Goal: Task Accomplishment & Management: Use online tool/utility

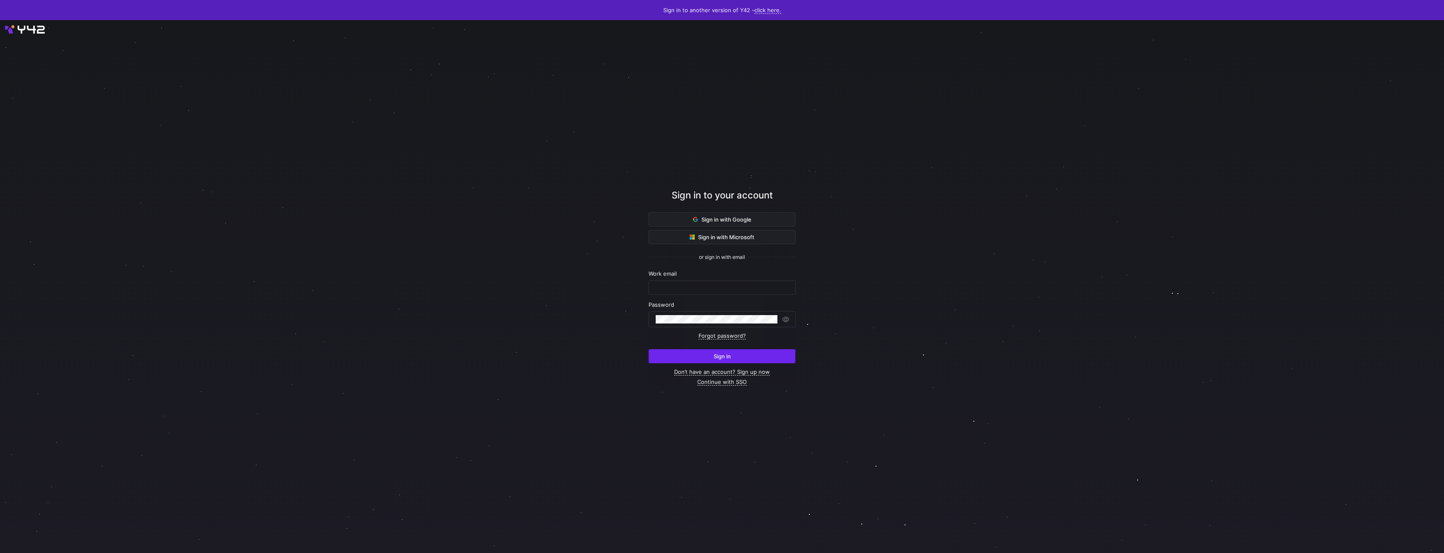
type input "shambhavi@statsig.com"
click at [734, 363] on span "submit" at bounding box center [722, 356] width 146 height 13
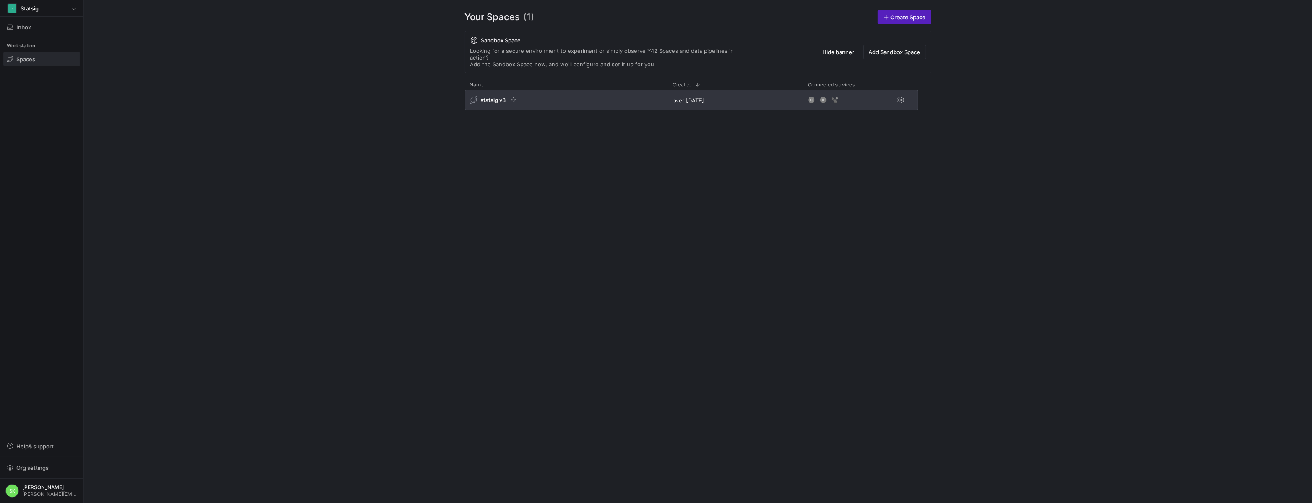
click at [491, 103] on span "statsig v3" at bounding box center [493, 100] width 25 height 7
click at [501, 103] on span "statsig v3" at bounding box center [493, 100] width 25 height 7
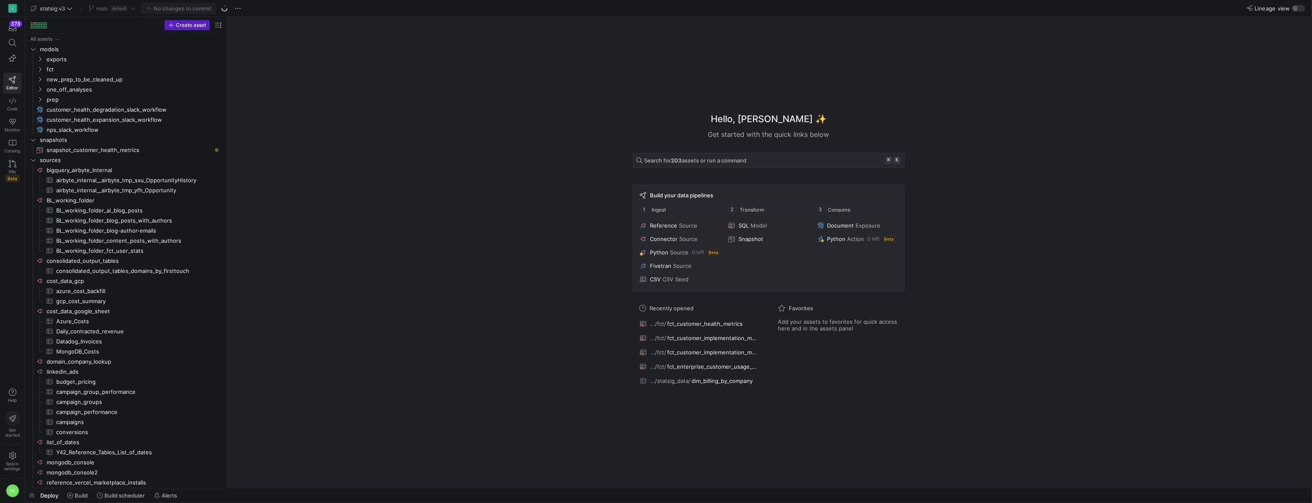
drag, startPoint x: 142, startPoint y: 112, endPoint x: 310, endPoint y: 123, distance: 167.8
click at [42, 72] on icon "Press SPACE to select this row." at bounding box center [40, 69] width 6 height 5
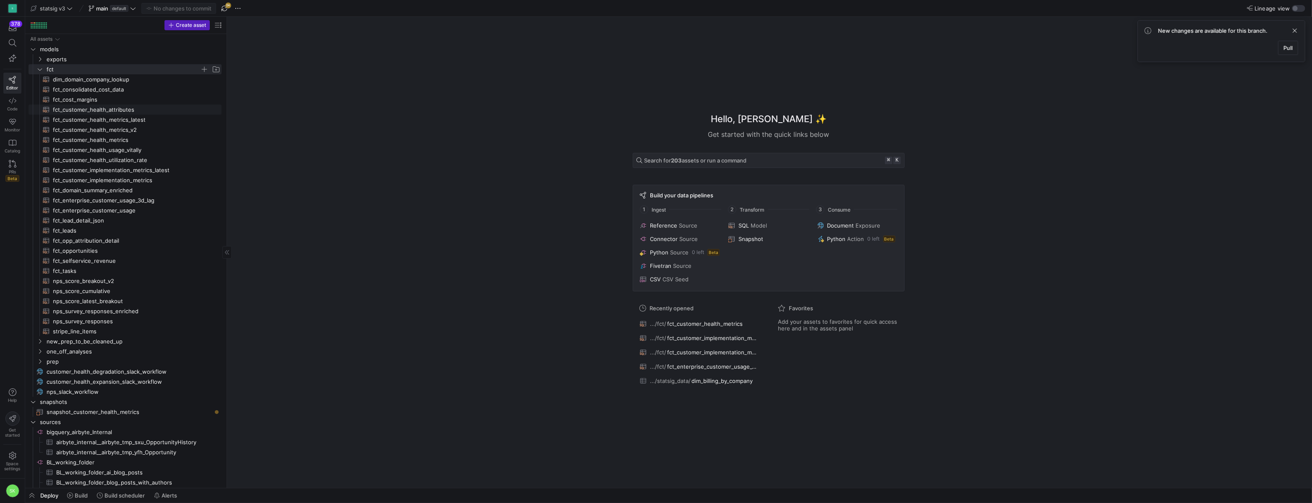
click at [117, 115] on span "fct_customer_health_attributes​​​​​​​​​​" at bounding box center [132, 110] width 159 height 10
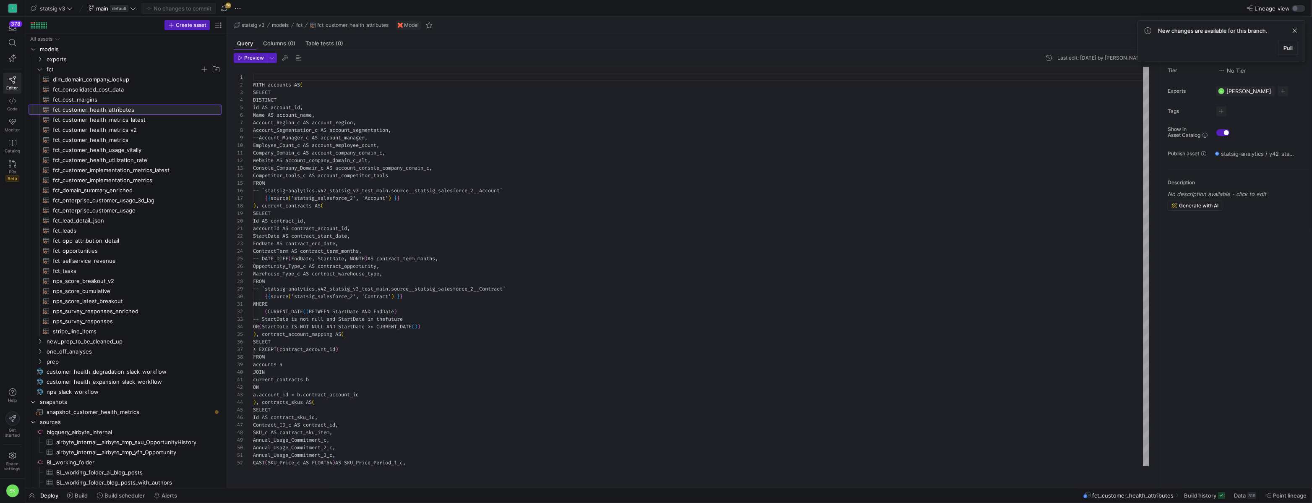
scroll to position [76, 0]
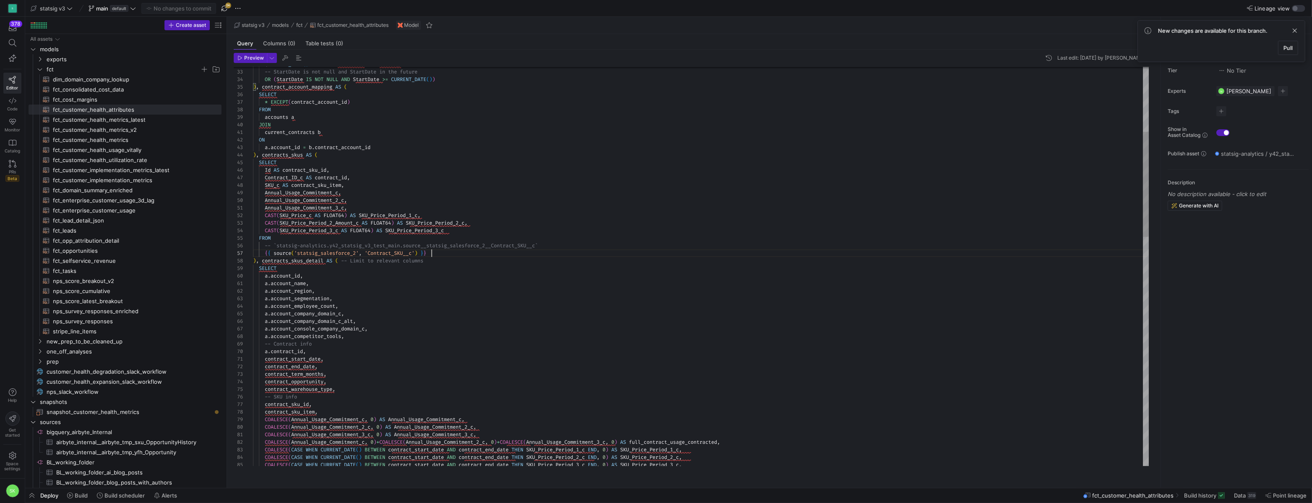
scroll to position [45, 178]
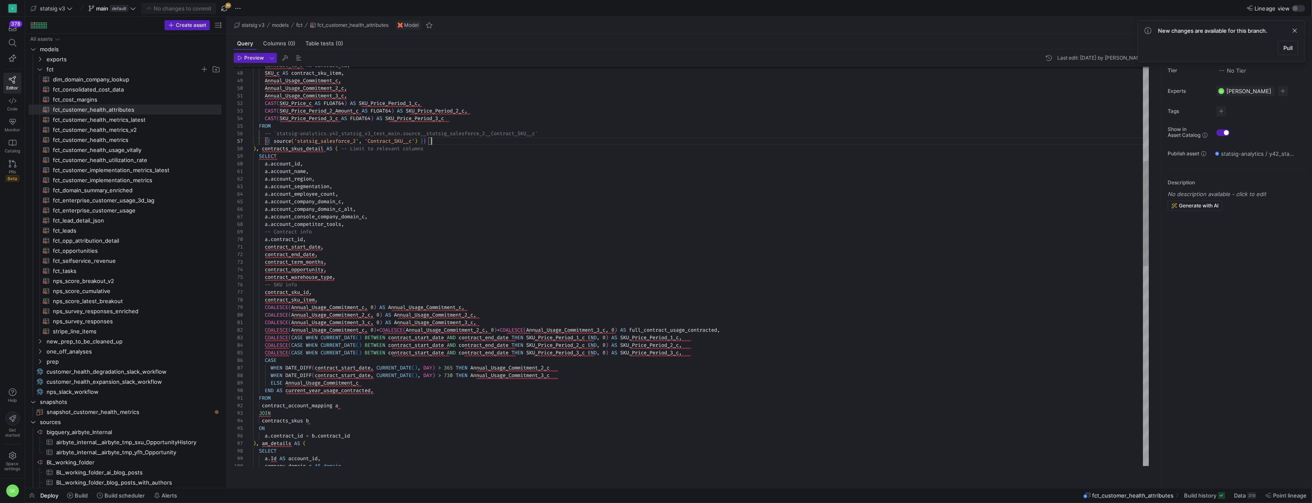
click at [487, 304] on div "Contract_ID_c AS contract_id , SKU_c AS contract_sku_item , Annual_Usage_Commit…" at bounding box center [701, 466] width 896 height 1517
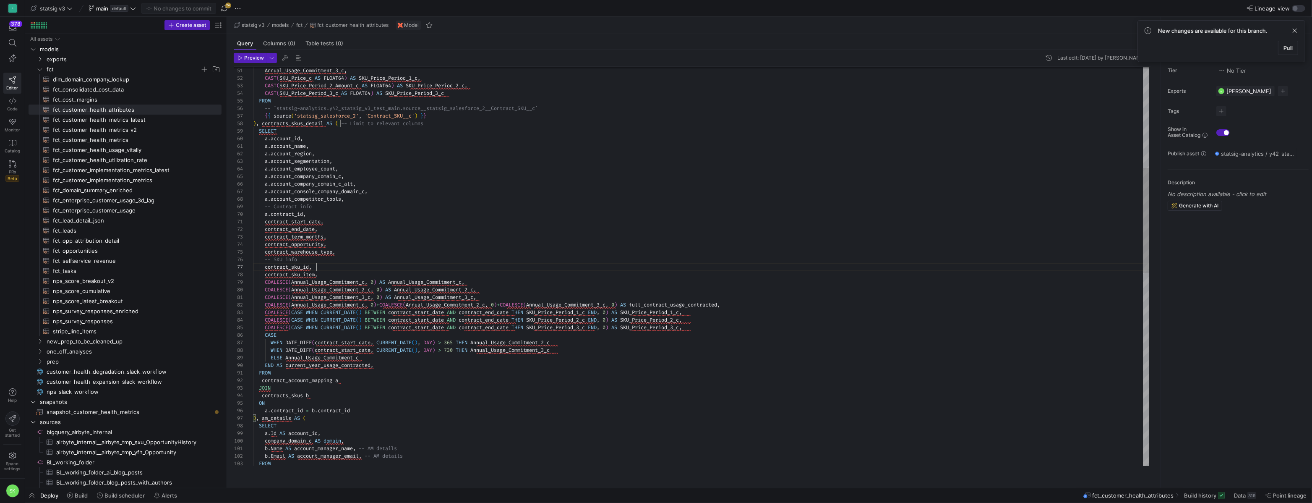
scroll to position [53, 66]
drag, startPoint x: 492, startPoint y: 290, endPoint x: 492, endPoint y: 284, distance: 5.9
click at [492, 284] on div "Annual_Usage_Commitment_3_c , CAST ( SKU_Price_c AS FLOAT64 ) AS SKU_Price_Peri…" at bounding box center [701, 440] width 896 height 1517
drag, startPoint x: 496, startPoint y: 290, endPoint x: 496, endPoint y: 284, distance: 6.3
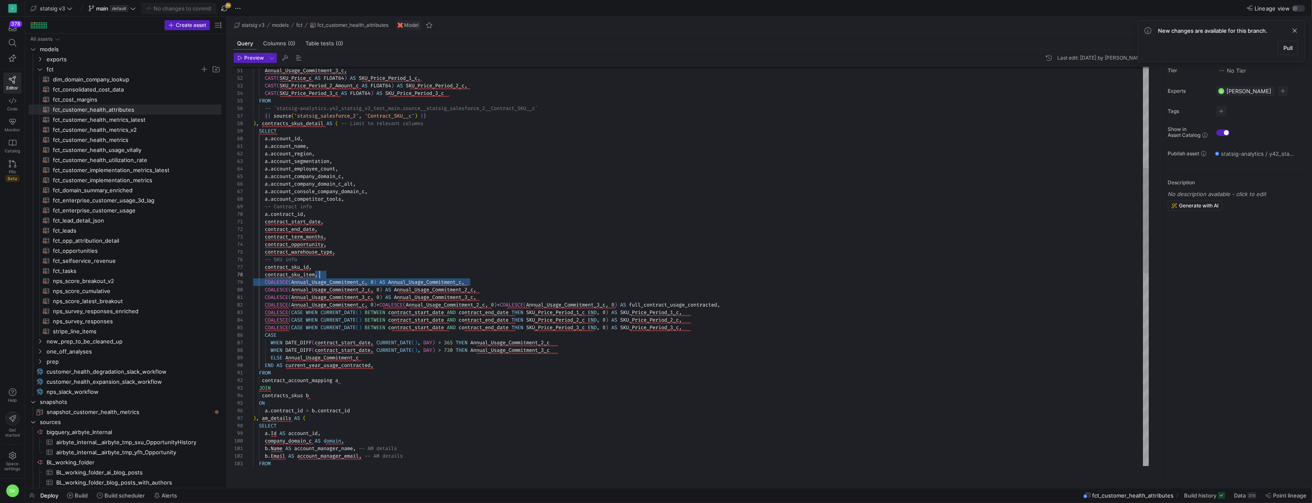
click at [496, 284] on div "Annual_Usage_Commitment_3_c , CAST ( SKU_Price_c AS FLOAT64 ) AS SKU_Price_Peri…" at bounding box center [701, 440] width 896 height 1517
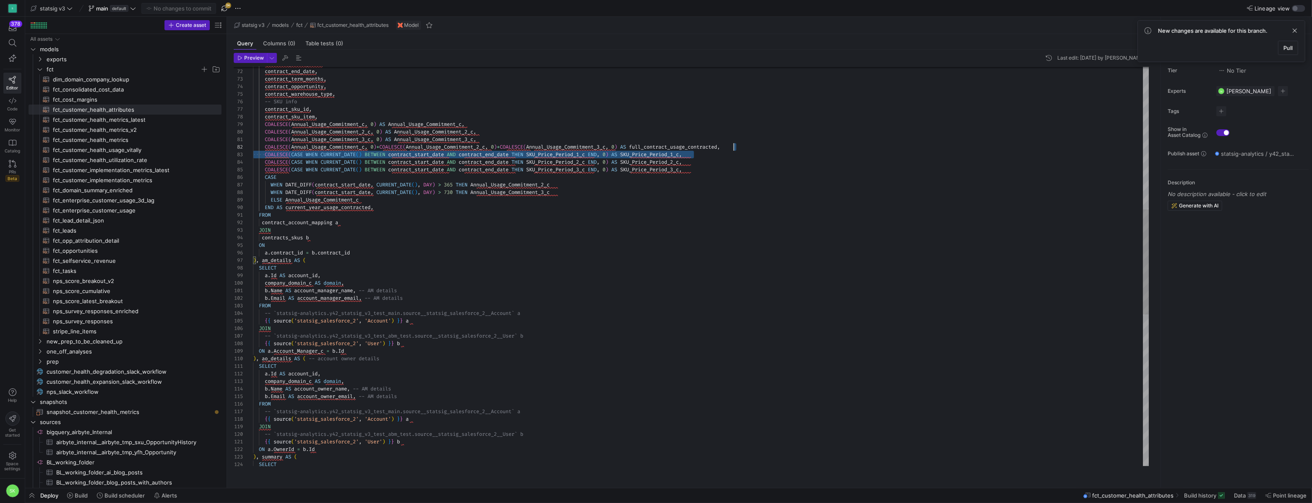
scroll to position [8, 480]
drag, startPoint x: 753, startPoint y: 164, endPoint x: 755, endPoint y: 157, distance: 7.2
click at [755, 157] on div "contract_start_date , contract_end_date , contract_term_months , contract_oppor…" at bounding box center [701, 283] width 896 height 1517
click at [580, 274] on div "contract_start_date , contract_end_date , contract_term_months , contract_oppor…" at bounding box center [701, 283] width 896 height 1517
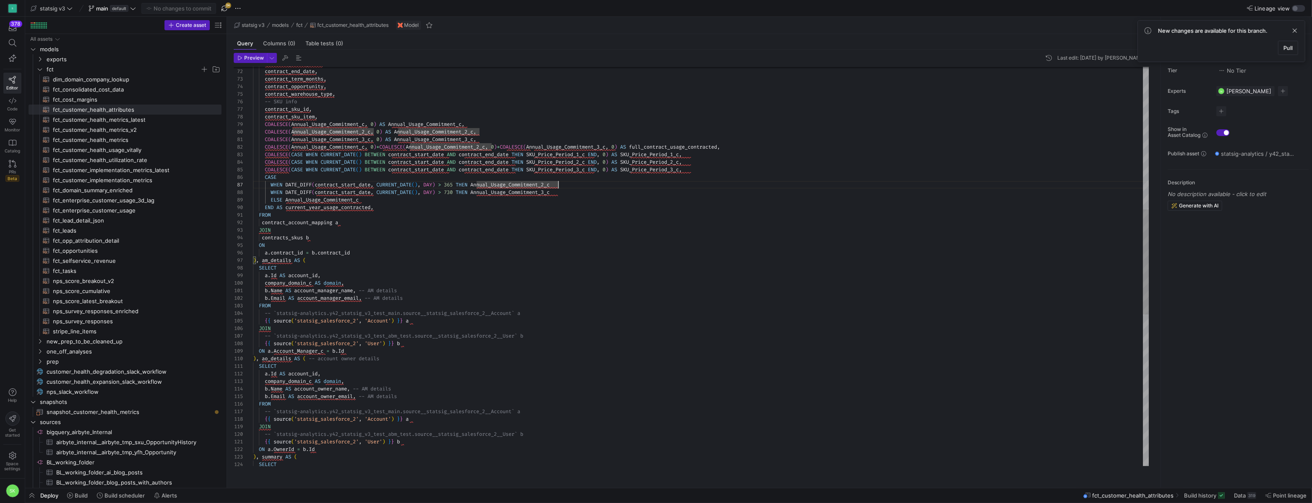
scroll to position [30, 24]
drag, startPoint x: 587, startPoint y: 196, endPoint x: 587, endPoint y: 186, distance: 9.2
click at [587, 186] on div "contract_start_date , contract_end_date , contract_term_months , contract_oppor…" at bounding box center [701, 283] width 896 height 1517
click at [429, 220] on div "contract_start_date , contract_end_date , contract_term_months , contract_oppor…" at bounding box center [701, 283] width 896 height 1517
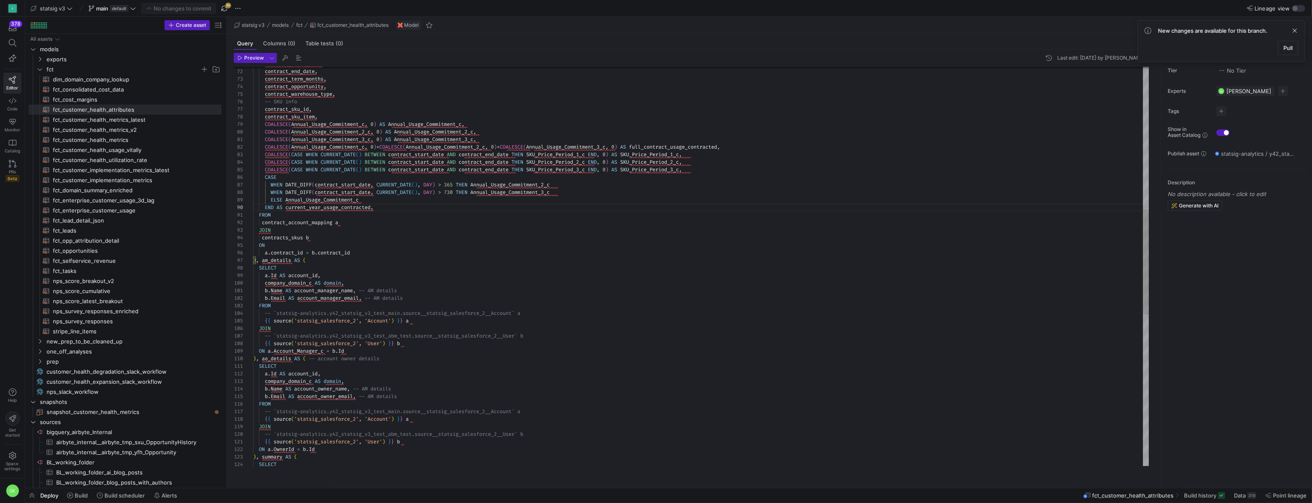
click at [449, 214] on div "contract_start_date , contract_end_date , contract_term_months , contract_oppor…" at bounding box center [701, 283] width 896 height 1517
click at [329, 209] on div "contract_start_date , contract_end_date , contract_term_months , contract_oppor…" at bounding box center [701, 283] width 896 height 1517
click at [355, 216] on div "contract_start_date , contract_end_date , contract_term_months , contract_oppor…" at bounding box center [701, 283] width 896 height 1517
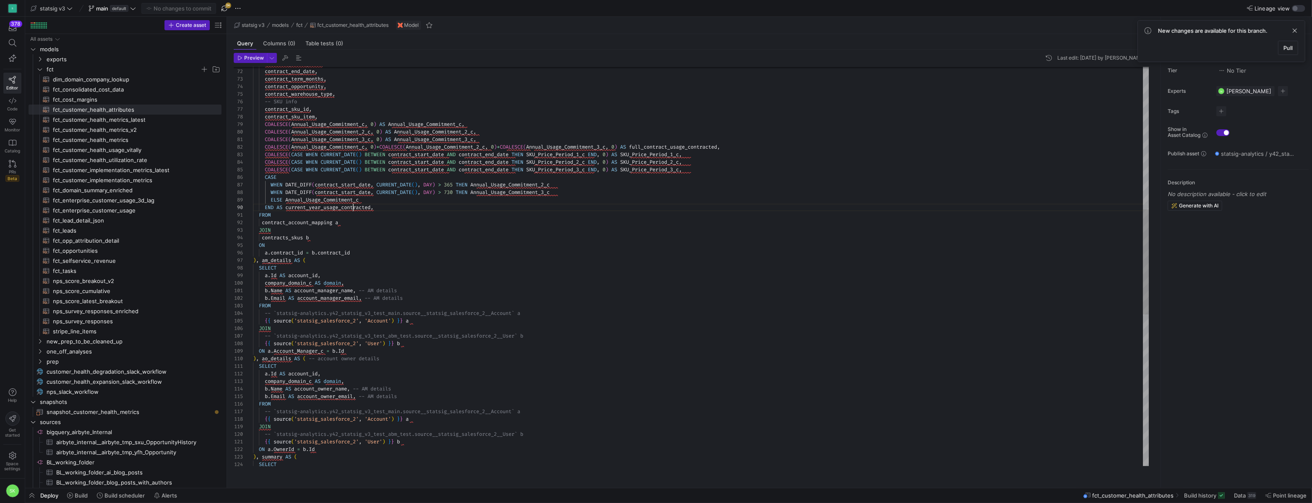
scroll to position [45, 121]
click at [355, 216] on div "contract_start_date , contract_end_date , contract_term_months , contract_oppor…" at bounding box center [701, 283] width 896 height 1517
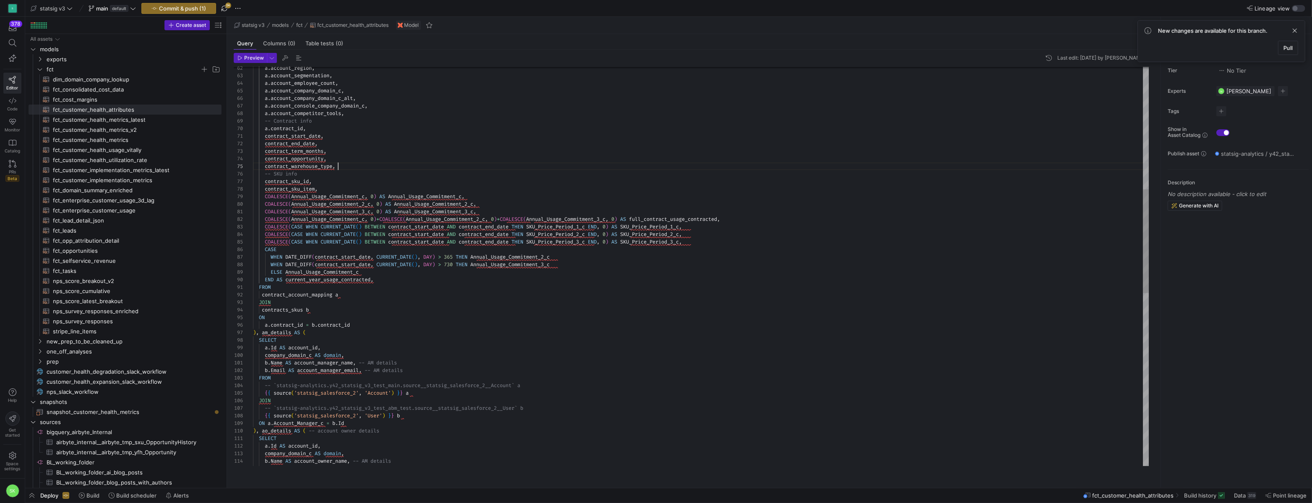
scroll to position [30, 84]
click at [388, 176] on div "SELECT a . Id AS account_id , company_domain_c AS domain , b . Name AS account_…" at bounding box center [701, 363] width 896 height 1533
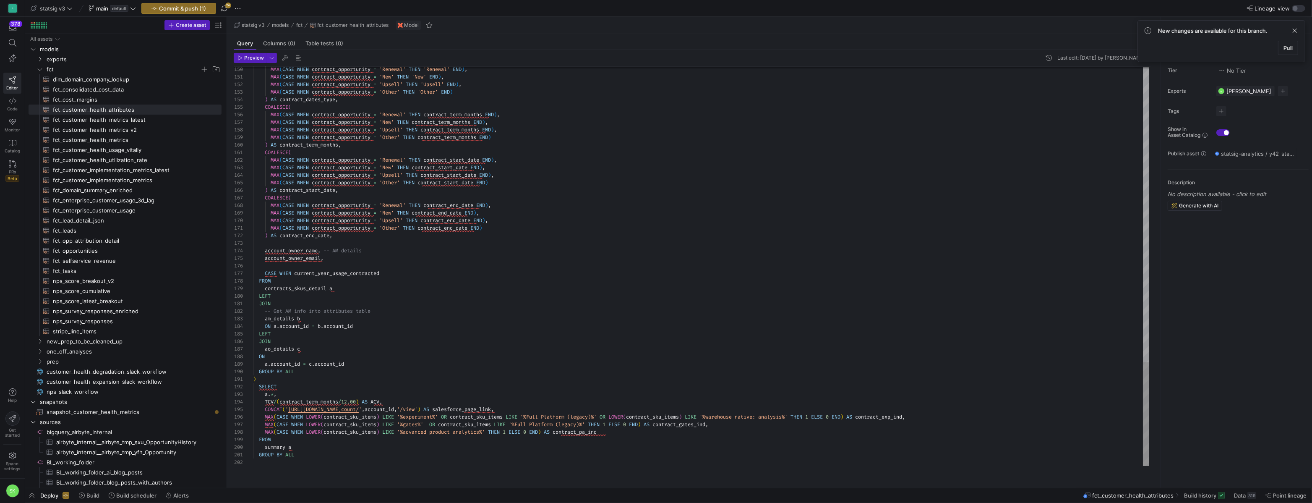
scroll to position [45, 130]
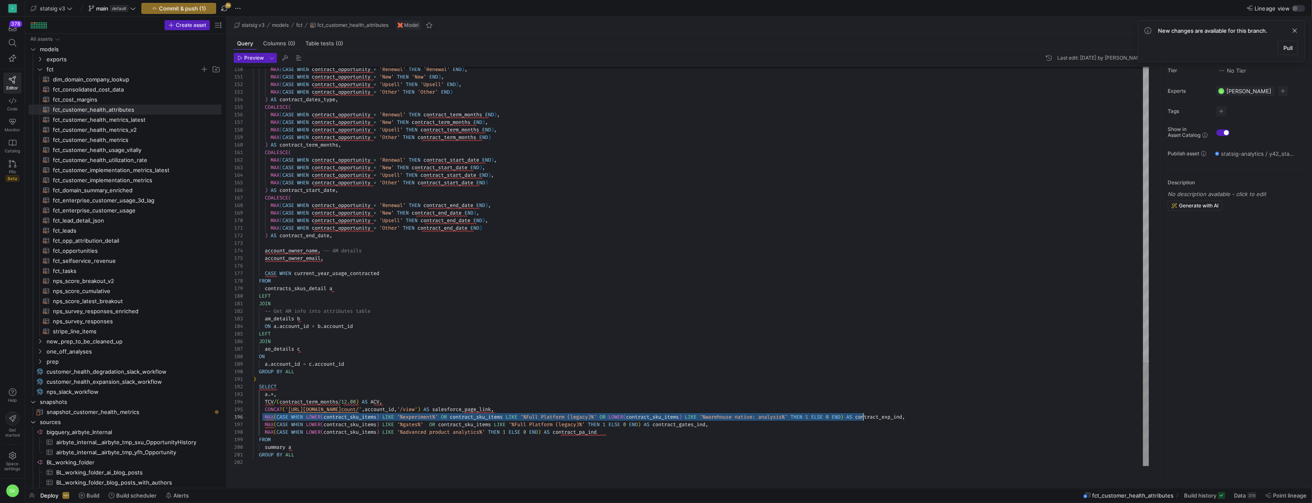
scroll to position [38, 607]
drag, startPoint x: 265, startPoint y: 425, endPoint x: 862, endPoint y: 428, distance: 597.2
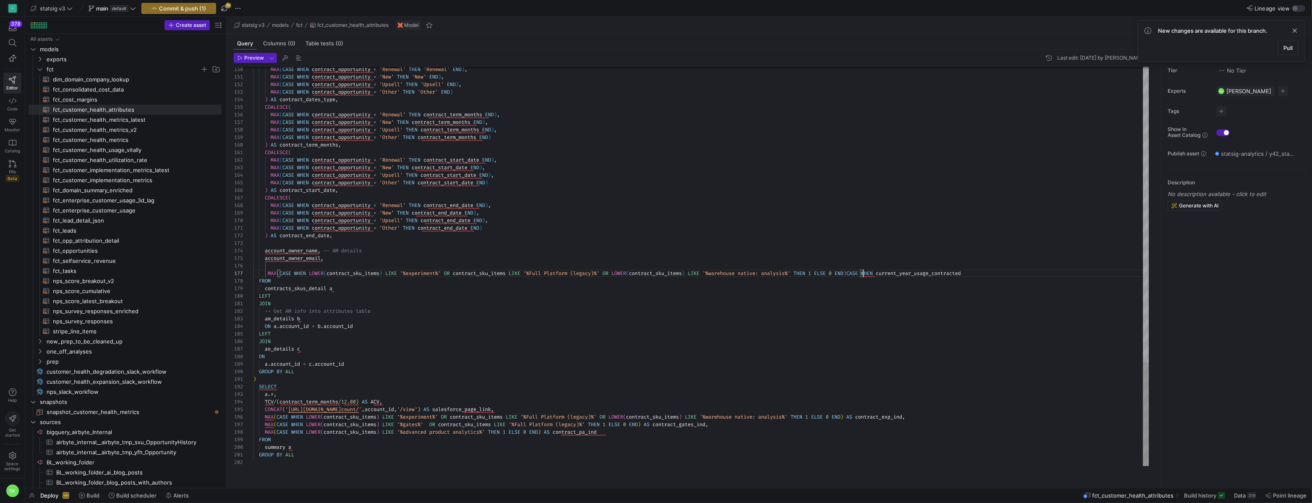
scroll to position [45, 610]
drag, startPoint x: 908, startPoint y: 281, endPoint x: 864, endPoint y: 282, distance: 43.7
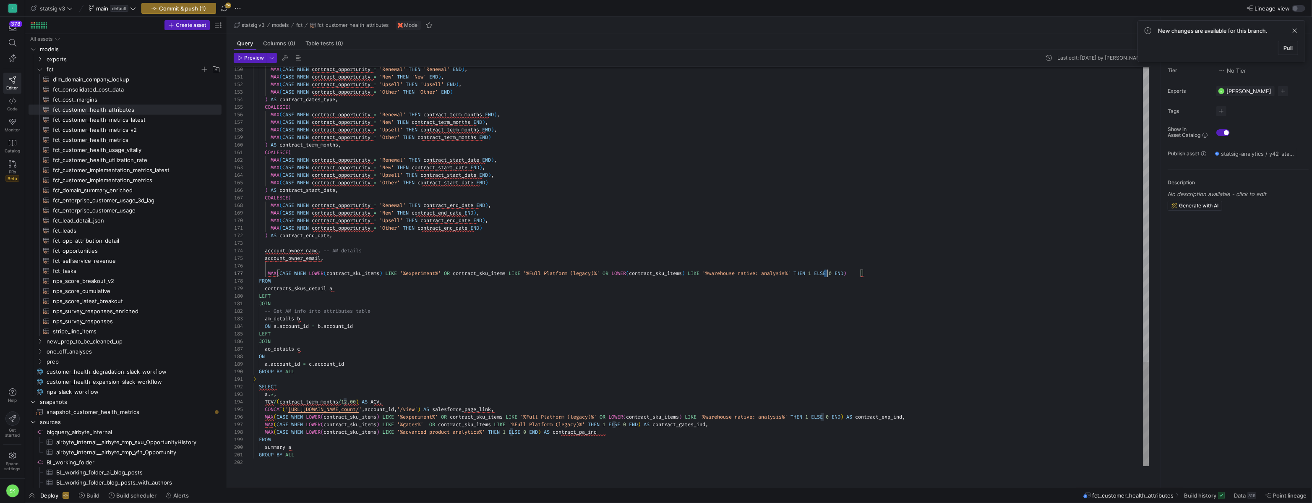
scroll to position [45, 574]
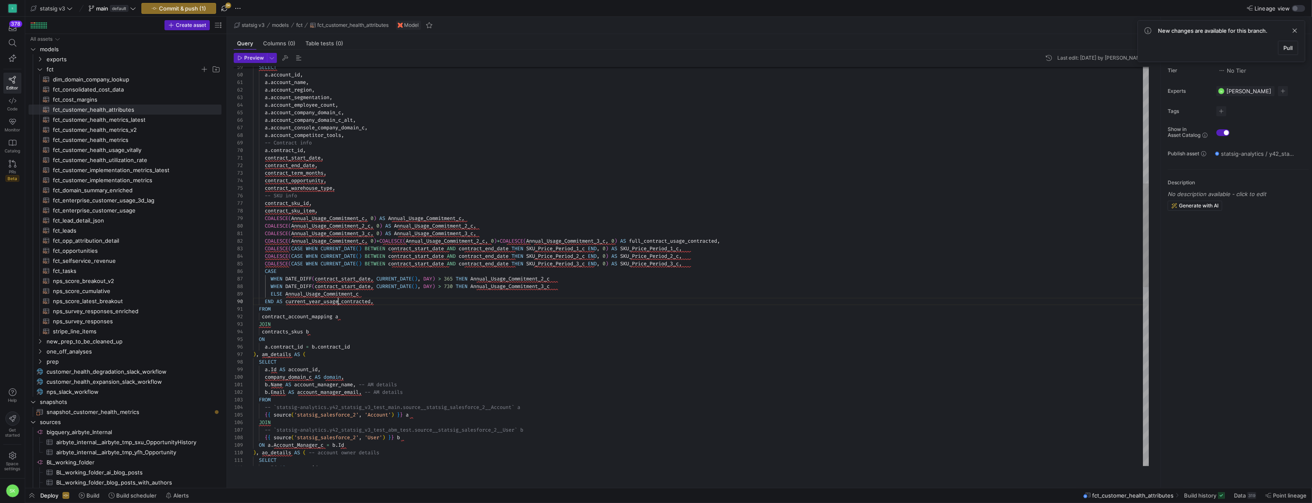
click at [339, 311] on div "a . Id AS account_id , { { source ( 'statsig_salesforce_2' , 'Account' ) } } a …" at bounding box center [701, 385] width 896 height 1533
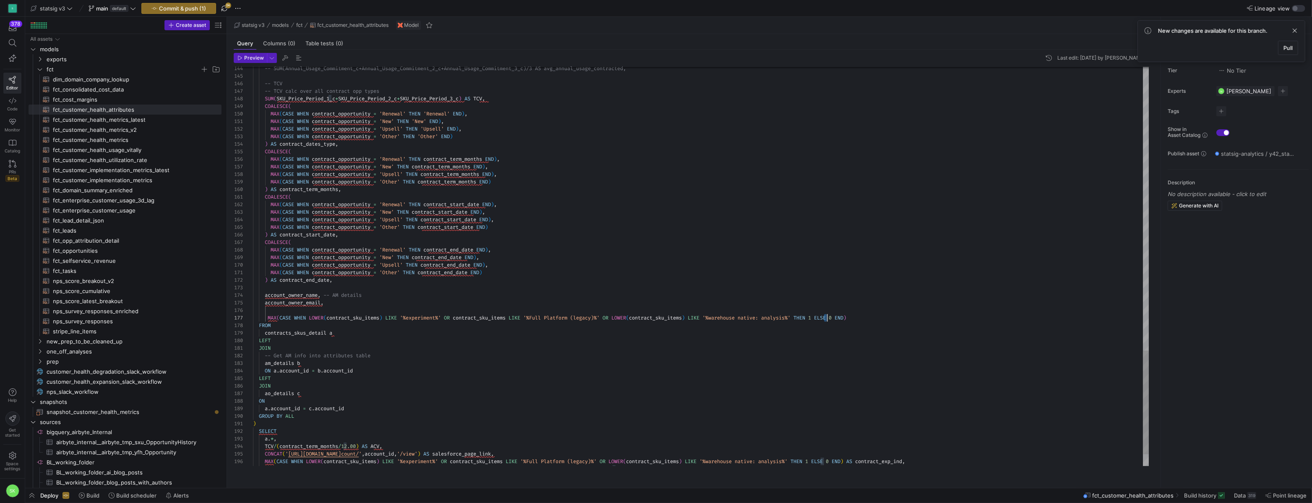
drag, startPoint x: 939, startPoint y: 327, endPoint x: 932, endPoint y: 325, distance: 7.6
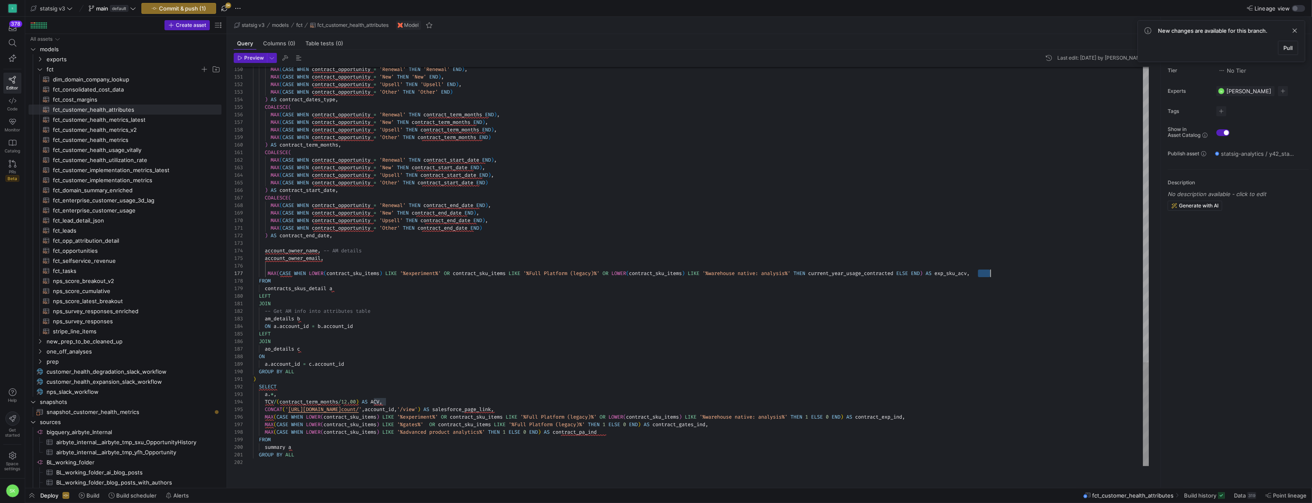
scroll to position [45, 734]
drag, startPoint x: 979, startPoint y: 283, endPoint x: 990, endPoint y: 285, distance: 11.0
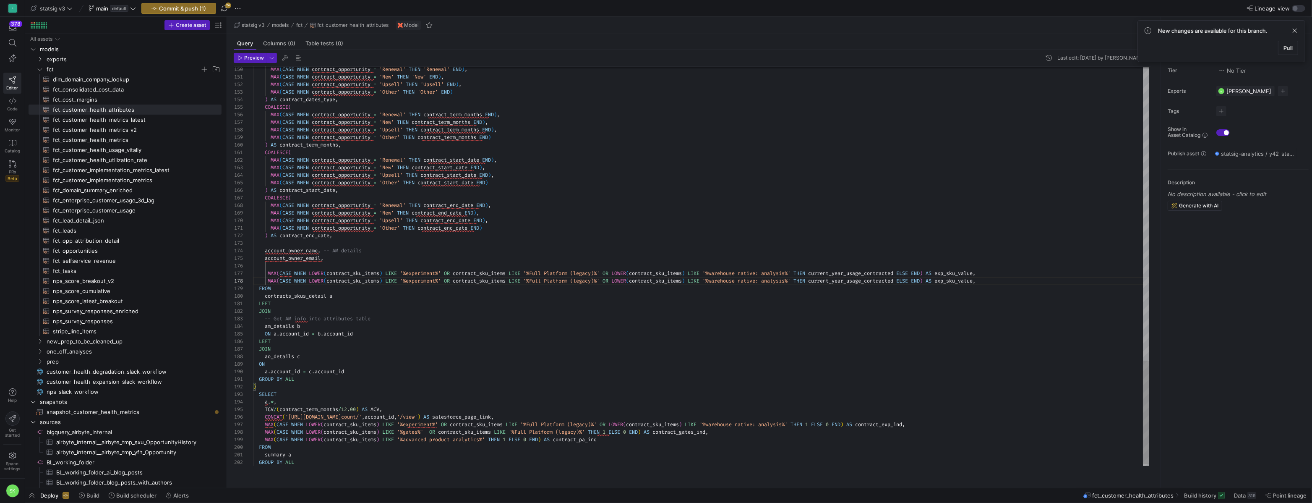
scroll to position [15, 743]
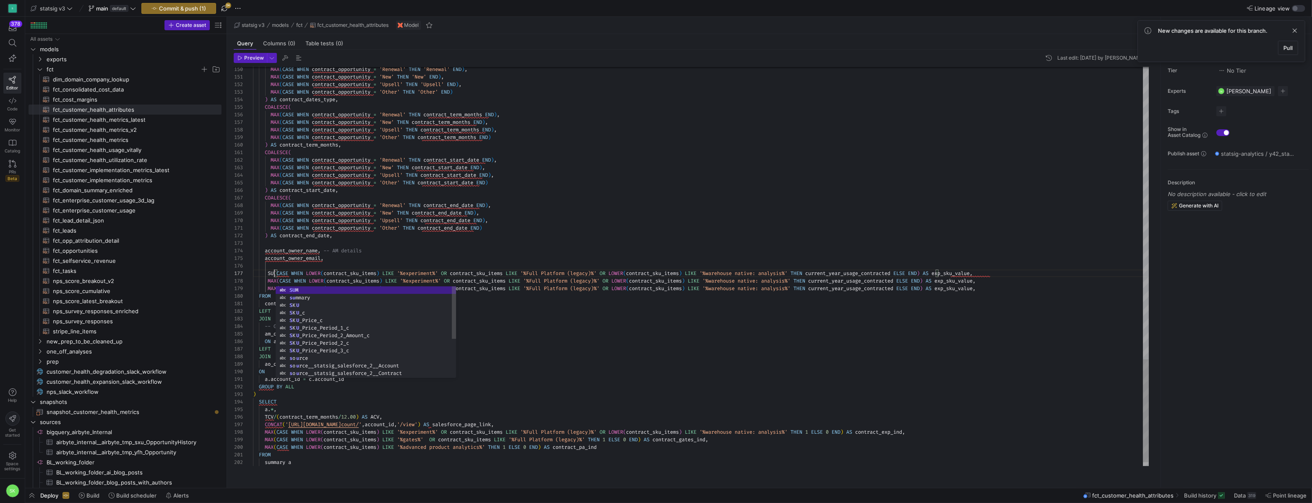
scroll to position [45, 24]
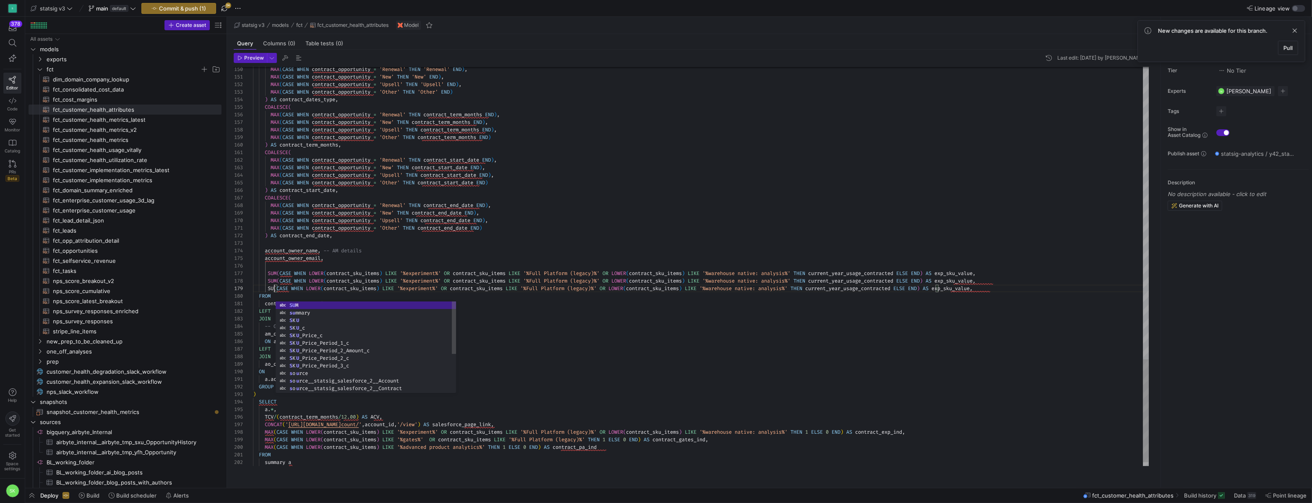
scroll to position [15, 24]
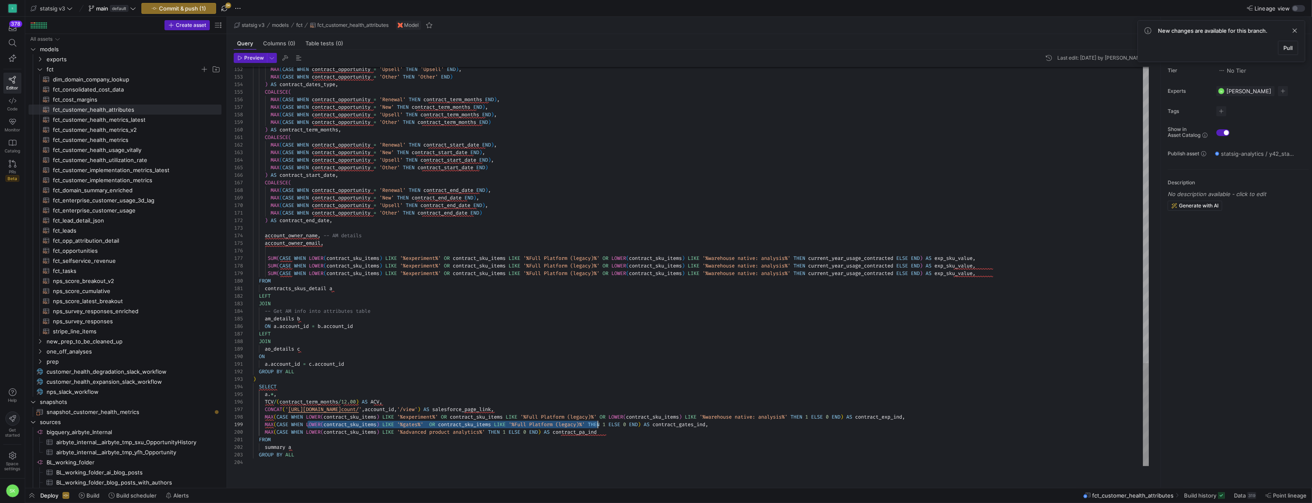
scroll to position [60, 341]
drag, startPoint x: 309, startPoint y: 434, endPoint x: 597, endPoint y: 435, distance: 287.9
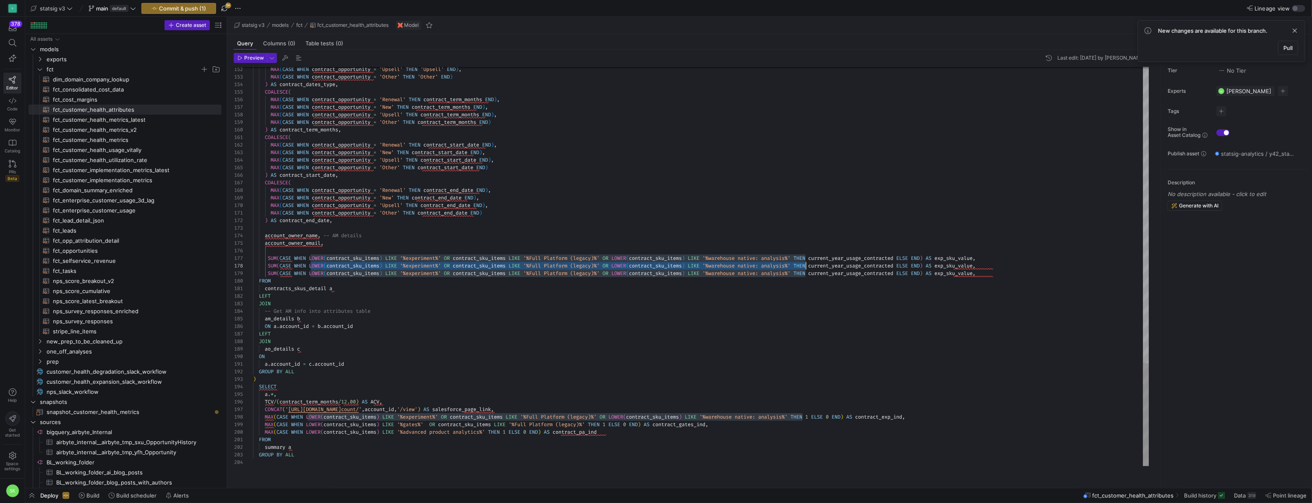
scroll to position [53, 553]
drag, startPoint x: 312, startPoint y: 276, endPoint x: 809, endPoint y: 274, distance: 496.9
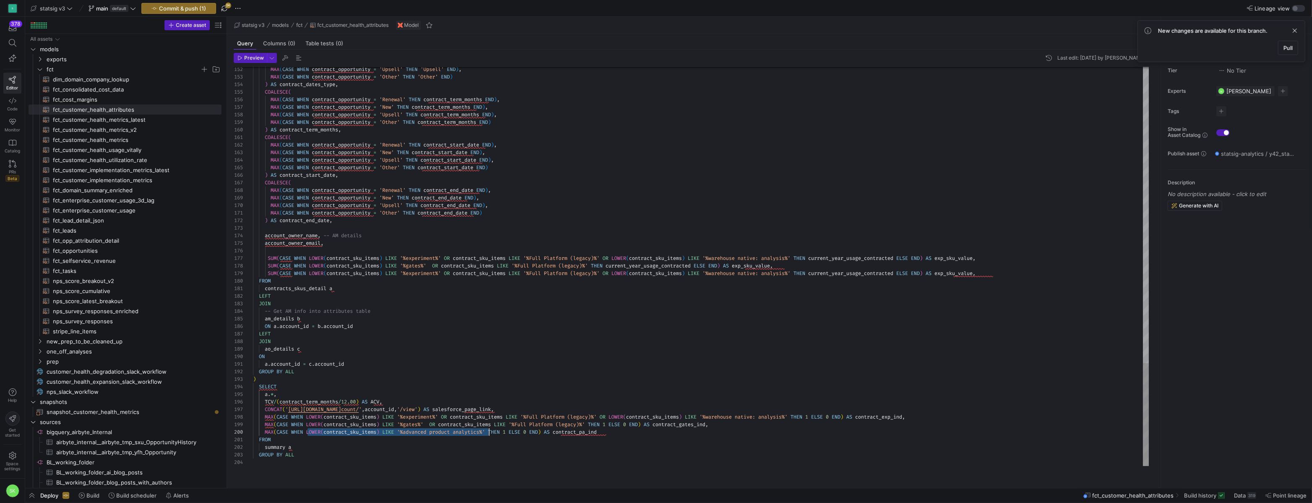
scroll to position [22, 239]
drag, startPoint x: 310, startPoint y: 443, endPoint x: 493, endPoint y: 442, distance: 183.0
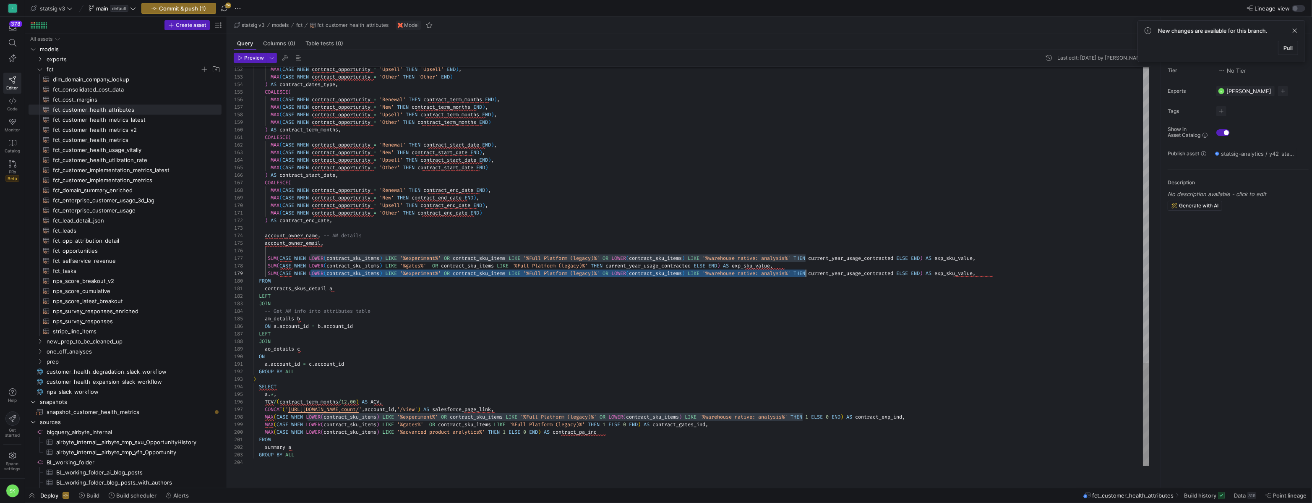
drag, startPoint x: 313, startPoint y: 283, endPoint x: 808, endPoint y: 285, distance: 495.6
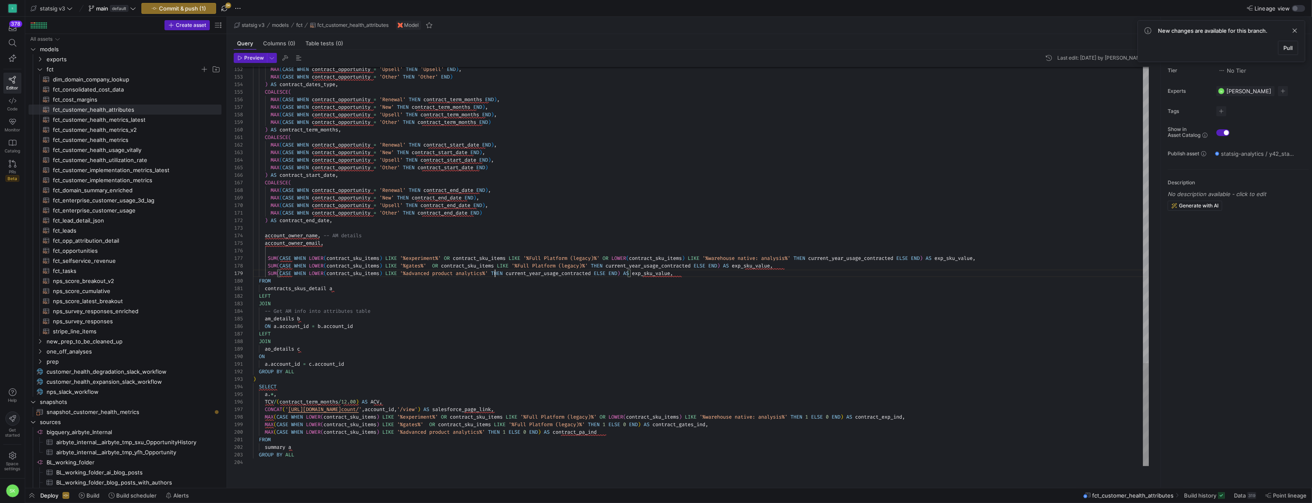
scroll to position [15, 242]
drag, startPoint x: 645, startPoint y: 282, endPoint x: 692, endPoint y: 283, distance: 46.2
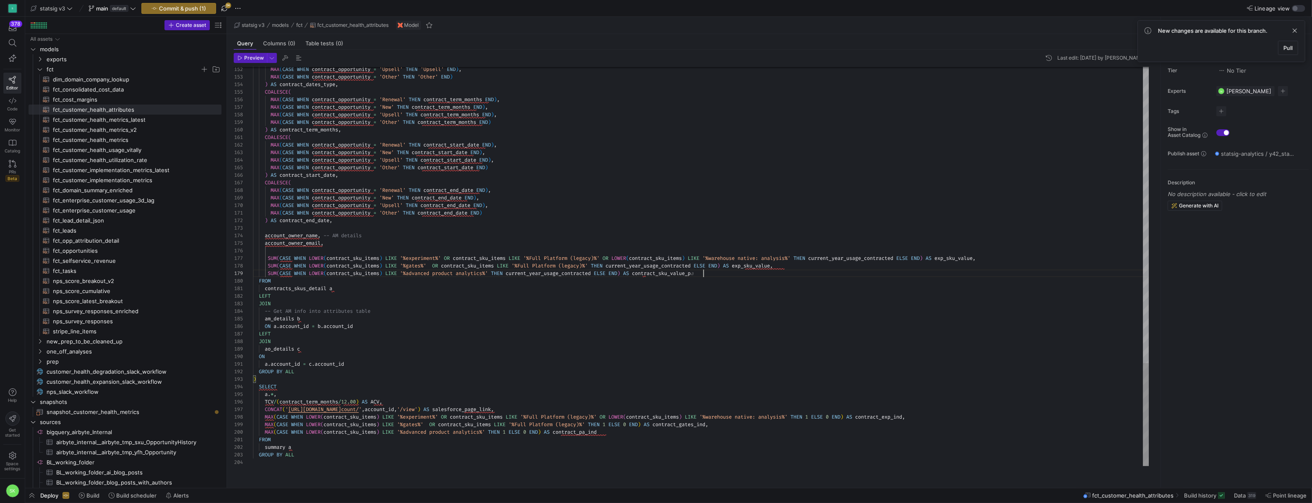
scroll to position [15, 456]
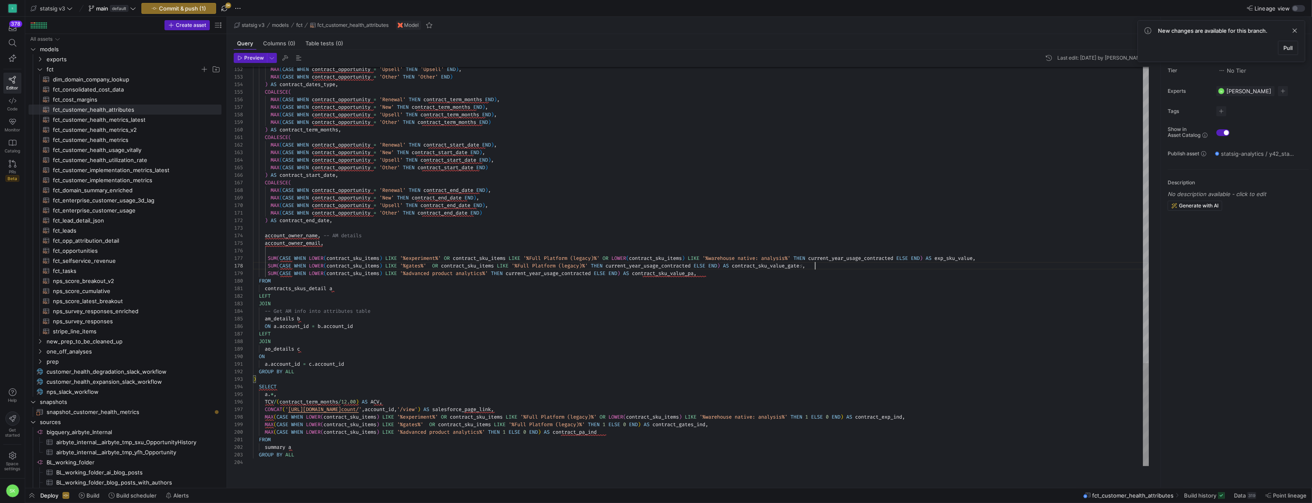
scroll to position [38, 565]
drag, startPoint x: 776, startPoint y: 276, endPoint x: 814, endPoint y: 274, distance: 37.8
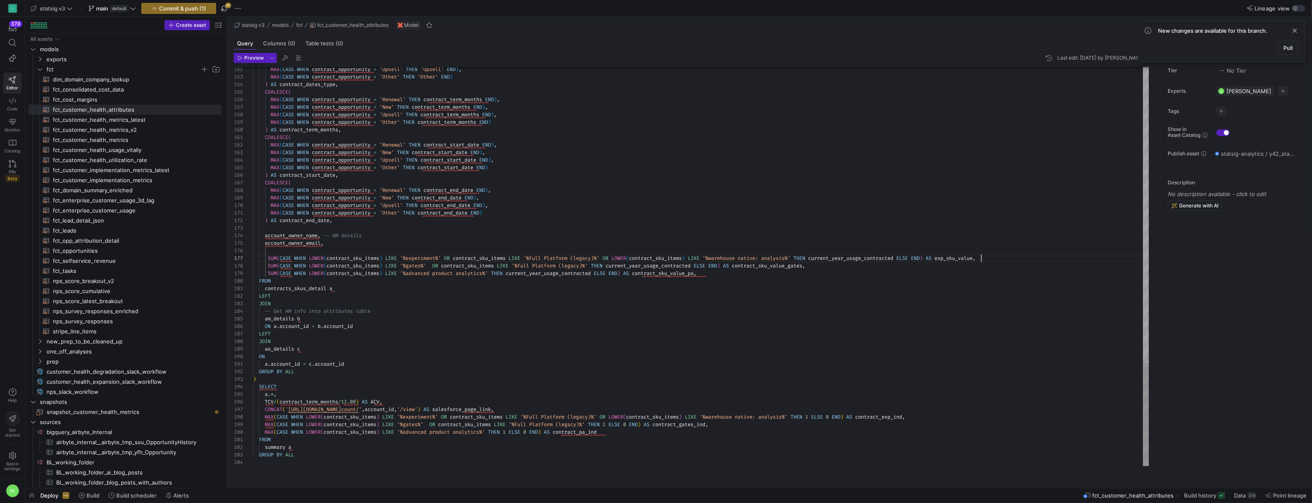
click at [242, 60] on icon "button" at bounding box center [240, 58] width 4 height 4
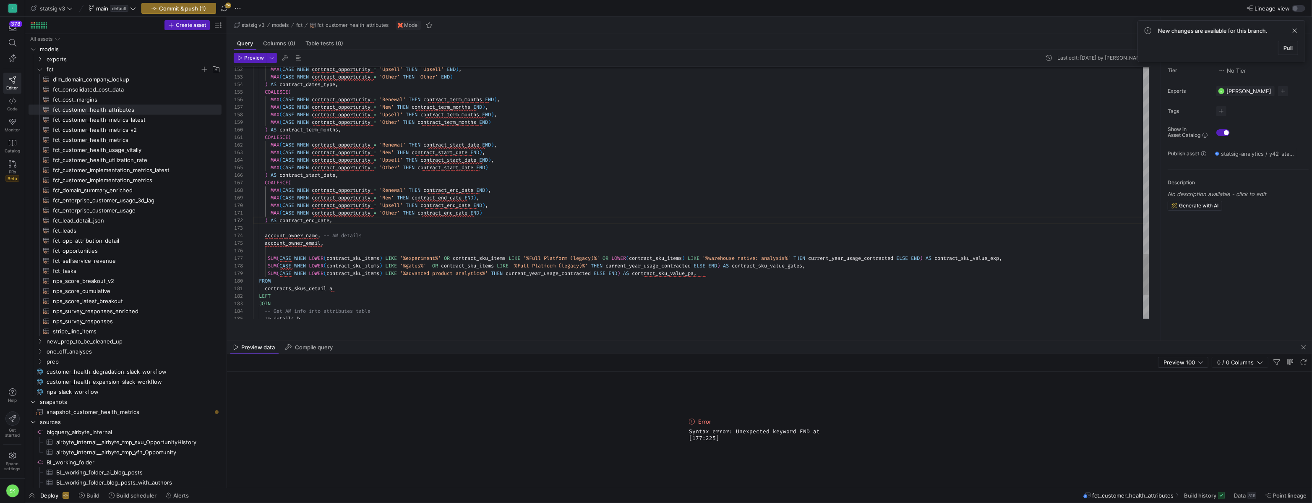
scroll to position [15, 456]
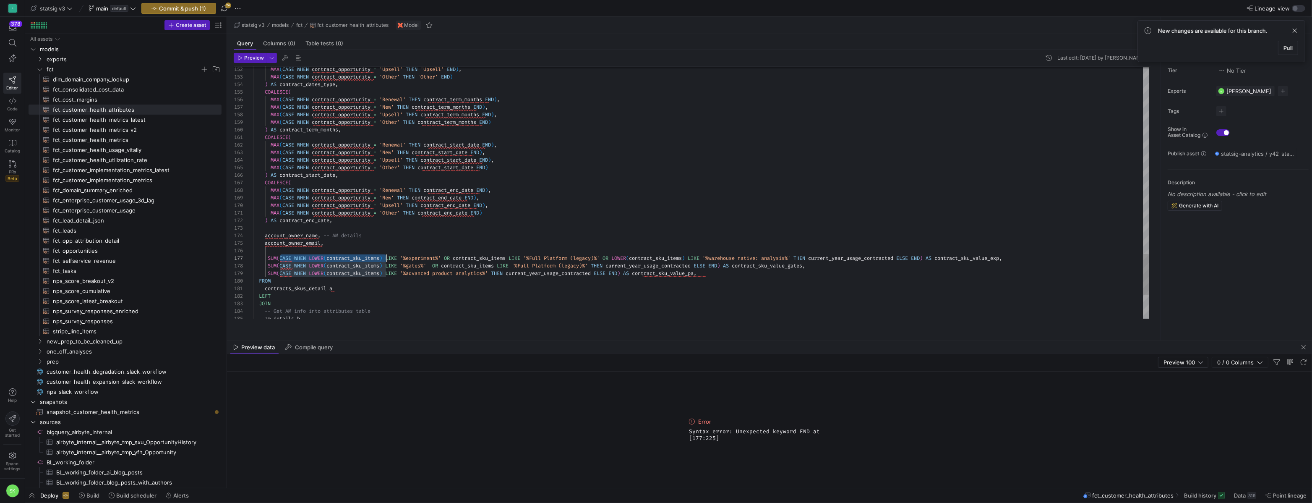
drag, startPoint x: 282, startPoint y: 265, endPoint x: 388, endPoint y: 268, distance: 106.2
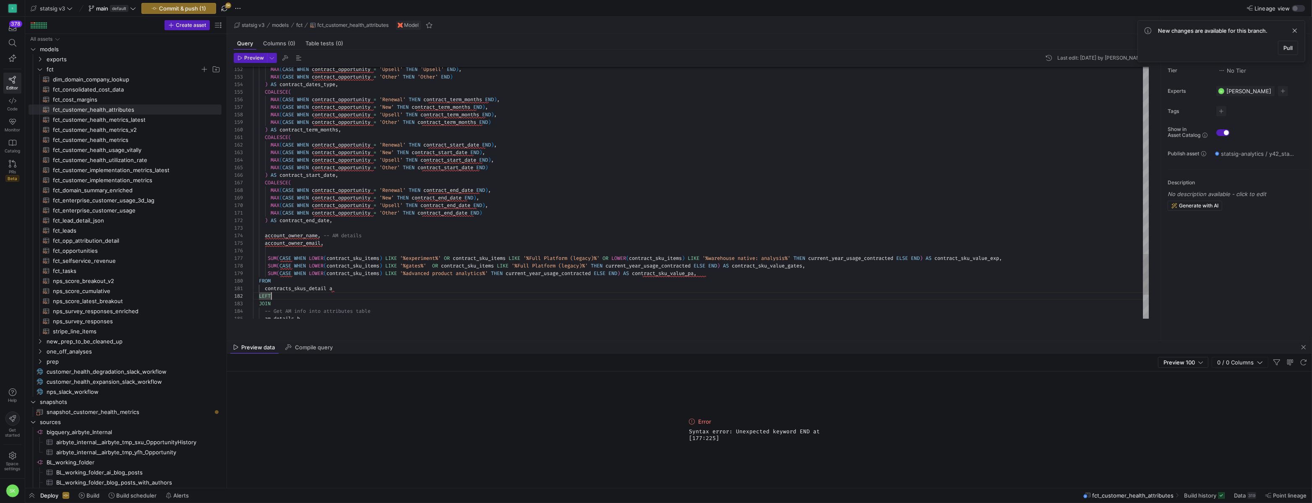
scroll to position [30, 72]
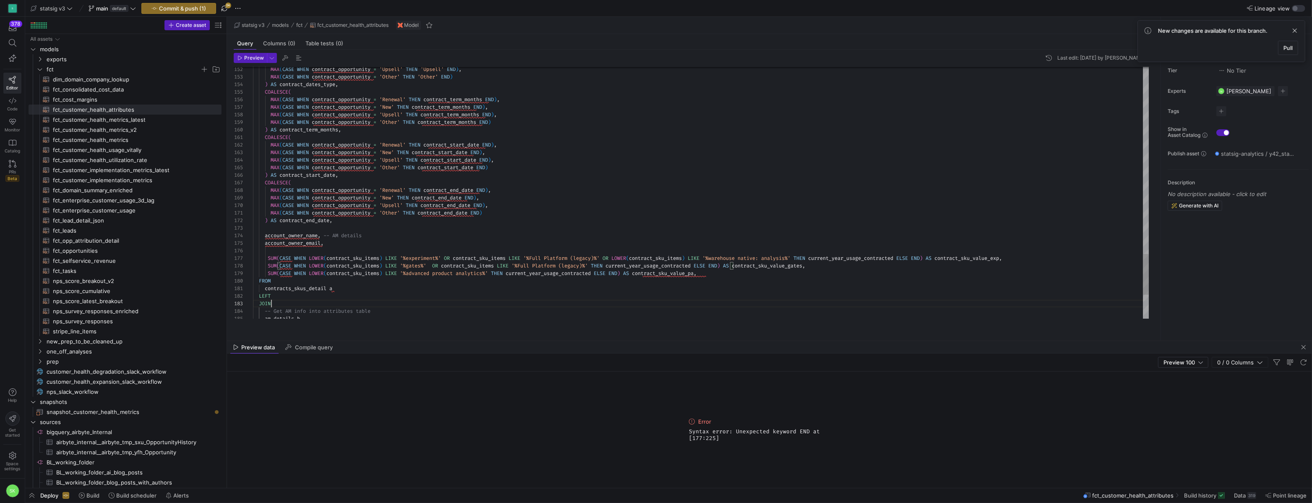
scroll to position [15, 18]
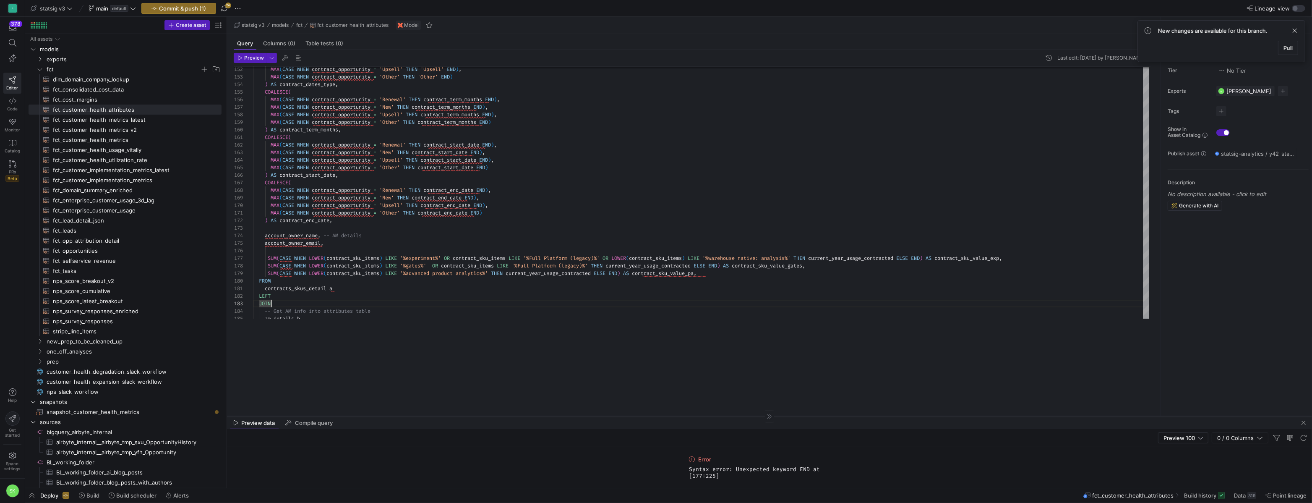
drag, startPoint x: 778, startPoint y: 340, endPoint x: 794, endPoint y: 416, distance: 77.2
click at [794, 416] on div at bounding box center [769, 416] width 1085 height 0
click at [1294, 36] on span at bounding box center [1295, 31] width 10 height 10
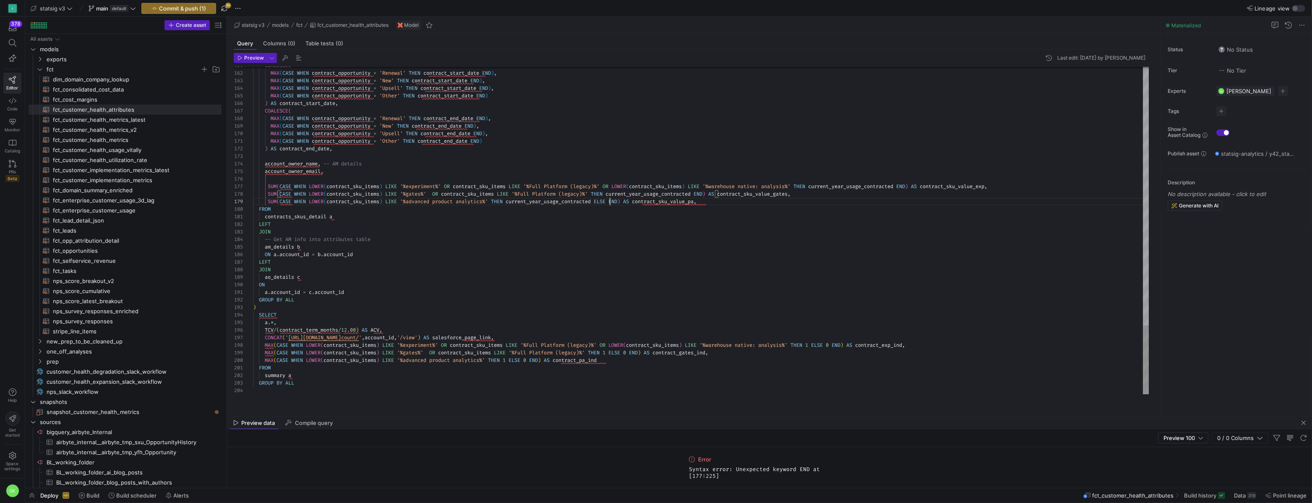
click at [245, 61] on span "Preview" at bounding box center [251, 58] width 26 height 6
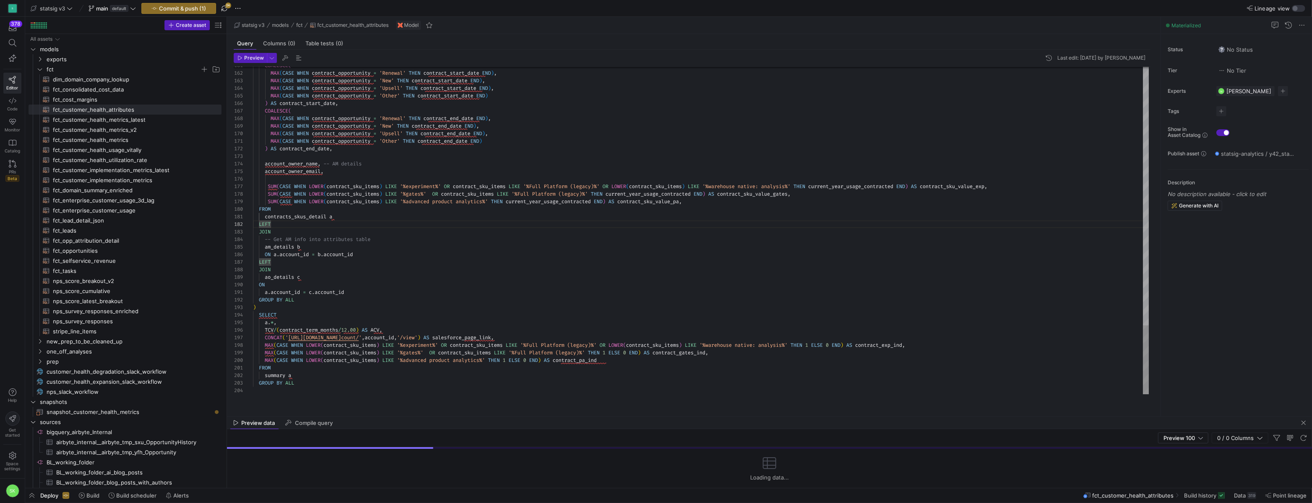
click at [807, 469] on span "Unrecognized name: contract_sku_items; Did you mean contract_sku_item? at [177:…" at bounding box center [769, 472] width 161 height 13
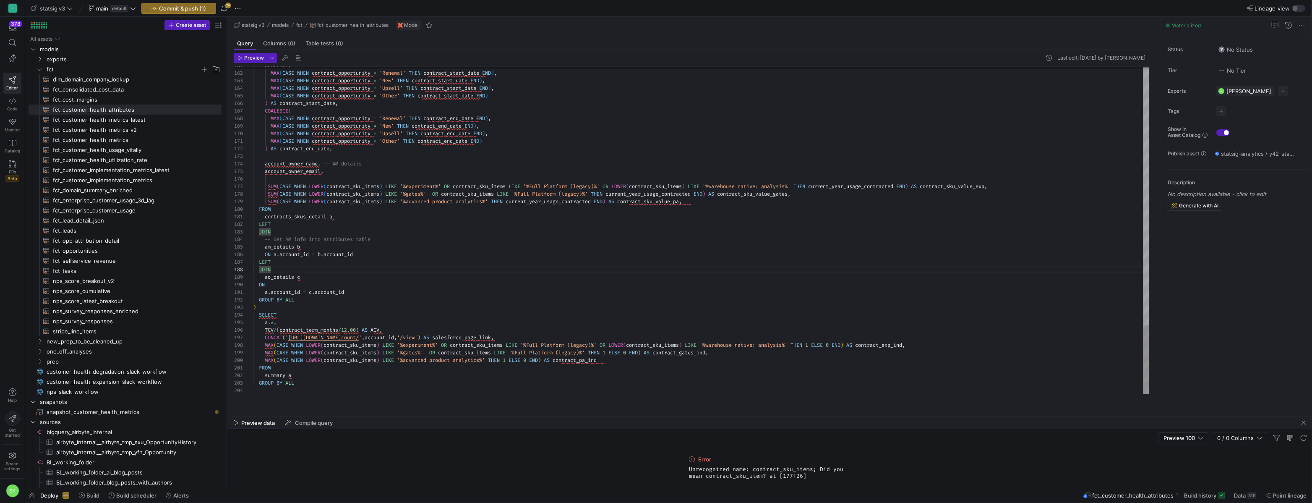
scroll to position [8, 18]
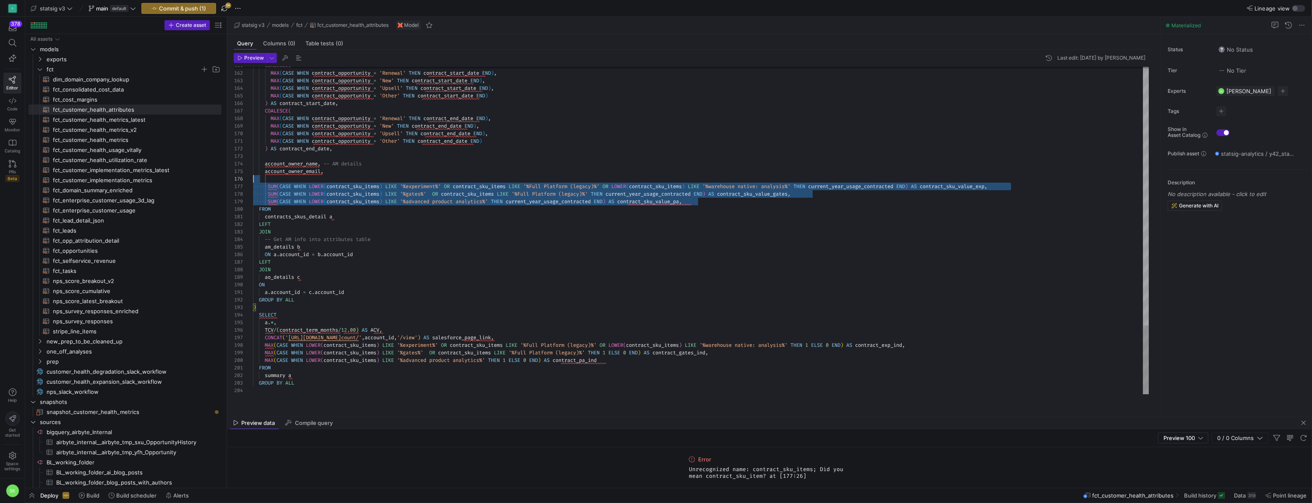
scroll to position [30, 72]
drag, startPoint x: 726, startPoint y: 214, endPoint x: 714, endPoint y: 183, distance: 33.5
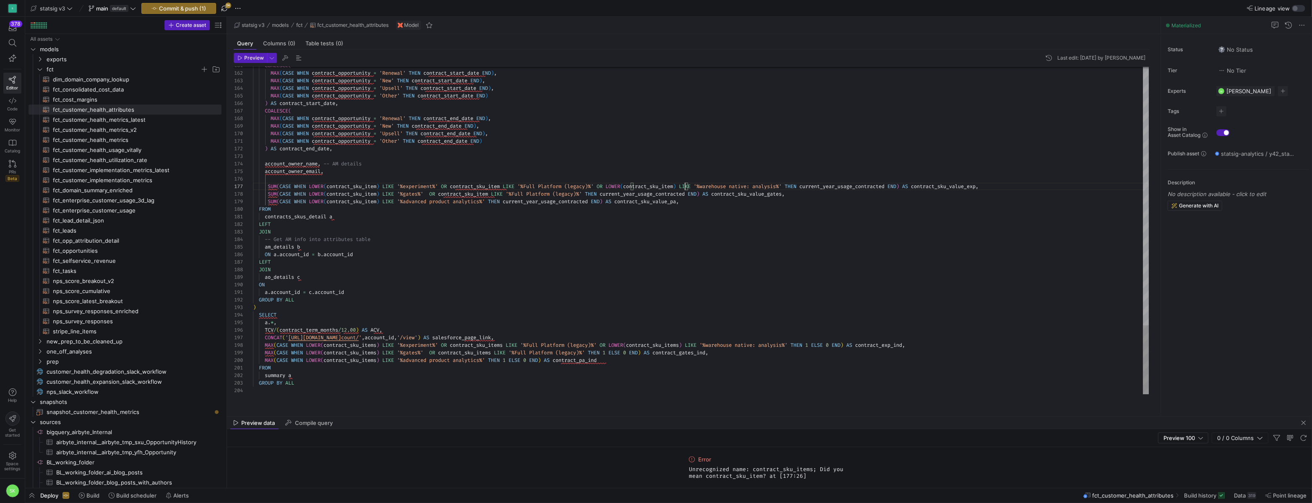
scroll to position [22, 123]
click at [256, 61] on span "Preview" at bounding box center [254, 58] width 20 height 6
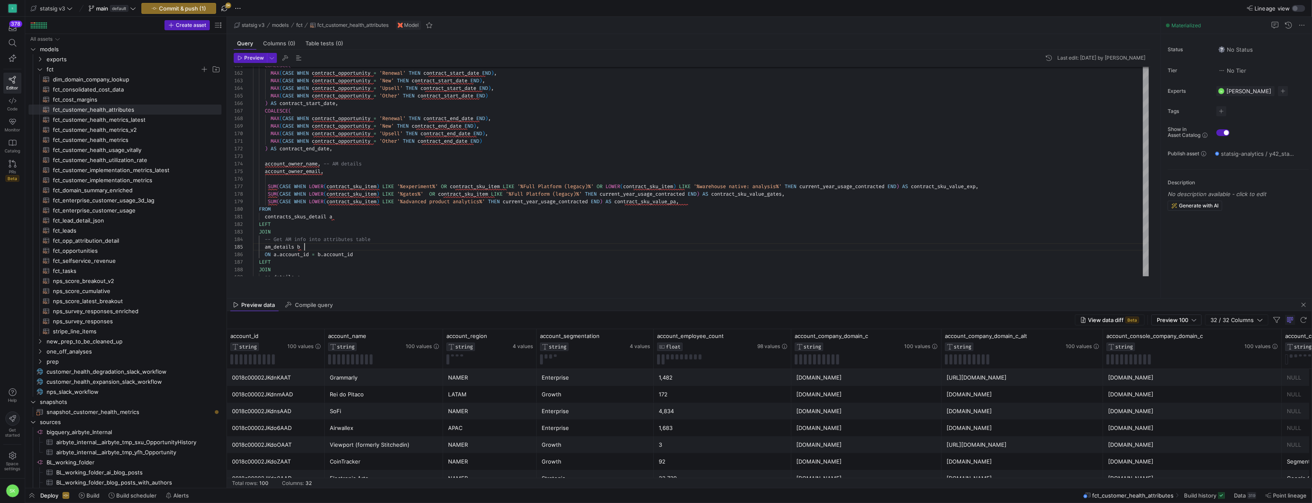
drag, startPoint x: 731, startPoint y: 415, endPoint x: 726, endPoint y: 297, distance: 118.0
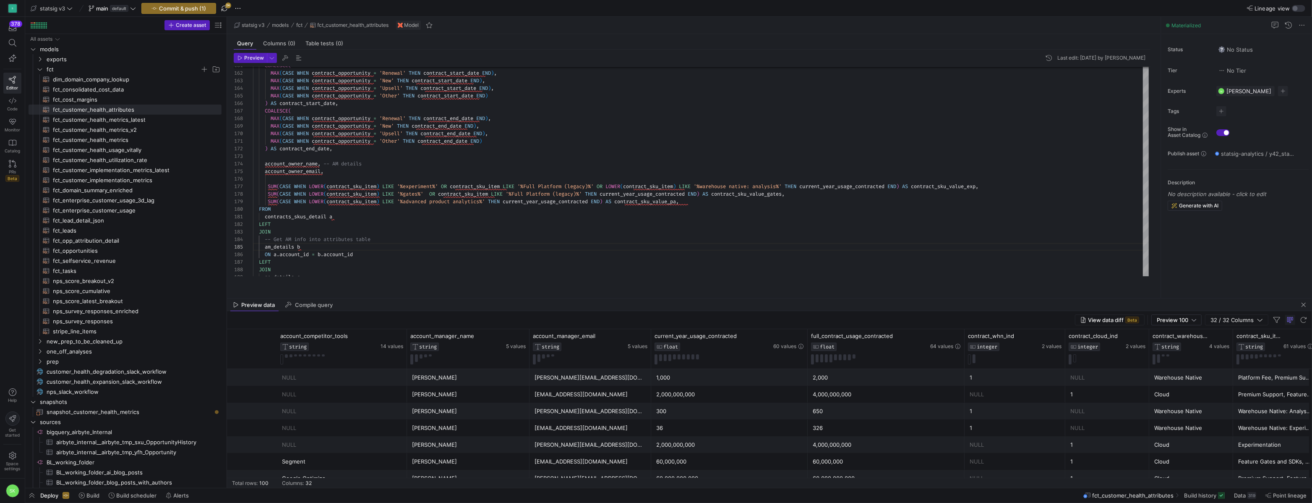
scroll to position [0, 0]
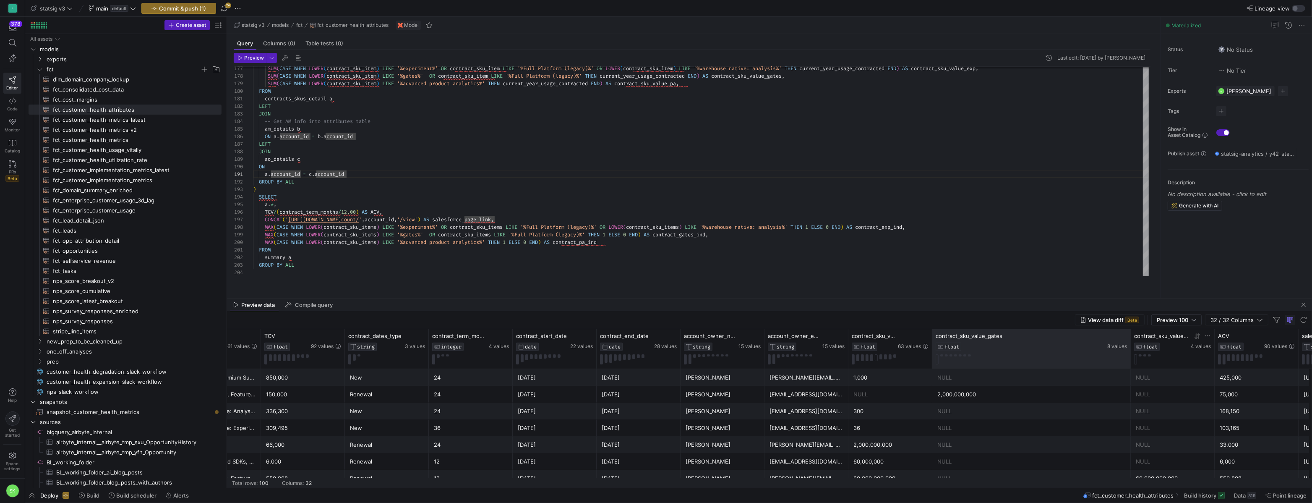
drag, startPoint x: 1014, startPoint y: 347, endPoint x: 1128, endPoint y: 350, distance: 114.6
click at [1129, 350] on div at bounding box center [1130, 348] width 3 height 39
click at [932, 346] on div "contract_sku_value_gates FLOAT 8 values" at bounding box center [1031, 348] width 198 height 39
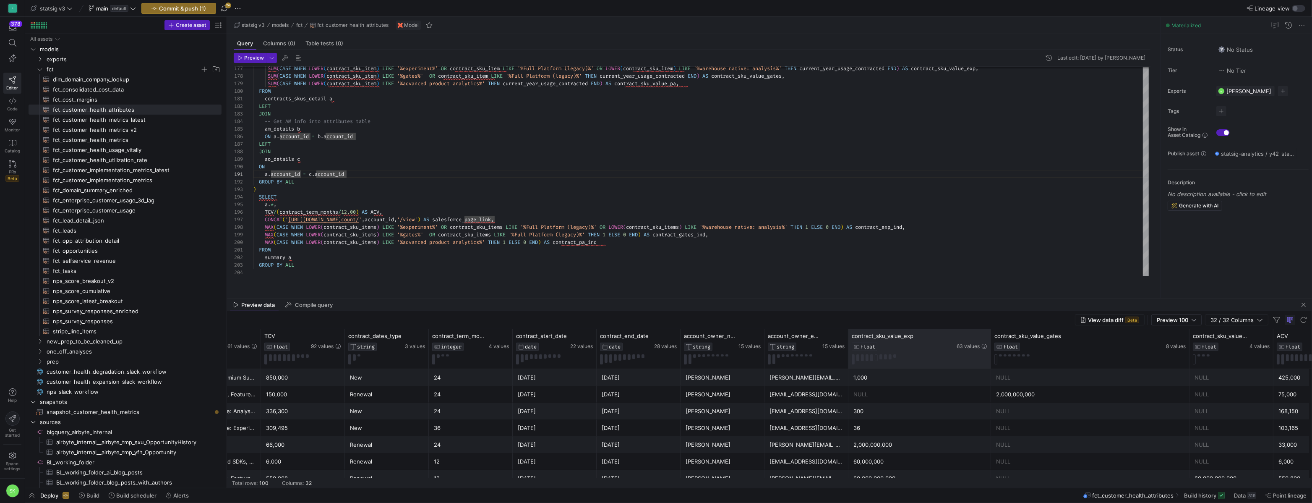
drag, startPoint x: 931, startPoint y: 346, endPoint x: 992, endPoint y: 355, distance: 61.5
click at [992, 355] on div at bounding box center [990, 348] width 3 height 39
click at [1013, 379] on div "750,000,000" at bounding box center [1092, 376] width 188 height 16
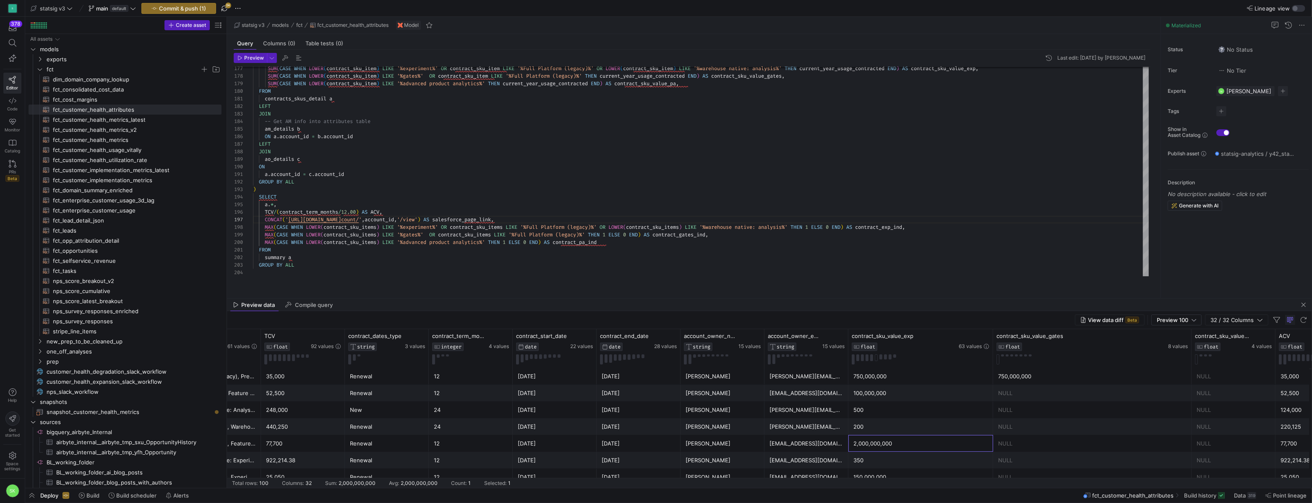
click at [898, 452] on div "2,000,000,000" at bounding box center [921, 443] width 135 height 16
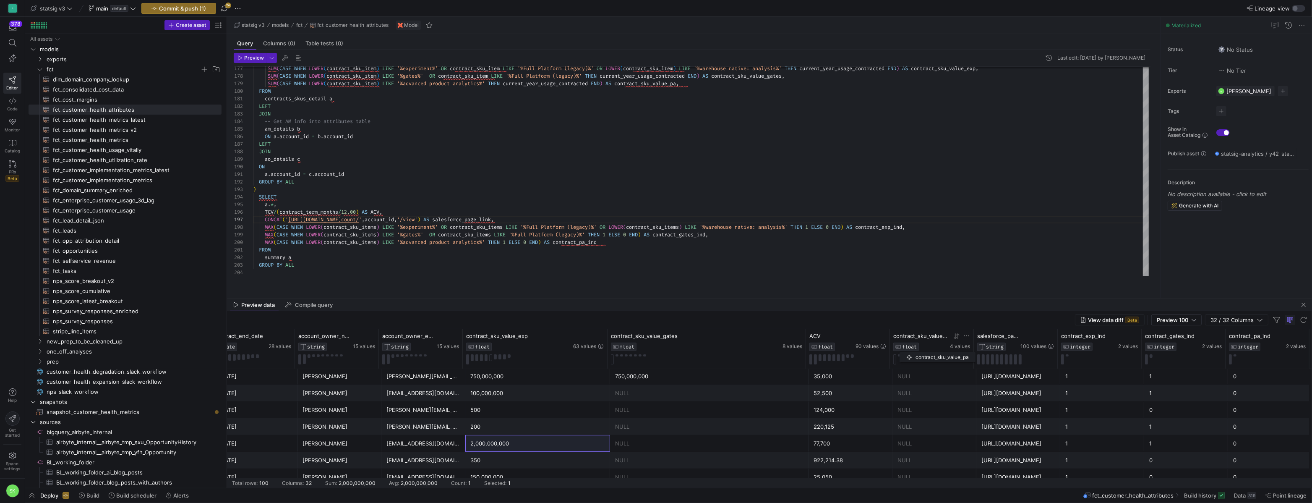
drag, startPoint x: 887, startPoint y: 346, endPoint x: 904, endPoint y: 350, distance: 17.7
click at [904, 350] on div "contract_sku_value_pa FLOAT 4 values" at bounding box center [932, 348] width 84 height 39
drag, startPoint x: 902, startPoint y: 351, endPoint x: 878, endPoint y: 351, distance: 23.9
click at [894, 351] on div "contract_sku_value_pa FLOAT" at bounding box center [920, 341] width 55 height 18
drag, startPoint x: 913, startPoint y: 345, endPoint x: 838, endPoint y: 342, distance: 75.2
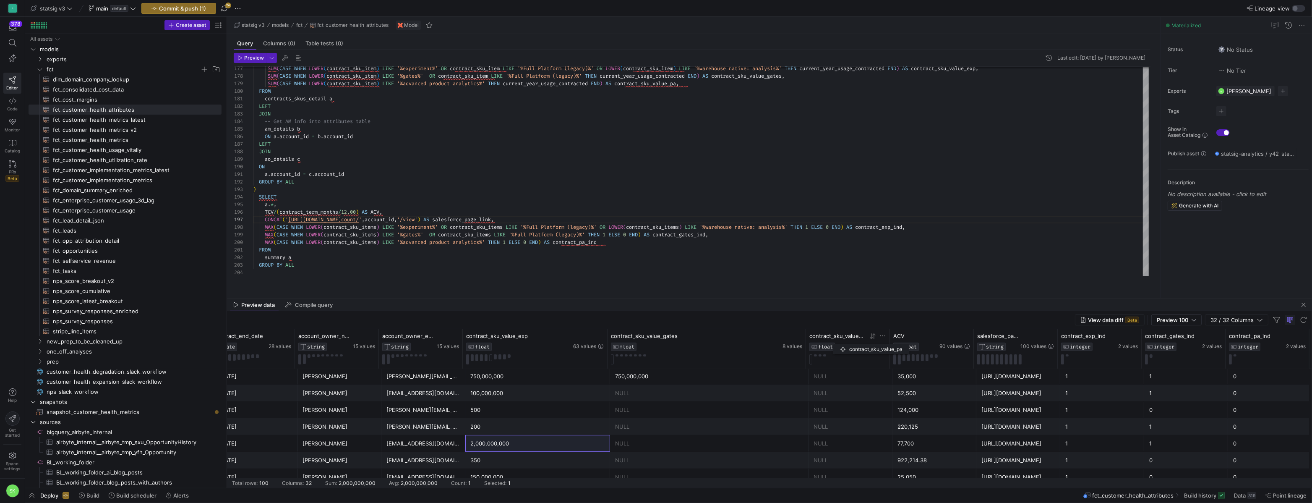
click at [838, 339] on span "contract_sku_value_pa" at bounding box center [836, 335] width 55 height 7
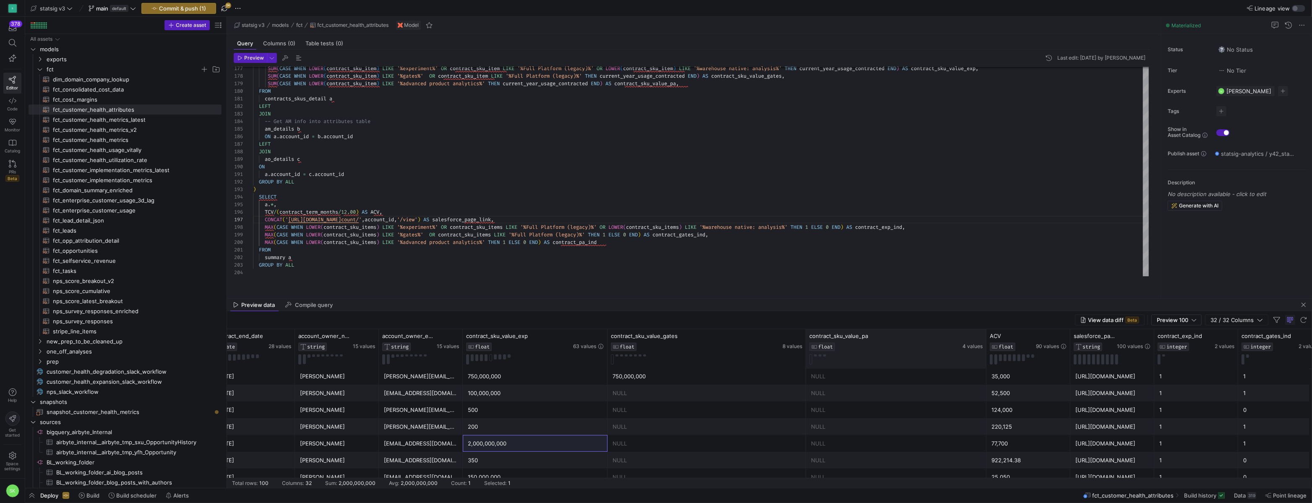
drag, startPoint x: 888, startPoint y: 343, endPoint x: 984, endPoint y: 346, distance: 96.6
click at [984, 346] on div at bounding box center [985, 348] width 3 height 39
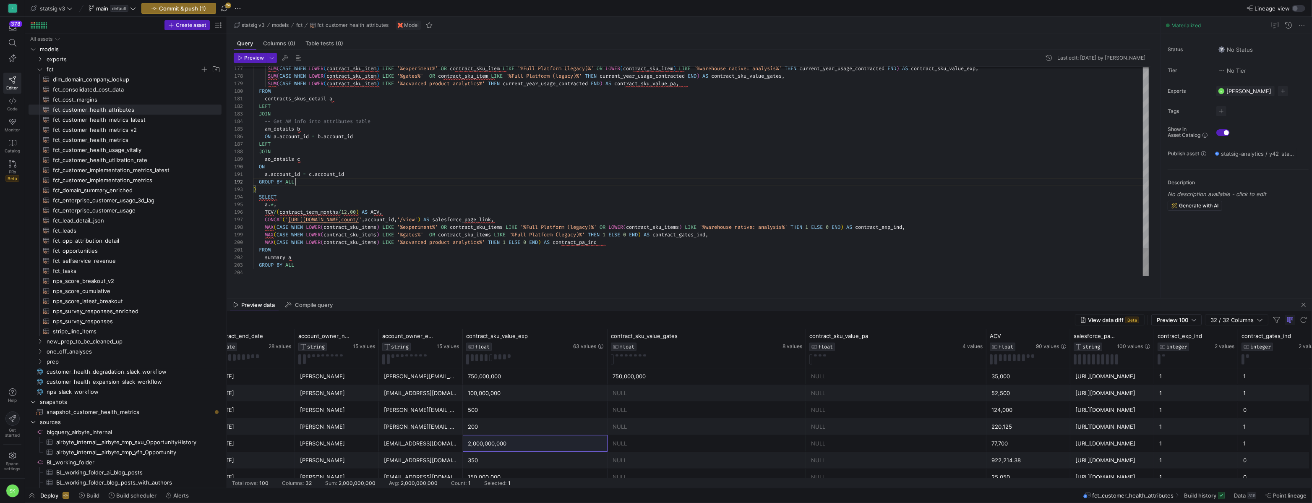
click at [765, 418] on div "NULL" at bounding box center [707, 410] width 188 height 16
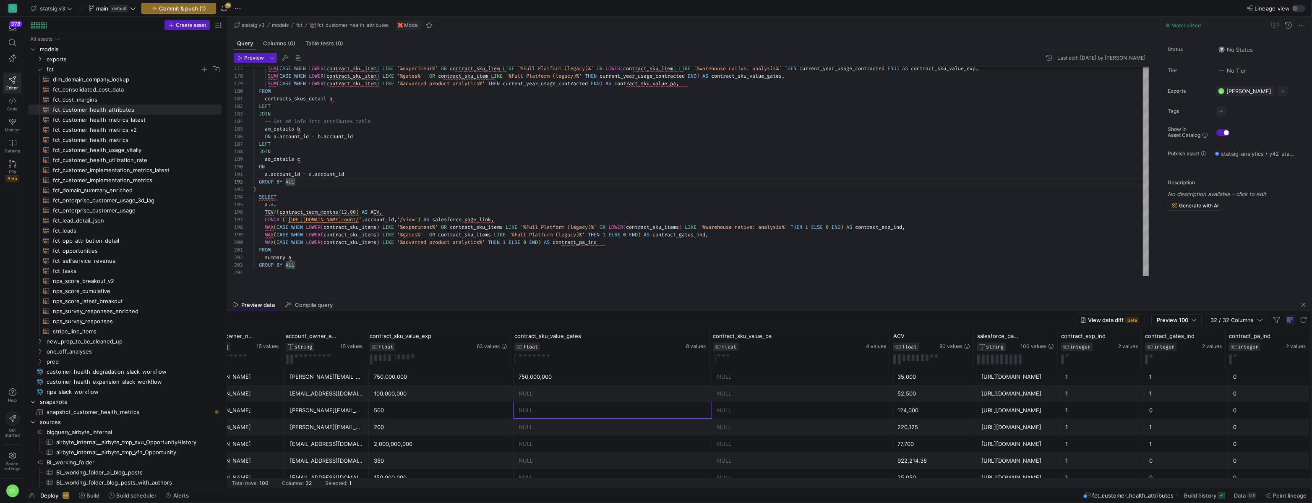
scroll to position [253, 0]
click at [444, 396] on div "100,000,000" at bounding box center [441, 393] width 135 height 16
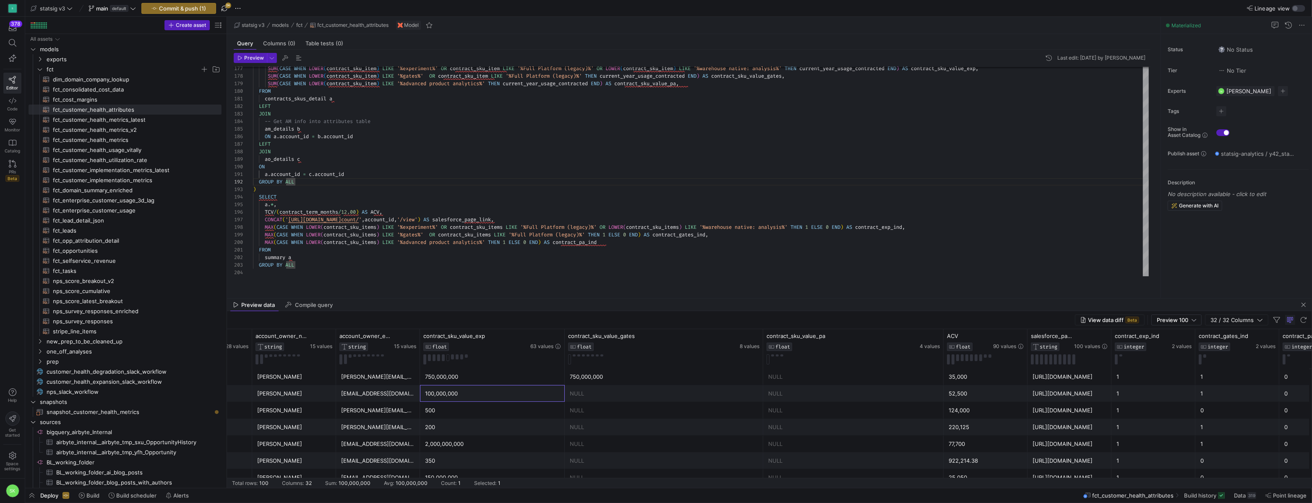
scroll to position [0, 2400]
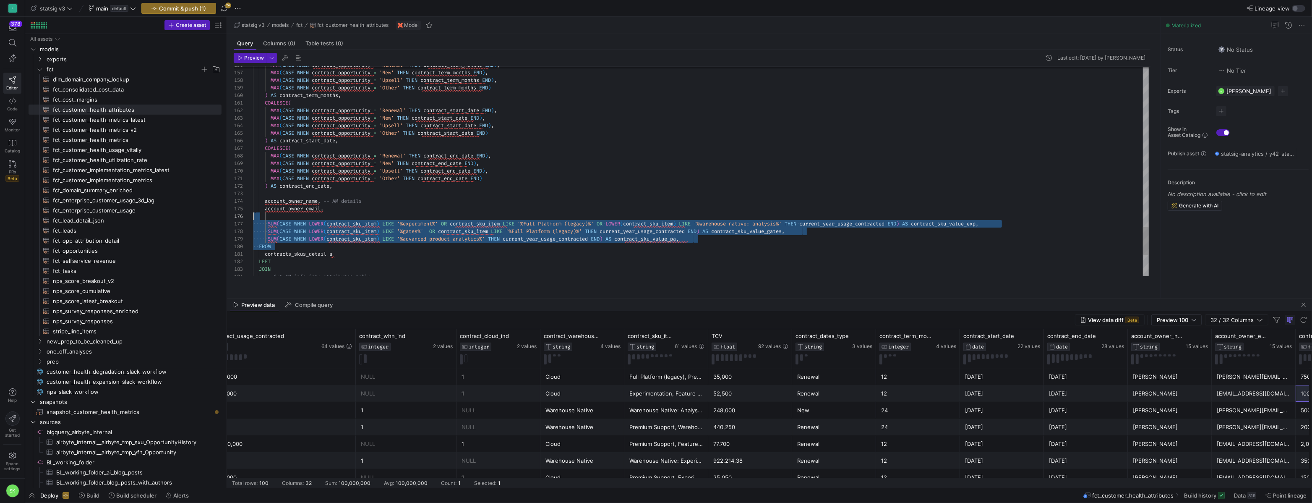
drag, startPoint x: 704, startPoint y: 252, endPoint x: 696, endPoint y: 225, distance: 28.8
drag, startPoint x: 708, startPoint y: 246, endPoint x: 701, endPoint y: 212, distance: 35.1
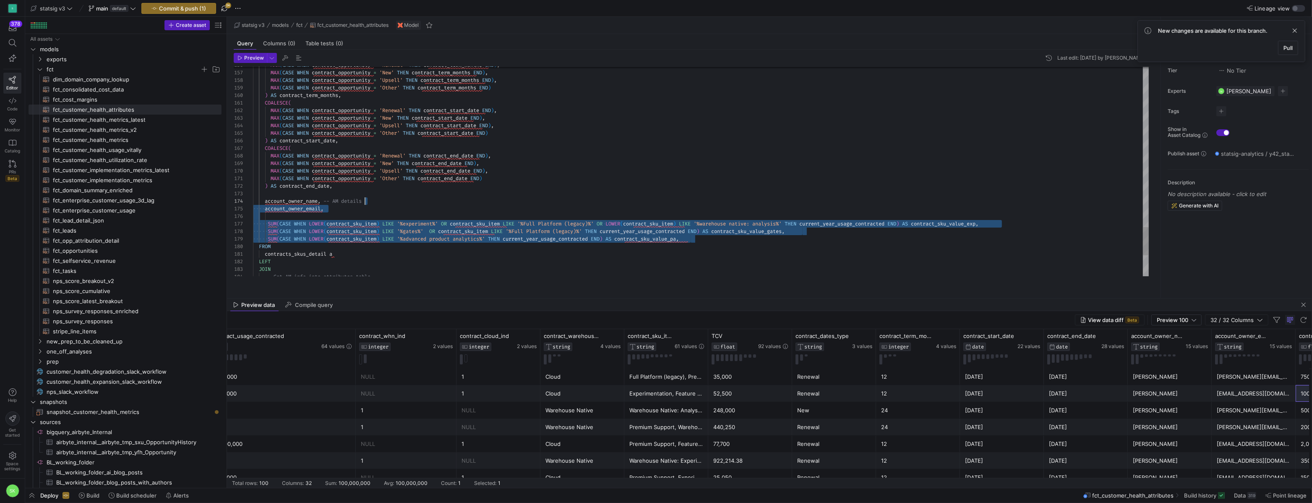
drag, startPoint x: 707, startPoint y: 251, endPoint x: 695, endPoint y: 211, distance: 40.9
drag, startPoint x: 704, startPoint y: 249, endPoint x: 690, endPoint y: 219, distance: 33.8
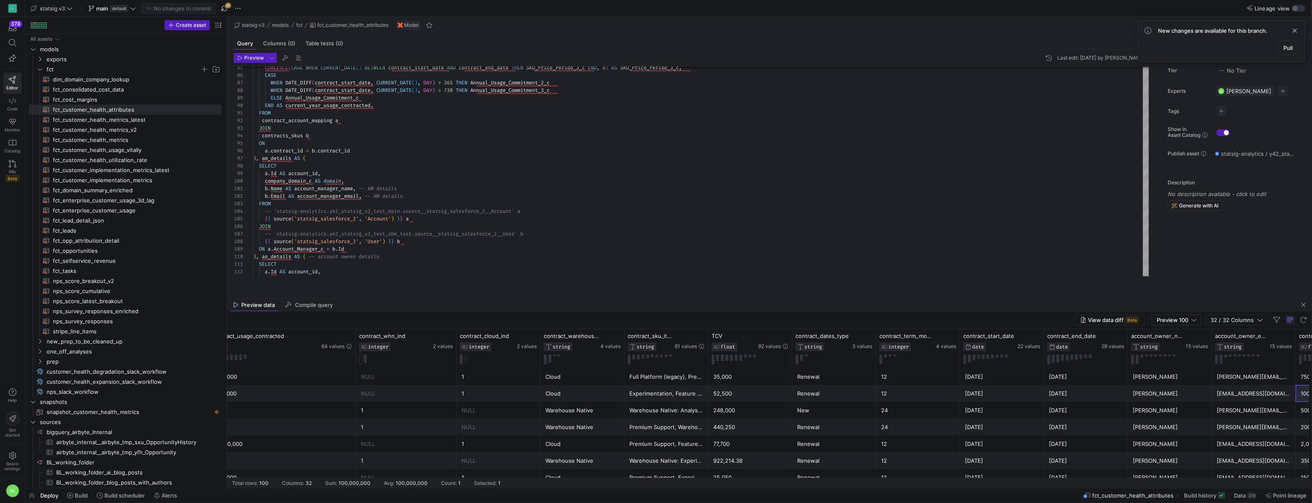
click at [743, 296] on mat-tab-group "Query Columns (0) Table tests (0) Preview Last edit: Friday 12 September 2025 b…" at bounding box center [692, 166] width 930 height 264
click at [442, 226] on div "SELECT a . Id AS account_id , company_domain_c AS domain , -- `statsig-analytic…" at bounding box center [701, 181] width 896 height 1517
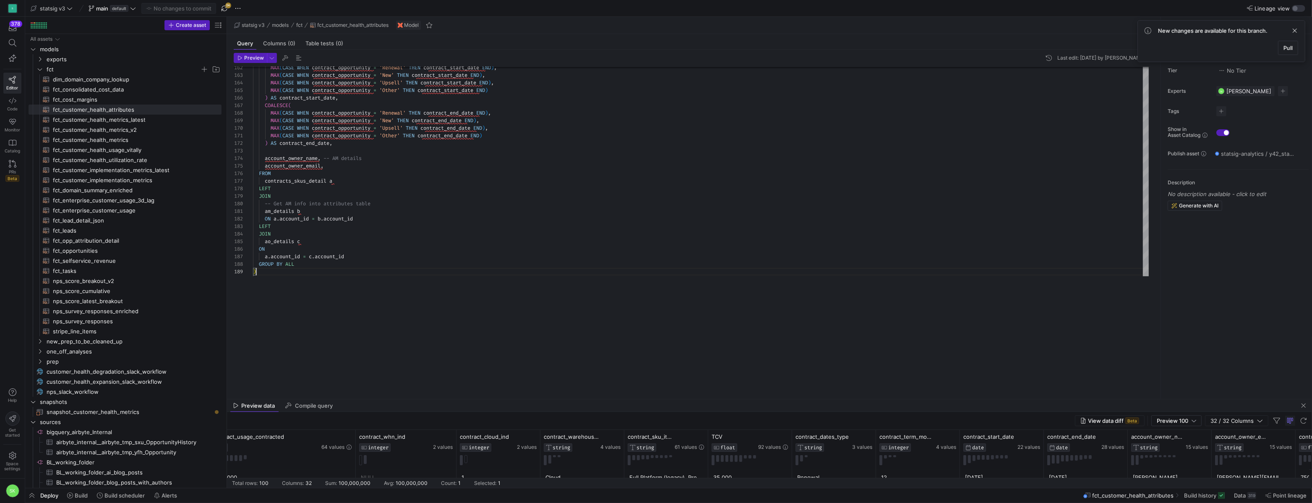
drag, startPoint x: 383, startPoint y: 297, endPoint x: 379, endPoint y: 398, distance: 100.8
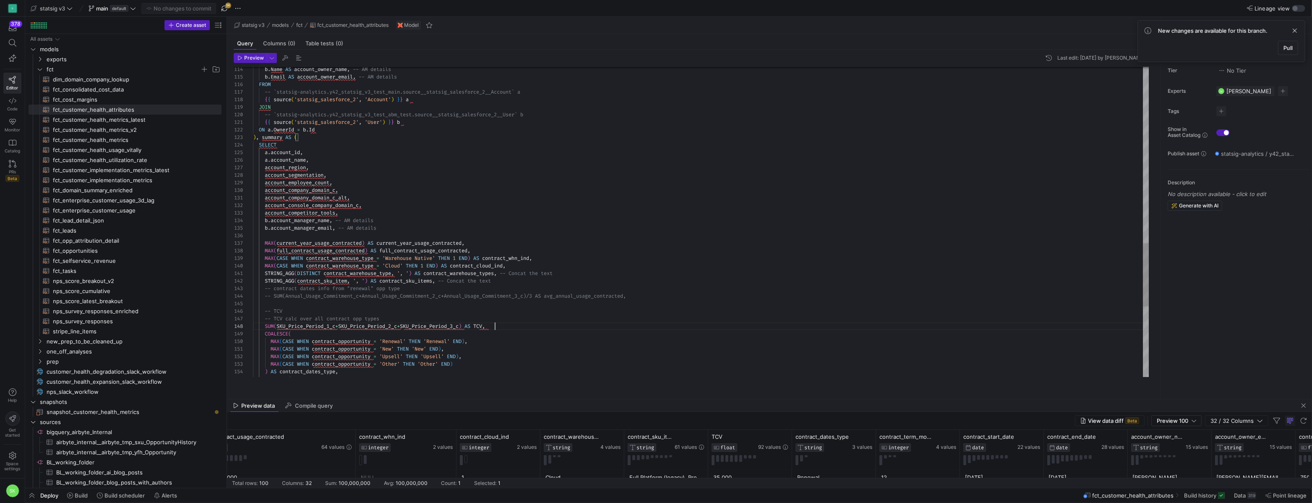
scroll to position [53, 242]
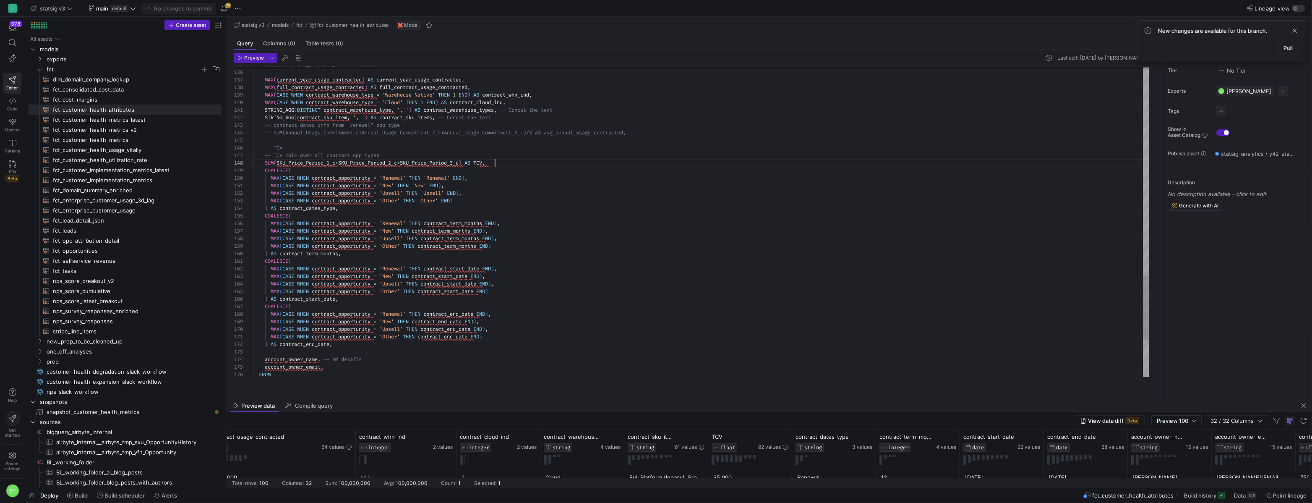
scroll to position [15, 12]
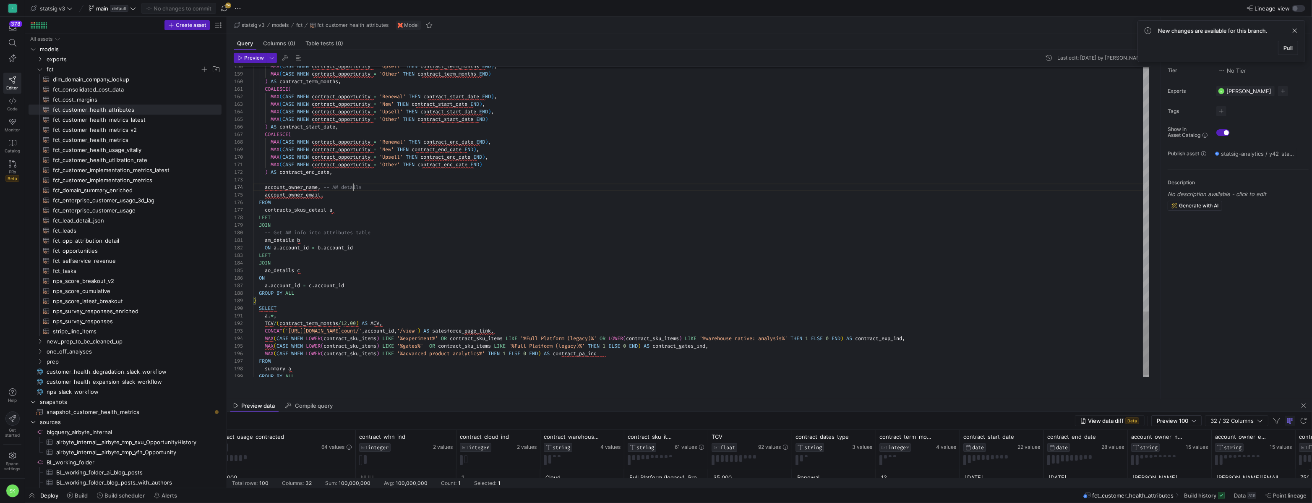
scroll to position [22, 100]
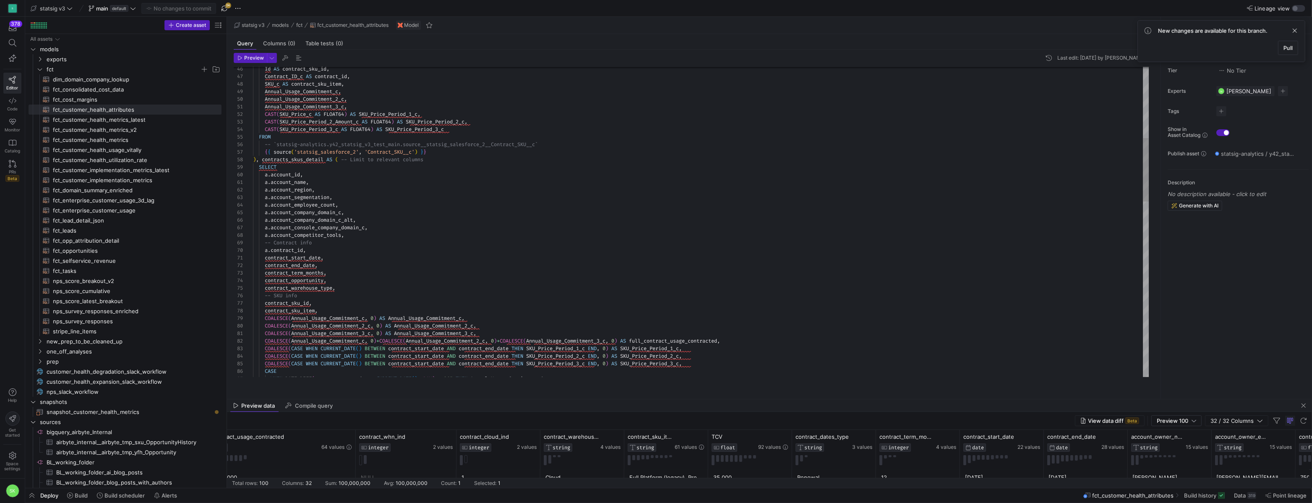
click at [363, 185] on div "WHEN DATE_DIFF ( contract_start_date , CURRENT_DATE ( ) , DAY ) > 365 THEN Annu…" at bounding box center [701, 476] width 896 height 1517
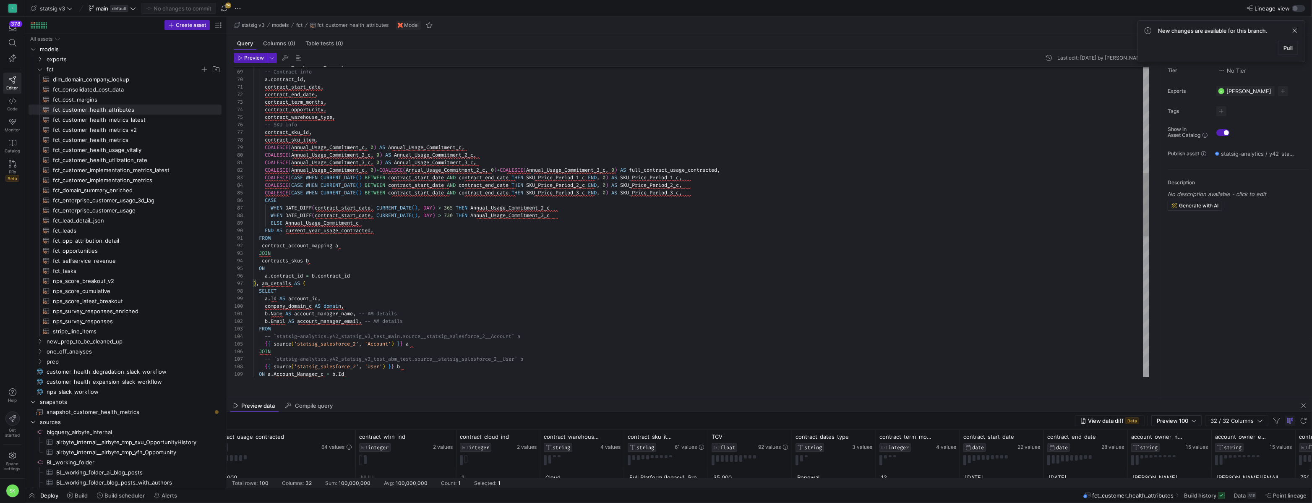
scroll to position [45, 126]
click at [398, 239] on div "WHEN DATE_DIFF ( contract_start_date , CURRENT_DATE ( ) , DAY ) > 365 THEN Annu…" at bounding box center [701, 306] width 896 height 1517
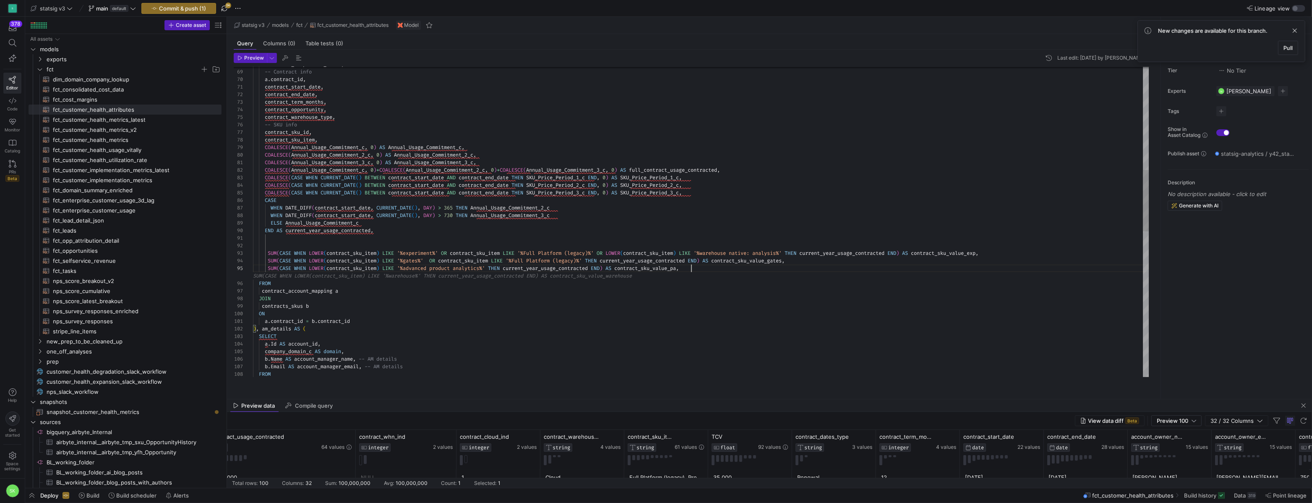
scroll to position [8, 0]
drag, startPoint x: 271, startPoint y: 259, endPoint x: 270, endPoint y: 250, distance: 9.7
click at [270, 250] on div "WHEN DATE_DIFF ( contract_start_date , CURRENT_DATE ( ) , DAY ) > 365 THEN Annu…" at bounding box center [701, 325] width 896 height 1555
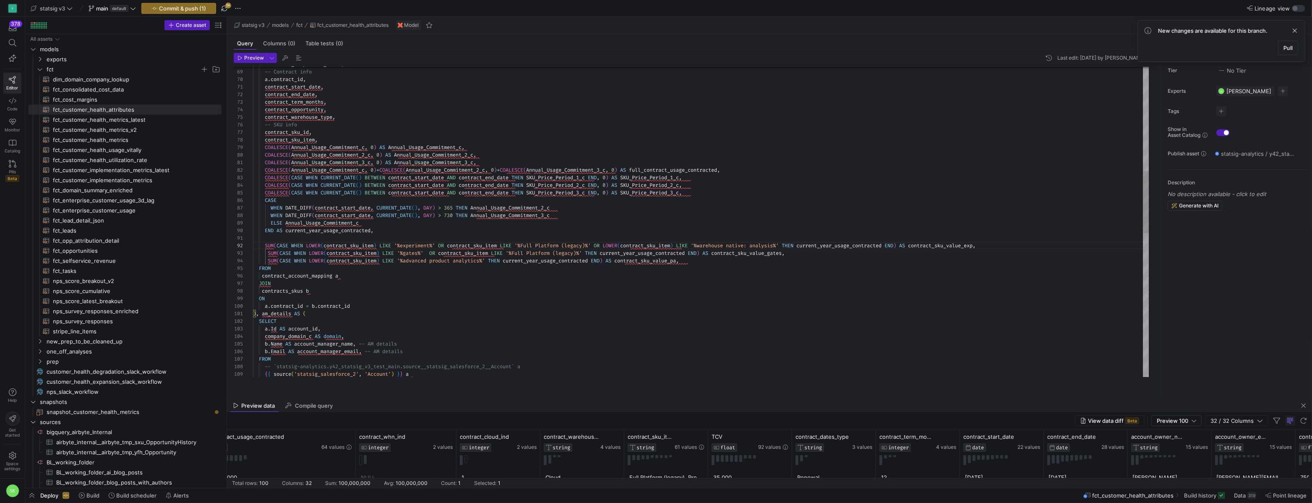
click at [270, 263] on div "WHEN DATE_DIFF ( contract_start_date , CURRENT_DATE ( ) , DAY ) > 365 THEN Annu…" at bounding box center [701, 322] width 896 height 1548
click at [269, 269] on div "WHEN DATE_DIFF ( contract_start_date , CURRENT_DATE ( ) , DAY ) > 365 THEN Annu…" at bounding box center [899, 324] width 1293 height 1553
click at [360, 240] on div "WHEN DATE_DIFF ( contract_start_date , CURRENT_DATE ( ) , DAY ) > 365 THEN Annu…" at bounding box center [899, 324] width 1293 height 1553
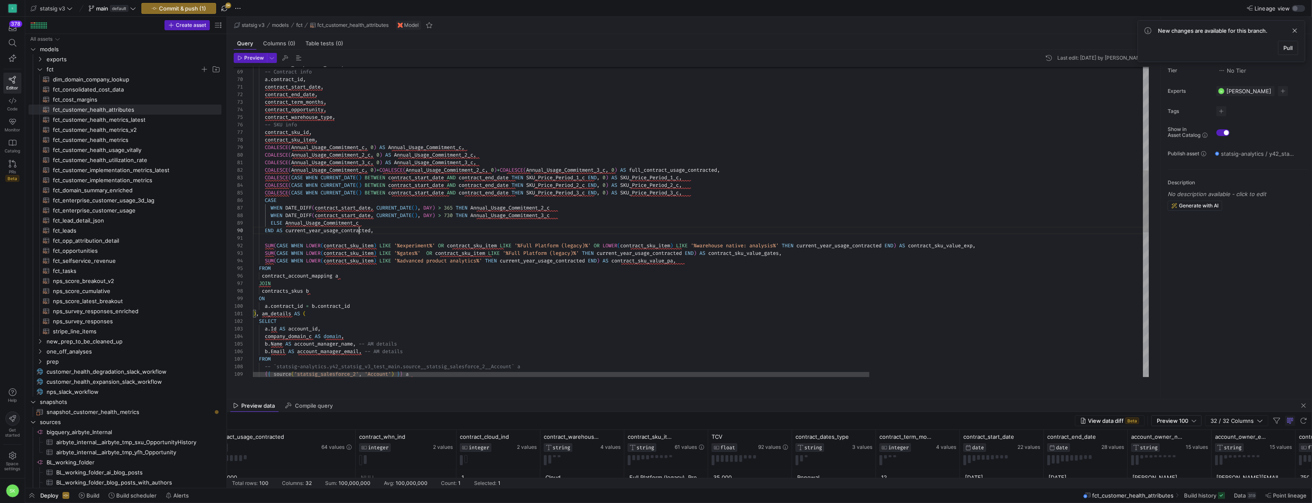
scroll to position [45, 121]
click at [360, 240] on div "WHEN DATE_DIFF ( contract_start_date , CURRENT_DATE ( ) , DAY ) > 365 THEN Annu…" at bounding box center [899, 324] width 1293 height 1553
click at [458, 243] on div "WHEN DATE_DIFF ( contract_start_date , CURRENT_DATE ( ) , DAY ) > 365 THEN Annu…" at bounding box center [899, 324] width 1293 height 1553
click at [529, 154] on div "WHEN DATE_DIFF ( contract_start_date , CURRENT_DATE ( ) , DAY ) > 365 THEN Annu…" at bounding box center [899, 324] width 1293 height 1553
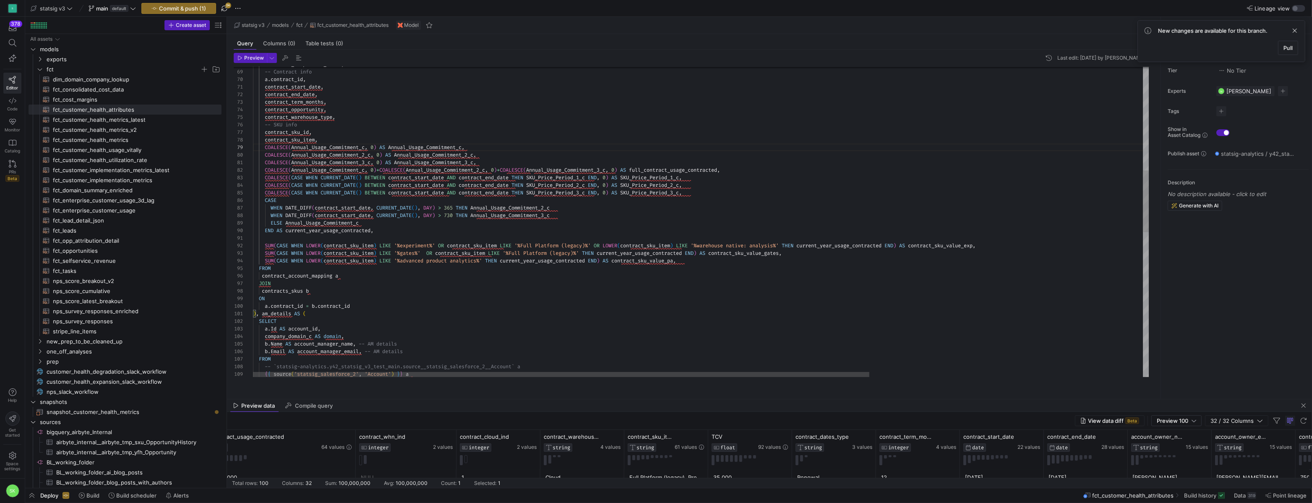
click at [565, 243] on div "WHEN DATE_DIFF ( contract_start_date , CURRENT_DATE ( ) , DAY ) > 365 THEN Annu…" at bounding box center [899, 324] width 1293 height 1553
click at [294, 254] on div "WHEN DATE_DIFF ( contract_start_date , CURRENT_DATE ( ) , DAY ) > 365 THEN Annu…" at bounding box center [899, 324] width 1293 height 1553
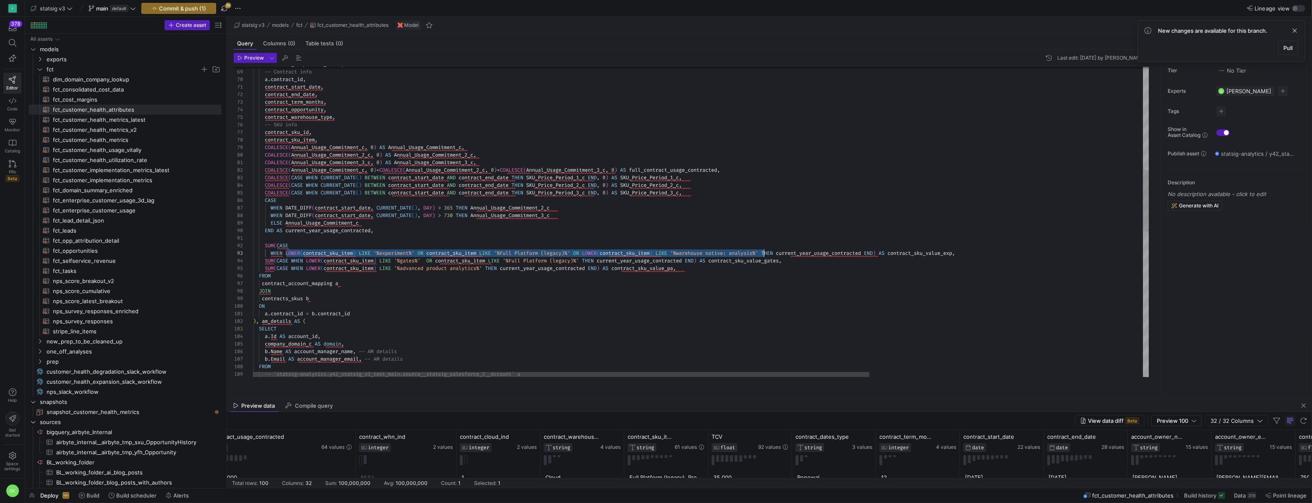
scroll to position [15, 520]
drag, startPoint x: 287, startPoint y: 263, endPoint x: 775, endPoint y: 260, distance: 487.2
click at [775, 260] on div "WHEN DATE_DIFF ( contract_start_date , CURRENT_DATE ( ) , DAY ) > 365 THEN Annu…" at bounding box center [899, 328] width 1293 height 1560
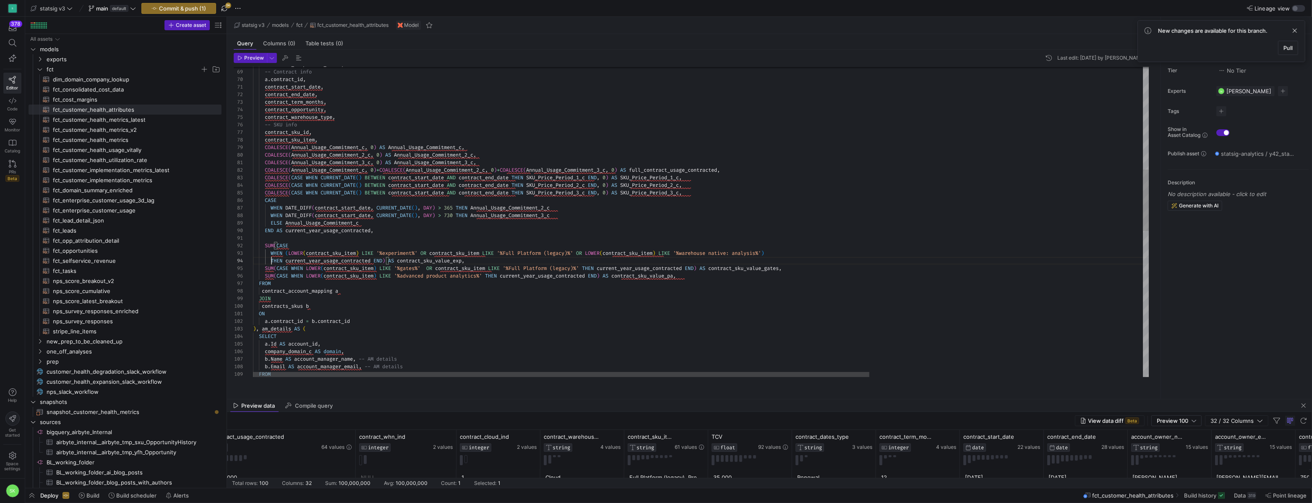
scroll to position [22, 18]
click at [482, 300] on div "WHEN DATE_DIFF ( contract_start_date , CURRENT_DATE ( ) , DAY ) > 365 THEN Annu…" at bounding box center [899, 332] width 1293 height 1568
click at [376, 268] on div "WHEN DATE_DIFF ( contract_start_date , CURRENT_DATE ( ) , DAY ) > 365 THEN Annu…" at bounding box center [899, 332] width 1293 height 1568
click at [402, 248] on div "WHEN DATE_DIFF ( contract_start_date , CURRENT_DATE ( ) , DAY ) > 365 THEN Annu…" at bounding box center [899, 335] width 1293 height 1575
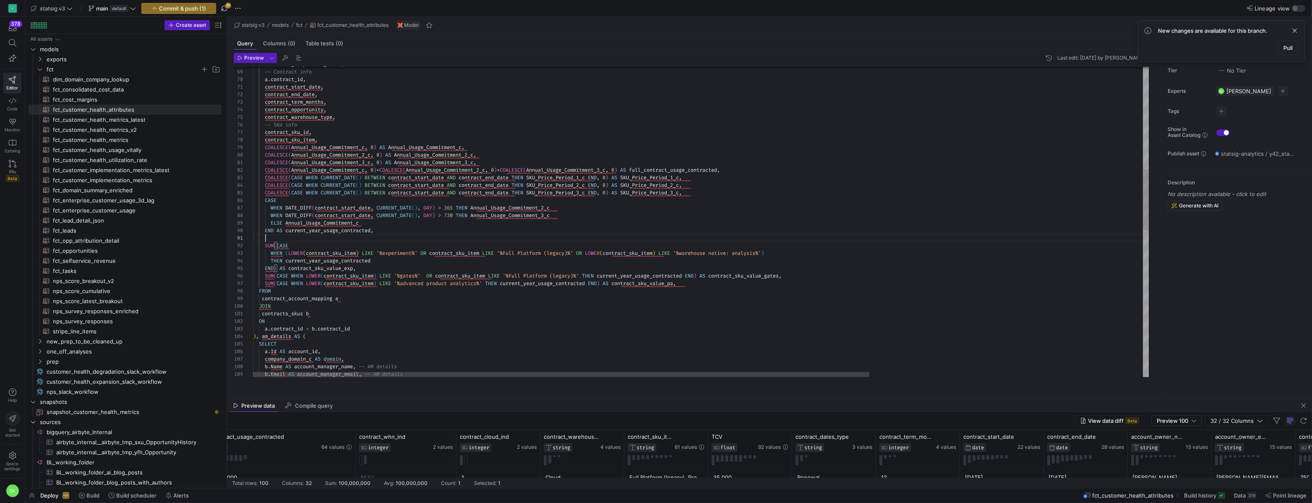
scroll to position [0, 12]
click at [380, 277] on div "WHEN DATE_DIFF ( contract_start_date , CURRENT_DATE ( ) , DAY ) > 365 THEN Annu…" at bounding box center [899, 335] width 1293 height 1575
click at [670, 308] on div "WHEN DATE_DIFF ( contract_start_date , CURRENT_DATE ( ) , DAY ) > 365 THEN Annu…" at bounding box center [899, 339] width 1293 height 1583
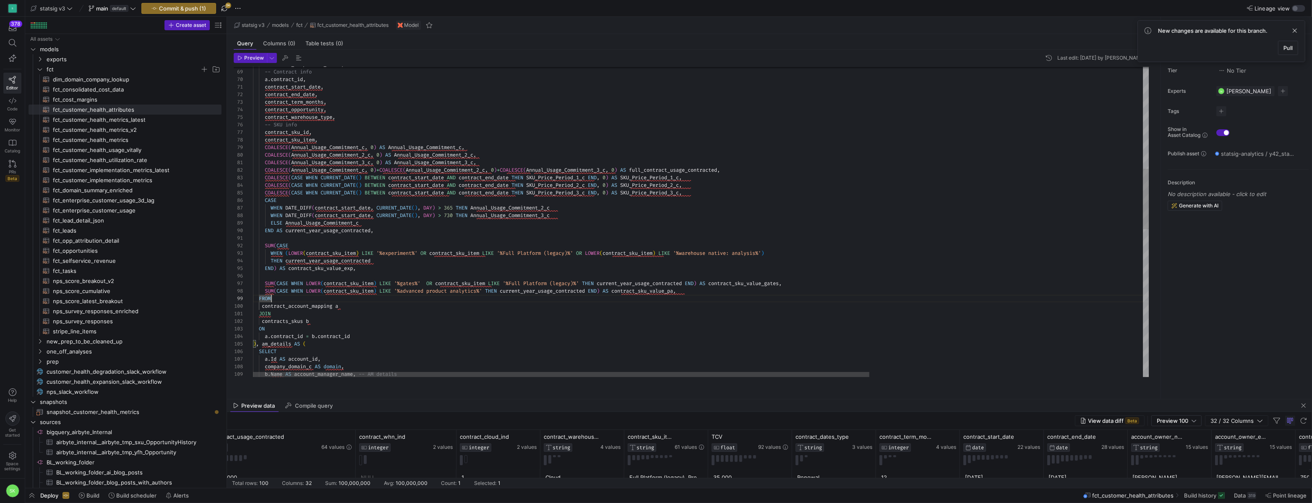
click at [700, 292] on div "WHEN DATE_DIFF ( contract_start_date , CURRENT_DATE ( ) , DAY ) > 365 THEN Annu…" at bounding box center [899, 339] width 1293 height 1583
click at [292, 294] on div "WHEN DATE_DIFF ( contract_start_date , CURRENT_DATE ( ) , DAY ) > 365 THEN Annu…" at bounding box center [899, 343] width 1293 height 1590
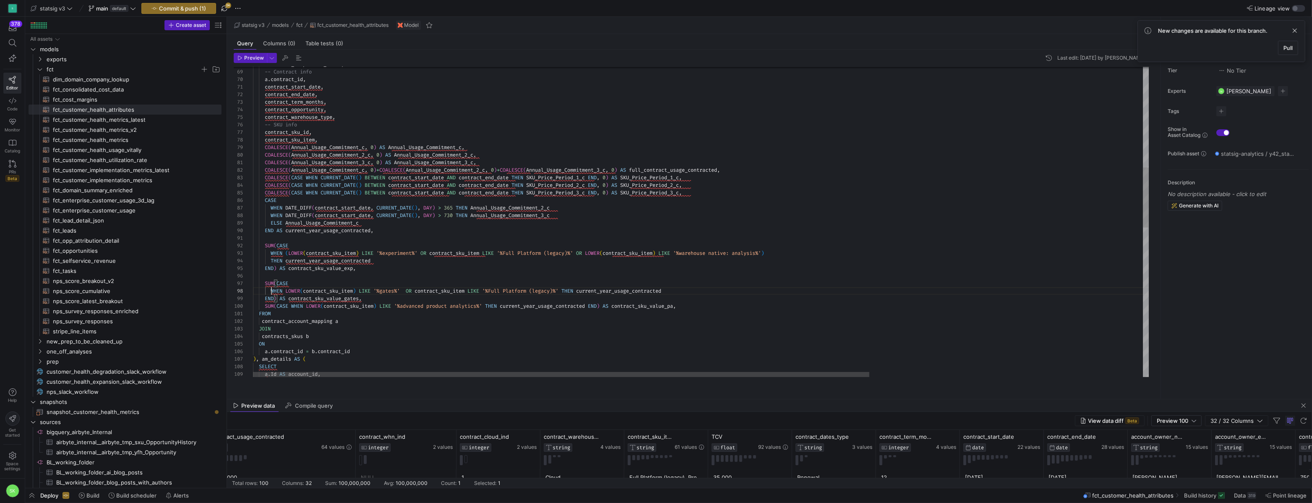
scroll to position [53, 21]
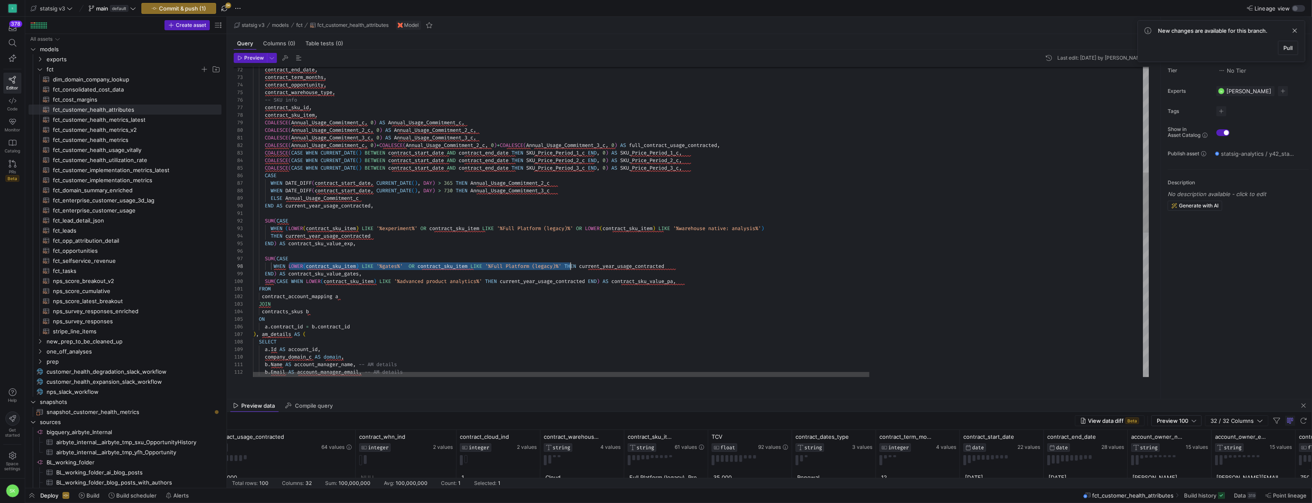
drag, startPoint x: 291, startPoint y: 276, endPoint x: 572, endPoint y: 276, distance: 280.7
click at [572, 276] on div "WHEN DATE_DIFF ( contract_start_date , CURRENT_DATE ( ) , DAY ) > 365 THEN Annu…" at bounding box center [899, 322] width 1293 height 1598
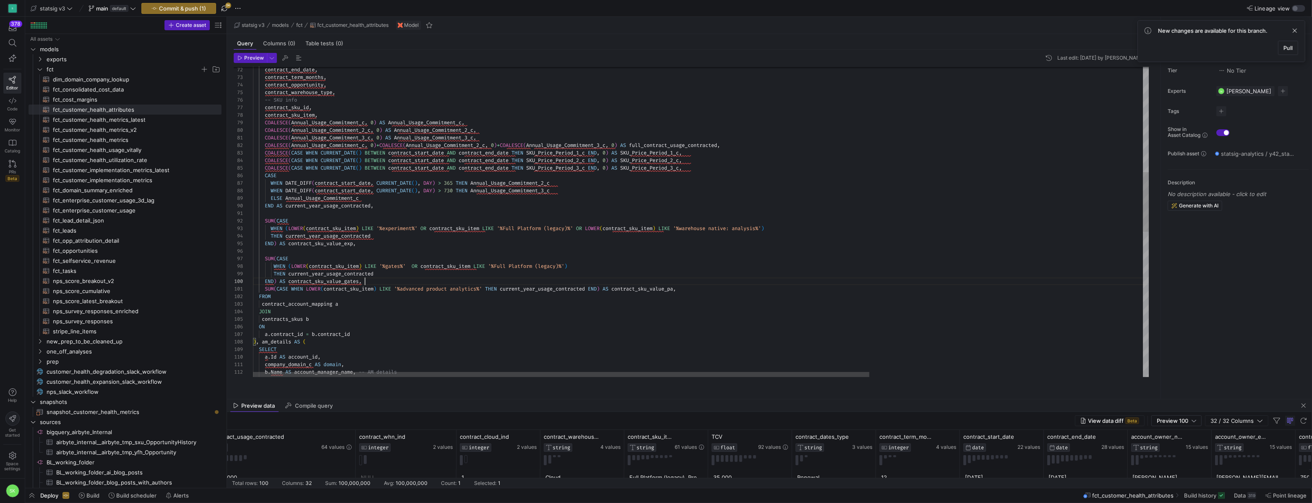
click at [411, 291] on div "WHEN DATE_DIFF ( contract_start_date , CURRENT_DATE ( ) , DAY ) > 365 THEN Annu…" at bounding box center [899, 326] width 1293 height 1606
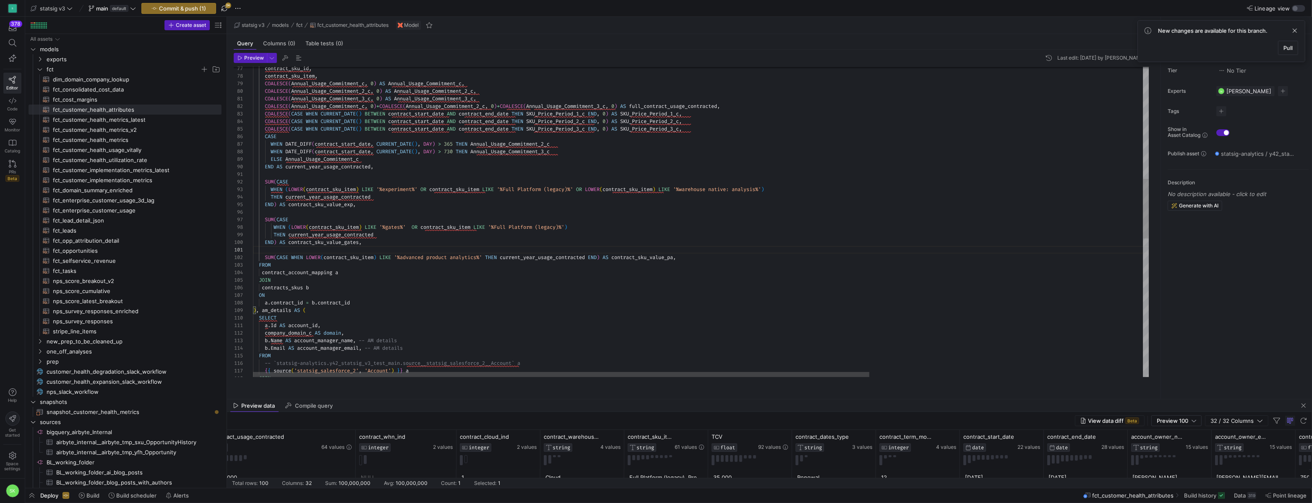
click at [292, 266] on div "WHEN DATE_DIFF ( contract_start_date , CURRENT_DATE ( ) , DAY ) > 365 THEN Annu…" at bounding box center [899, 290] width 1293 height 1613
click at [574, 272] on div "WHEN DATE_DIFF ( contract_start_date , CURRENT_DATE ( ) , DAY ) > 365 THEN Annu…" at bounding box center [899, 294] width 1293 height 1621
click at [473, 273] on div "WHEN DATE_DIFF ( contract_start_date , CURRENT_DATE ( ) , DAY ) > 365 THEN Annu…" at bounding box center [899, 298] width 1293 height 1628
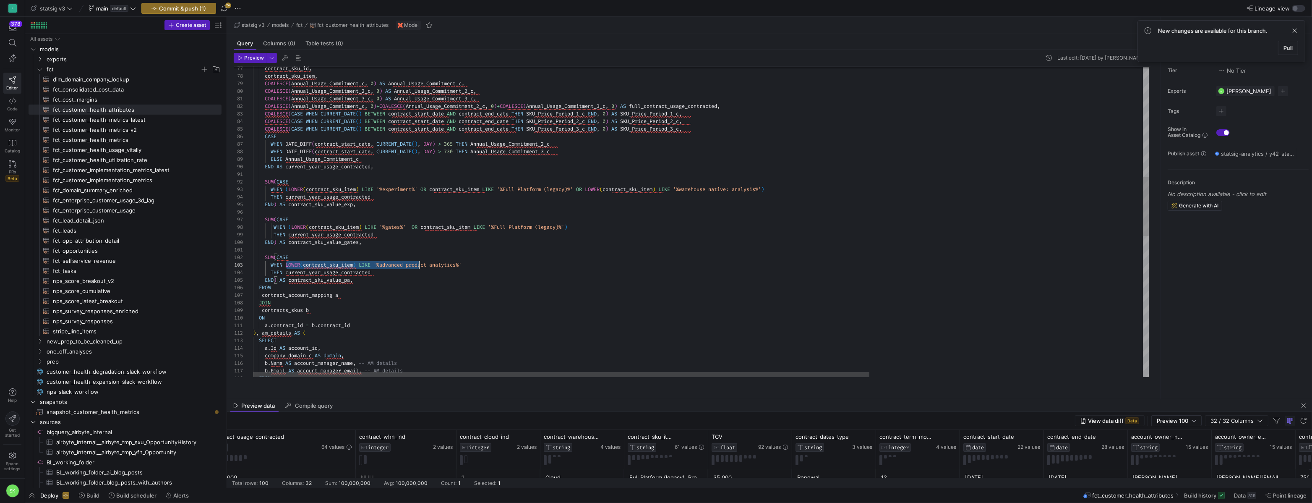
scroll to position [15, 217]
drag, startPoint x: 288, startPoint y: 274, endPoint x: 491, endPoint y: 273, distance: 203.1
click at [491, 273] on div "WHEN DATE_DIFF ( contract_start_date , CURRENT_DATE ( ) , DAY ) > 365 THEN Annu…" at bounding box center [899, 302] width 1293 height 1636
click at [467, 285] on div "WHEN DATE_DIFF ( contract_start_date , CURRENT_DATE ( ) , DAY ) > 365 THEN Annu…" at bounding box center [899, 302] width 1293 height 1636
drag, startPoint x: 470, startPoint y: 274, endPoint x: 288, endPoint y: 272, distance: 181.7
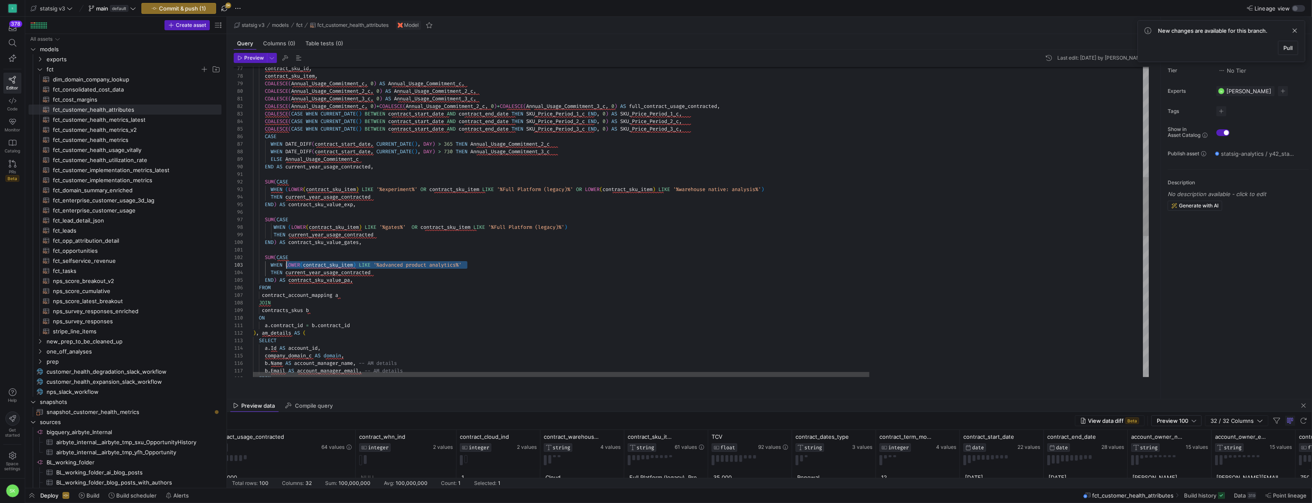
click at [288, 272] on div "WHEN DATE_DIFF ( contract_start_date , CURRENT_DATE ( ) , DAY ) > 365 THEN Annu…" at bounding box center [899, 302] width 1293 height 1636
click at [482, 273] on div "WHEN DATE_DIFF ( contract_start_date , CURRENT_DATE ( ) , DAY ) > 365 THEN Annu…" at bounding box center [899, 302] width 1293 height 1636
click at [508, 304] on div "WHEN DATE_DIFF ( contract_start_date , CURRENT_DATE ( ) , DAY ) > 365 THEN Annu…" at bounding box center [899, 302] width 1293 height 1636
click at [504, 272] on div "WHEN DATE_DIFF ( contract_start_date , CURRENT_DATE ( ) , DAY ) > 365 THEN Annu…" at bounding box center [899, 302] width 1293 height 1636
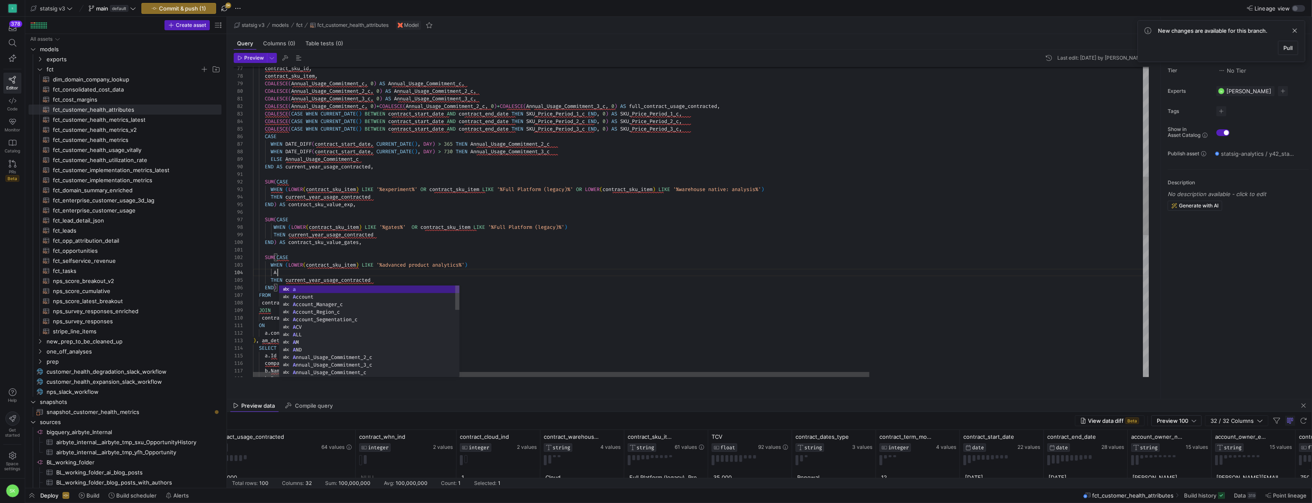
scroll to position [22, 30]
click at [313, 266] on div "WHEN DATE_DIFF ( contract_start_date , CURRENT_DATE ( ) , DAY ) > 365 THEN Annu…" at bounding box center [899, 305] width 1293 height 1643
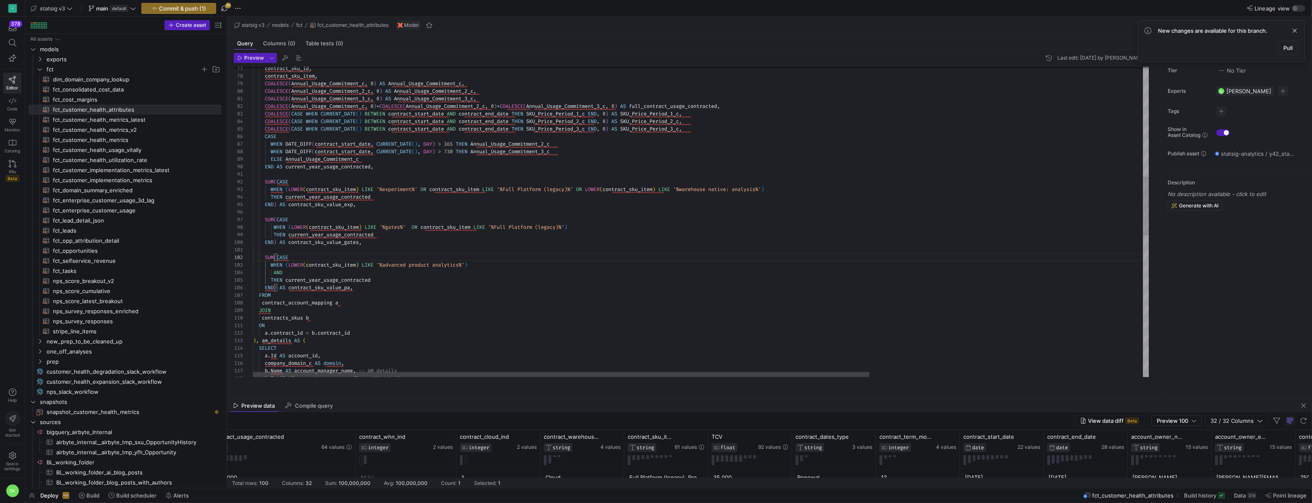
scroll to position [53, 326]
click at [581, 238] on div "WHEN DATE_DIFF ( contract_start_date , CURRENT_DATE ( ) , DAY ) > 365 THEN Annu…" at bounding box center [899, 305] width 1293 height 1643
click at [356, 247] on div "WHEN DATE_DIFF ( contract_start_date , CURRENT_DATE ( ) , DAY ) > 365 THEN Annu…" at bounding box center [899, 305] width 1293 height 1643
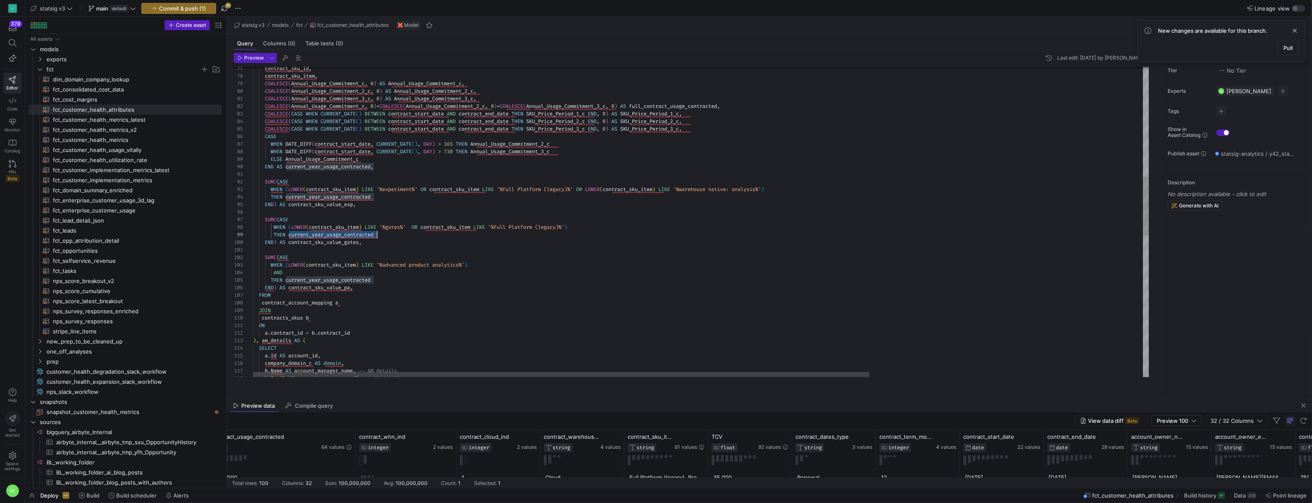
click at [396, 175] on div "WHEN DATE_DIFF ( contract_start_date , CURRENT_DATE ( ) , DAY ) > 365 THEN Annu…" at bounding box center [899, 305] width 1293 height 1643
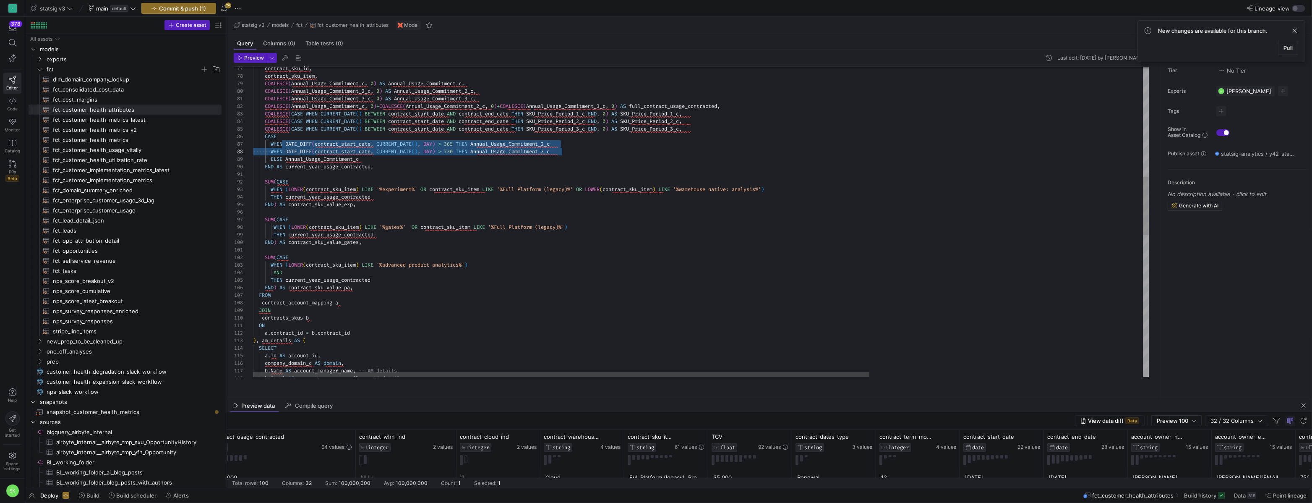
scroll to position [38, 109]
drag, startPoint x: 288, startPoint y: 153, endPoint x: 566, endPoint y: 167, distance: 277.7
click at [566, 167] on div "WHEN DATE_DIFF ( contract_start_date , CURRENT_DATE ( ) , DAY ) > 365 THEN Annu…" at bounding box center [899, 305] width 1293 height 1643
drag, startPoint x: 276, startPoint y: 283, endPoint x: 234, endPoint y: 281, distance: 42.4
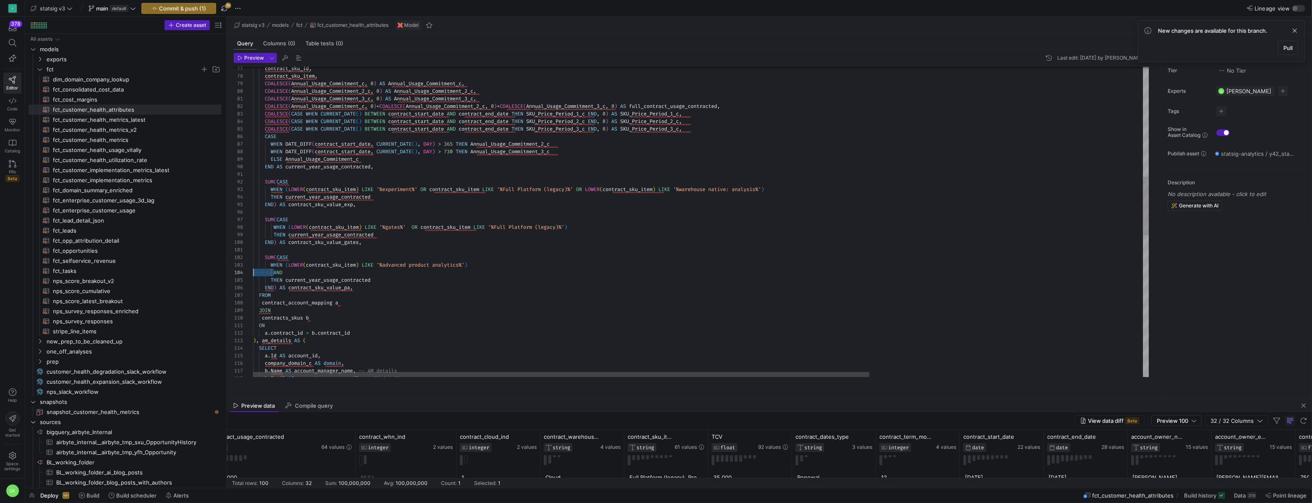
click at [253, 281] on div "WHEN DATE_DIFF ( contract_start_date , CURRENT_DATE ( ) , DAY ) > 365 THEN Annu…" at bounding box center [899, 305] width 1293 height 1643
click at [664, 272] on div "WHEN DATE_DIFF ( contract_start_date , CURRENT_DATE ( ) , DAY ) > 365 THEN Annu…" at bounding box center [899, 309] width 1293 height 1651
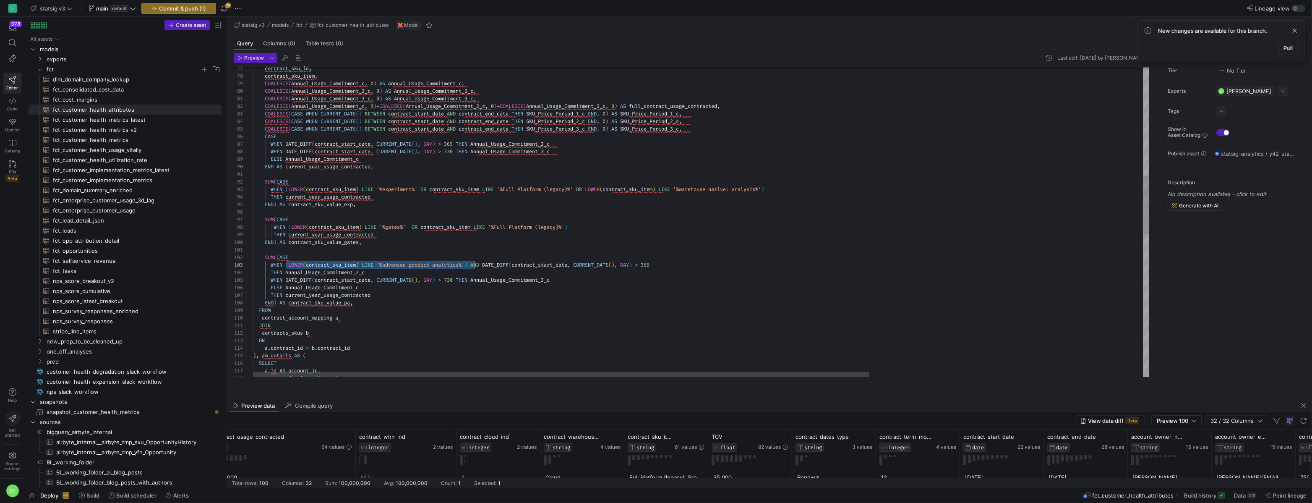
scroll to position [15, 221]
drag, startPoint x: 292, startPoint y: 274, endPoint x: 477, endPoint y: 272, distance: 185.1
click at [477, 272] on div "WHEN DATE_DIFF ( contract_start_date , CURRENT_DATE ( ) , DAY ) > 365 THEN Annu…" at bounding box center [899, 313] width 1293 height 1658
click at [288, 289] on div "WHEN DATE_DIFF ( contract_start_date , CURRENT_DATE ( ) , DAY ) > 365 THEN Annu…" at bounding box center [899, 313] width 1293 height 1658
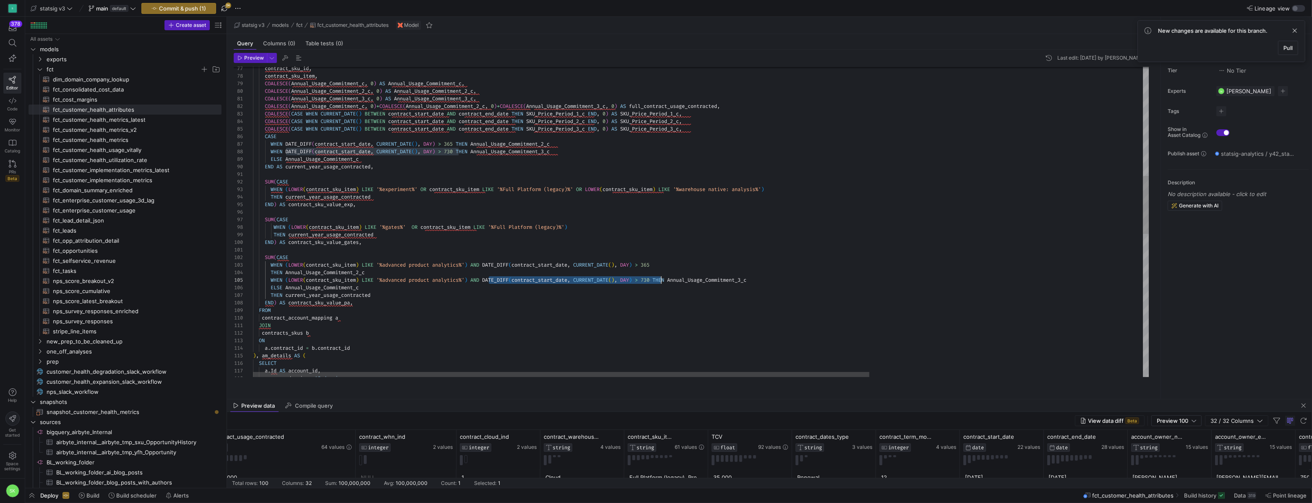
drag, startPoint x: 498, startPoint y: 290, endPoint x: 661, endPoint y: 289, distance: 163.2
click at [661, 289] on div "WHEN DATE_DIFF ( contract_start_date , CURRENT_DATE ( ) , DAY ) > 365 THEN Annu…" at bounding box center [899, 313] width 1293 height 1658
click at [670, 289] on div "WHEN DATE_DIFF ( contract_start_date , CURRENT_DATE ( ) , DAY ) > 365 THEN Annu…" at bounding box center [899, 313] width 1293 height 1658
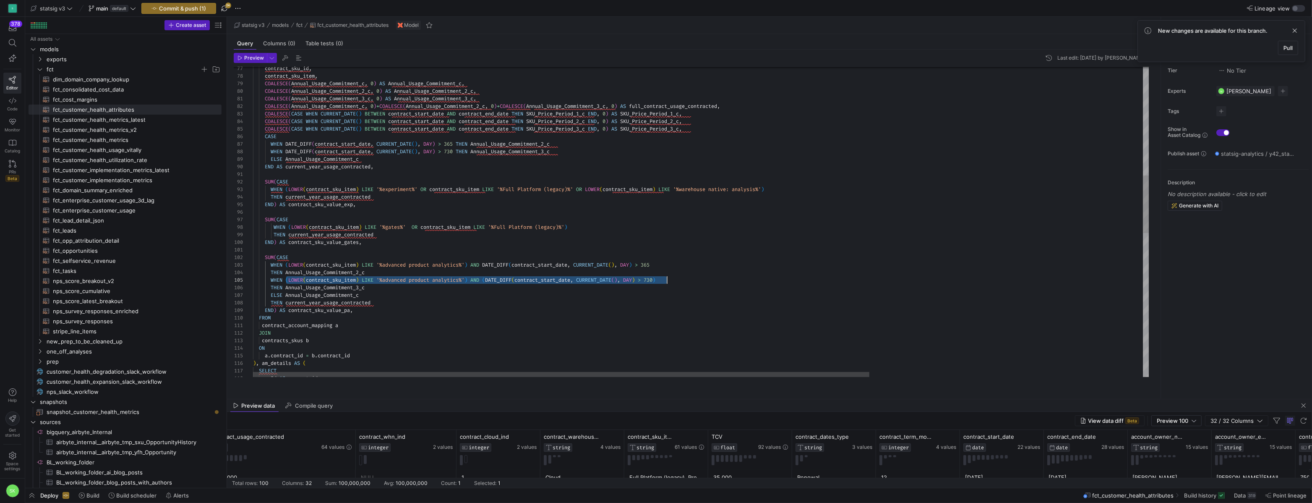
drag, startPoint x: 288, startPoint y: 289, endPoint x: 671, endPoint y: 292, distance: 383.1
click at [671, 292] on div "WHEN DATE_DIFF ( contract_start_date , CURRENT_DATE ( ) , DAY ) > 365 THEN Annu…" at bounding box center [899, 317] width 1293 height 1666
click at [409, 303] on div "WHEN DATE_DIFF ( contract_start_date , CURRENT_DATE ( ) , DAY ) > 365 THEN Annu…" at bounding box center [899, 317] width 1293 height 1666
drag, startPoint x: 287, startPoint y: 289, endPoint x: 477, endPoint y: 289, distance: 189.7
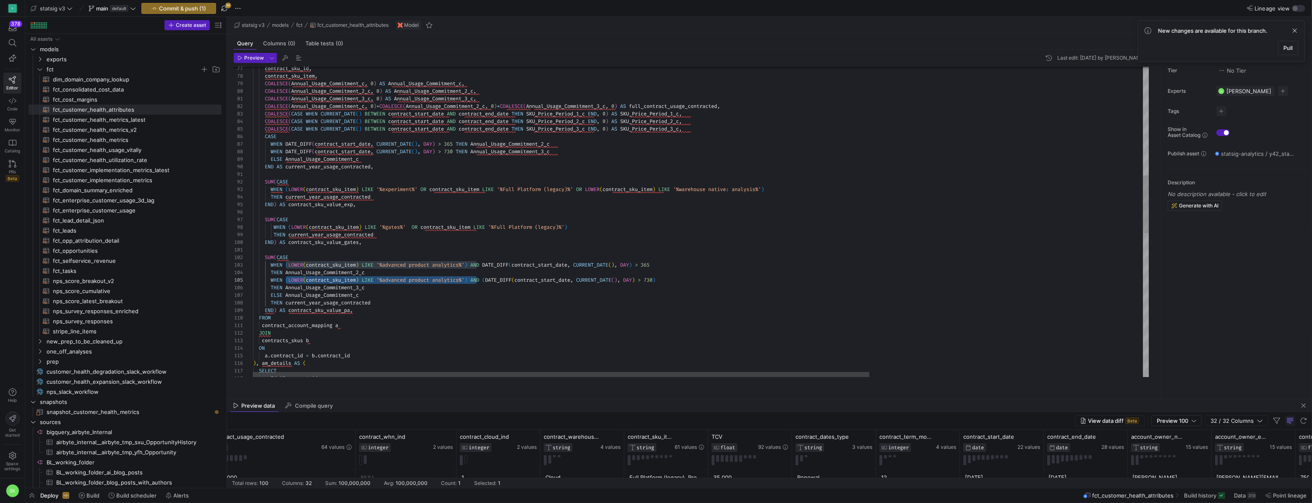
click at [477, 289] on div "WHEN DATE_DIFF ( contract_start_date , CURRENT_DATE ( ) , DAY ) > 365 THEN Annu…" at bounding box center [899, 317] width 1293 height 1666
click at [384, 300] on div "WHEN DATE_DIFF ( contract_start_date , CURRENT_DATE ( ) , DAY ) > 365 THEN Annu…" at bounding box center [899, 317] width 1293 height 1666
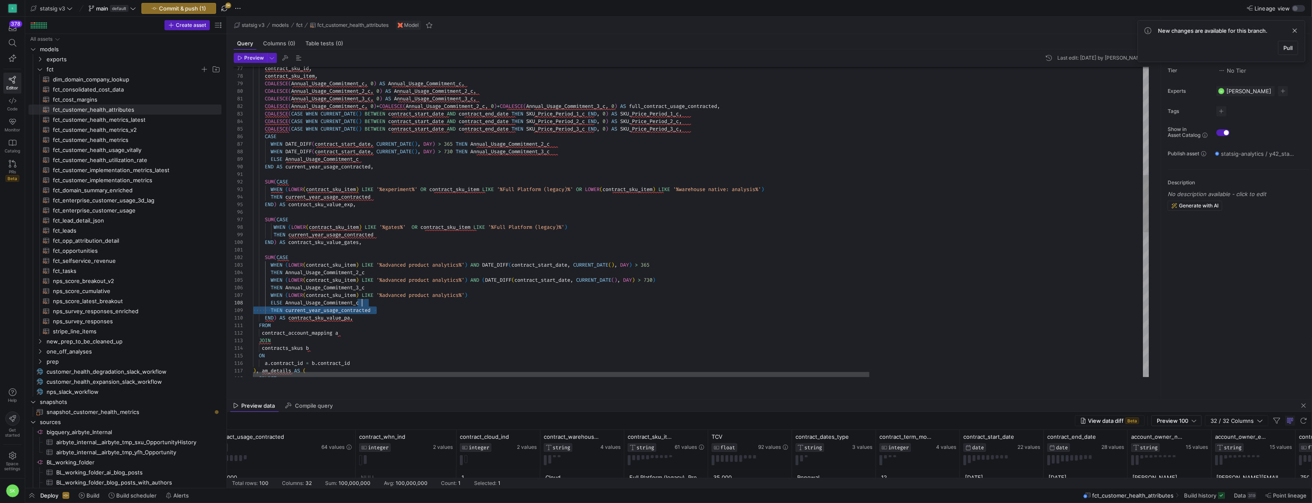
drag, startPoint x: 394, startPoint y: 316, endPoint x: 392, endPoint y: 310, distance: 6.9
click at [392, 310] on div "WHEN DATE_DIFF ( contract_start_date , CURRENT_DATE ( ) , DAY ) > 365 THEN Annu…" at bounding box center [899, 321] width 1293 height 1674
click at [395, 315] on div "WHEN DATE_DIFF ( contract_start_date , CURRENT_DATE ( ) , DAY ) > 365 THEN Annu…" at bounding box center [899, 317] width 1293 height 1666
click at [321, 298] on div "WHEN DATE_DIFF ( contract_start_date , CURRENT_DATE ( ) , DAY ) > 365 THEN Annu…" at bounding box center [899, 317] width 1293 height 1666
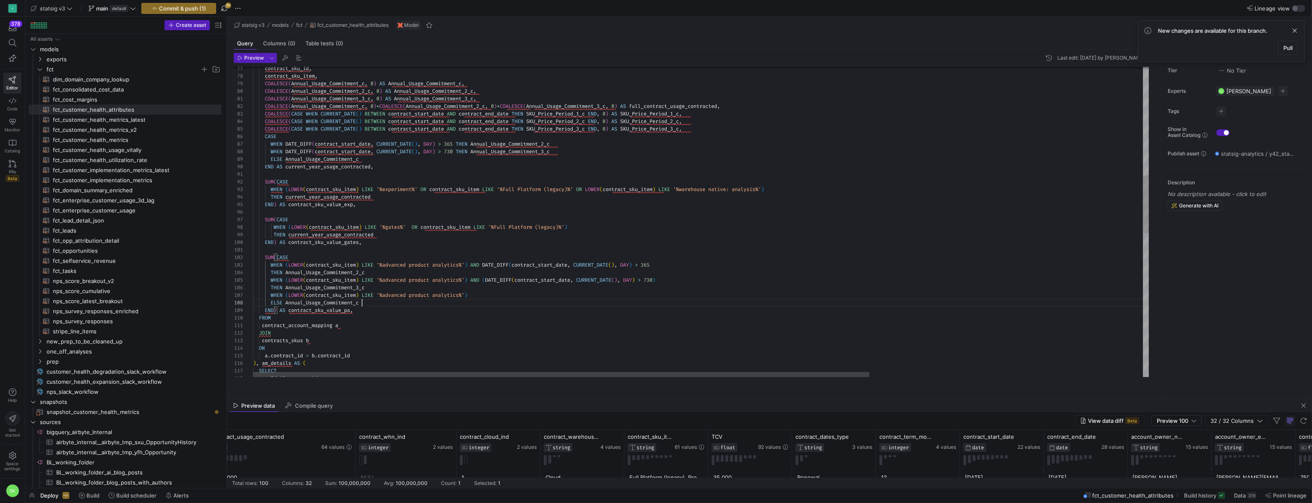
click at [321, 298] on div "WHEN DATE_DIFF ( contract_start_date , CURRENT_DATE ( ) , DAY ) > 365 THEN Annu…" at bounding box center [899, 317] width 1293 height 1666
click at [376, 316] on div "WHEN DATE_DIFF ( contract_start_date , CURRENT_DATE ( ) , DAY ) > 365 THEN Annu…" at bounding box center [899, 317] width 1293 height 1666
click at [362, 268] on div "WHEN DATE_DIFF ( contract_start_date , CURRENT_DATE ( ) , DAY ) > 365 THEN Annu…" at bounding box center [899, 317] width 1293 height 1666
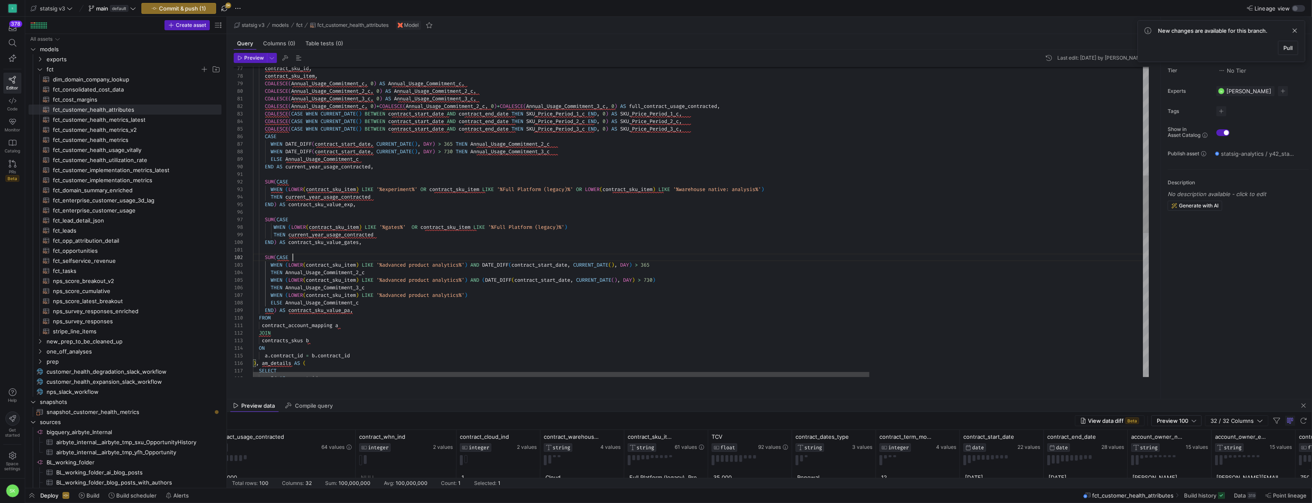
scroll to position [8, 39]
click at [583, 233] on div "WHEN DATE_DIFF ( contract_start_date , CURRENT_DATE ( ) , DAY ) > 365 THEN Annu…" at bounding box center [899, 317] width 1293 height 1666
click at [358, 321] on div "WHEN DATE_DIFF ( contract_start_date , CURRENT_DATE ( ) , DAY ) > 365 THEN Annu…" at bounding box center [899, 317] width 1293 height 1666
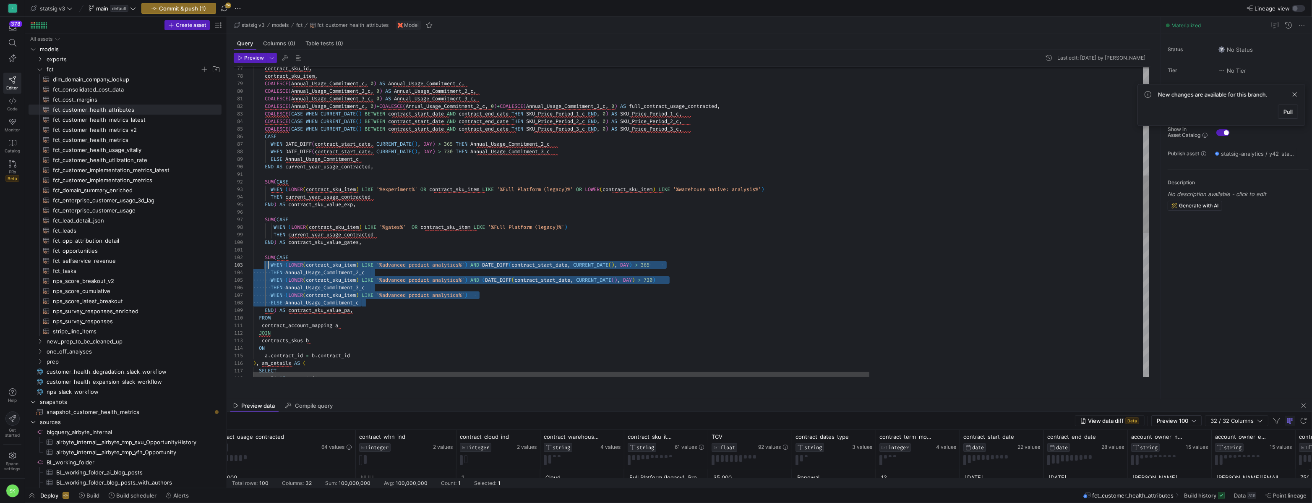
scroll to position [8, 0]
drag, startPoint x: 368, startPoint y: 312, endPoint x: 243, endPoint y: 265, distance: 133.1
click at [253, 265] on div "WHEN DATE_DIFF ( contract_start_date , CURRENT_DATE ( ) , DAY ) > 365 THEN Annu…" at bounding box center [899, 317] width 1293 height 1666
click at [372, 251] on div "WHEN DATE_DIFF ( contract_start_date , CURRENT_DATE ( ) , DAY ) > 365 THEN Annu…" at bounding box center [899, 317] width 1293 height 1666
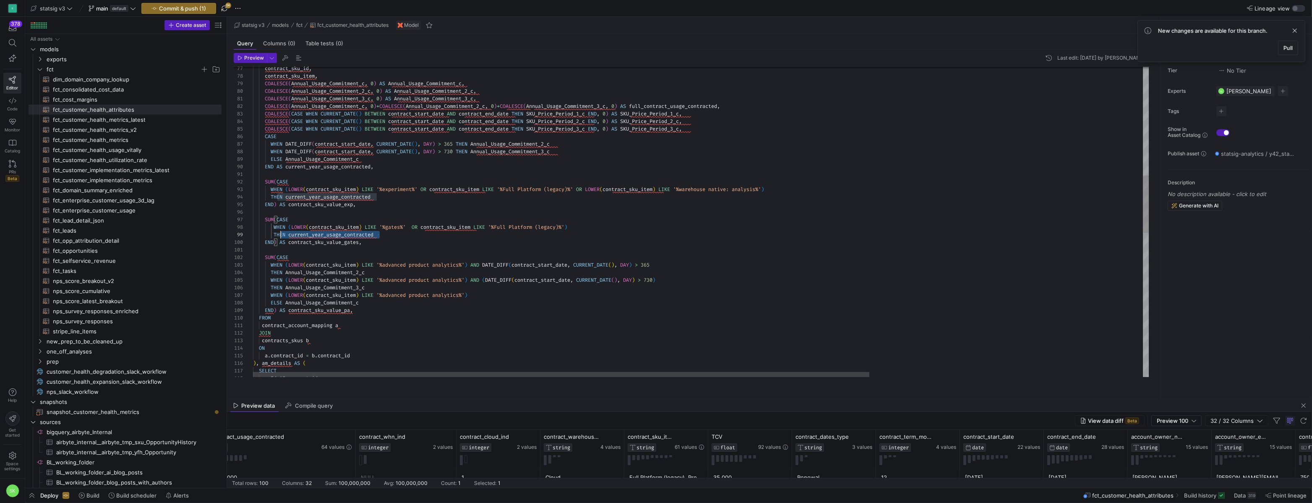
scroll to position [60, 0]
drag, startPoint x: 401, startPoint y: 246, endPoint x: 242, endPoint y: 242, distance: 159.1
click at [253, 242] on div "WHEN DATE_DIFF ( contract_start_date , CURRENT_DATE ( ) , DAY ) > 365 THEN Annu…" at bounding box center [899, 317] width 1293 height 1666
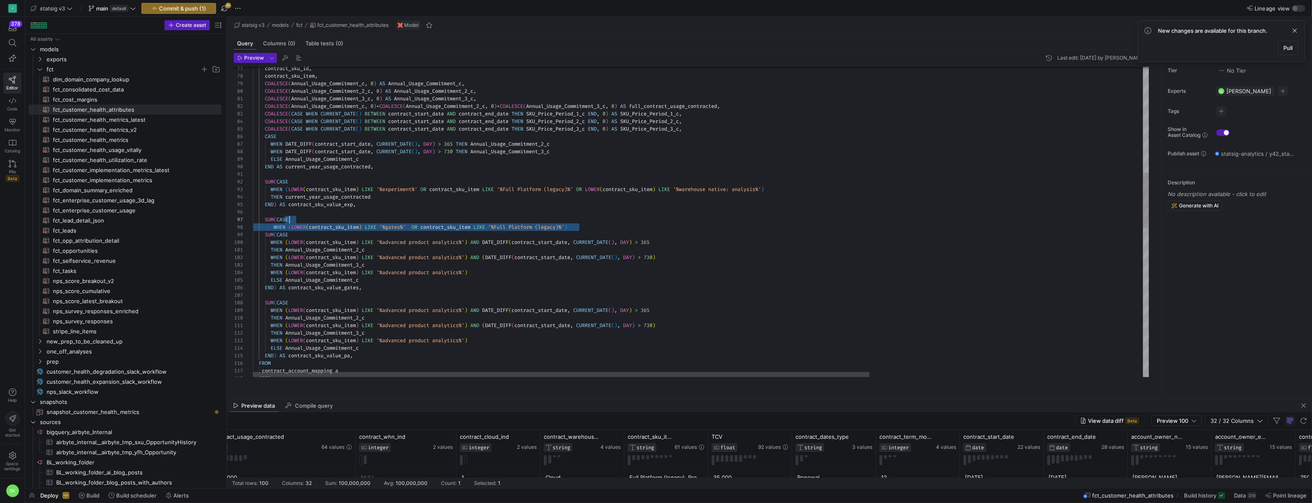
scroll to position [38, 0]
drag, startPoint x: 604, startPoint y: 236, endPoint x: 598, endPoint y: 222, distance: 15.4
click at [598, 222] on div "WHEN DATE_DIFF ( contract_start_date , CURRENT_DATE ( ) , DAY ) > 365 THEN Annu…" at bounding box center [899, 339] width 1293 height 1711
click at [456, 225] on div "WHEN DATE_DIFF ( contract_start_date , CURRENT_DATE ( ) , DAY ) > 365 THEN Annu…" at bounding box center [899, 339] width 1293 height 1711
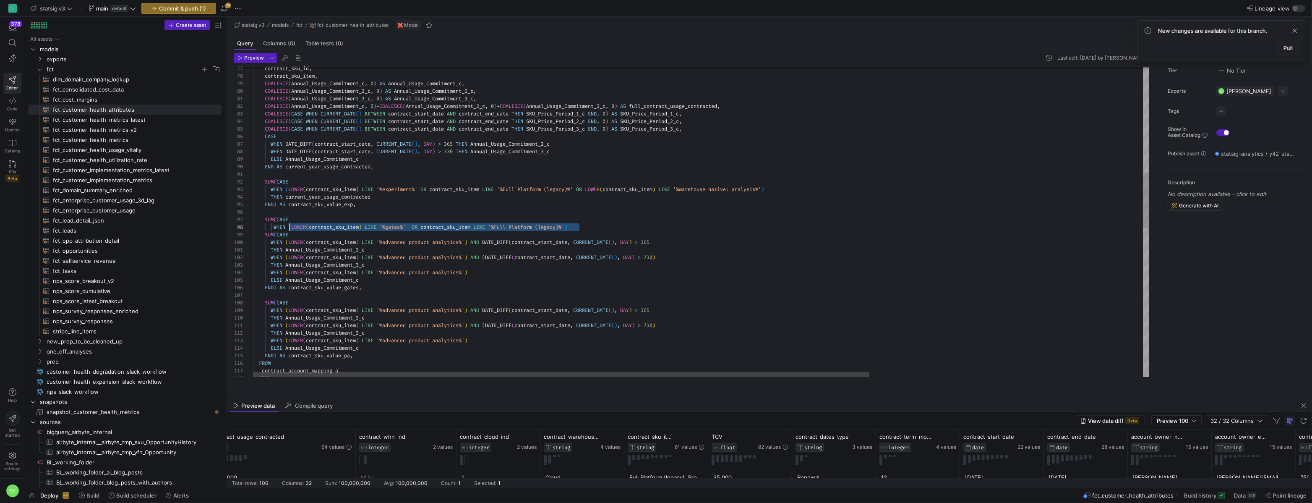
drag, startPoint x: 584, startPoint y: 236, endPoint x: 291, endPoint y: 236, distance: 292.5
click at [291, 236] on div "WHEN DATE_DIFF ( contract_start_date , CURRENT_DATE ( ) , DAY ) > 365 THEN Annu…" at bounding box center [899, 339] width 1293 height 1711
type textarea "SUM(CASE WHEN (LOWER(contract_sku_item) LIKE '%experiment%' OR contract_sku_ite…"
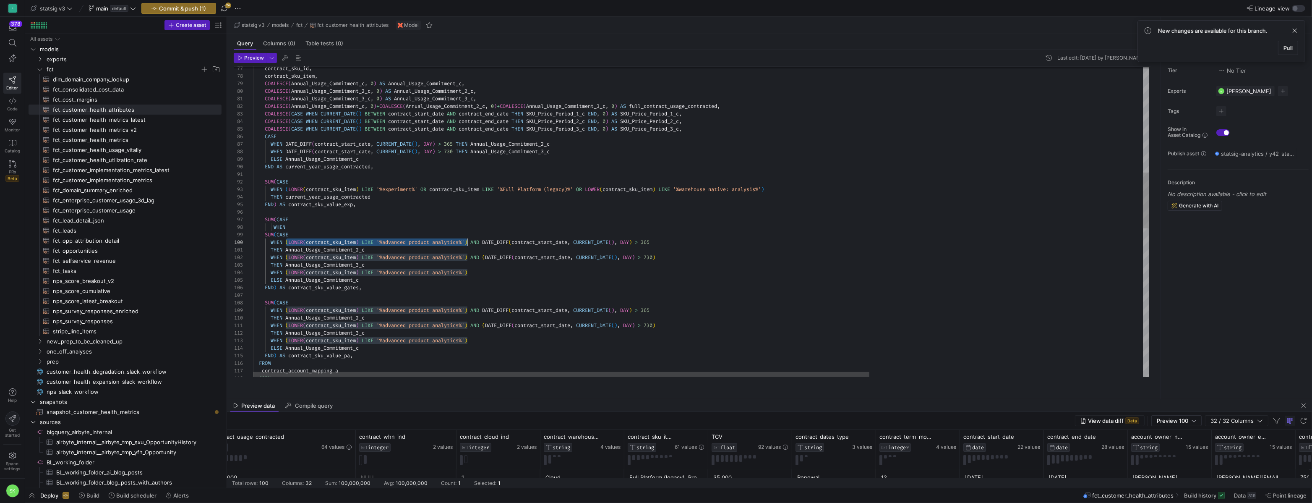
scroll to position [68, 217]
drag, startPoint x: 287, startPoint y: 251, endPoint x: 471, endPoint y: 253, distance: 183.8
click at [471, 253] on div "WHEN DATE_DIFF ( contract_start_date , CURRENT_DATE ( ) , DAY ) > 365 THEN Annu…" at bounding box center [899, 339] width 1293 height 1711
click at [473, 255] on div "WHEN DATE_DIFF ( contract_start_date , CURRENT_DATE ( ) , DAY ) > 365 THEN Annu…" at bounding box center [899, 339] width 1293 height 1711
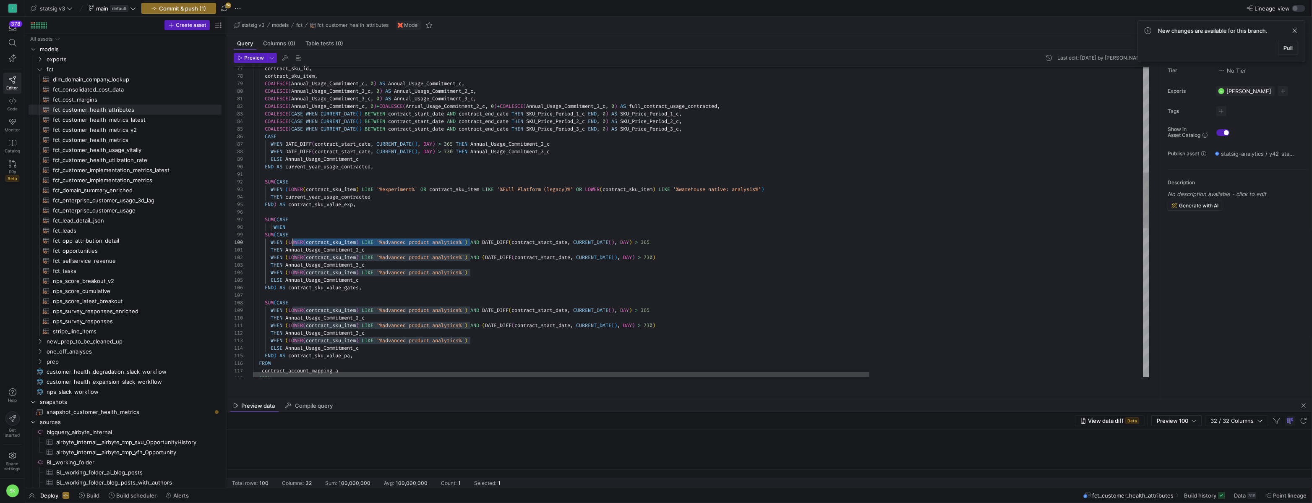
scroll to position [68, 36]
click at [291, 253] on div "WHEN DATE_DIFF ( contract_start_date , CURRENT_DATE ( ) , DAY ) > 365 THEN Annu…" at bounding box center [899, 339] width 1293 height 1711
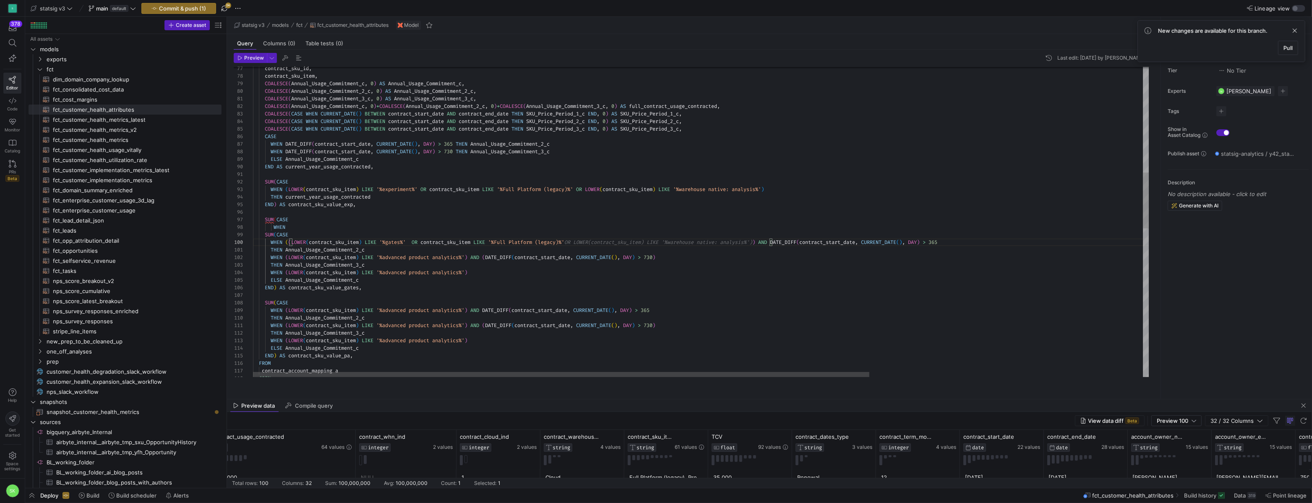
scroll to position [68, 323]
click at [614, 256] on div "WHEN DATE_DIFF ( contract_start_date , CURRENT_DATE ( ) , DAY ) > 365 THEN Annu…" at bounding box center [899, 339] width 1293 height 1711
click at [582, 251] on div "WHEN DATE_DIFF ( contract_start_date , CURRENT_DATE ( ) , DAY ) > 365 THEN Annu…" at bounding box center [899, 339] width 1293 height 1711
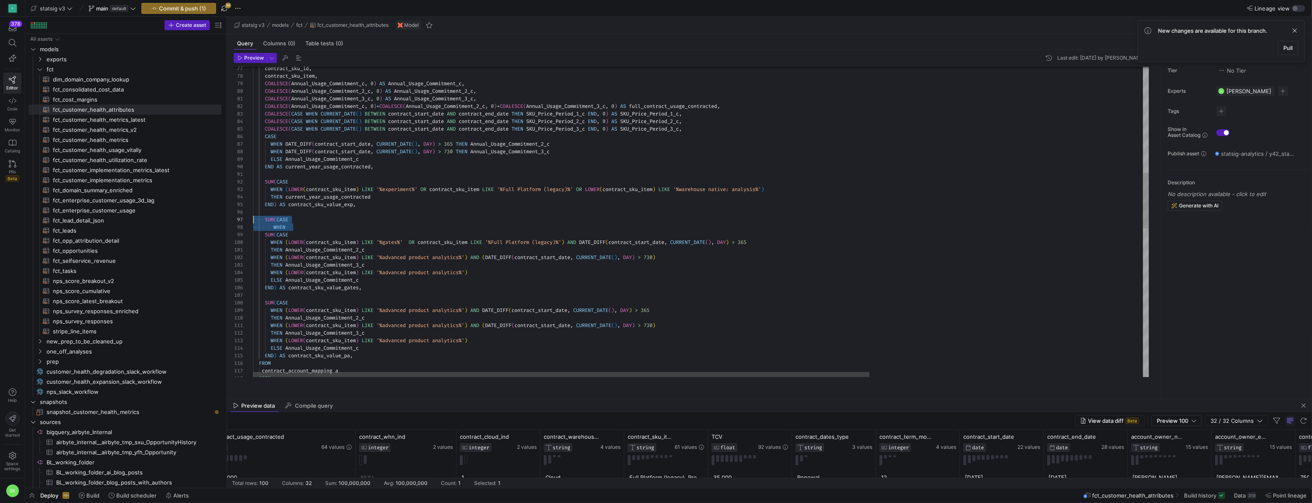
drag, startPoint x: 292, startPoint y: 237, endPoint x: 240, endPoint y: 228, distance: 52.7
click at [253, 228] on div "WHEN DATE_DIFF ( contract_start_date , CURRENT_DATE ( ) , DAY ) > 365 THEN Annu…" at bounding box center [899, 339] width 1293 height 1711
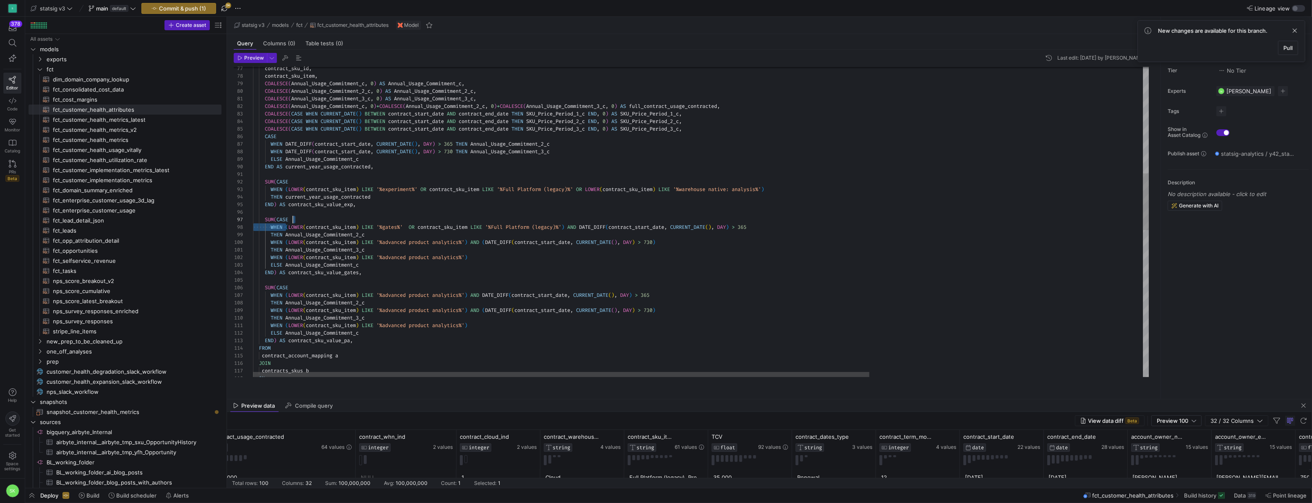
scroll to position [53, 320]
drag, startPoint x: 287, startPoint y: 237, endPoint x: 576, endPoint y: 238, distance: 288.7
click at [576, 238] on div "WHEN DATE_DIFF ( contract_start_date , CURRENT_DATE ( ) , DAY ) > 365 THEN Annu…" at bounding box center [899, 332] width 1293 height 1696
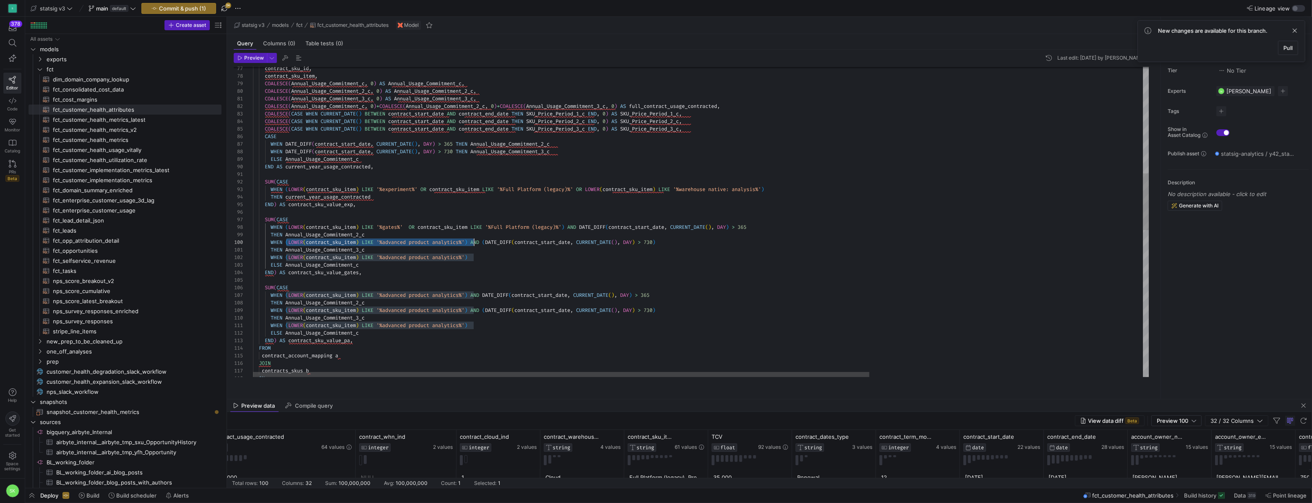
drag, startPoint x: 288, startPoint y: 253, endPoint x: 475, endPoint y: 255, distance: 187.6
click at [475, 255] on div "WHEN DATE_DIFF ( contract_start_date , CURRENT_DATE ( ) , DAY ) > 365 THEN Annu…" at bounding box center [899, 332] width 1293 height 1696
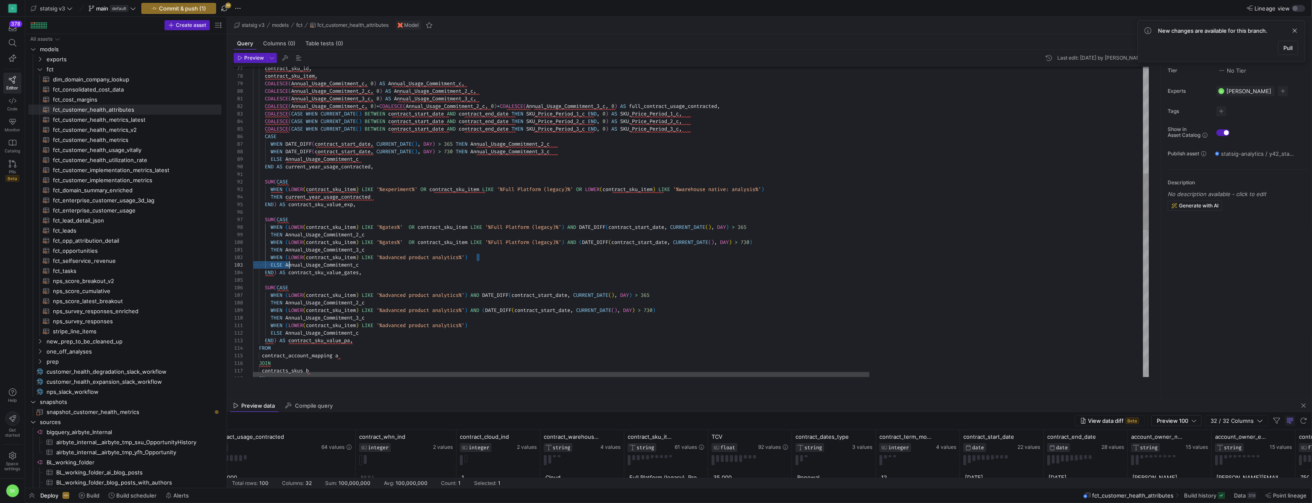
scroll to position [8, 33]
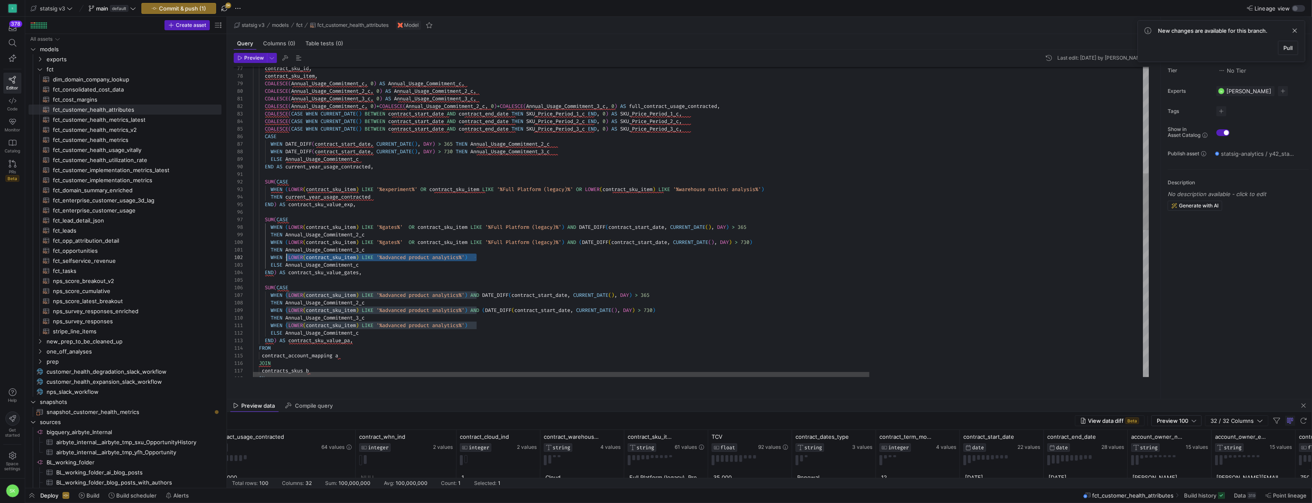
drag, startPoint x: 478, startPoint y: 267, endPoint x: 288, endPoint y: 270, distance: 189.3
click at [288, 270] on div "WHEN DATE_DIFF ( contract_start_date , CURRENT_DATE ( ) , DAY ) > 365 THEN Annu…" at bounding box center [899, 332] width 1293 height 1696
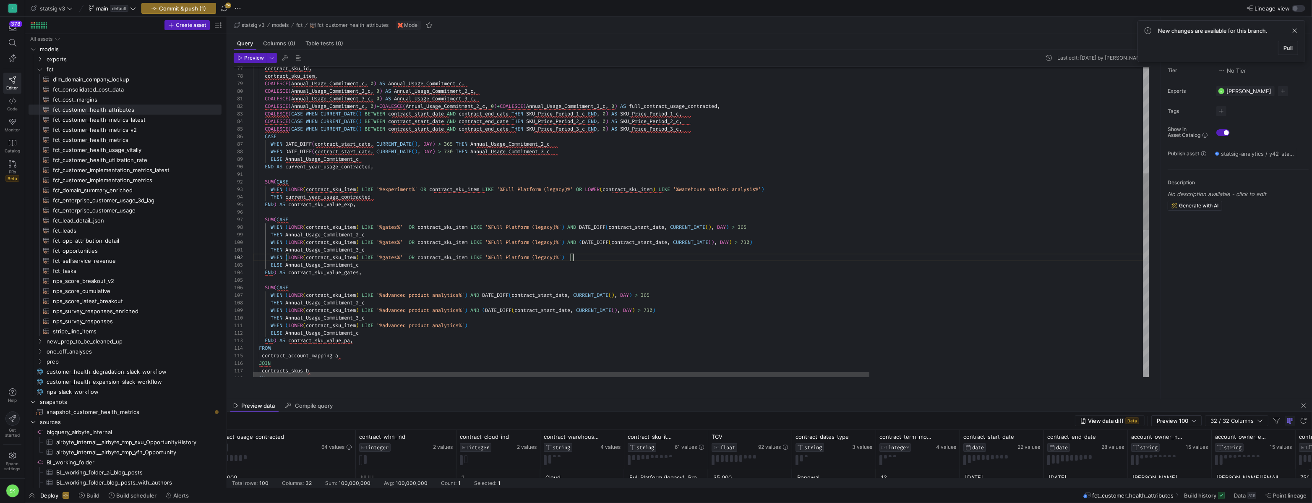
click at [569, 262] on div "WHEN DATE_DIFF ( contract_start_date , CURRENT_DATE ( ) , DAY ) > 365 THEN Annu…" at bounding box center [899, 332] width 1293 height 1696
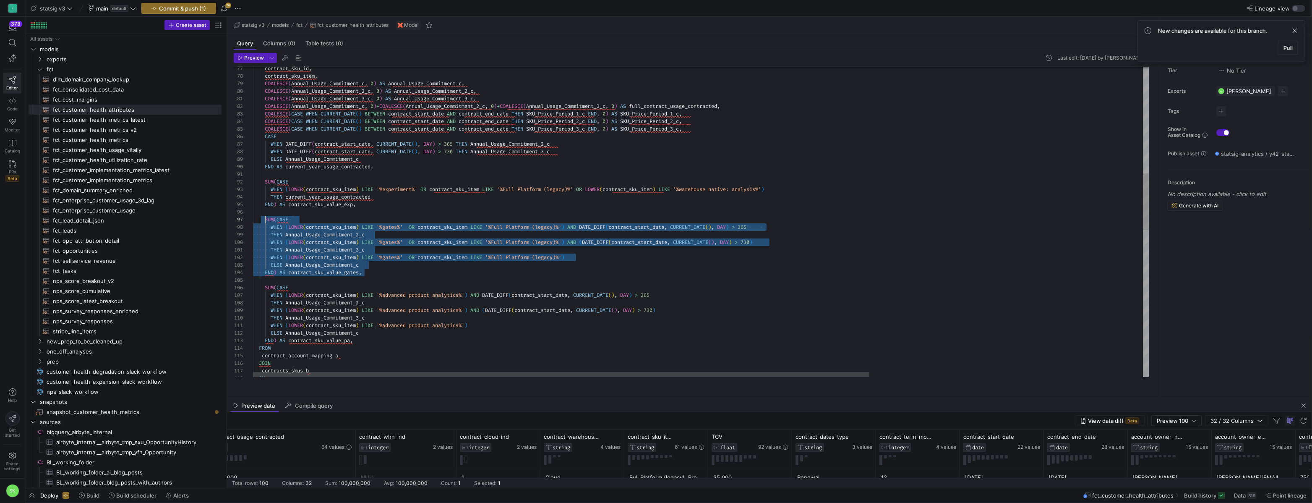
scroll to position [38, 0]
drag, startPoint x: 384, startPoint y: 280, endPoint x: 234, endPoint y: 218, distance: 162.0
click at [253, 218] on div "WHEN DATE_DIFF ( contract_start_date , CURRENT_DATE ( ) , DAY ) > 365 THEN Annu…" at bounding box center [899, 332] width 1293 height 1696
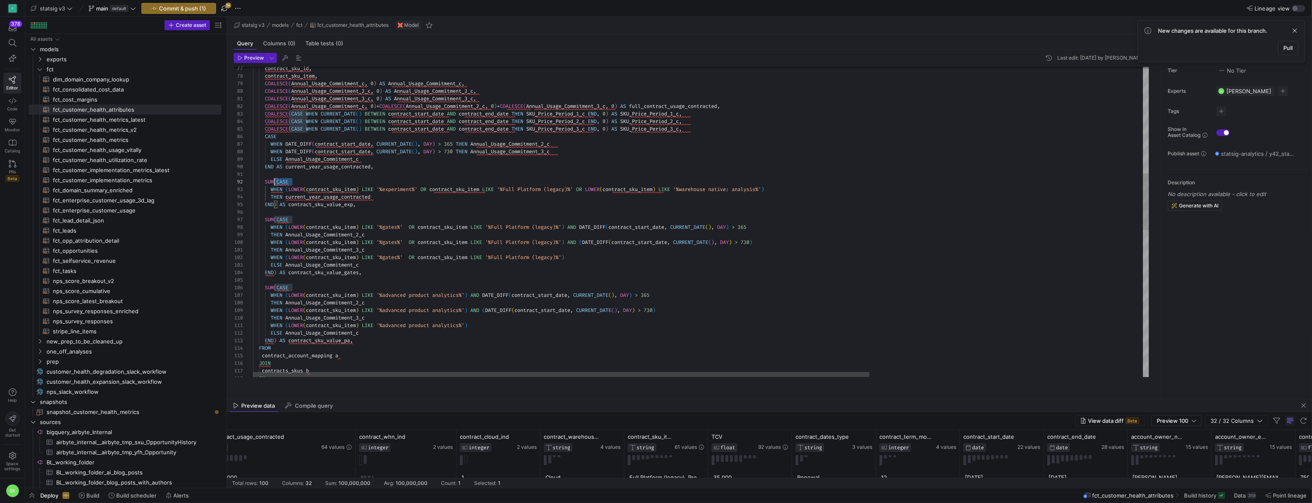
drag, startPoint x: 277, startPoint y: 188, endPoint x: 256, endPoint y: 187, distance: 20.6
click at [256, 187] on div "WHEN DATE_DIFF ( contract_start_date , CURRENT_DATE ( ) , DAY ) > 365 THEN Annu…" at bounding box center [899, 332] width 1293 height 1696
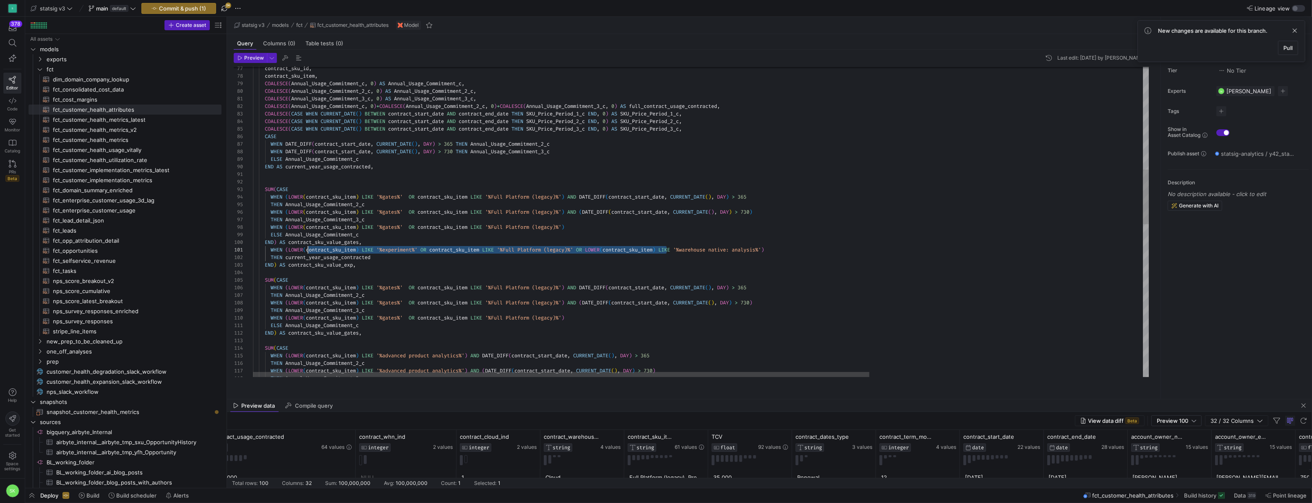
scroll to position [0, 33]
drag, startPoint x: 669, startPoint y: 260, endPoint x: 287, endPoint y: 259, distance: 382.3
click at [287, 259] on div "WHEN DATE_DIFF ( contract_start_date , CURRENT_DATE ( ) , DAY ) > 365 THEN Annu…" at bounding box center [899, 362] width 1293 height 1757
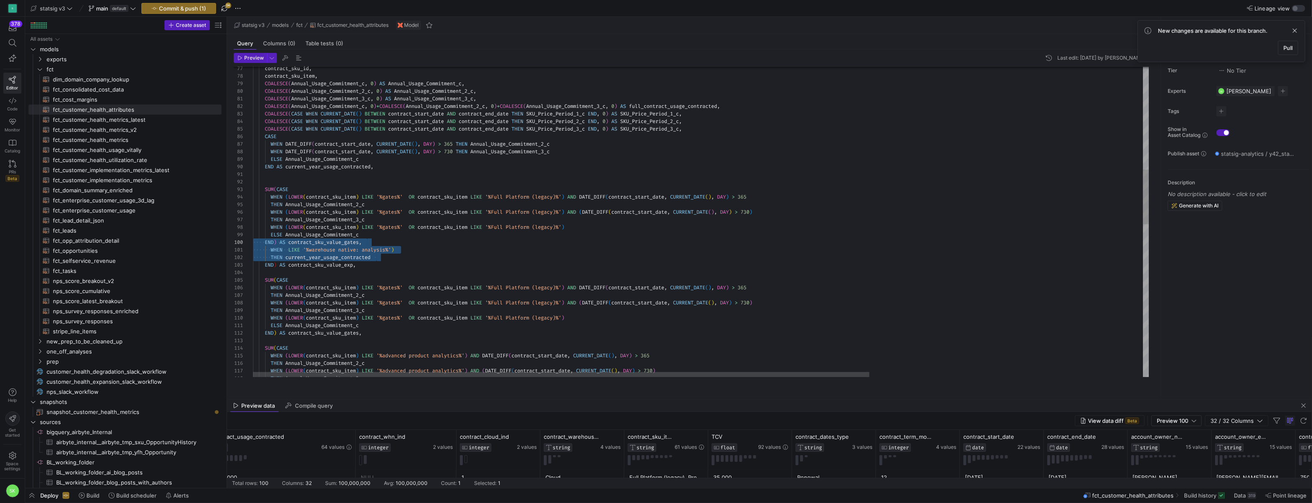
drag, startPoint x: 387, startPoint y: 266, endPoint x: 238, endPoint y: 254, distance: 150.3
click at [253, 254] on div "WHEN DATE_DIFF ( contract_start_date , CURRENT_DATE ( ) , DAY ) > 365 THEN Annu…" at bounding box center [899, 362] width 1293 height 1757
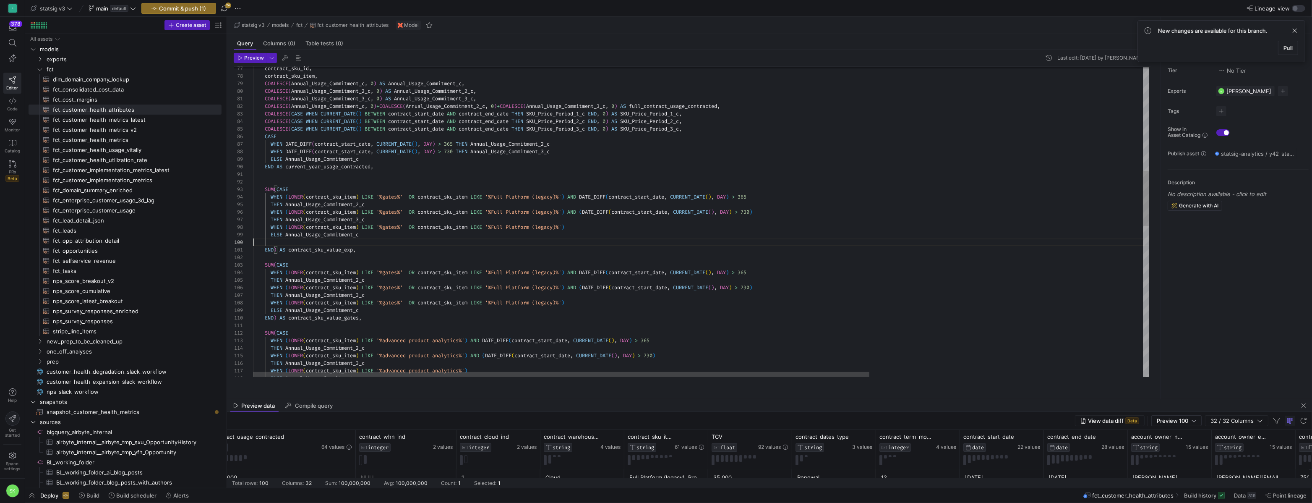
scroll to position [0, 0]
click at [414, 229] on div "WHEN DATE_DIFF ( contract_start_date , CURRENT_DATE ( ) , DAY ) > 365 THEN Annu…" at bounding box center [899, 351] width 1293 height 1734
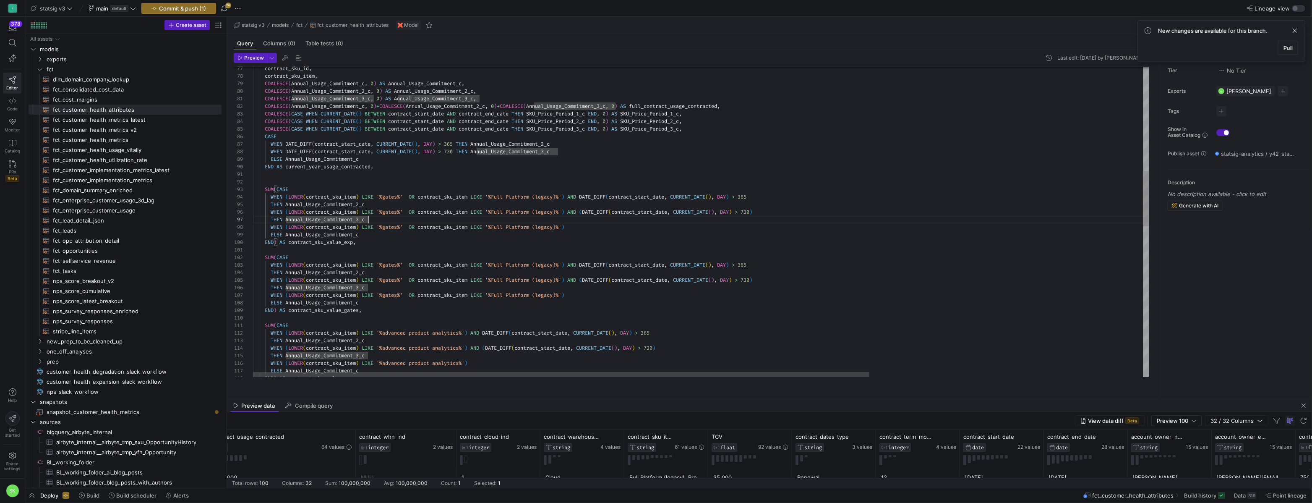
click at [394, 213] on div "WHEN DATE_DIFF ( contract_start_date , CURRENT_DATE ( ) , DAY ) > 365 THEN Annu…" at bounding box center [899, 351] width 1293 height 1734
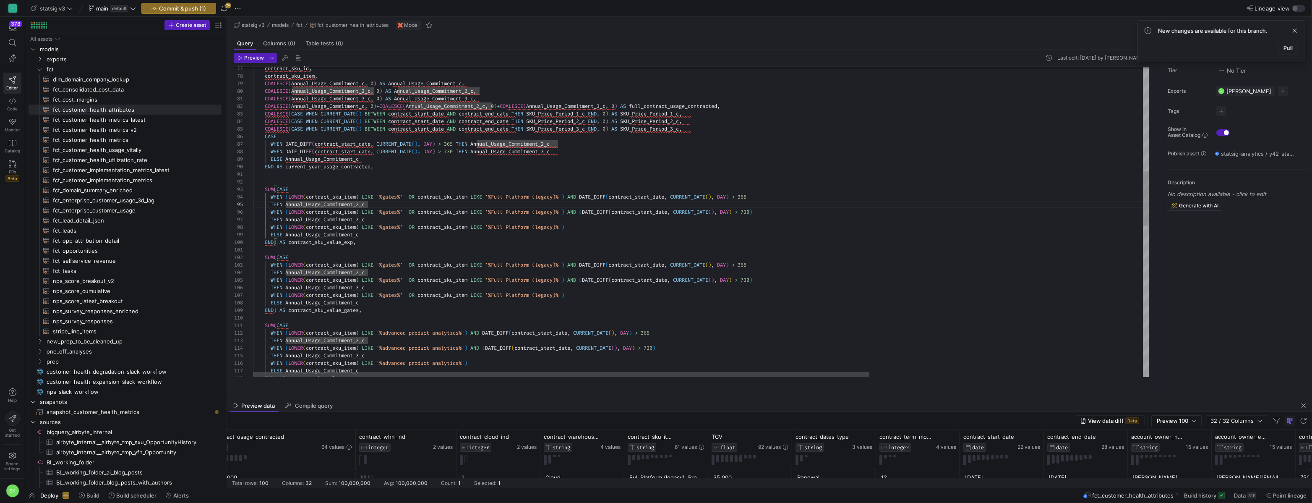
click at [289, 206] on div "WHEN DATE_DIFF ( contract_start_date , CURRENT_DATE ( ) , DAY ) > 365 THEN Annu…" at bounding box center [899, 351] width 1293 height 1734
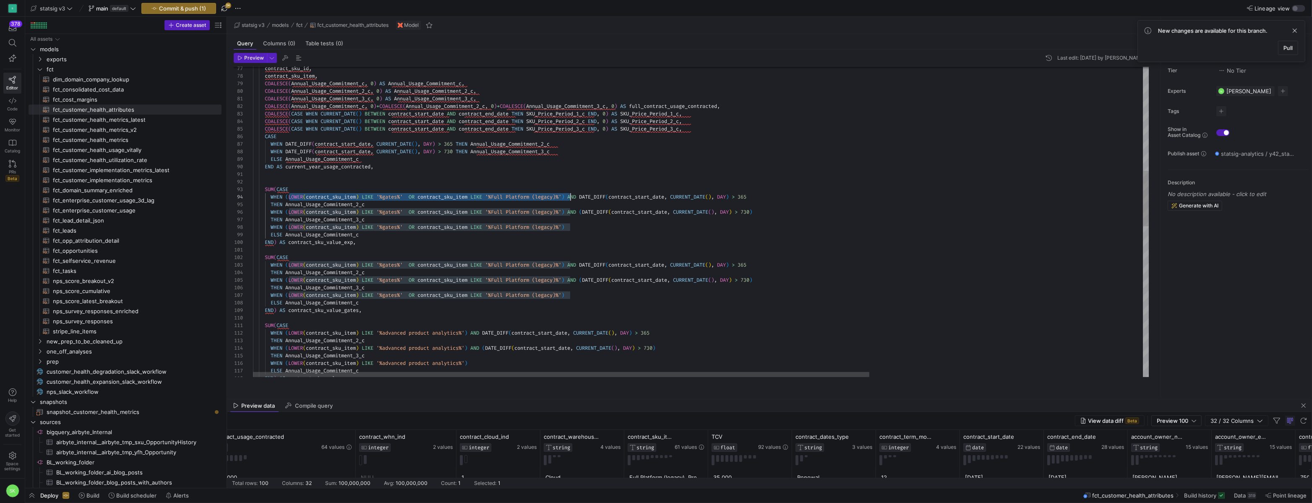
drag, startPoint x: 291, startPoint y: 207, endPoint x: 572, endPoint y: 206, distance: 281.2
click at [572, 206] on div "WHEN DATE_DIFF ( contract_start_date , CURRENT_DATE ( ) , DAY ) > 365 THEN Annu…" at bounding box center [899, 351] width 1293 height 1734
drag, startPoint x: 288, startPoint y: 206, endPoint x: 576, endPoint y: 207, distance: 287.5
click at [576, 207] on div "WHEN DATE_DIFF ( contract_start_date , CURRENT_DATE ( ) , DAY ) > 365 THEN Annu…" at bounding box center [899, 351] width 1293 height 1734
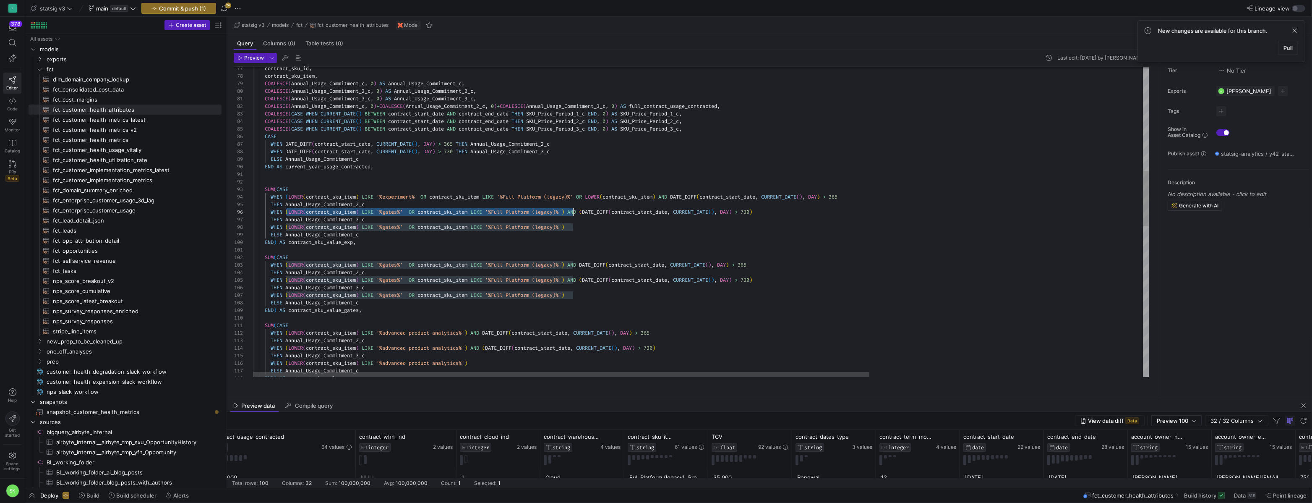
drag, startPoint x: 288, startPoint y: 223, endPoint x: 575, endPoint y: 222, distance: 287.5
click at [575, 222] on div "WHEN DATE_DIFF ( contract_start_date , CURRENT_DATE ( ) , DAY ) > 365 THEN Annu…" at bounding box center [899, 351] width 1293 height 1734
drag, startPoint x: 582, startPoint y: 236, endPoint x: 287, endPoint y: 235, distance: 295.0
click at [287, 235] on div "WHEN DATE_DIFF ( contract_start_date , CURRENT_DATE ( ) , DAY ) > 365 THEN Annu…" at bounding box center [899, 351] width 1293 height 1734
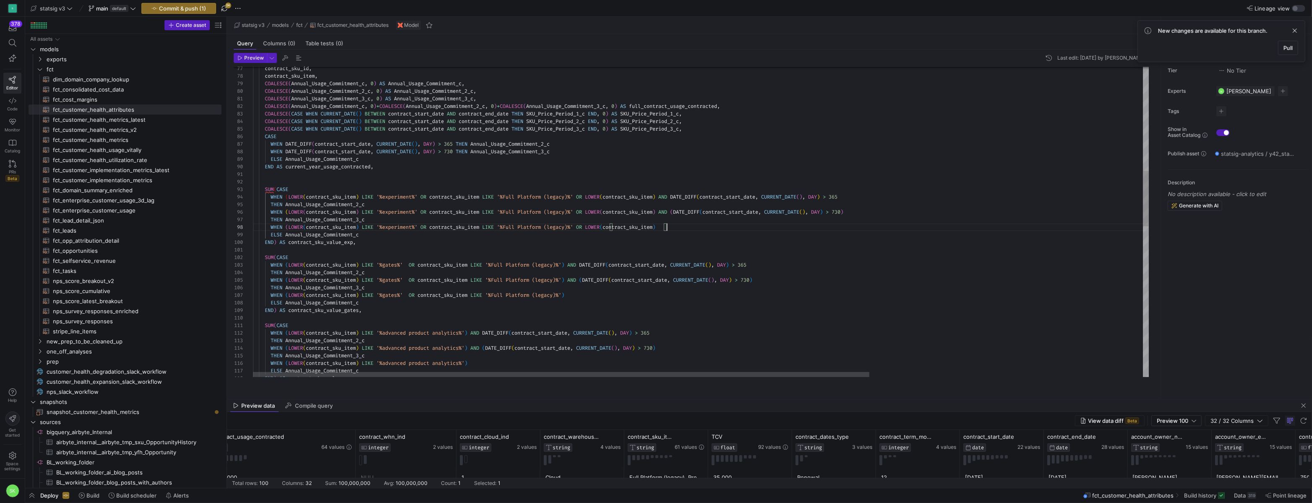
click at [582, 254] on div "WHEN DATE_DIFF ( contract_start_date , CURRENT_DATE ( ) , DAY ) > 365 THEN Annu…" at bounding box center [899, 351] width 1293 height 1734
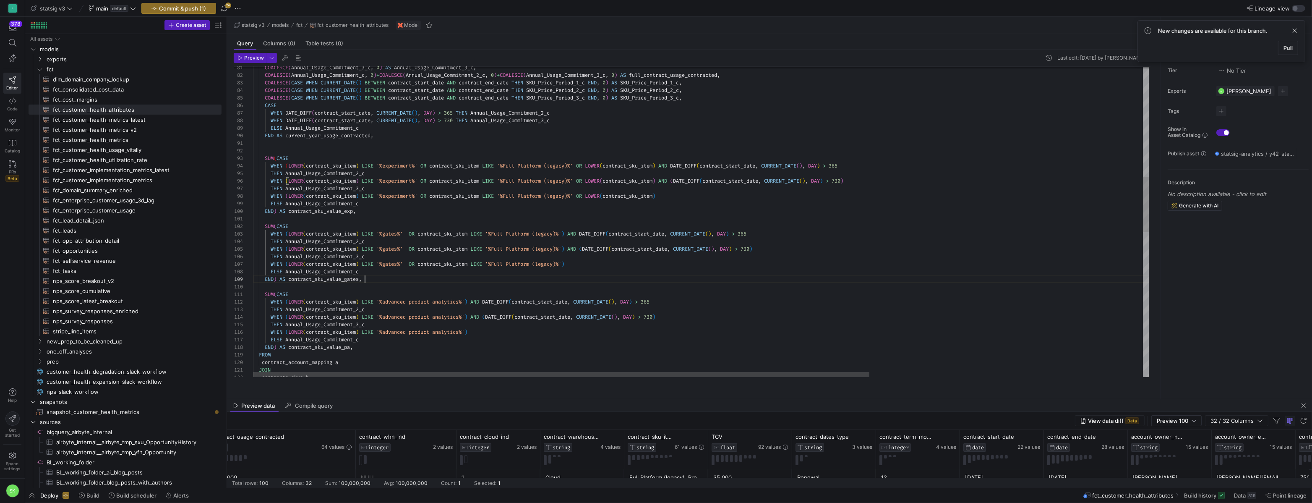
click at [613, 288] on div "WHEN DATE_DIFF ( contract_start_date , CURRENT_DATE ( ) , DAY ) > 365 THEN Annu…" at bounding box center [899, 320] width 1293 height 1734
click at [671, 175] on div "WHEN DATE_DIFF ( contract_start_date , CURRENT_DATE ( ) , DAY ) > 365 THEN Annu…" at bounding box center [899, 320] width 1293 height 1734
click at [668, 188] on div "WHEN DATE_DIFF ( contract_start_date , CURRENT_DATE ( ) , DAY ) > 365 THEN Annu…" at bounding box center [899, 320] width 1293 height 1734
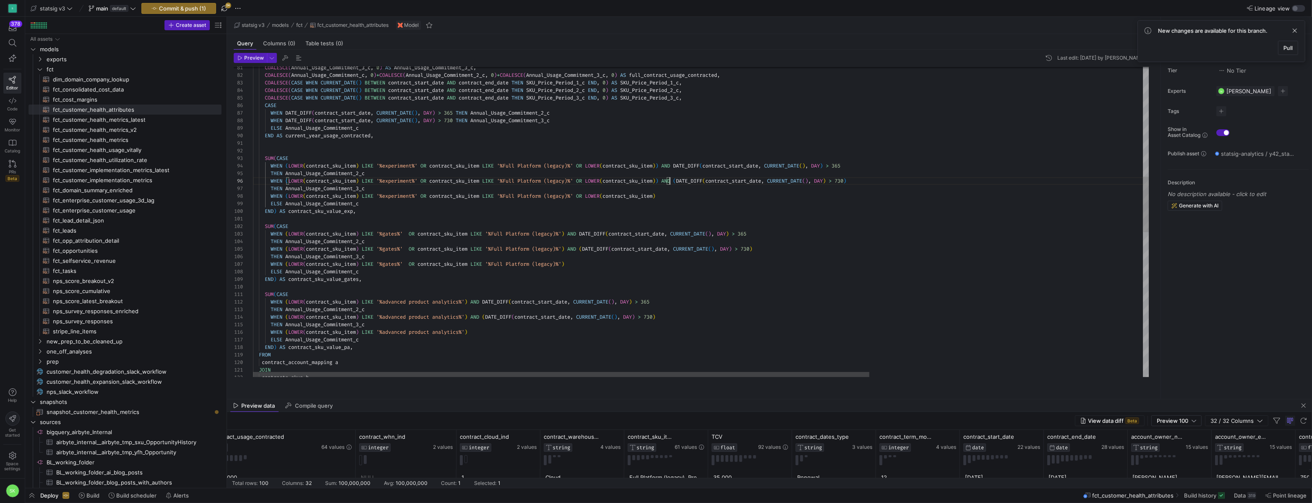
click at [676, 208] on div "WHEN DATE_DIFF ( contract_start_date , CURRENT_DATE ( ) , DAY ) > 365 THEN Annu…" at bounding box center [899, 320] width 1293 height 1734
click at [544, 345] on div "WHEN DATE_DIFF ( contract_start_date , CURRENT_DATE ( ) , DAY ) > 365 THEN Annu…" at bounding box center [899, 320] width 1293 height 1734
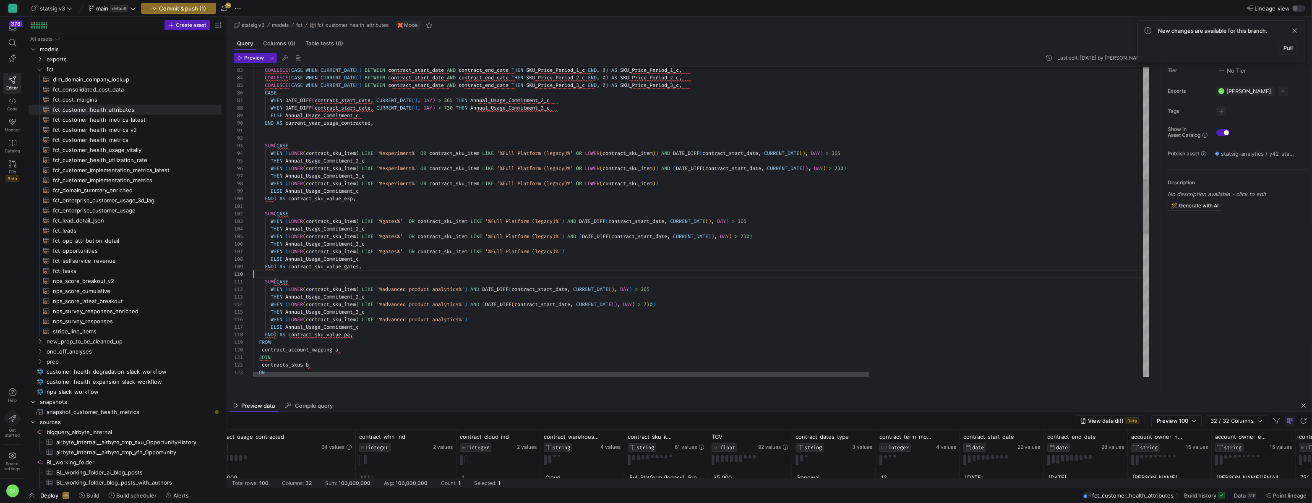
click at [394, 280] on div "WHEN DATE_DIFF ( contract_start_date , CURRENT_DATE ( ) , DAY ) > 365 THEN Annu…" at bounding box center [899, 307] width 1293 height 1734
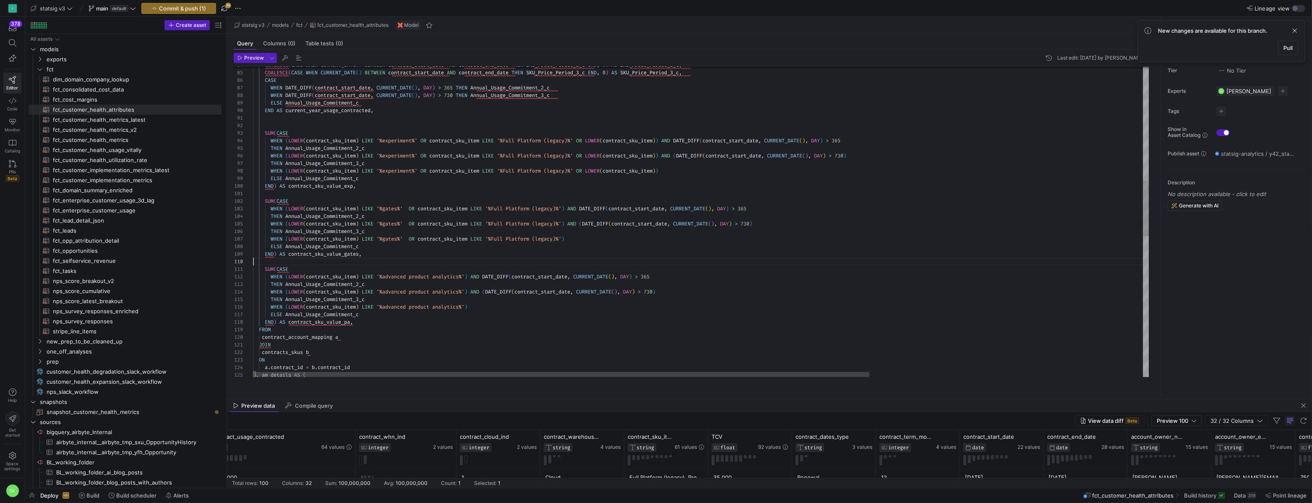
click at [379, 333] on div "WHEN DATE_DIFF ( contract_start_date , CURRENT_DATE ( ) , DAY ) > 365 THEN Annu…" at bounding box center [899, 295] width 1293 height 1734
click at [502, 320] on div "WHEN DATE_DIFF ( contract_start_date , CURRENT_DATE ( ) , DAY ) > 365 THEN Annu…" at bounding box center [899, 299] width 1293 height 1742
click at [496, 316] on div "WHEN DATE_DIFF ( contract_start_date , CURRENT_DATE ( ) , DAY ) > 365 THEN Annu…" at bounding box center [899, 299] width 1293 height 1742
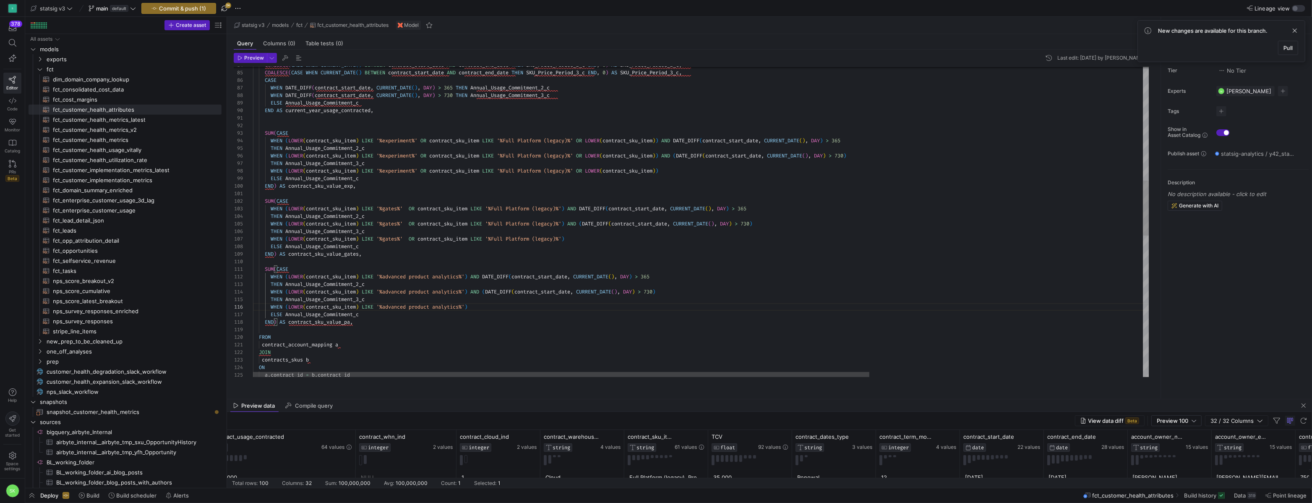
click at [493, 298] on div "WHEN DATE_DIFF ( contract_start_date , CURRENT_DATE ( ) , DAY ) > 365 THEN Annu…" at bounding box center [899, 299] width 1293 height 1742
click at [491, 283] on div "WHEN DATE_DIFF ( contract_start_date , CURRENT_DATE ( ) , DAY ) > 365 THEN Annu…" at bounding box center [899, 299] width 1293 height 1742
drag, startPoint x: 674, startPoint y: 285, endPoint x: 491, endPoint y: 289, distance: 183.0
click at [491, 289] on div "WHEN DATE_DIFF ( contract_start_date , CURRENT_DATE ( ) , DAY ) > 365 THEN Annu…" at bounding box center [899, 299] width 1293 height 1742
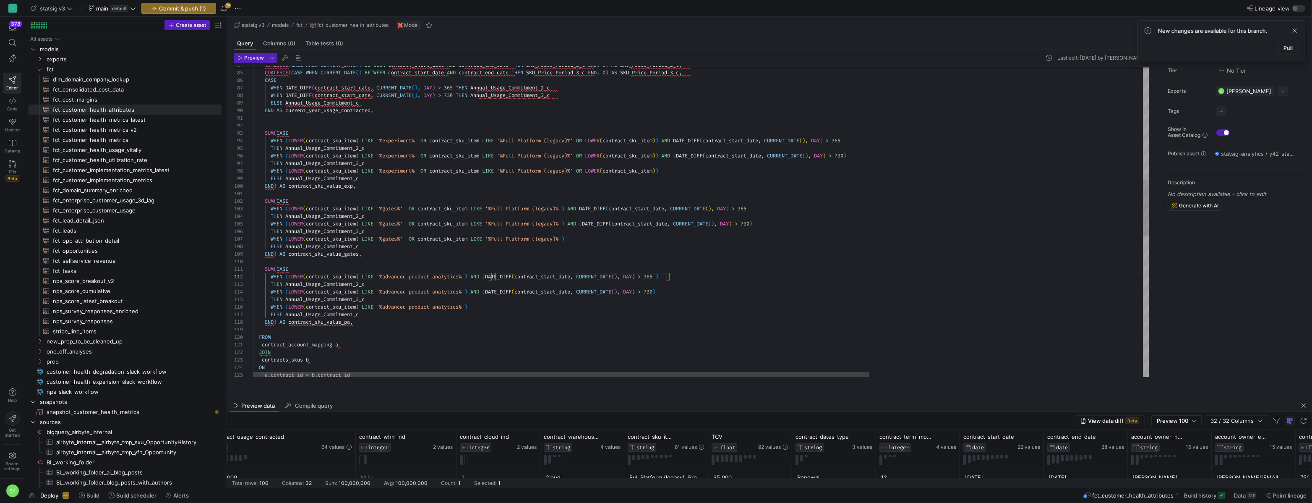
scroll to position [8, 242]
click at [668, 285] on div "WHEN DATE_DIFF ( contract_start_date , CURRENT_DATE ( ) , DAY ) > 365 THEN Annu…" at bounding box center [899, 299] width 1293 height 1742
drag, startPoint x: 591, startPoint y: 218, endPoint x: 762, endPoint y: 218, distance: 170.4
click at [762, 218] on div "WHEN DATE_DIFF ( contract_start_date , CURRENT_DATE ( ) , DAY ) > 365 THEN Annu…" at bounding box center [899, 299] width 1293 height 1742
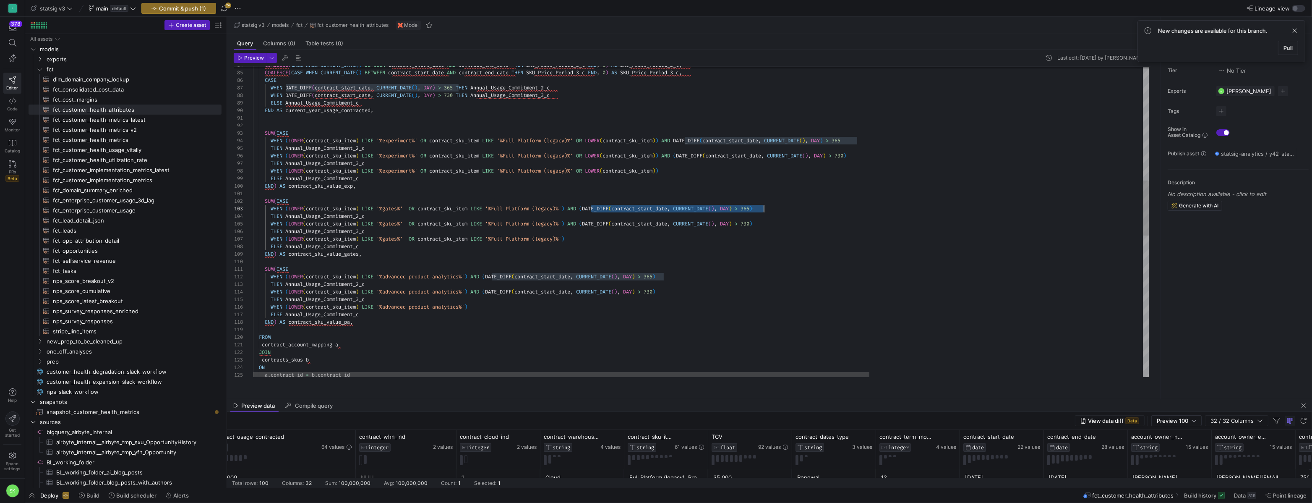
scroll to position [15, 511]
click at [657, 260] on div "WHEN DATE_DIFF ( contract_start_date , CURRENT_DATE ( ) , DAY ) > 365 THEN Annu…" at bounding box center [899, 299] width 1293 height 1742
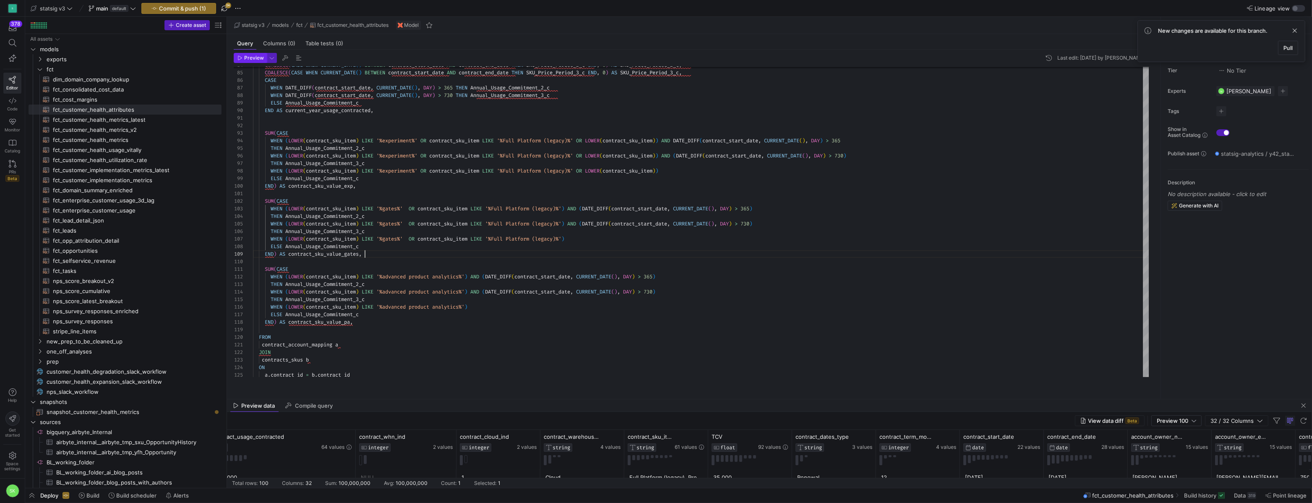
click at [252, 61] on span "Preview" at bounding box center [254, 58] width 20 height 6
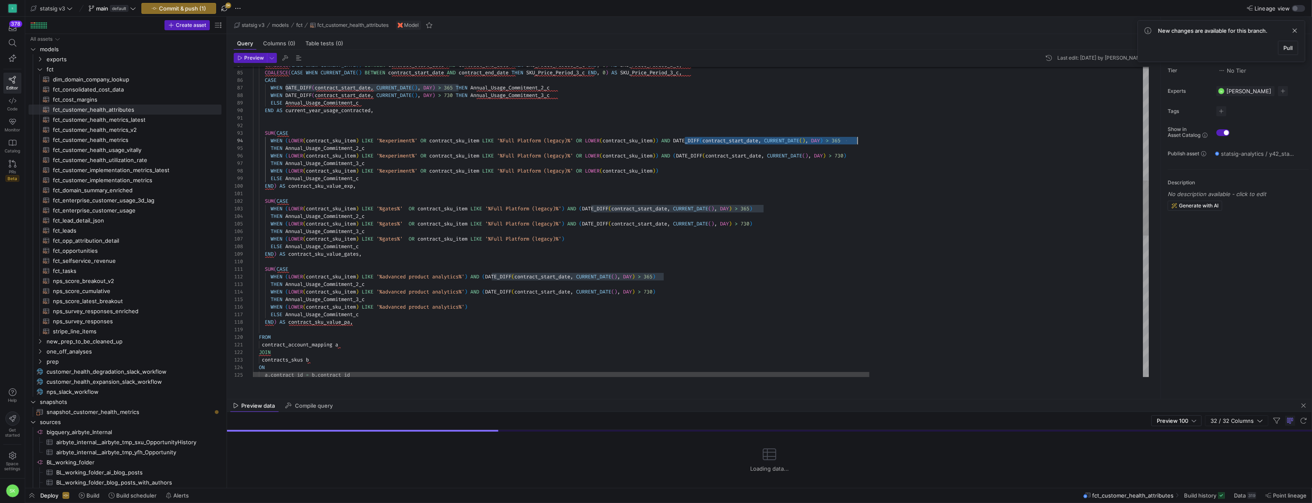
drag, startPoint x: 720, startPoint y: 151, endPoint x: 859, endPoint y: 149, distance: 138.9
click at [859, 149] on div "WHEN DATE_DIFF ( contract_start_date , CURRENT_DATE ( ) , DAY ) > 365 THEN Annu…" at bounding box center [899, 299] width 1293 height 1742
click at [830, 220] on div "WHEN DATE_DIFF ( contract_start_date , CURRENT_DATE ( ) , DAY ) > 365 THEN Annu…" at bounding box center [899, 299] width 1293 height 1742
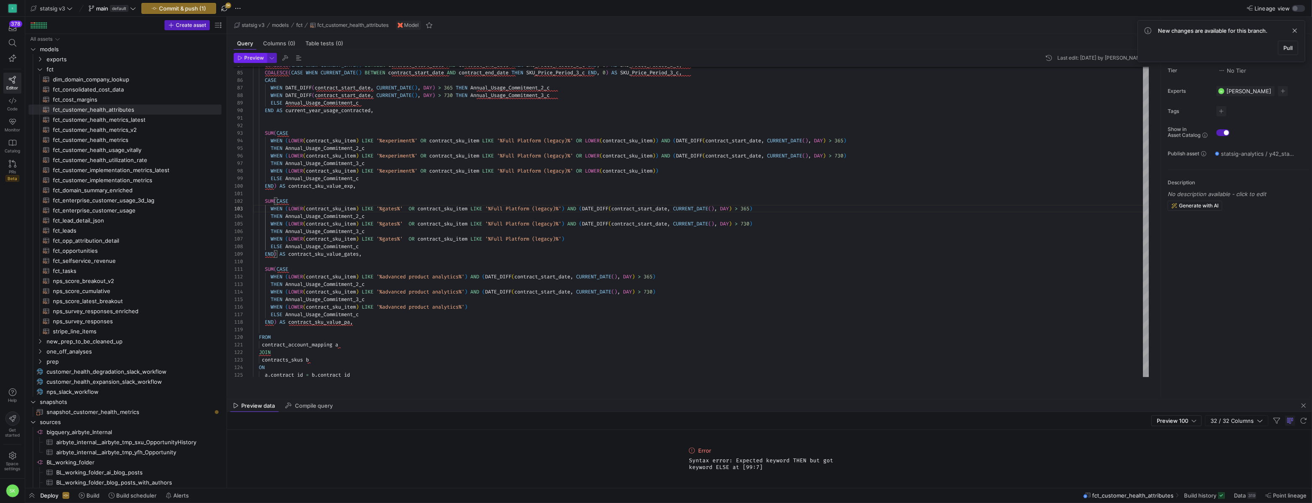
click at [251, 61] on span "Preview" at bounding box center [254, 58] width 20 height 6
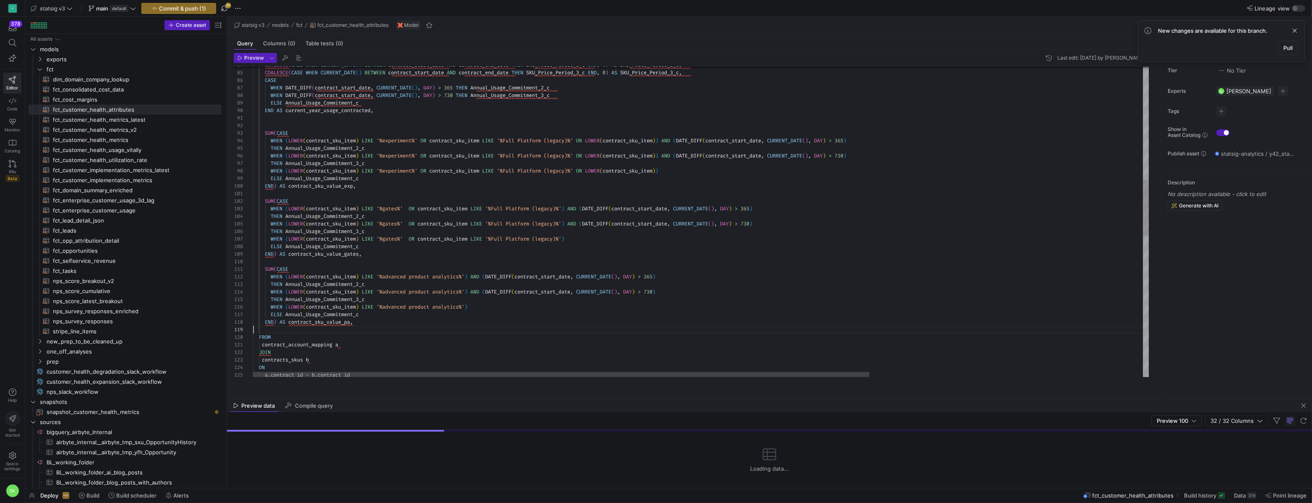
scroll to position [53, 0]
click at [551, 336] on div "WHEN DATE_DIFF ( contract_start_date , CURRENT_DATE ( ) , DAY ) > 365 THEN Annu…" at bounding box center [899, 299] width 1293 height 1742
click at [814, 213] on div "WHEN DATE_DIFF ( contract_start_date , CURRENT_DATE ( ) , DAY ) > 365 THEN Annu…" at bounding box center [899, 299] width 1293 height 1742
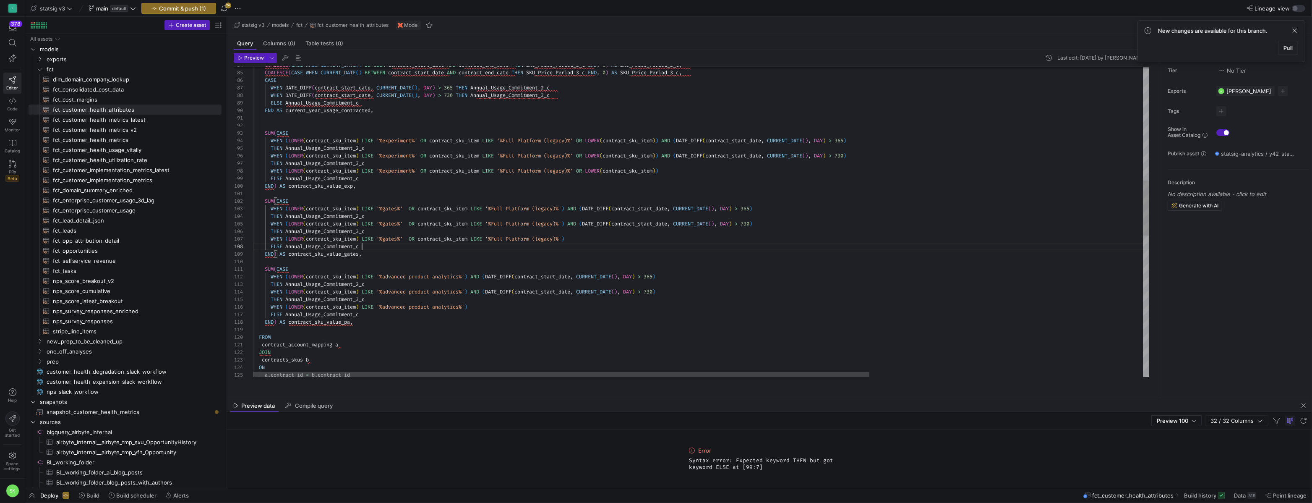
click at [598, 257] on div "WHEN DATE_DIFF ( contract_start_date , CURRENT_DATE ( ) , DAY ) > 365 THEN Annu…" at bounding box center [899, 299] width 1293 height 1742
click at [654, 198] on div "WHEN DATE_DIFF ( contract_start_date , CURRENT_DATE ( ) , DAY ) > 365 THEN Annu…" at bounding box center [899, 299] width 1293 height 1742
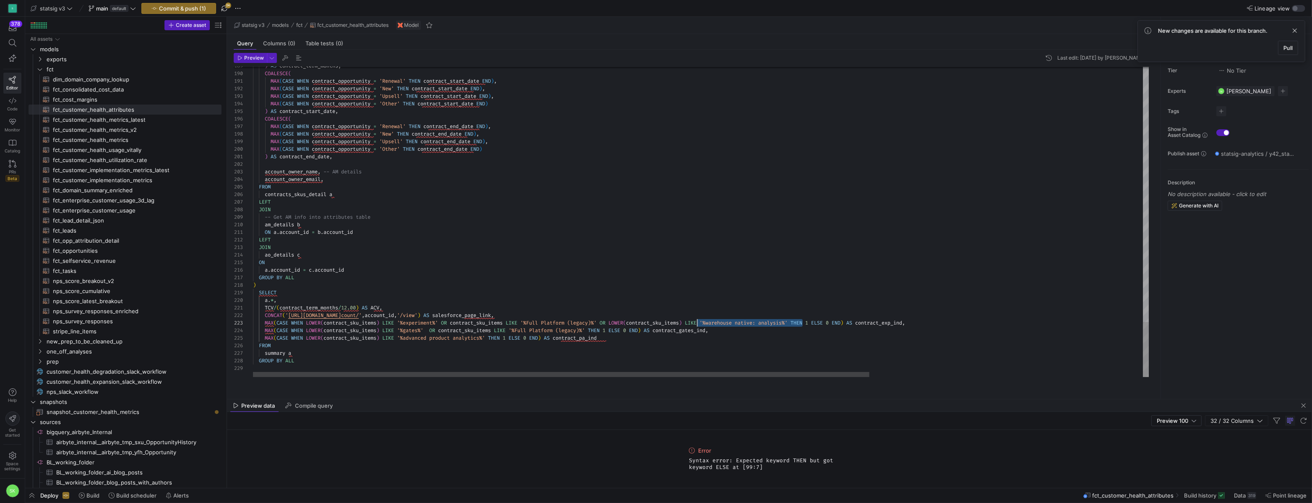
scroll to position [15, 444]
drag, startPoint x: 804, startPoint y: 329, endPoint x: 698, endPoint y: 332, distance: 106.2
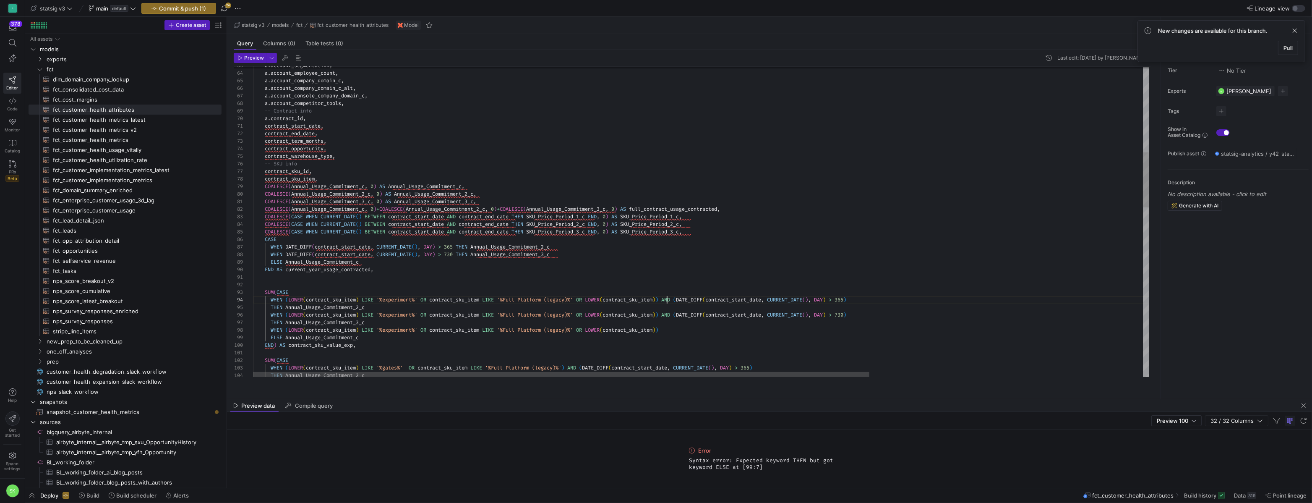
click at [670, 311] on div "a . account_segmentation , a . account_employee_count , a . account_company_dom…" at bounding box center [899, 458] width 1293 height 1742
click at [668, 307] on div "a . account_segmentation , a . account_employee_count , a . account_company_dom…" at bounding box center [899, 458] width 1293 height 1742
click at [669, 325] on div "a . account_segmentation , a . account_employee_count , a . account_company_dom…" at bounding box center [899, 458] width 1293 height 1742
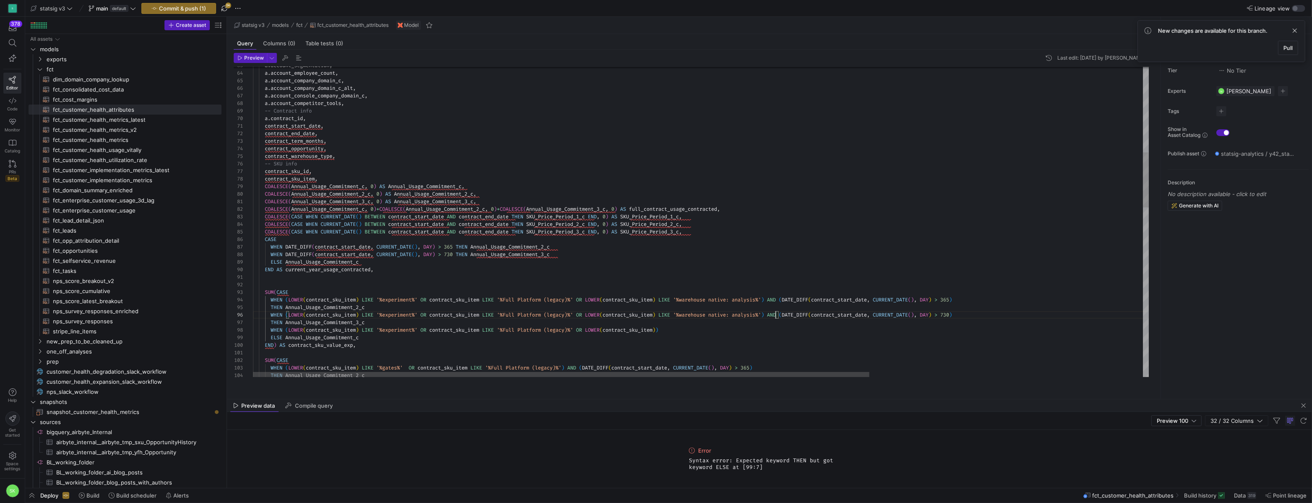
click at [668, 339] on div "a . account_segmentation , a . account_employee_count , a . account_company_dom…" at bounding box center [899, 458] width 1293 height 1742
click at [236, 61] on button "Preview" at bounding box center [250, 58] width 33 height 10
click at [679, 298] on div "a . account_segmentation , a . account_employee_count , a . account_company_dom…" at bounding box center [899, 458] width 1293 height 1742
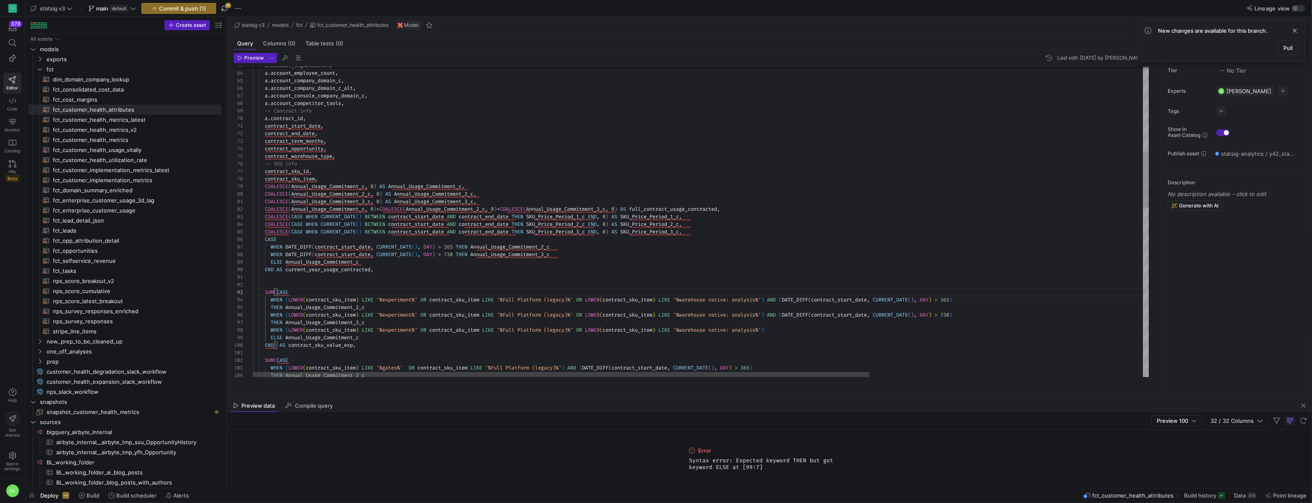
click at [1010, 330] on div "a . account_segmentation , a . account_employee_count , a . account_company_dom…" at bounding box center [899, 458] width 1293 height 1742
click at [979, 323] on div "a . account_segmentation , a . account_employee_count , a . account_company_dom…" at bounding box center [899, 458] width 1293 height 1742
click at [818, 340] on div "a . account_segmentation , a . account_employee_count , a . account_company_dom…" at bounding box center [899, 458] width 1293 height 1742
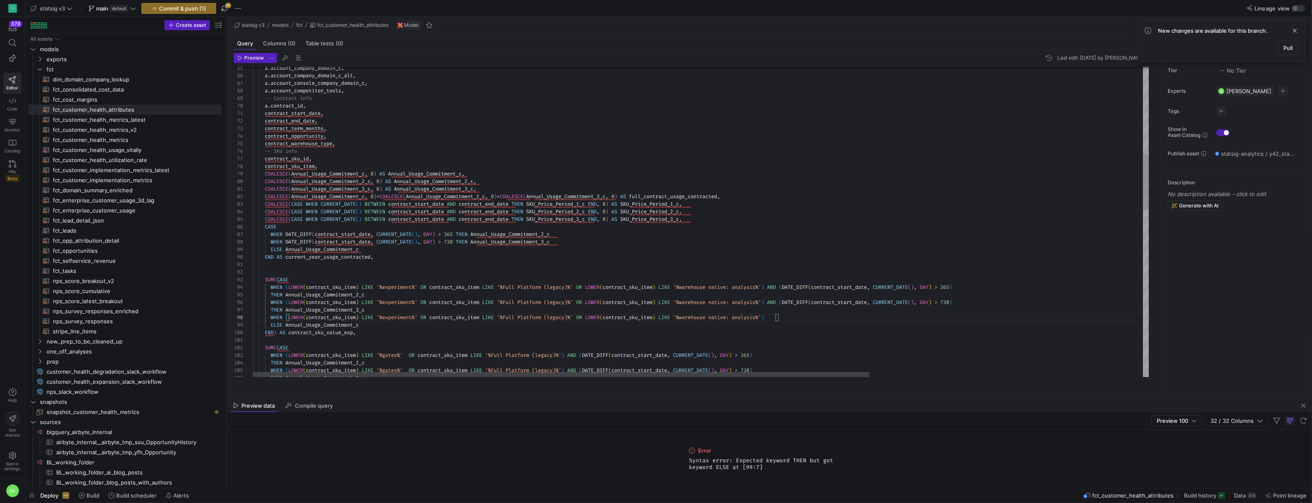
click at [276, 333] on div "a . account_company_domain_c , a . account_company_domain_c_alt , a . account_c…" at bounding box center [899, 445] width 1293 height 1742
click at [368, 312] on div "a . account_company_domain_c , a . account_company_domain_c_alt , a . account_c…" at bounding box center [899, 445] width 1293 height 1742
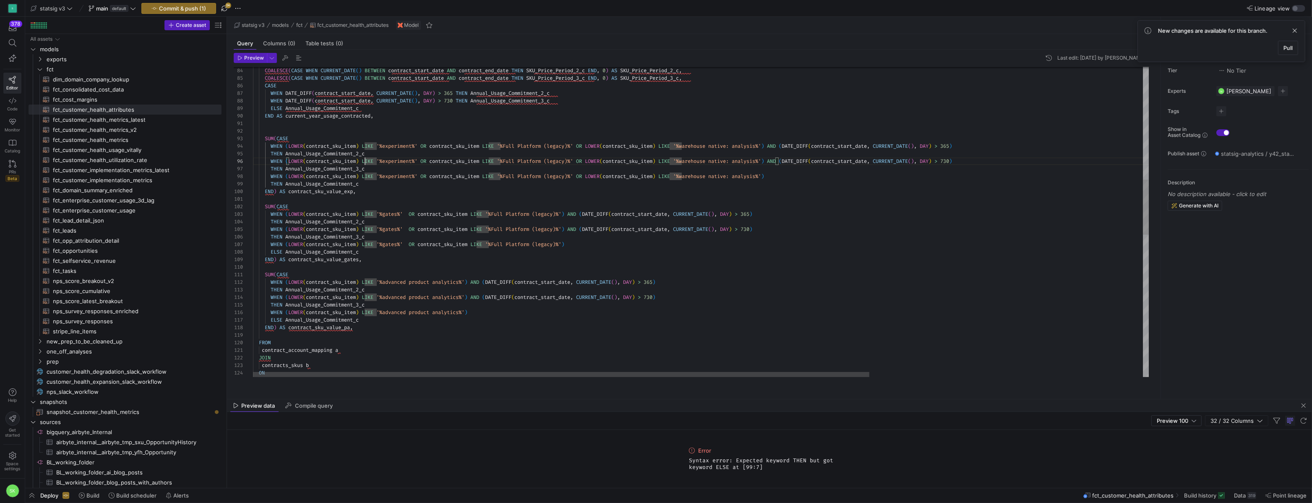
click at [278, 259] on div "COALESCE ( CASE WHEN CURRENT_DATE ( ) BETWEEN contract_start_date AND contract_…" at bounding box center [899, 304] width 1293 height 1742
click at [278, 327] on div "COALESCE ( CASE WHEN CURRENT_DATE ( ) BETWEEN contract_start_date AND contract_…" at bounding box center [899, 304] width 1293 height 1742
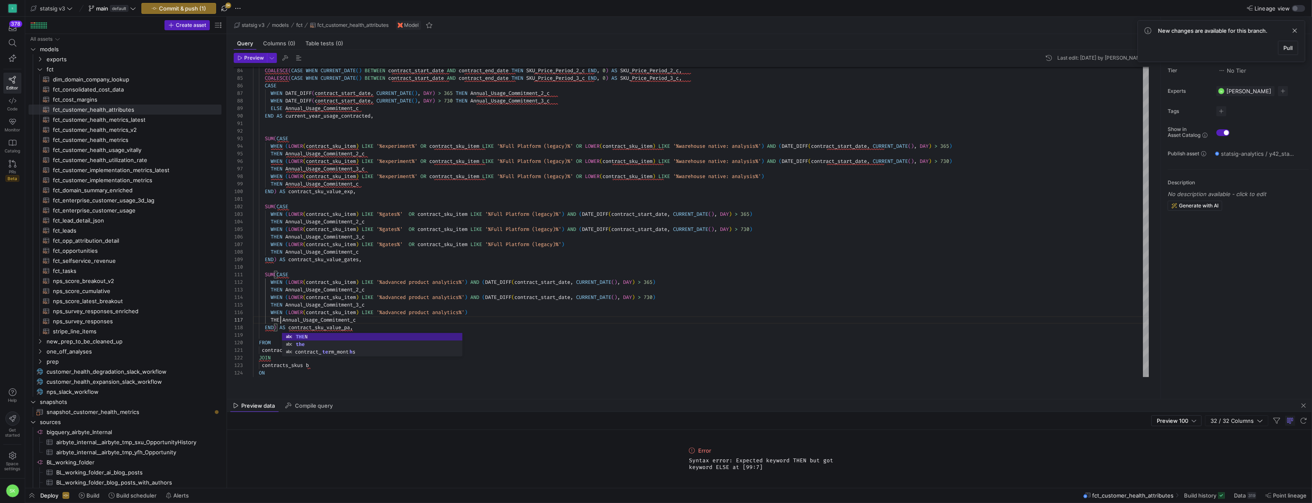
scroll to position [45, 30]
click at [247, 61] on span "Preview" at bounding box center [254, 58] width 20 height 6
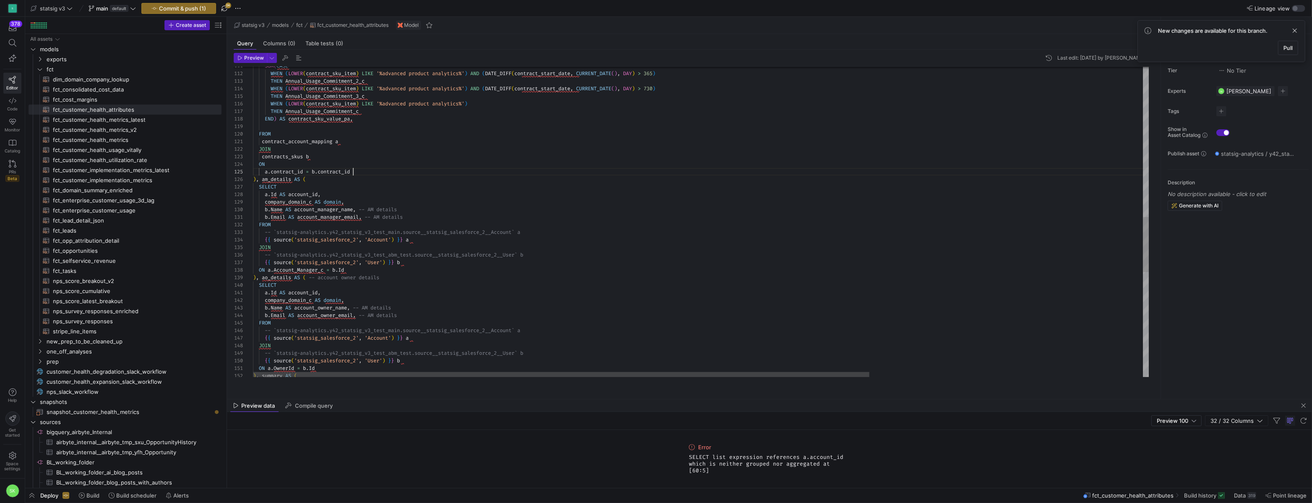
click at [373, 182] on div "SUM ( CASE WHEN ( LOWER ( contract_sku_item ) LIKE '%advanced product analytics…" at bounding box center [899, 96] width 1293 height 1742
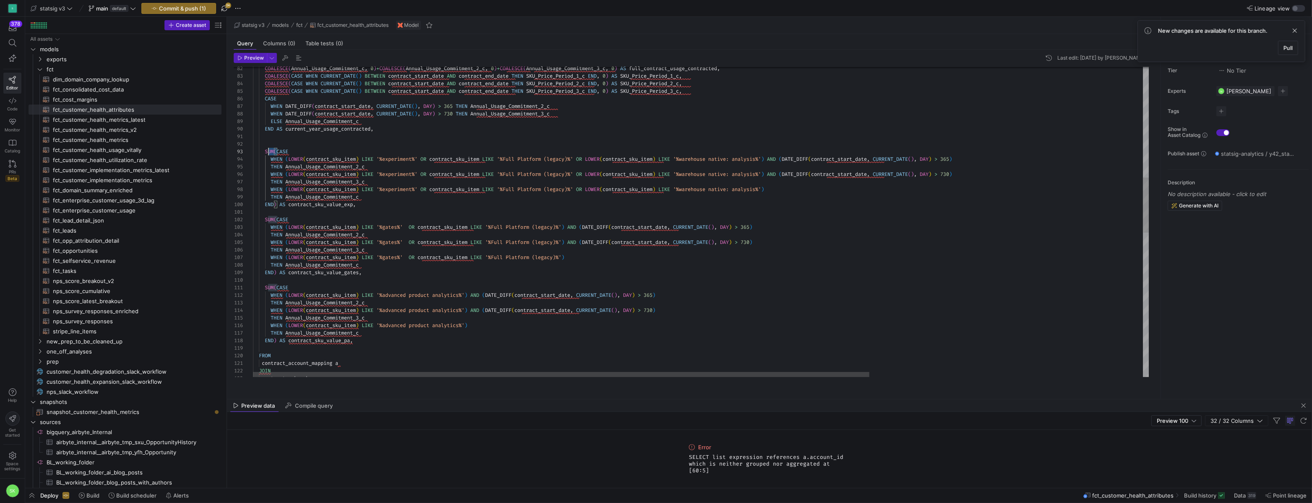
scroll to position [15, 12]
drag, startPoint x: 279, startPoint y: 162, endPoint x: 266, endPoint y: 161, distance: 13.0
click at [266, 161] on div "SUM ( CASE WHEN ( LOWER ( contract_sku_item ) LIKE '%advanced product analytics…" at bounding box center [899, 317] width 1293 height 1742
click at [279, 214] on div "SUM ( CASE WHEN ( LOWER ( contract_sku_item ) LIKE '%advanced product analytics…" at bounding box center [899, 317] width 1293 height 1742
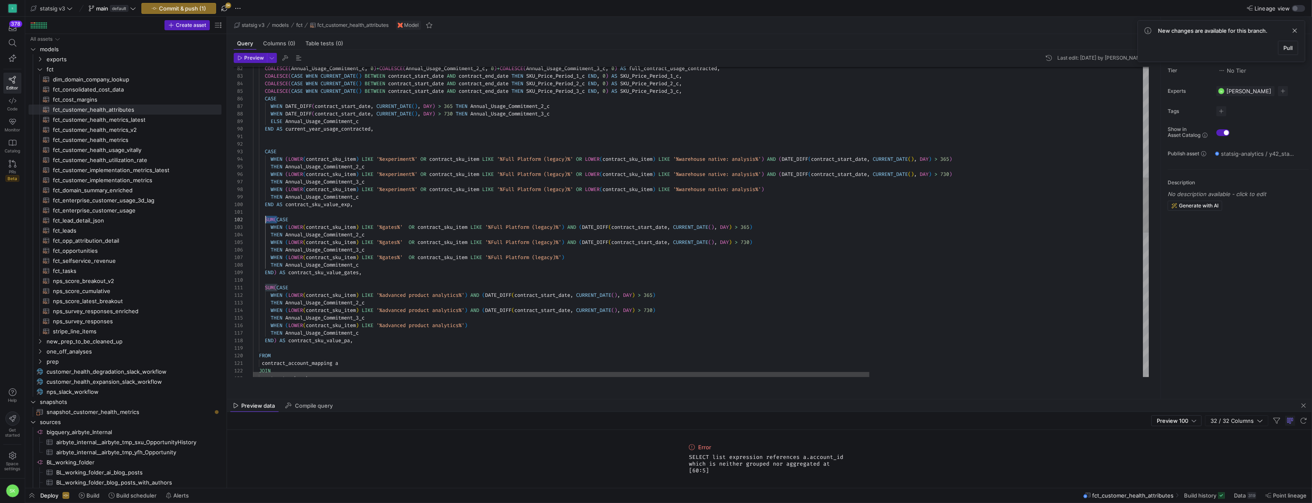
scroll to position [8, 12]
drag, startPoint x: 279, startPoint y: 230, endPoint x: 266, endPoint y: 227, distance: 14.0
click at [266, 227] on div "SUM ( CASE WHEN ( LOWER ( contract_sku_item ) LIKE '%advanced product analytics…" at bounding box center [899, 317] width 1293 height 1742
click at [279, 282] on div "SUM ( CASE WHEN ( LOWER ( contract_sku_item ) LIKE '%advanced product analytics…" at bounding box center [899, 317] width 1293 height 1742
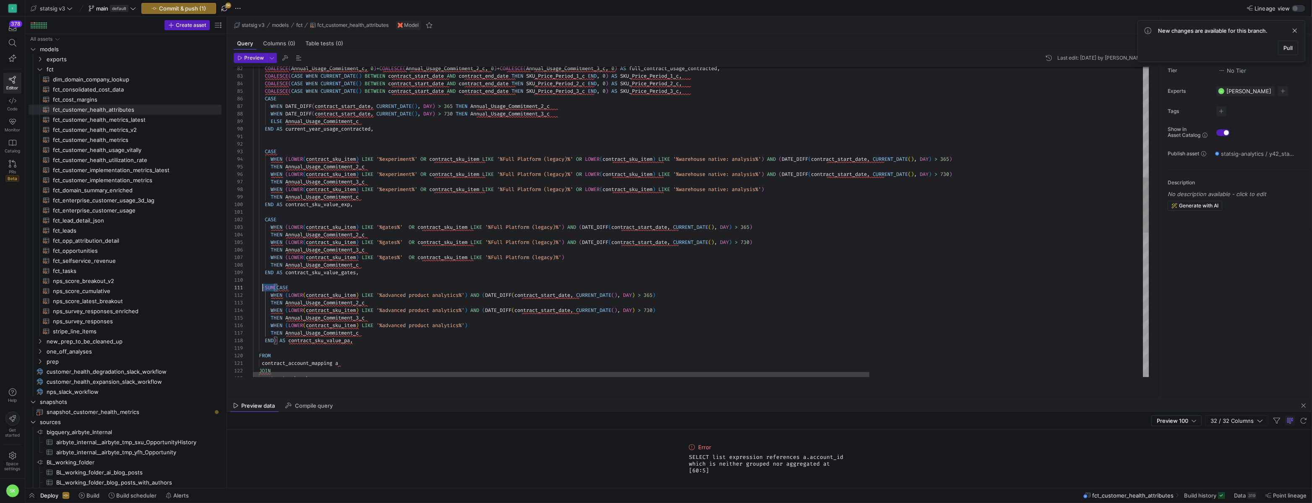
drag, startPoint x: 277, startPoint y: 297, endPoint x: 262, endPoint y: 296, distance: 15.1
click at [262, 296] on div "SUM ( CASE WHEN ( LOWER ( contract_sku_item ) LIKE '%advanced product analytics…" at bounding box center [899, 317] width 1293 height 1742
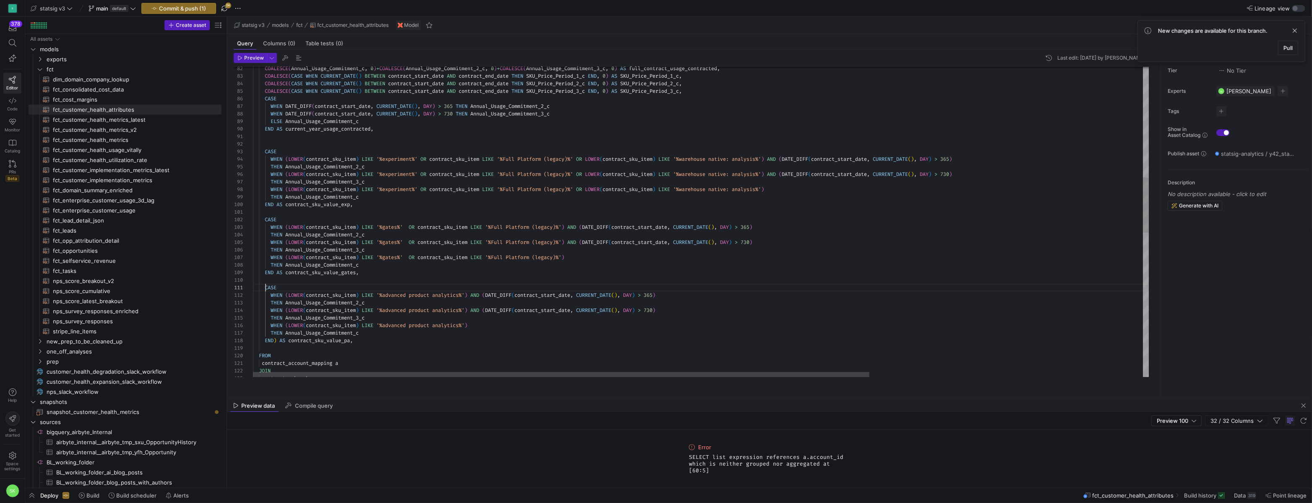
scroll to position [0, 12]
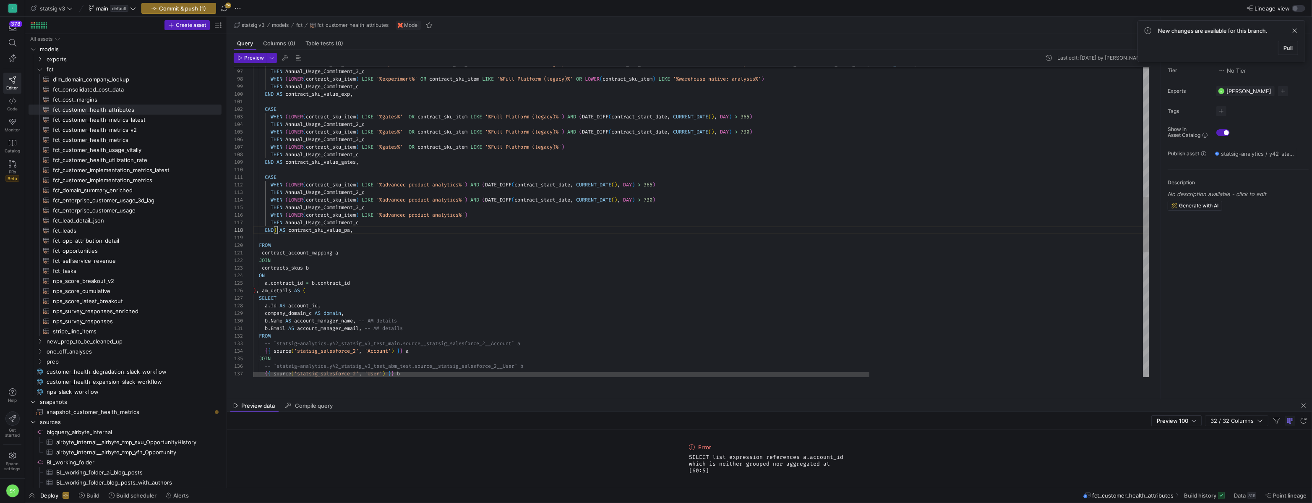
click at [278, 237] on div "CASE WHEN ( LOWER ( contract_sku_item ) LIKE '%advanced product analytics%' ) A…" at bounding box center [899, 207] width 1293 height 1742
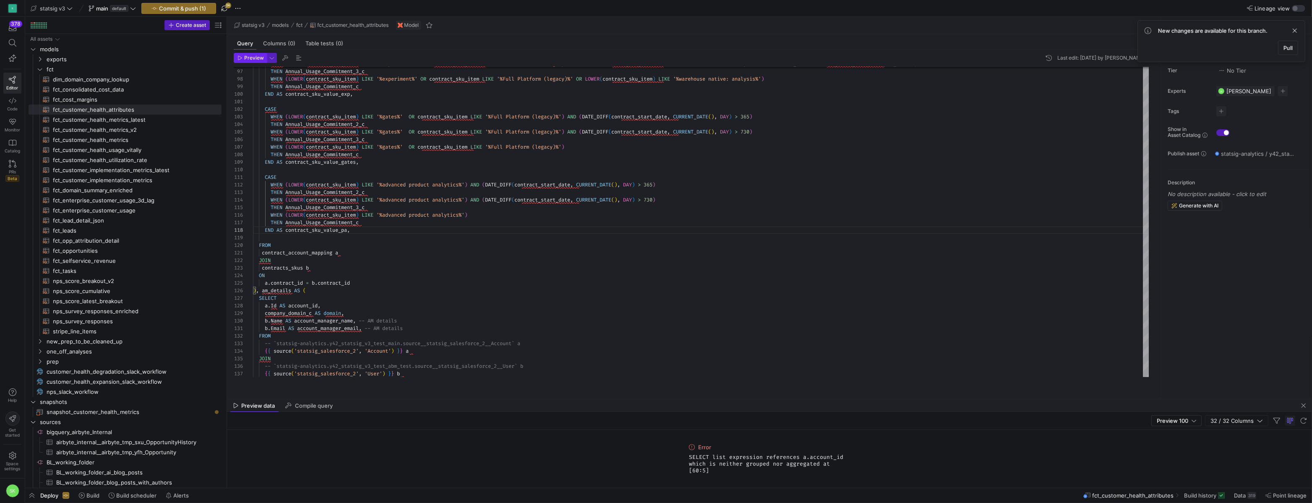
click at [245, 61] on span "Preview" at bounding box center [251, 58] width 26 height 6
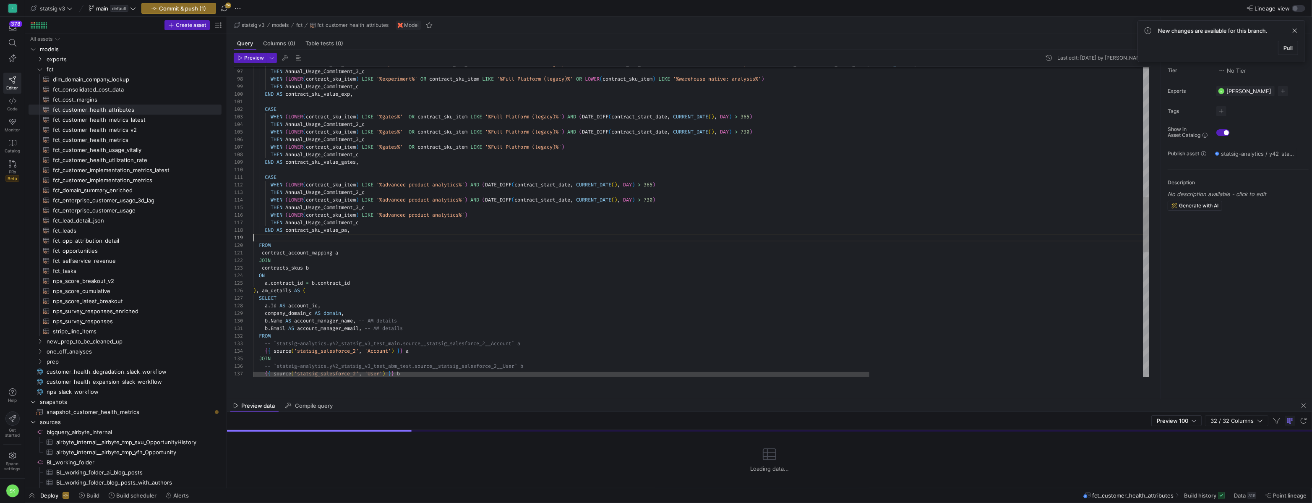
click at [323, 250] on div "CASE WHEN ( LOWER ( contract_sku_item ) LIKE '%advanced product analytics%' ) A…" at bounding box center [899, 207] width 1293 height 1742
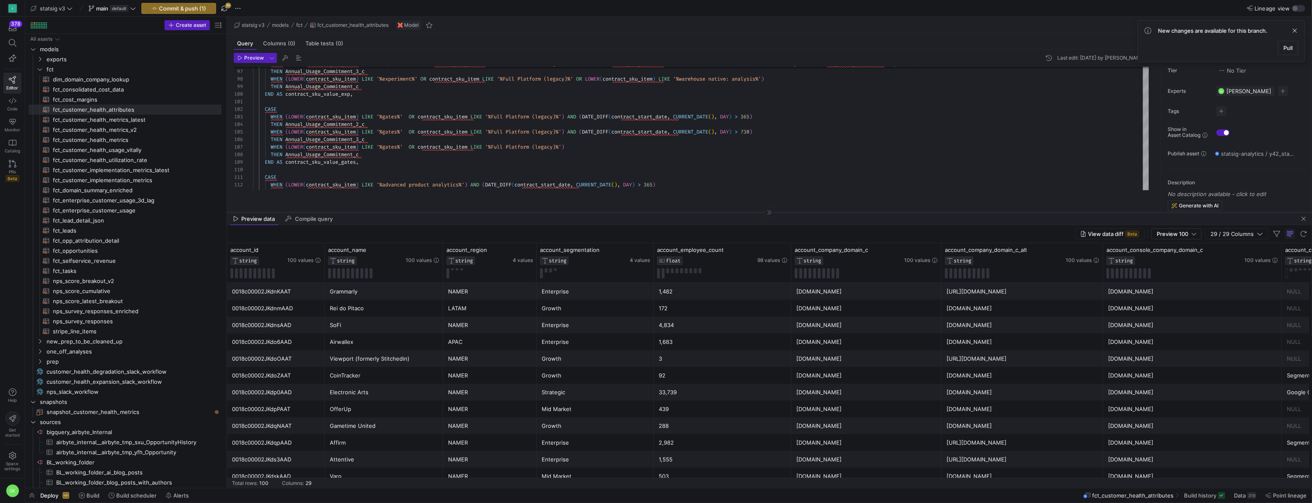
drag, startPoint x: 653, startPoint y: 399, endPoint x: 662, endPoint y: 212, distance: 186.9
click at [662, 212] on div at bounding box center [769, 212] width 1085 height 0
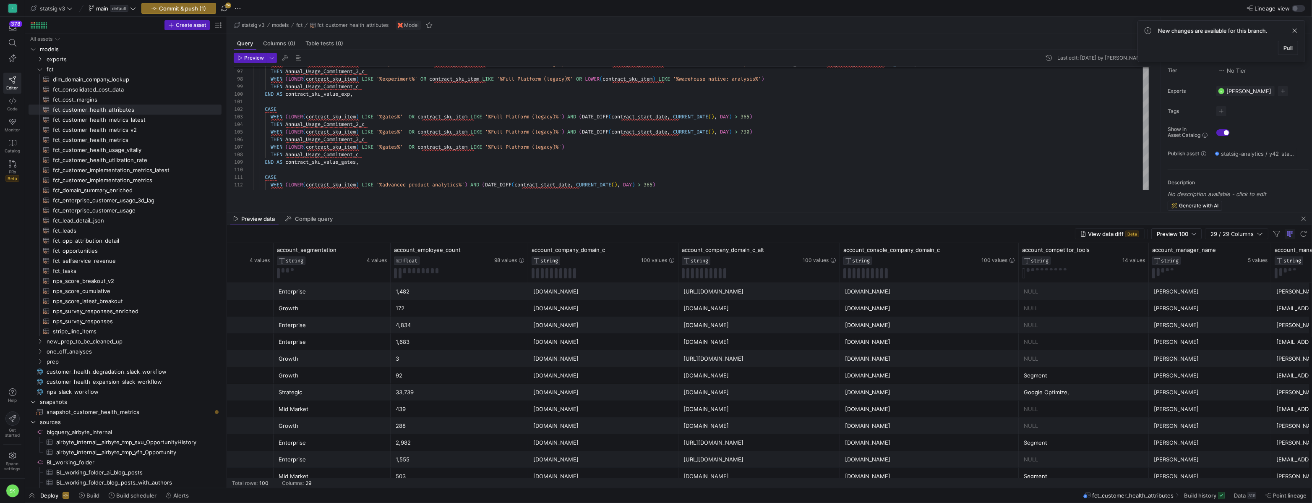
scroll to position [0, 329]
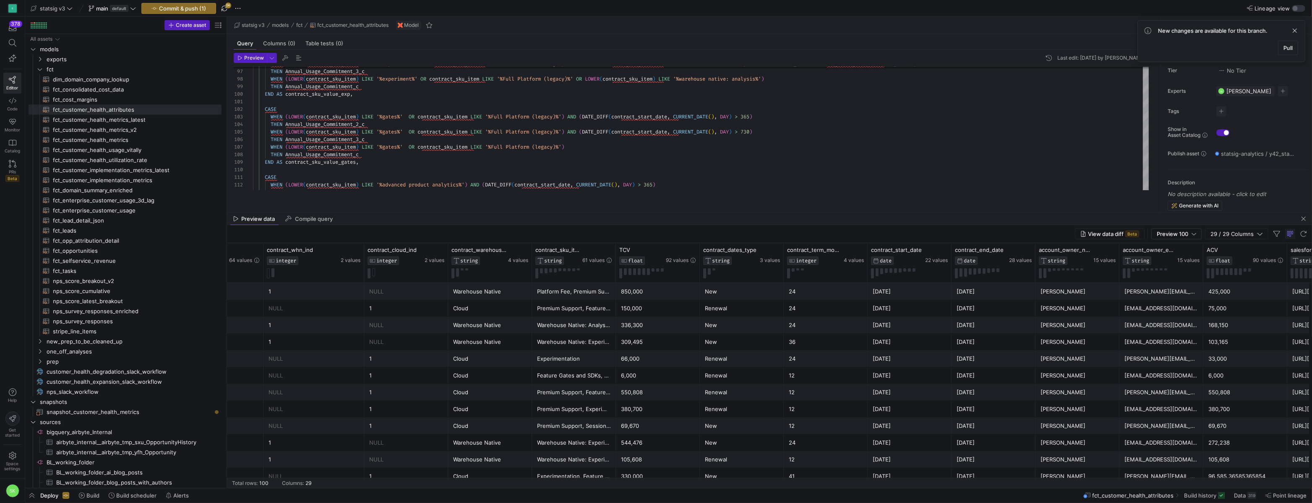
click at [638, 300] on div "850,000" at bounding box center [658, 291] width 74 height 16
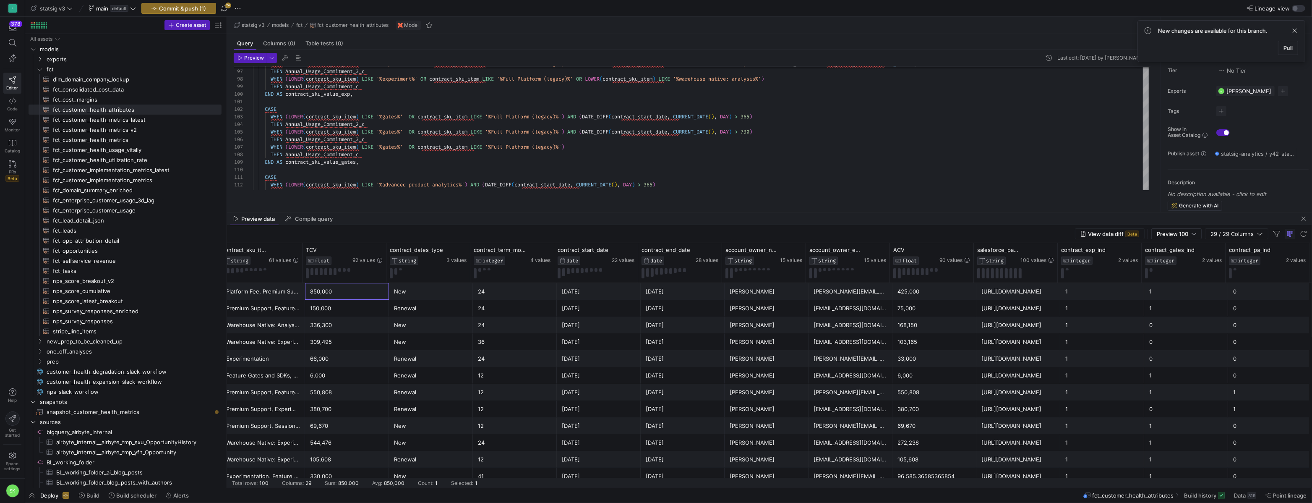
click at [910, 300] on div "425,000" at bounding box center [935, 291] width 74 height 16
drag, startPoint x: 922, startPoint y: 300, endPoint x: 897, endPoint y: 298, distance: 25.6
click at [898, 298] on div "425,000" at bounding box center [935, 291] width 74 height 16
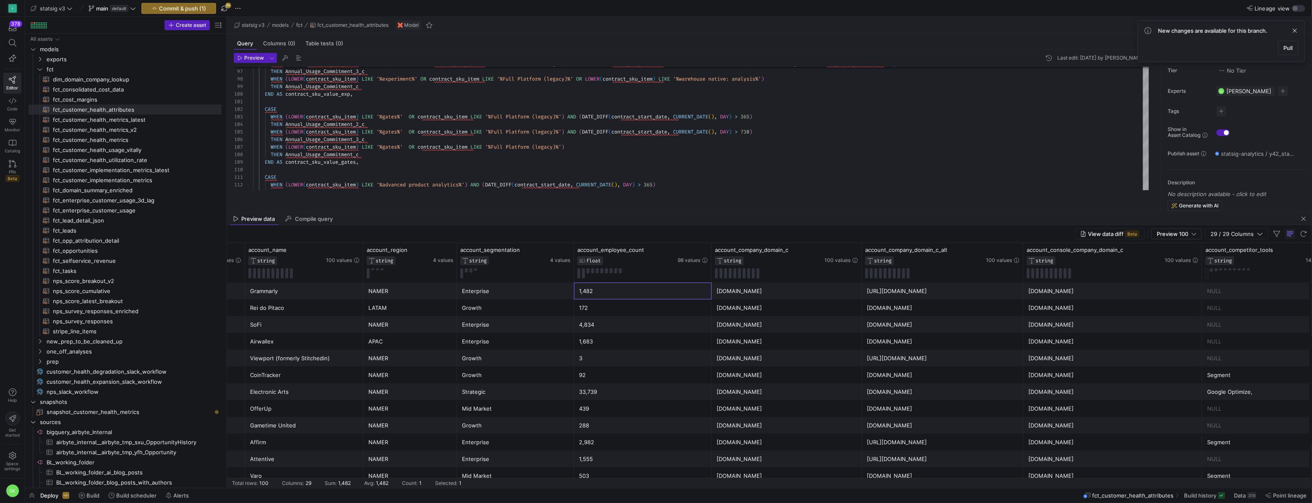
click at [598, 299] on div "1,482" at bounding box center [643, 291] width 128 height 16
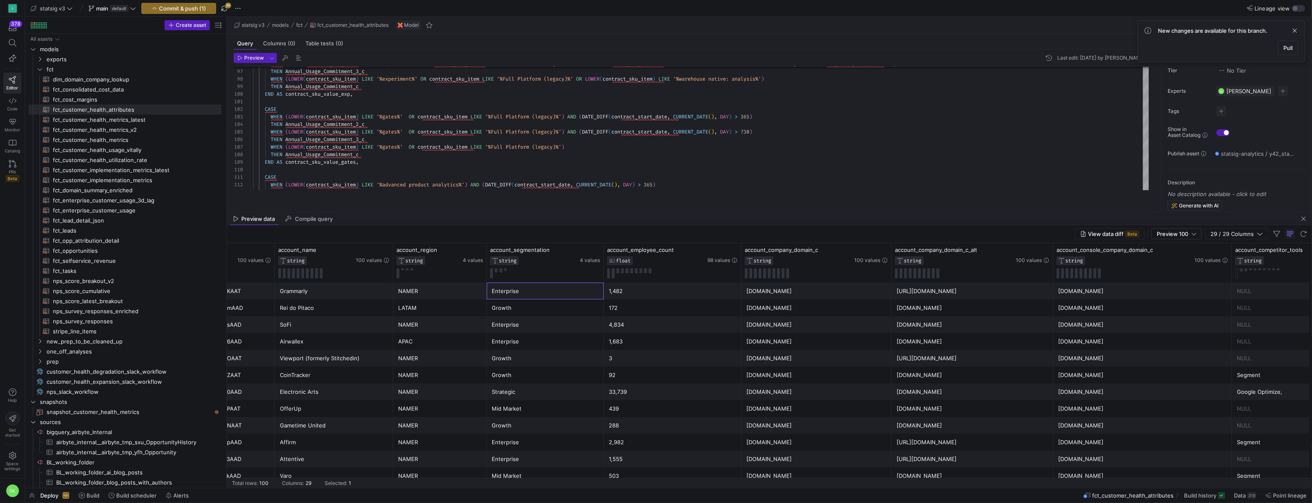
click at [537, 299] on div "Enterprise" at bounding box center [545, 291] width 107 height 16
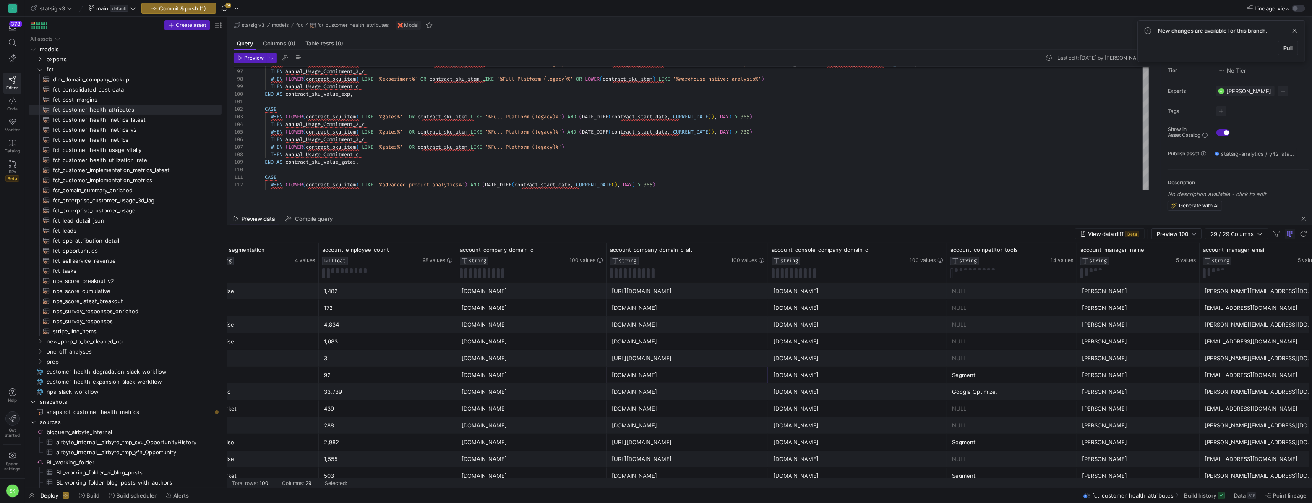
click at [637, 376] on div "cointracker.io" at bounding box center [687, 375] width 151 height 16
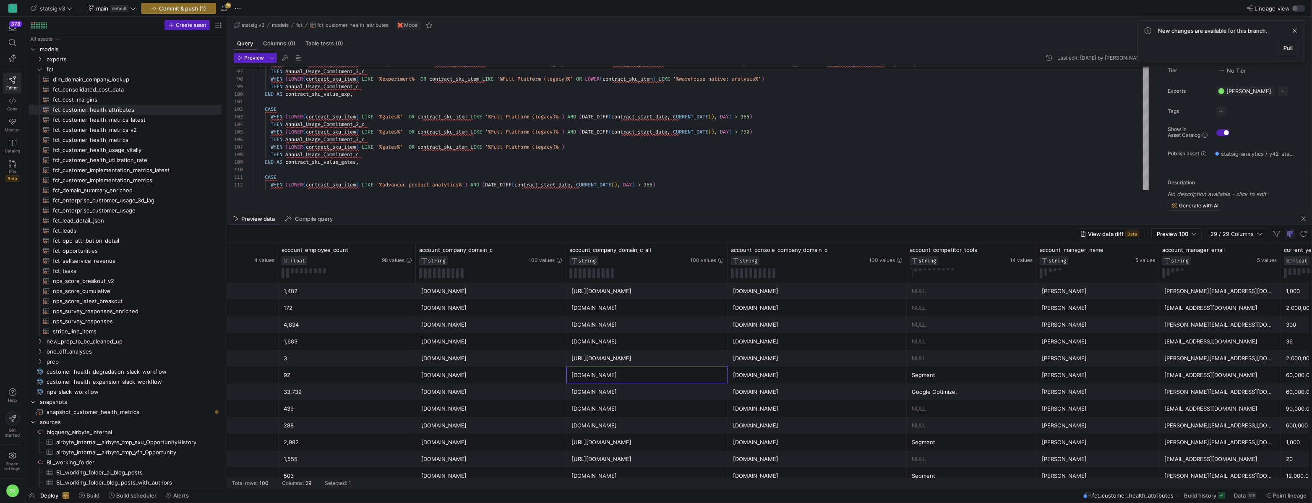
scroll to position [0, 376]
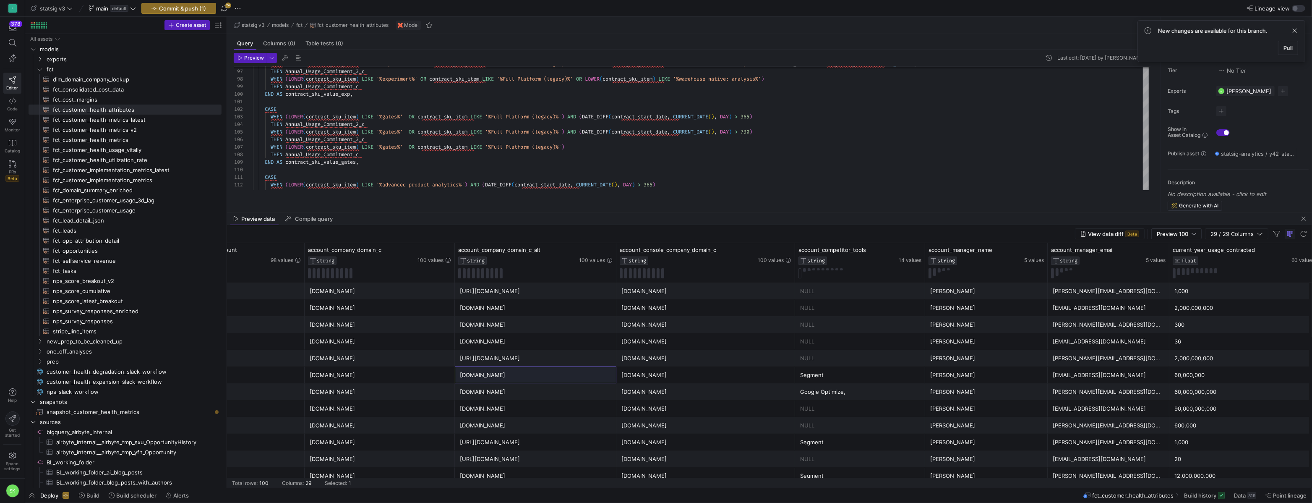
click at [693, 232] on div "View data diff Beta Preview 100 29 / 29 Columns" at bounding box center [769, 234] width 1085 height 18
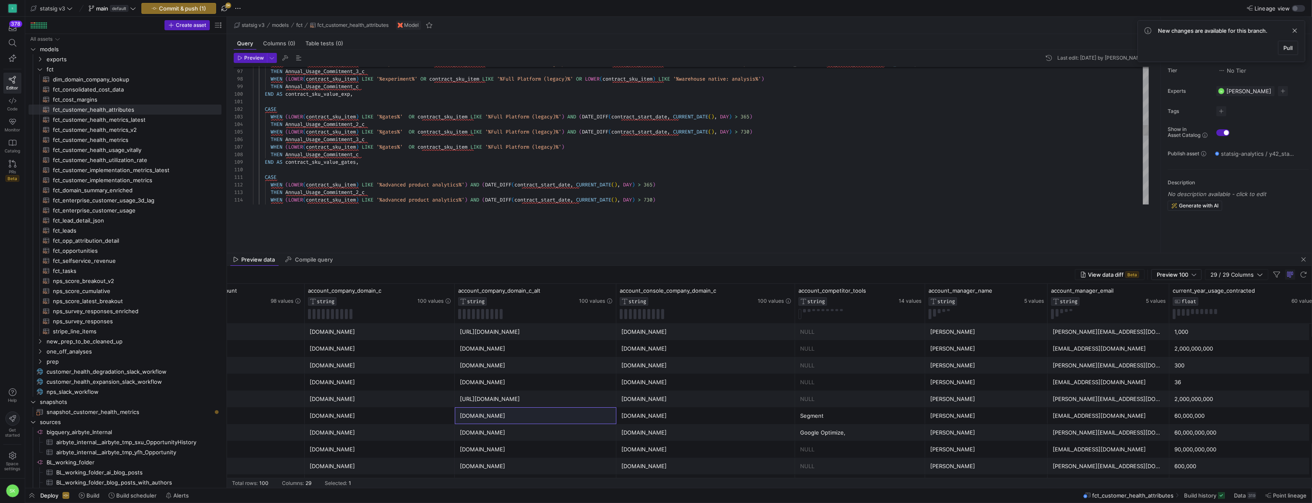
drag, startPoint x: 696, startPoint y: 211, endPoint x: 712, endPoint y: 253, distance: 45.4
click at [676, 214] on div "CASE WHEN ( LOWER ( contract_sku_item ) LIKE '%advanced product analytics%' ) A…" at bounding box center [701, 204] width 896 height 1736
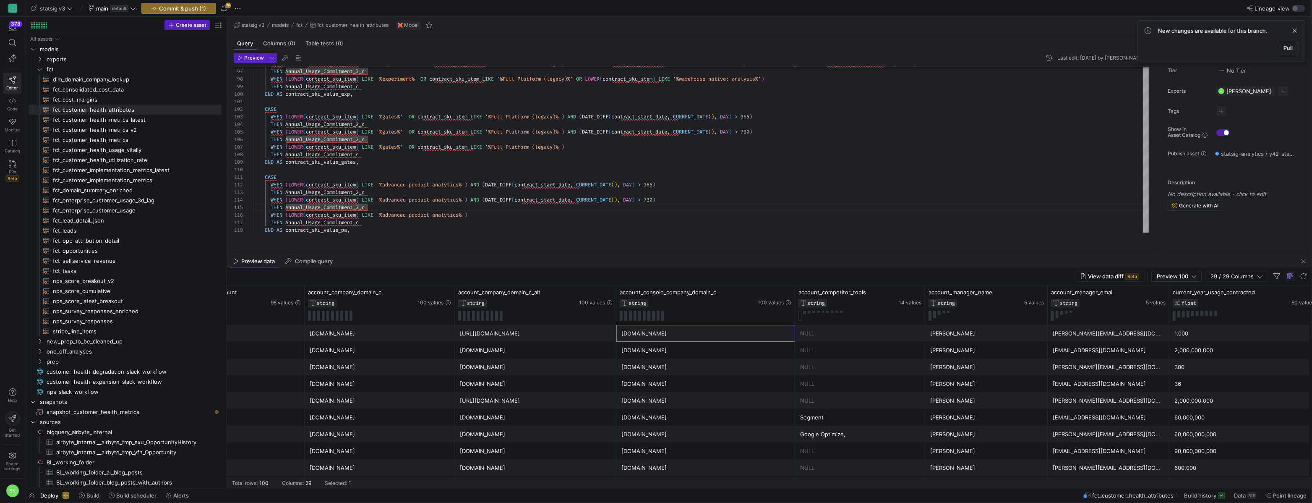
click at [687, 339] on div "grammarly.com" at bounding box center [705, 333] width 169 height 16
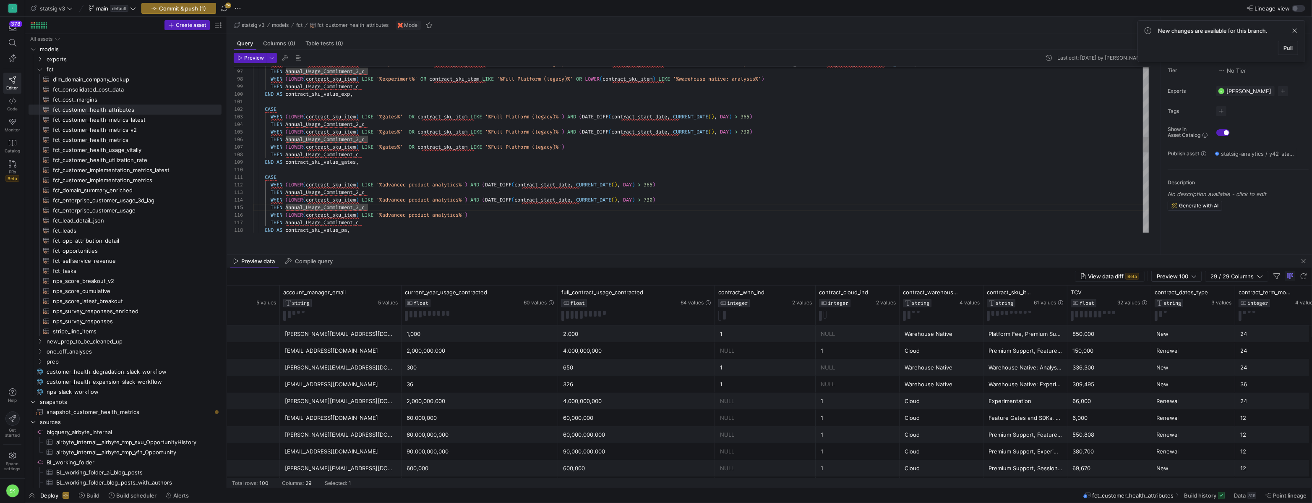
click at [545, 231] on div "CASE WHEN ( LOWER ( contract_sku_item ) LIKE '%advanced product analytics%' ) A…" at bounding box center [701, 204] width 896 height 1736
click at [647, 270] on div "View data diff Beta Preview 100 29 / 29 Columns" at bounding box center [769, 276] width 1085 height 18
click at [751, 400] on div "NULL" at bounding box center [765, 401] width 91 height 16
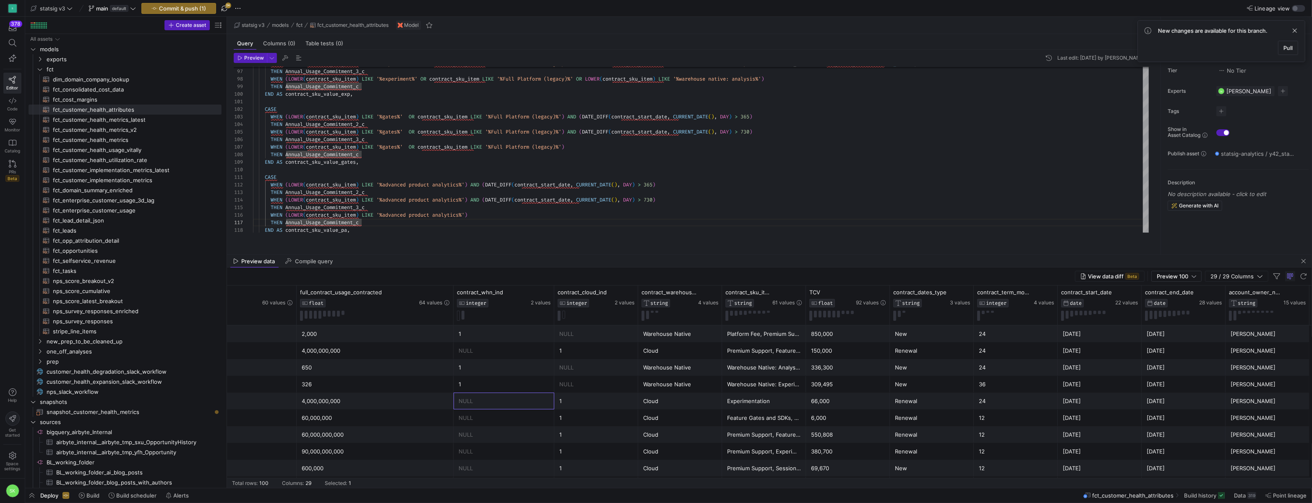
scroll to position [0, 1509]
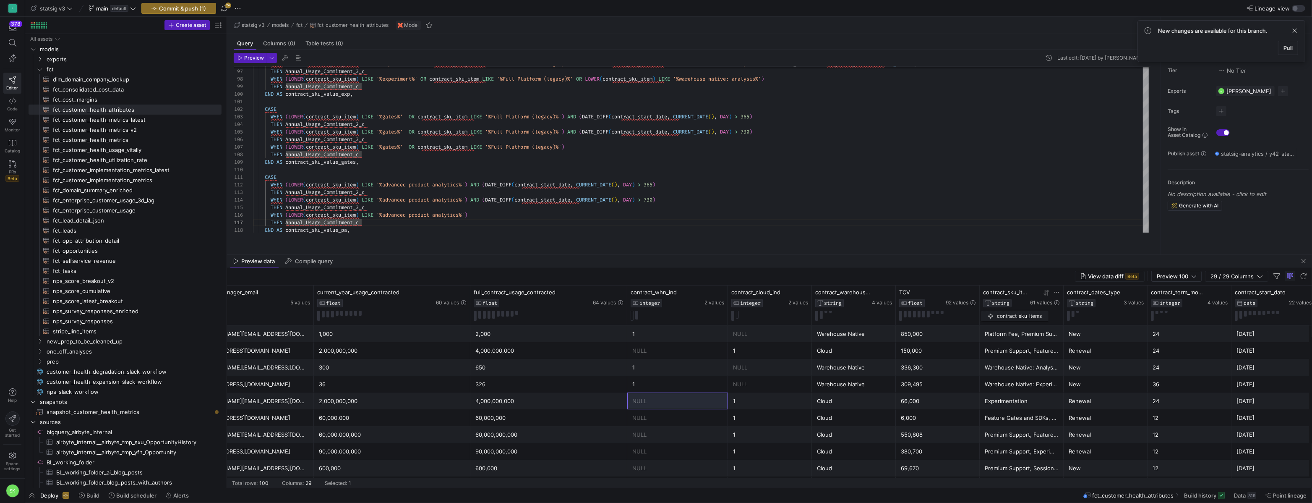
drag, startPoint x: 897, startPoint y: 301, endPoint x: 985, endPoint y: 309, distance: 88.5
click at [985, 309] on div "contract_sku_items STRING 61 values" at bounding box center [1022, 304] width 84 height 39
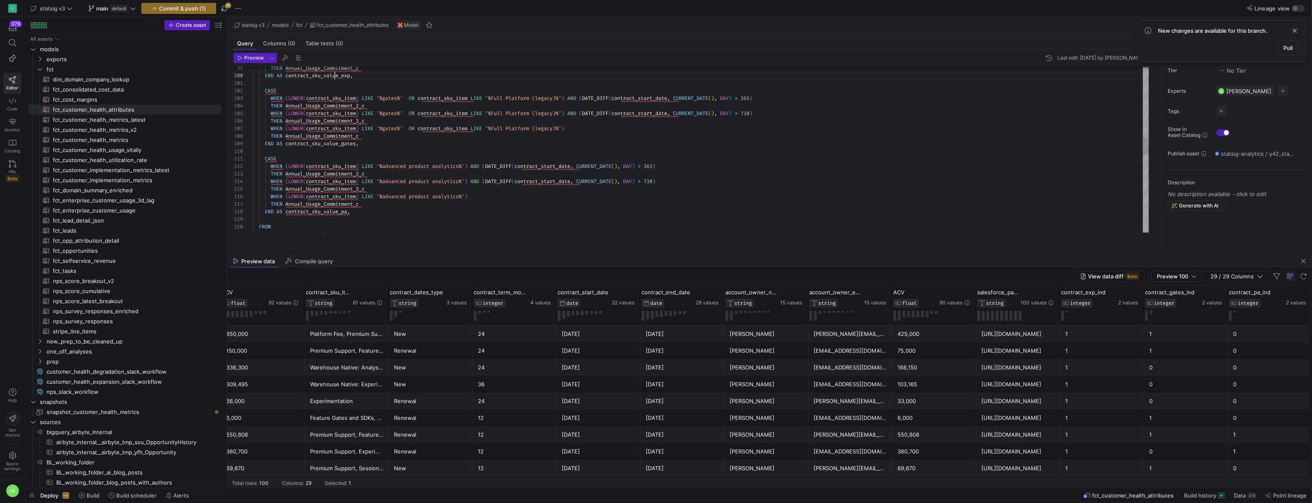
click at [337, 84] on div "CASE WHEN ( LOWER ( contract_sku_item ) LIKE '%advanced product analytics%' ) A…" at bounding box center [701, 185] width 896 height 1736
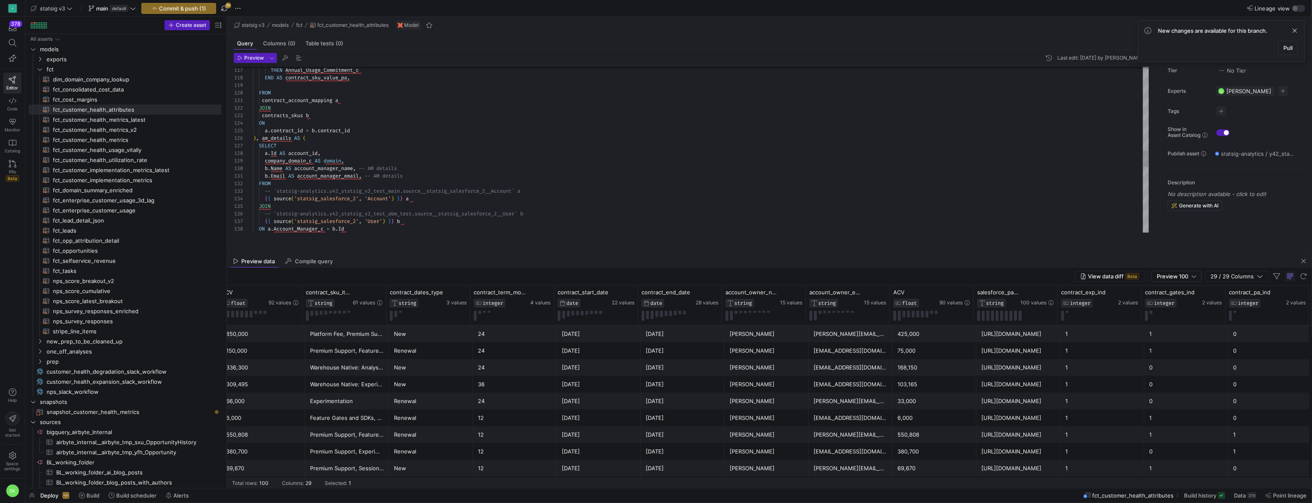
click at [382, 146] on div "a . contract_id = b . contract_id ) , am_details AS ( SELECT a . Id AS account_…" at bounding box center [701, 51] width 896 height 1736
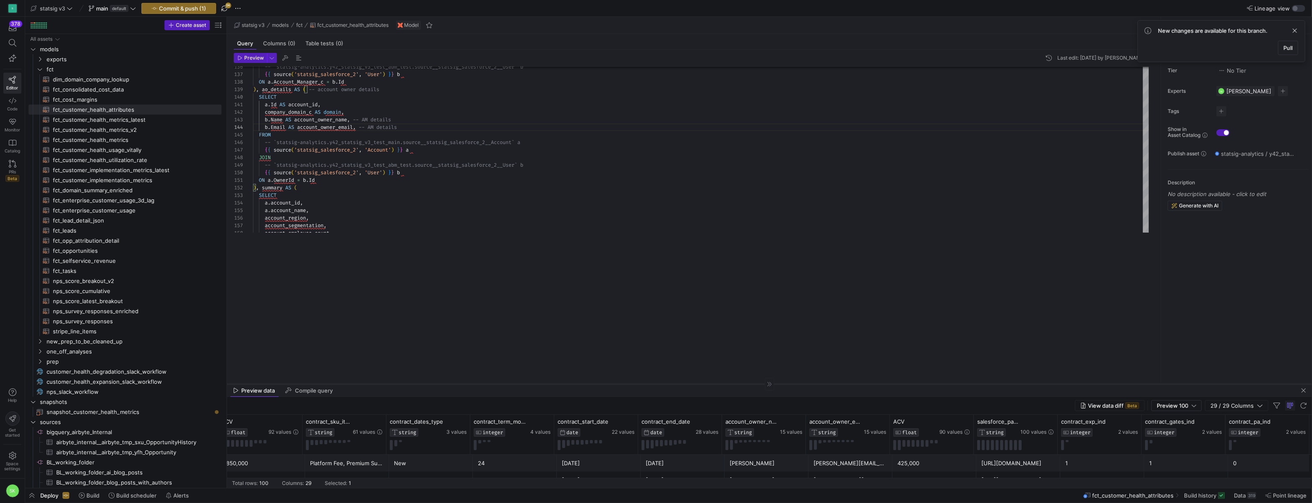
drag, startPoint x: 504, startPoint y: 254, endPoint x: 483, endPoint y: 416, distance: 163.3
click at [483, 384] on div at bounding box center [769, 384] width 1085 height 0
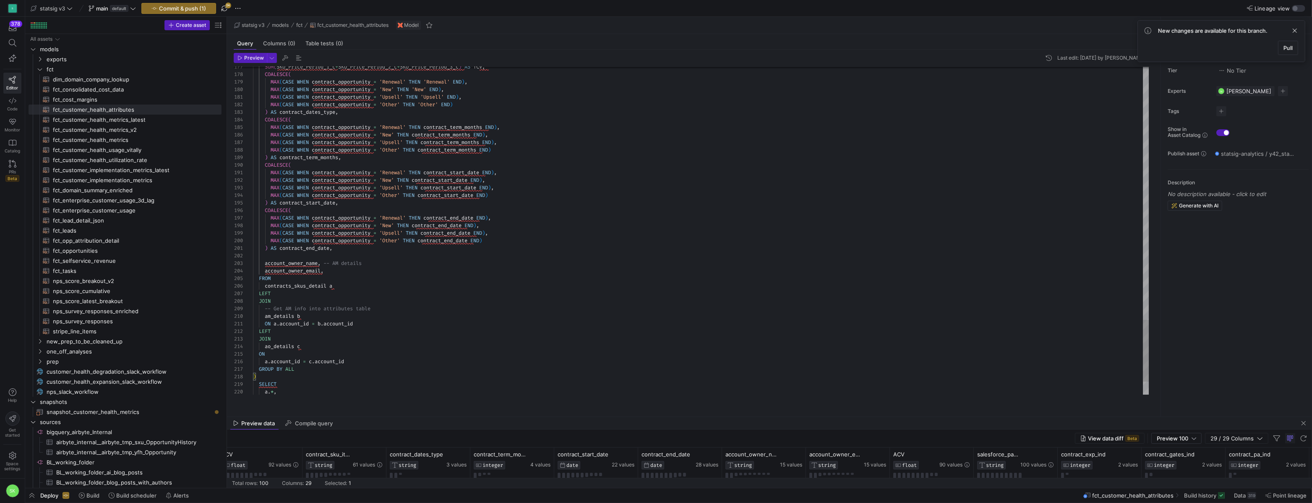
scroll to position [15, 112]
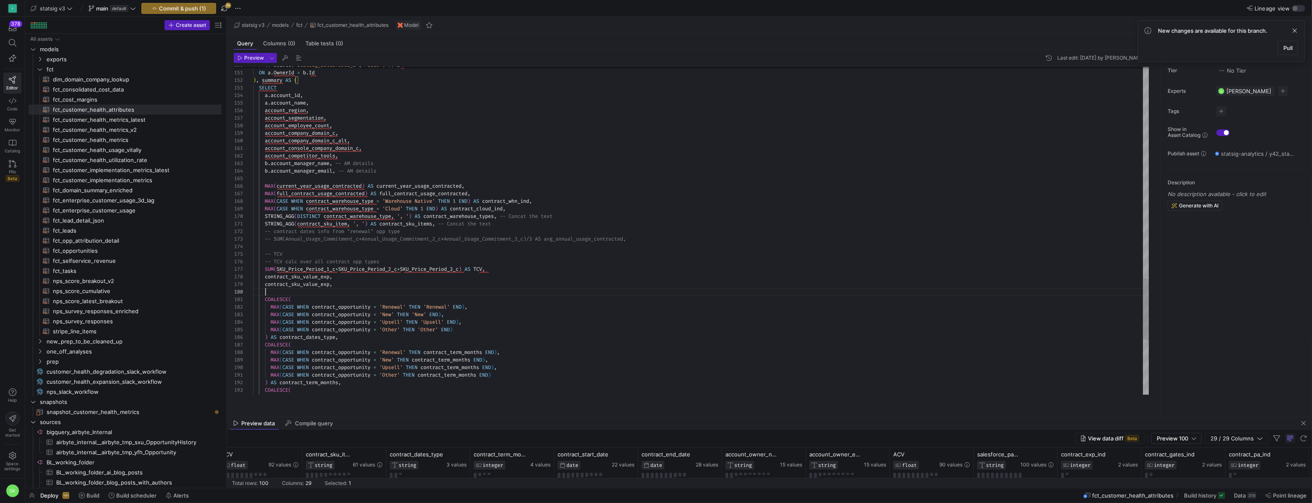
scroll to position [68, 78]
drag, startPoint x: 333, startPoint y: 292, endPoint x: 325, endPoint y: 293, distance: 8.1
drag, startPoint x: 325, startPoint y: 300, endPoint x: 335, endPoint y: 301, distance: 10.6
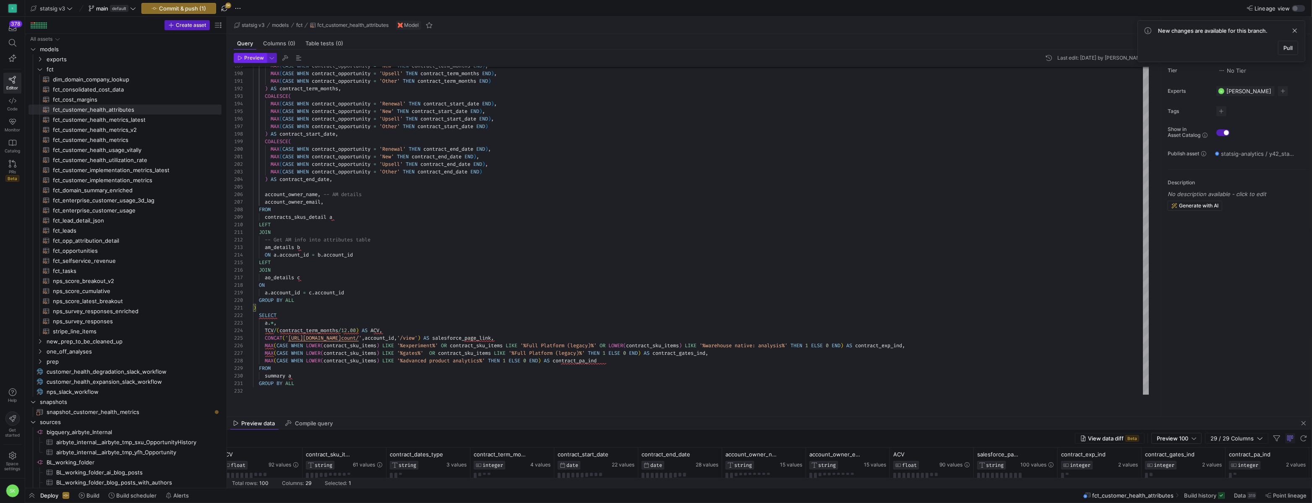
click at [253, 61] on span "Preview" at bounding box center [254, 58] width 20 height 6
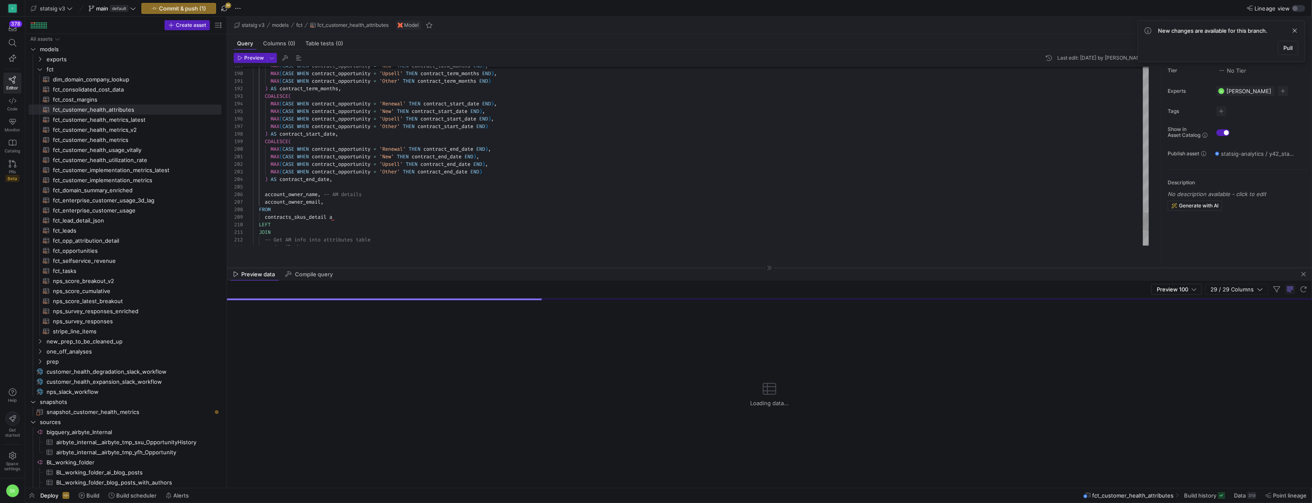
drag, startPoint x: 801, startPoint y: 416, endPoint x: 811, endPoint y: 269, distance: 146.8
click at [811, 268] on div at bounding box center [769, 267] width 1085 height 0
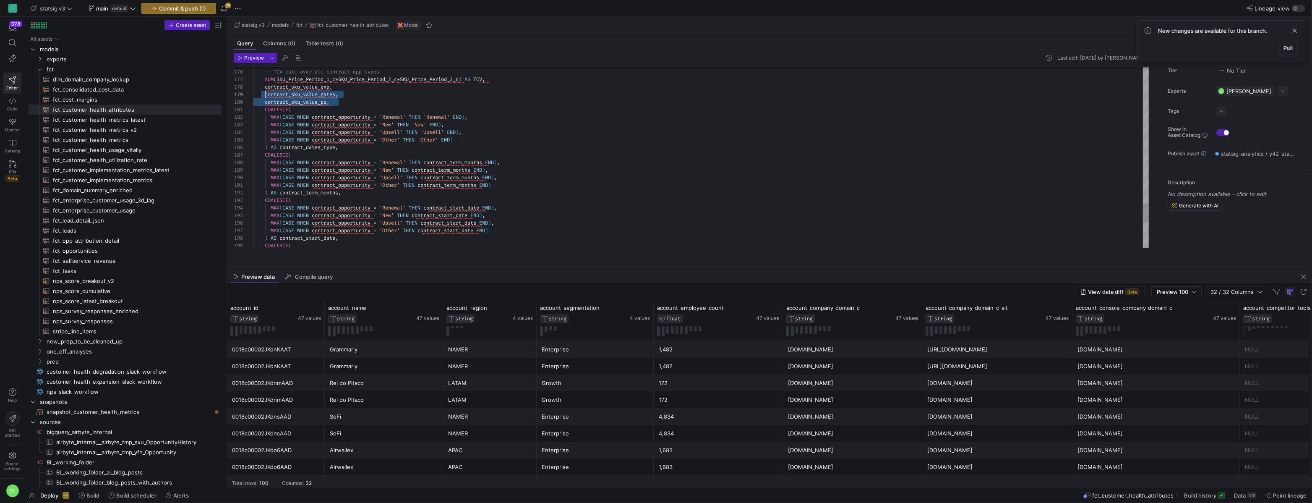
scroll to position [53, 0]
drag, startPoint x: 341, startPoint y: 113, endPoint x: 251, endPoint y: 97, distance: 91.2
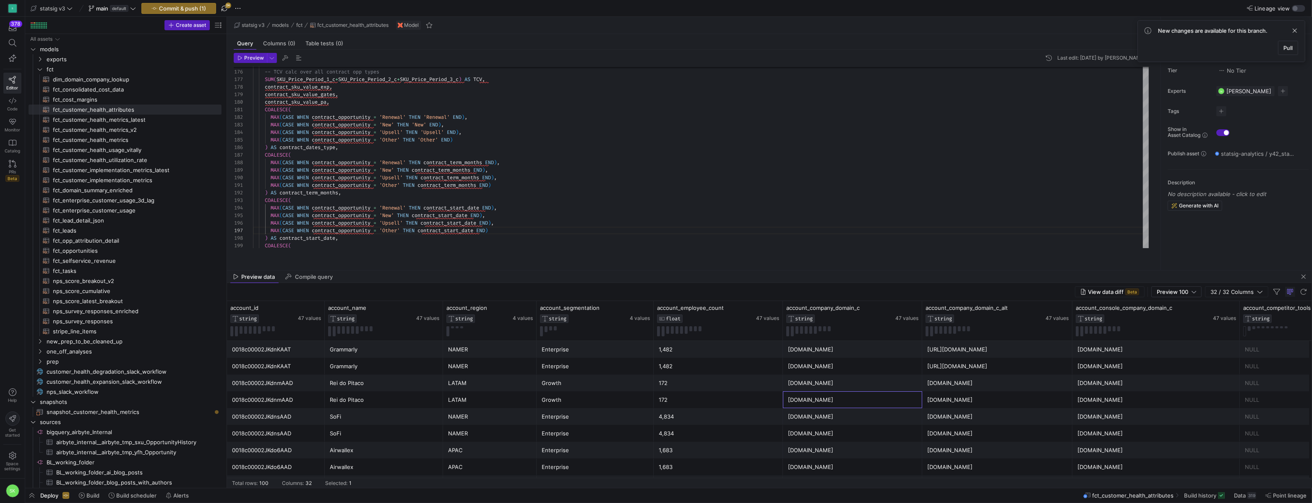
click at [860, 404] on div "reidopitaco.com" at bounding box center [852, 400] width 129 height 16
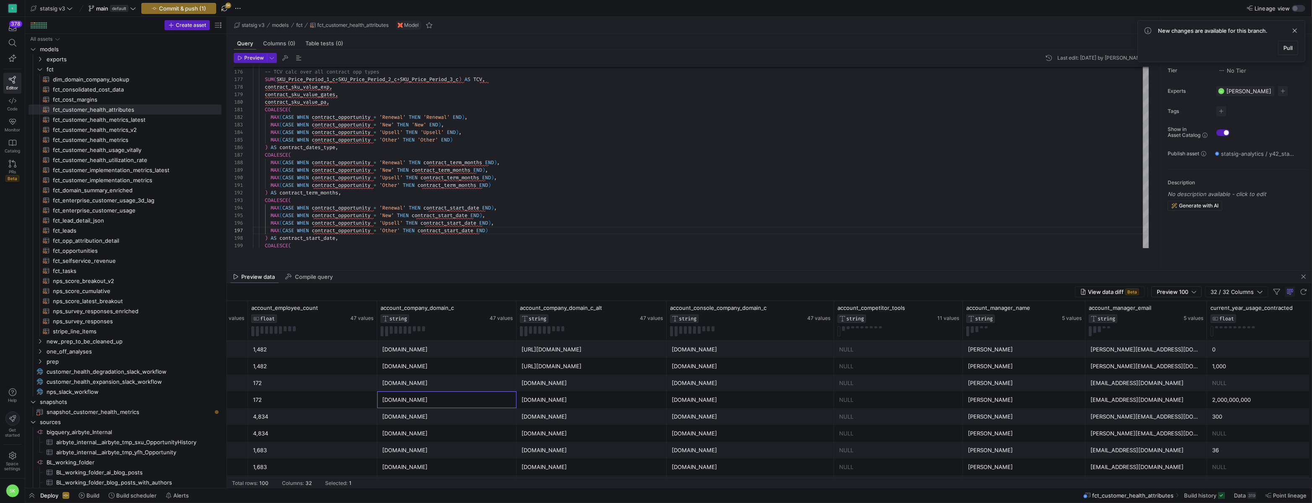
scroll to position [0, 551]
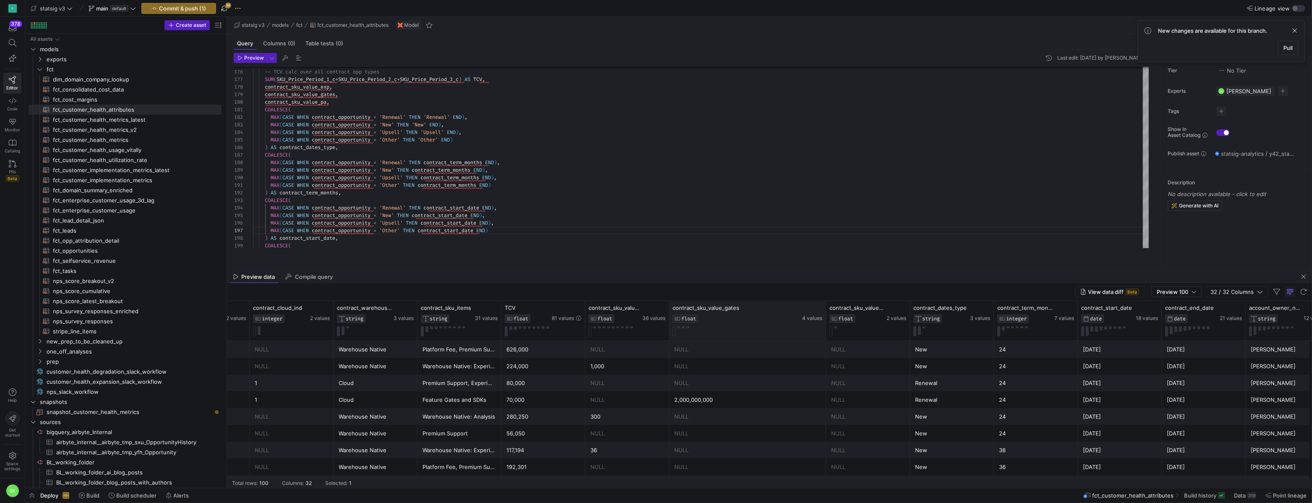
drag, startPoint x: 751, startPoint y: 320, endPoint x: 824, endPoint y: 345, distance: 77.1
click at [824, 340] on div at bounding box center [825, 320] width 3 height 39
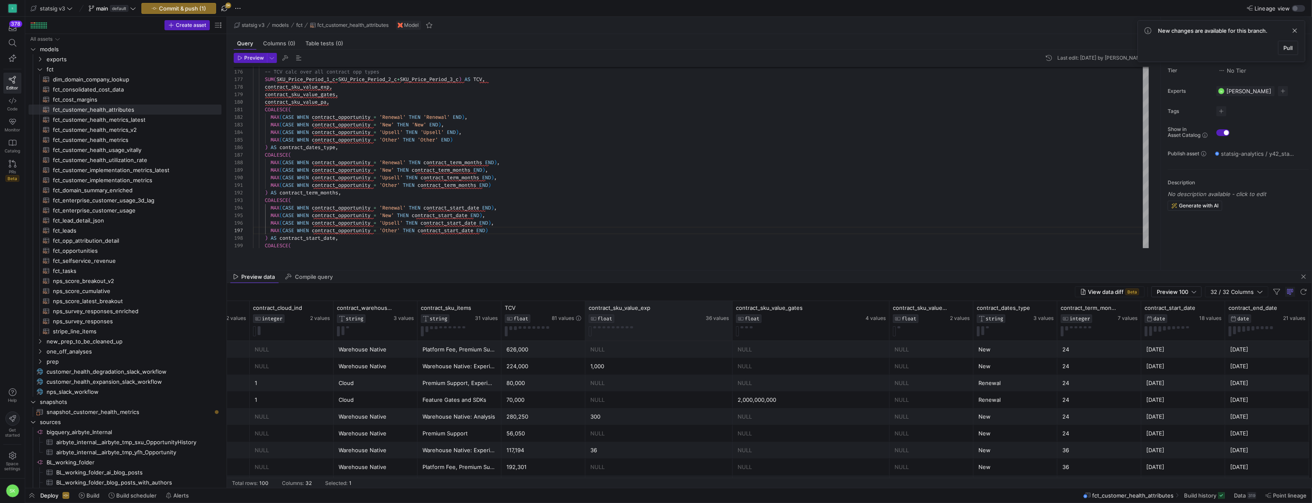
drag, startPoint x: 667, startPoint y: 324, endPoint x: 731, endPoint y: 344, distance: 66.5
click at [731, 340] on div at bounding box center [732, 320] width 3 height 39
click at [543, 408] on div "70,000" at bounding box center [544, 400] width 74 height 16
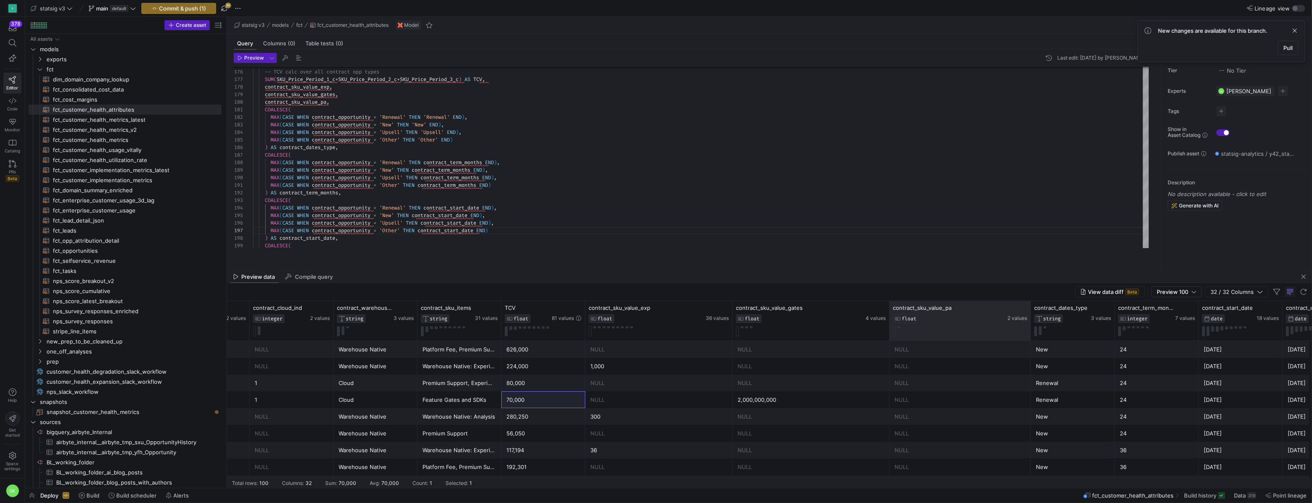
drag, startPoint x: 972, startPoint y: 322, endPoint x: 1029, endPoint y: 357, distance: 67.2
click at [1029, 357] on div "full_contract_usage_contracted FLOAT 41 values contract_whn_ind INTEGER 2 value…" at bounding box center [769, 394] width 1085 height 187
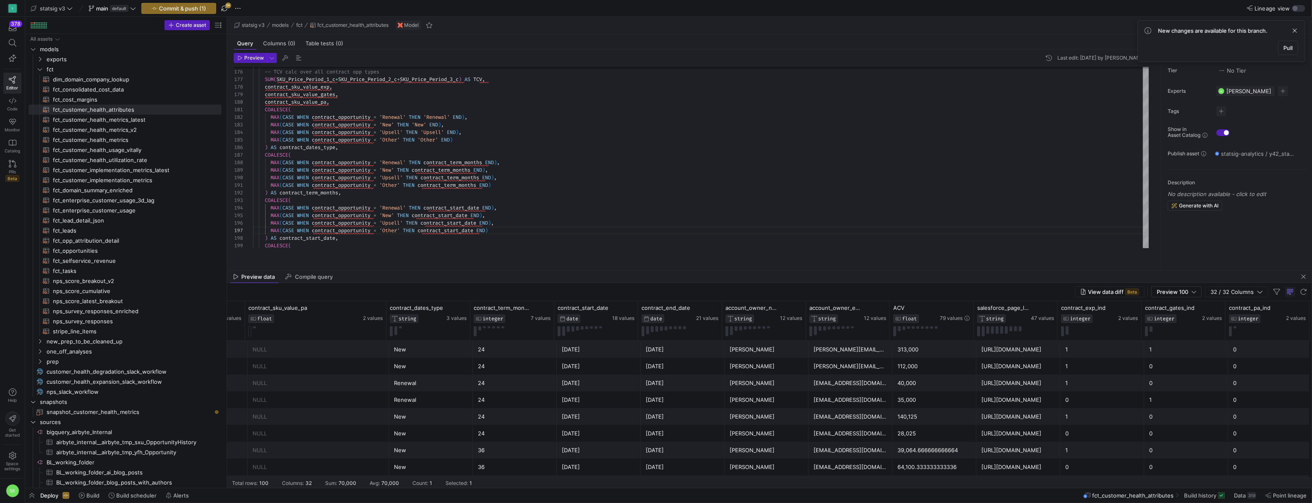
click at [1114, 417] on div "1" at bounding box center [1102, 416] width 74 height 16
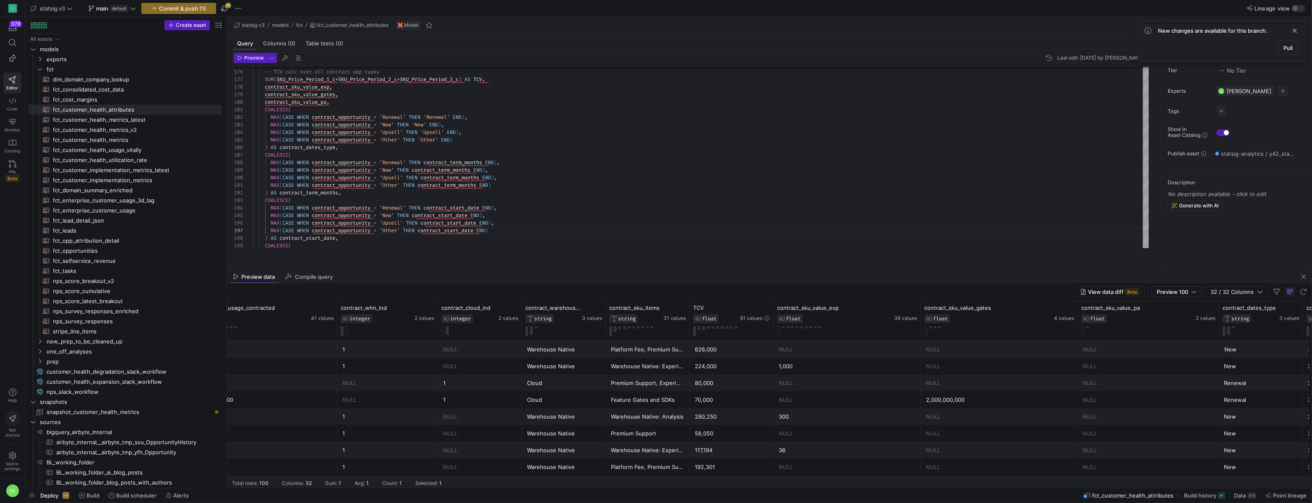
click at [988, 408] on div "2,000,000,000" at bounding box center [999, 400] width 147 height 16
click at [724, 358] on div "626,000" at bounding box center [732, 349] width 74 height 16
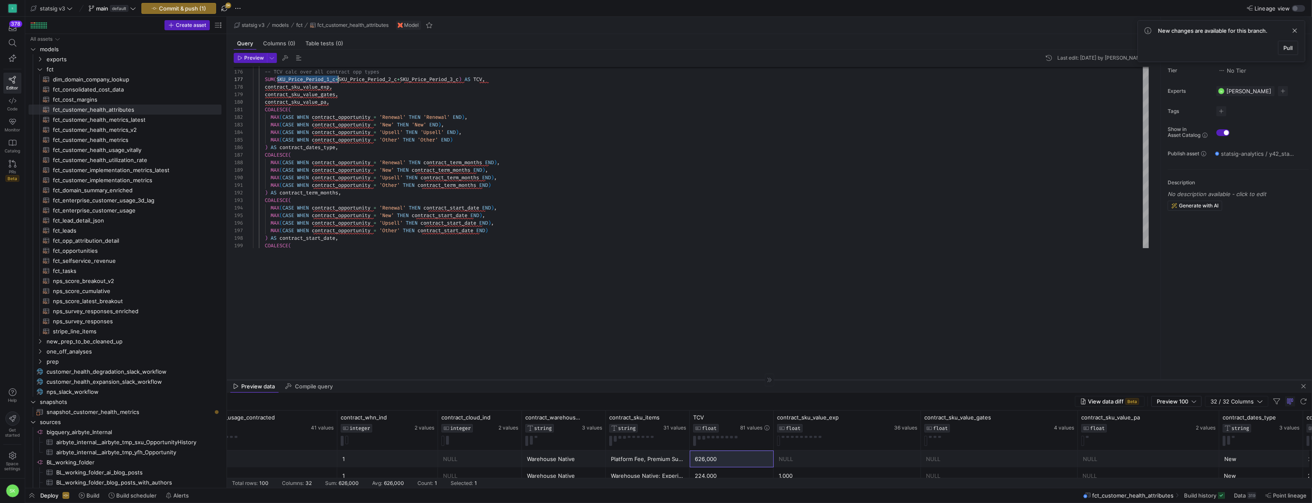
drag, startPoint x: 620, startPoint y: 269, endPoint x: 621, endPoint y: 391, distance: 121.7
click at [621, 380] on div at bounding box center [769, 379] width 1085 height 0
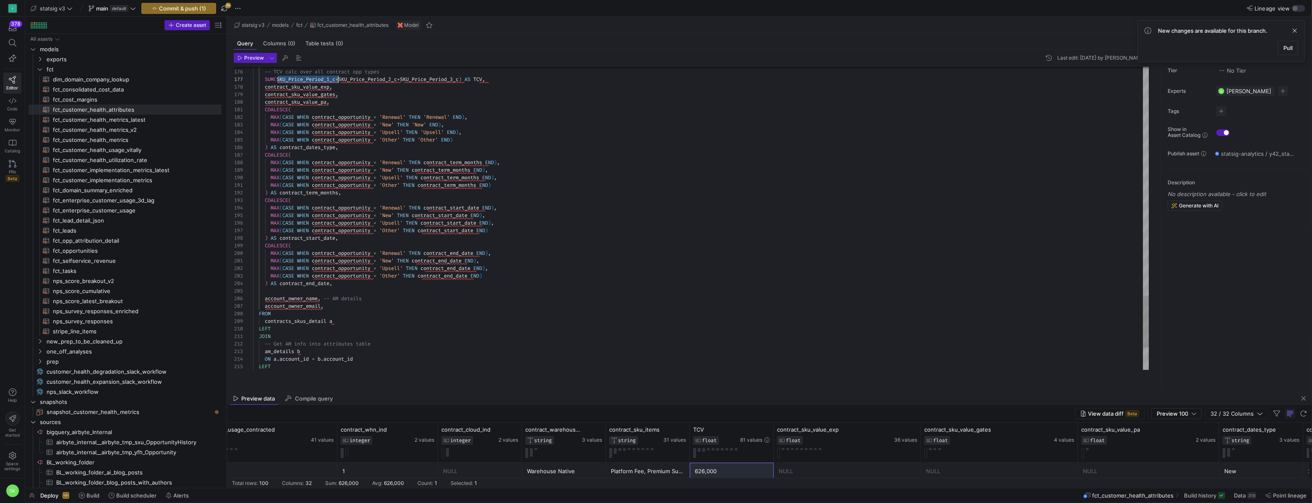
type textarea "MAX(CASE WHEN contract_opportunity = 'Other' THEN contract_term_months END) ) A…"
type textarea "_s"
type textarea "MAX(CASE WHEN contract_opportunity = 'New' THEN contract_end_date END), MAX(CAS…"
type textarea "_sku"
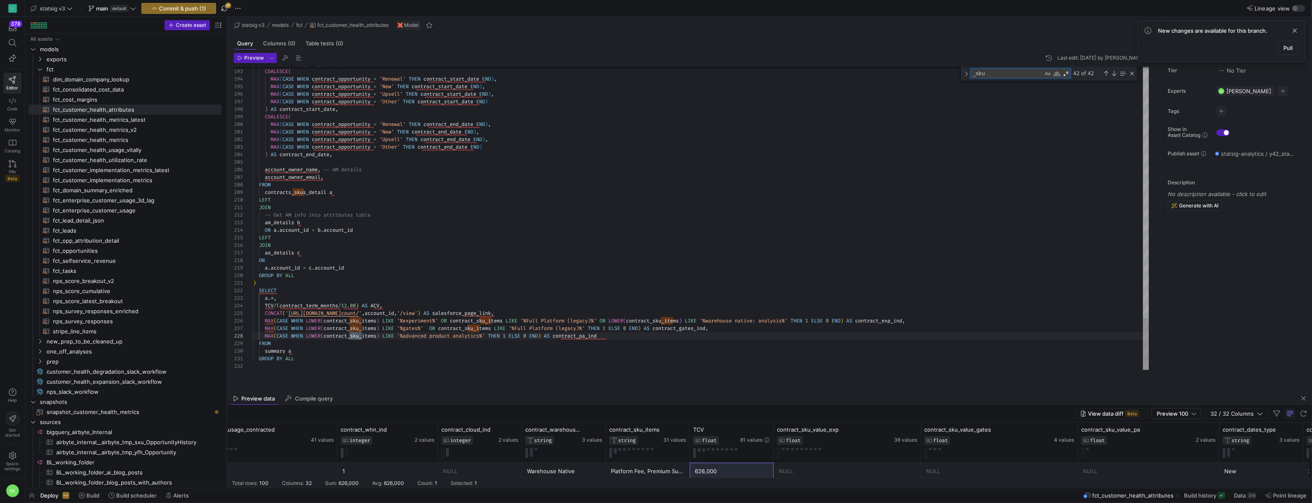
type textarea "current_contracts b ON a.account_id = b.contract_account_id ), contracts_skus A…"
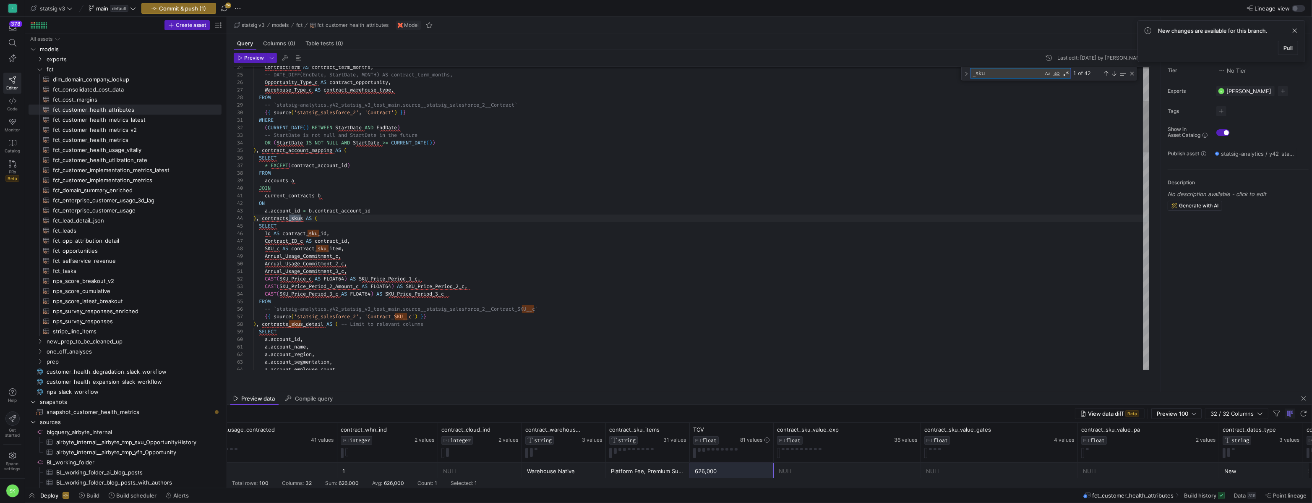
type textarea "_sku"
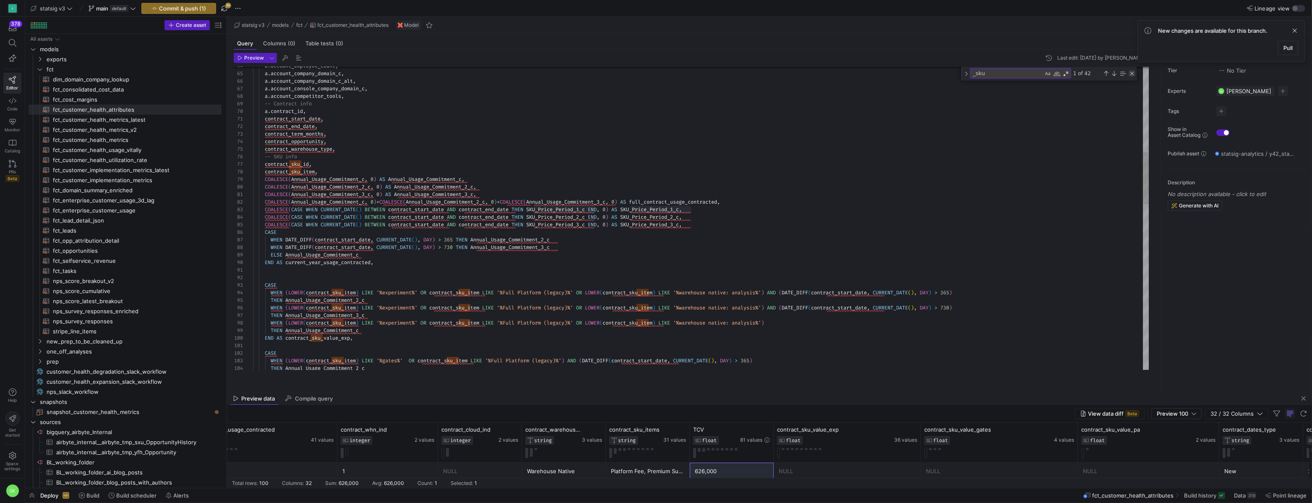
click at [1134, 77] on div "Close (Escape)" at bounding box center [1132, 73] width 7 height 7
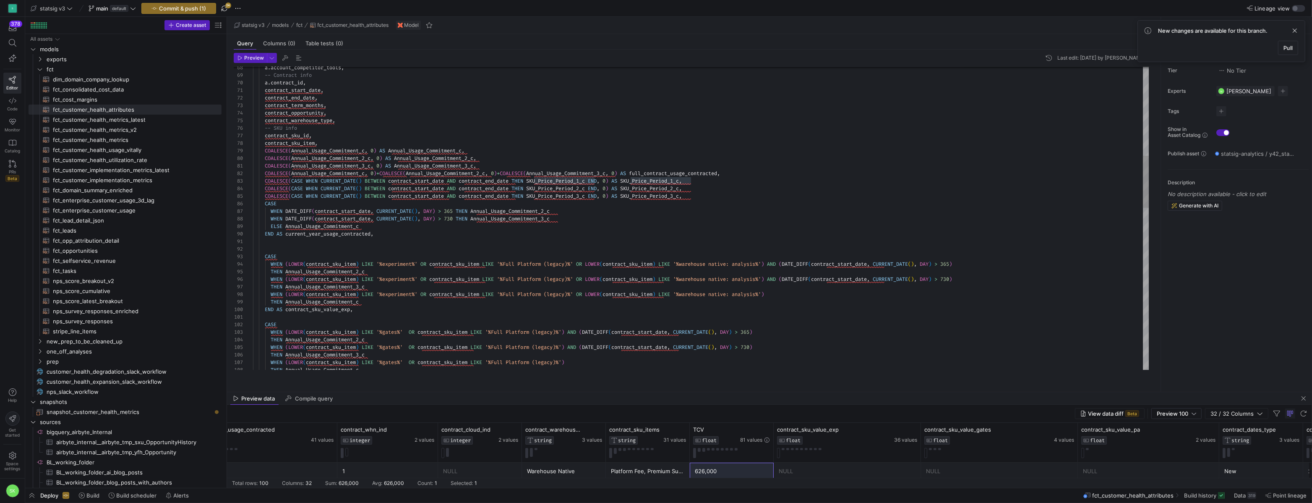
click at [612, 247] on div "a . account_competitor_tools , -- Contract info a . contract_id , contract_star…" at bounding box center [701, 430] width 896 height 1759
click at [578, 189] on div "a . account_competitor_tools , -- Contract info a . contract_id , contract_star…" at bounding box center [701, 430] width 896 height 1759
click at [334, 282] on div "a . account_competitor_tools , -- Contract info a . contract_id , contract_star…" at bounding box center [701, 430] width 896 height 1759
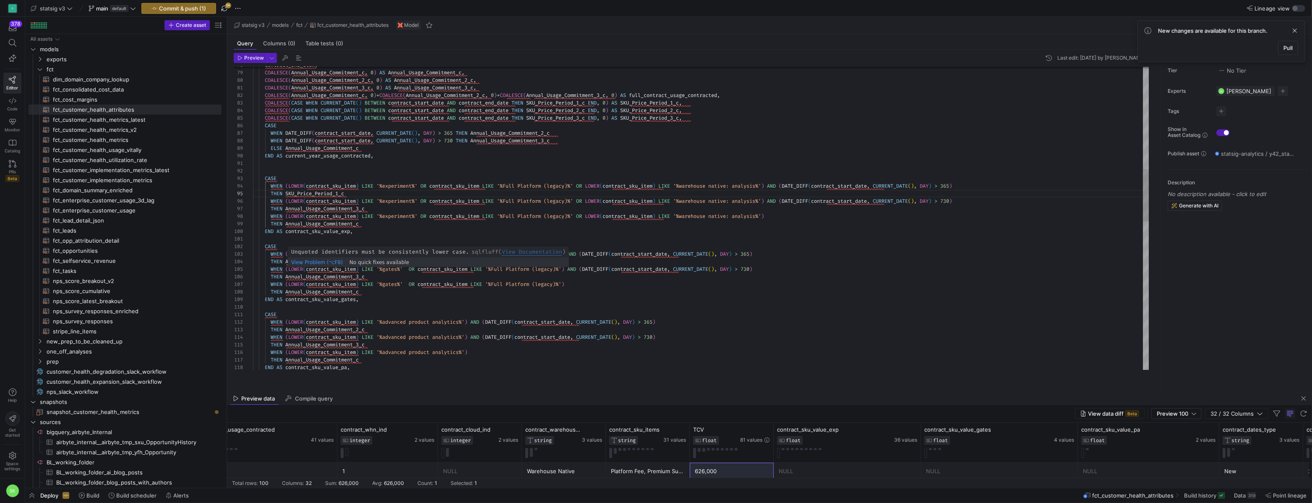
click at [339, 272] on div "contract_sku_item , COALESCE ( Annual_Usage_Commitment_c , 0 ) AS Annual_Usage_…" at bounding box center [701, 352] width 896 height 1759
click at [329, 339] on div "contract_sku_item , COALESCE ( Annual_Usage_Commitment_c , 0 ) AS Annual_Usage_…" at bounding box center [701, 352] width 896 height 1759
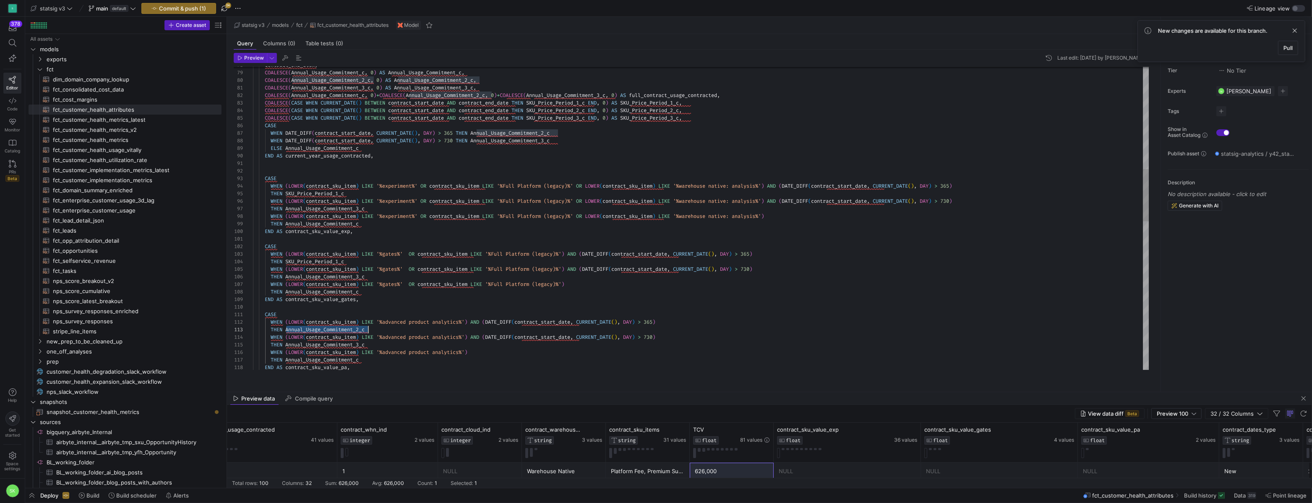
click at [329, 339] on div "contract_sku_item , COALESCE ( Annual_Usage_Commitment_c , 0 ) AS Annual_Usage_…" at bounding box center [701, 352] width 896 height 1759
click at [576, 117] on div "contract_sku_item , COALESCE ( Annual_Usage_Commitment_c , 0 ) AS Annual_Usage_…" at bounding box center [701, 352] width 896 height 1759
click at [292, 219] on div "contract_sku_item , COALESCE ( Annual_Usage_Commitment_c , 0 ) AS Annual_Usage_…" at bounding box center [701, 352] width 896 height 1759
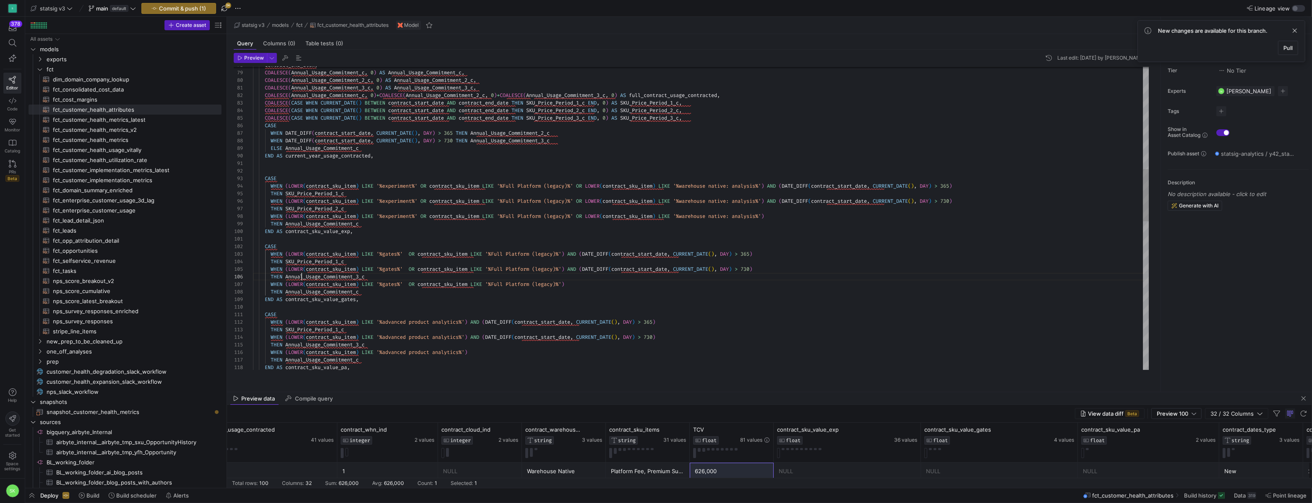
click at [304, 285] on div "contract_sku_item , COALESCE ( Annual_Usage_Commitment_c , 0 ) AS Annual_Usage_…" at bounding box center [701, 352] width 896 height 1759
click at [308, 355] on div "contract_sku_item , COALESCE ( Annual_Usage_Commitment_c , 0 ) AS Annual_Usage_…" at bounding box center [701, 352] width 896 height 1759
click at [587, 159] on div "contract_sku_item , COALESCE ( Annual_Usage_Commitment_c , 0 ) AS Annual_Usage_…" at bounding box center [701, 352] width 896 height 1759
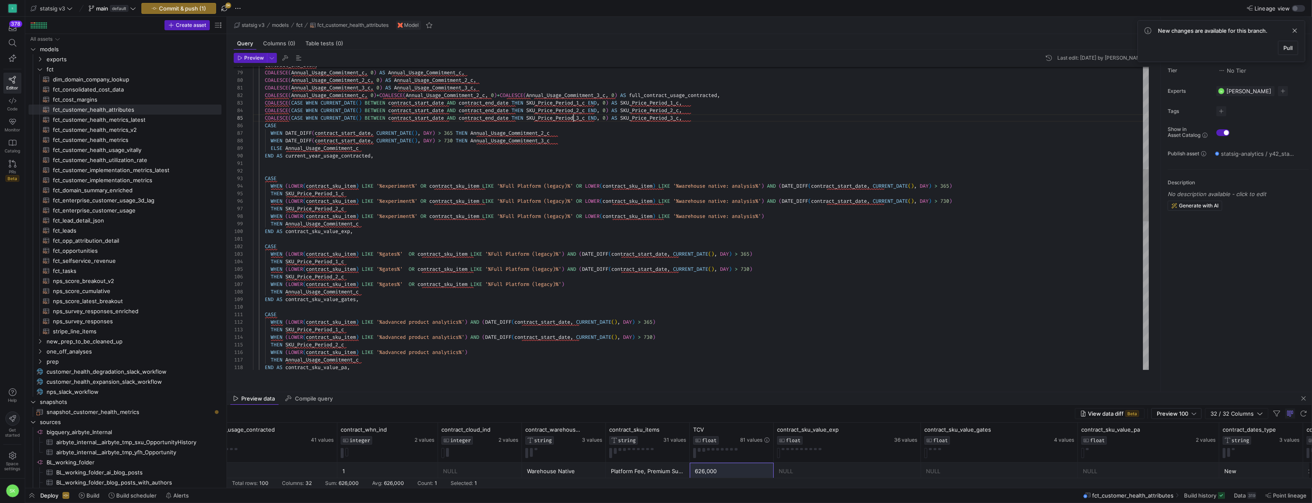
click at [576, 126] on div "contract_sku_item , COALESCE ( Annual_Usage_Commitment_c , 0 ) AS Annual_Usage_…" at bounding box center [701, 352] width 896 height 1759
click at [303, 233] on div "contract_sku_item , COALESCE ( Annual_Usage_Commitment_c , 0 ) AS Annual_Usage_…" at bounding box center [701, 352] width 896 height 1759
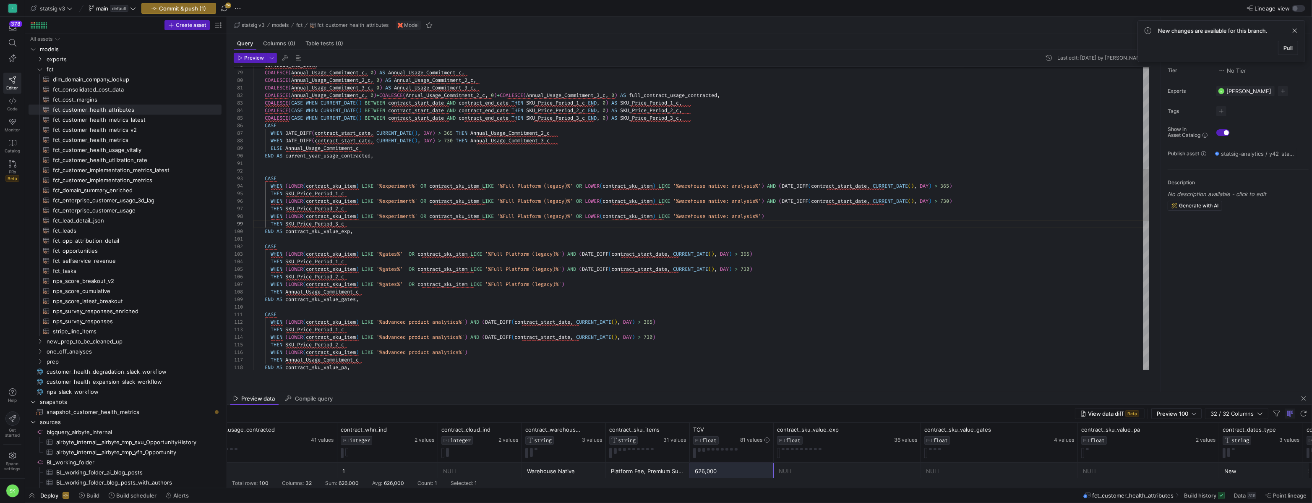
click at [317, 301] on div "contract_sku_item , COALESCE ( Annual_Usage_Commitment_c , 0 ) AS Annual_Usage_…" at bounding box center [701, 352] width 896 height 1759
click at [310, 370] on div "contract_sku_item , COALESCE ( Annual_Usage_Commitment_c , 0 ) AS Annual_Usage_…" at bounding box center [701, 352] width 896 height 1759
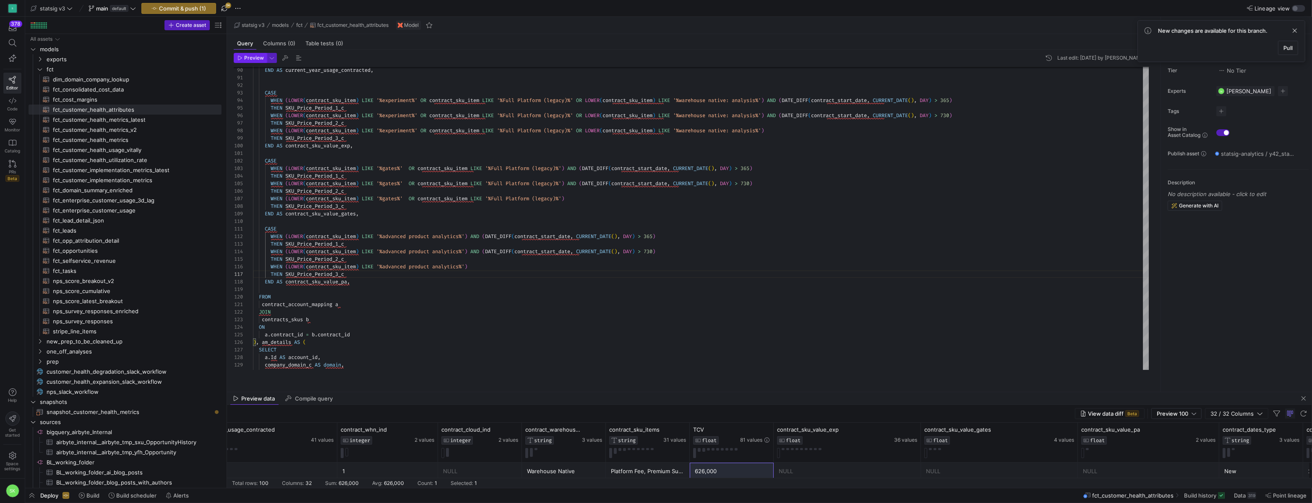
click at [247, 61] on span "Preview" at bounding box center [254, 58] width 20 height 6
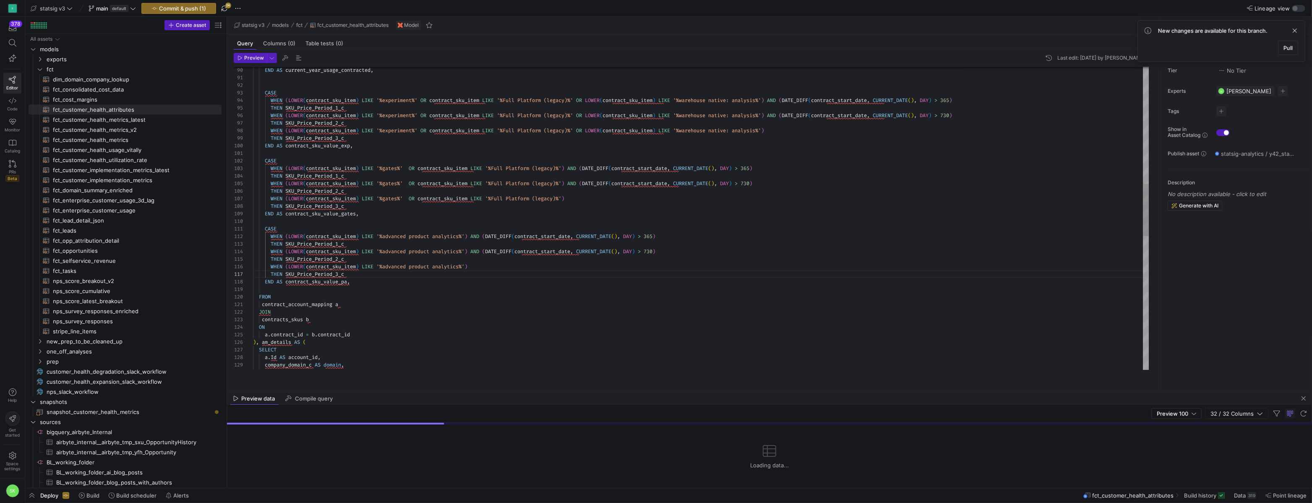
scroll to position [68, 18]
click at [416, 309] on div "END AS current_year_usage_contracted , CASE WHEN ( LOWER ( contract_sku_item ) …" at bounding box center [701, 266] width 896 height 1759
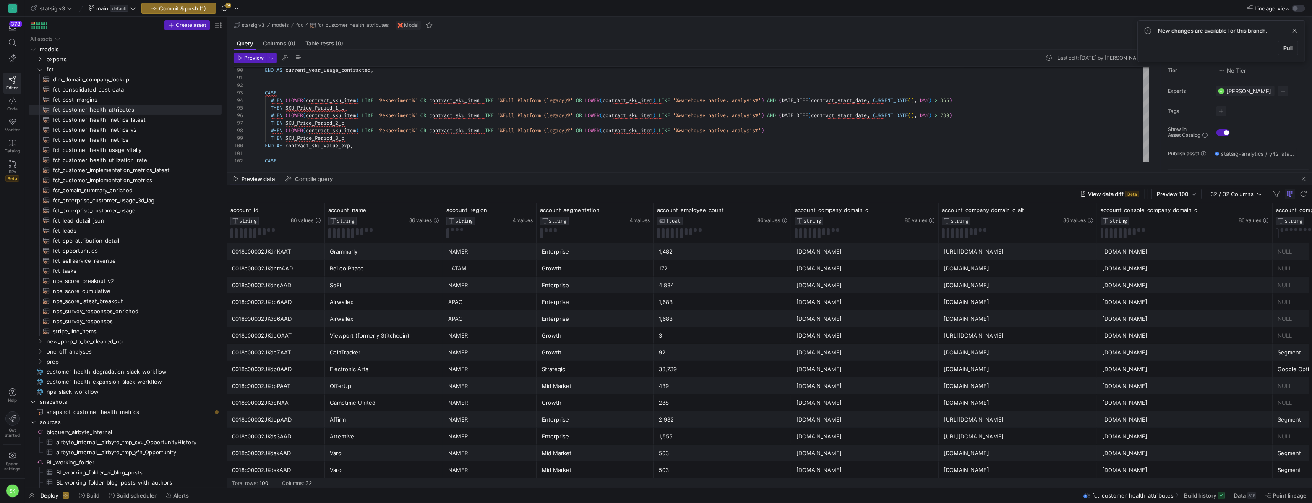
drag, startPoint x: 642, startPoint y: 391, endPoint x: 652, endPoint y: 171, distance: 220.1
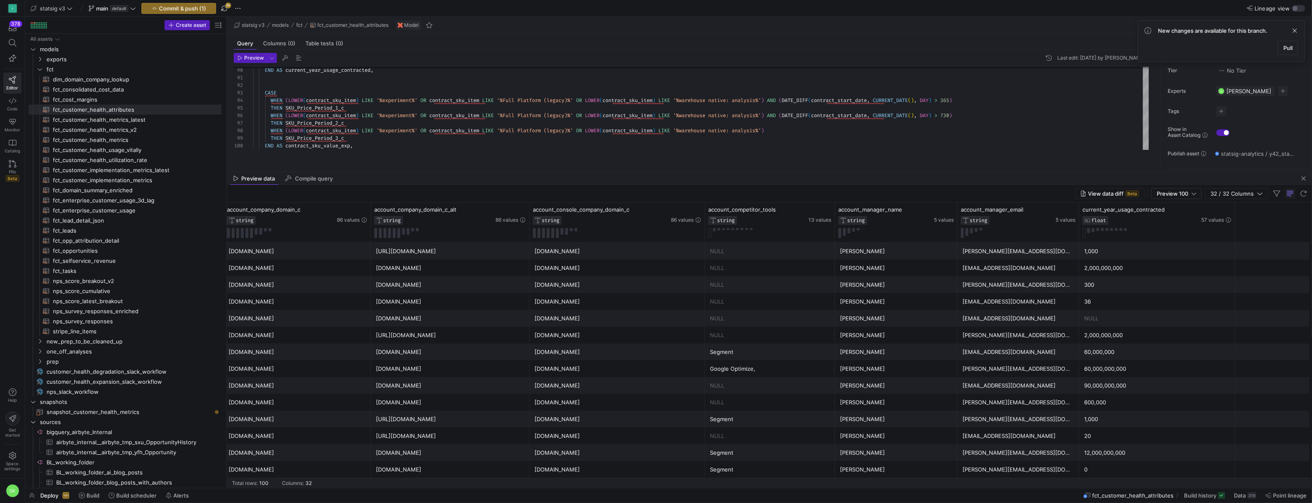
scroll to position [0, 694]
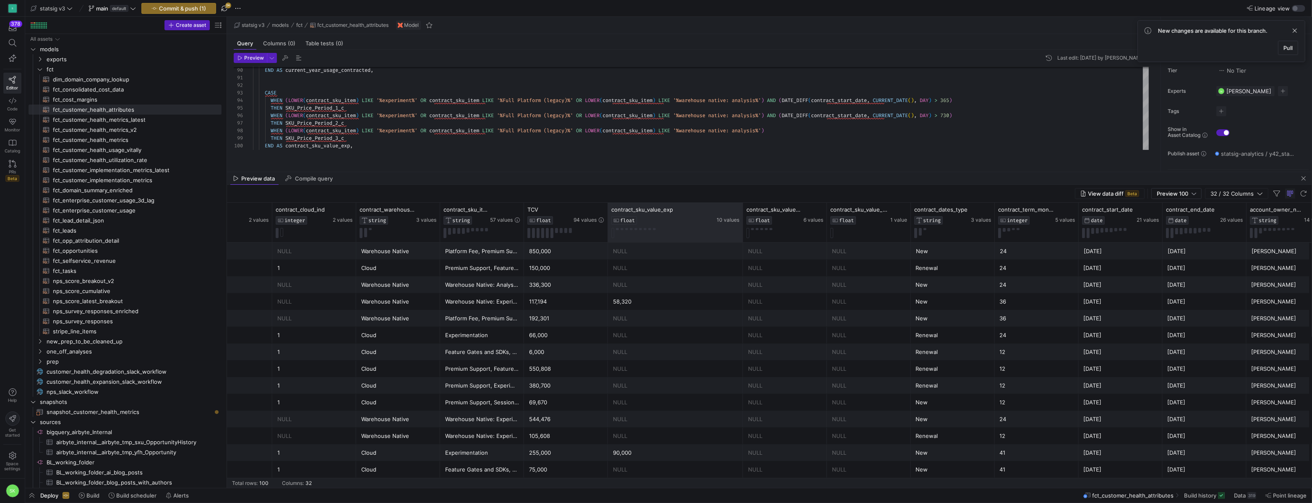
drag, startPoint x: 690, startPoint y: 234, endPoint x: 742, endPoint y: 250, distance: 53.6
click at [742, 250] on div "contract_sku_value_exp FLOAT 10 values contract_sku_value_gates FLOAT 6 values …" at bounding box center [769, 345] width 1085 height 285
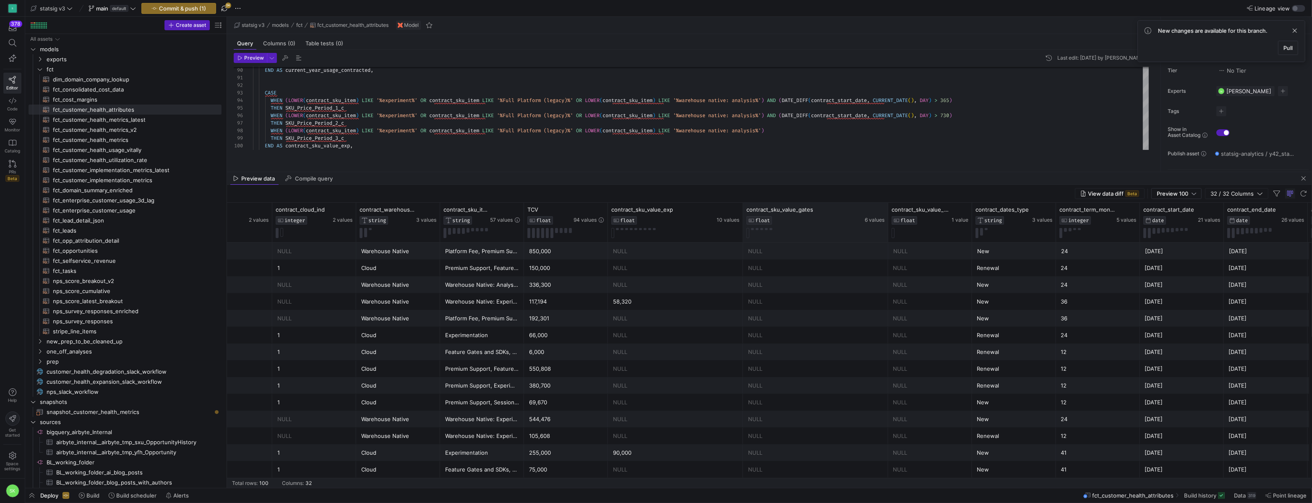
drag, startPoint x: 825, startPoint y: 238, endPoint x: 886, endPoint y: 248, distance: 62.0
click at [886, 242] on div at bounding box center [887, 222] width 3 height 39
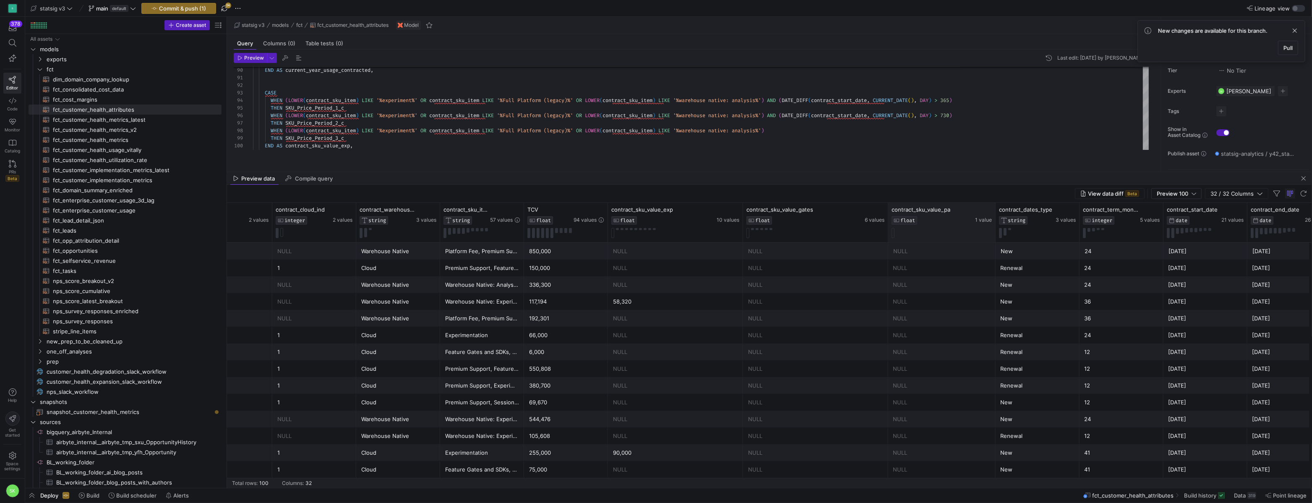
drag, startPoint x: 971, startPoint y: 237, endPoint x: 994, endPoint y: 243, distance: 24.4
click at [994, 242] on div at bounding box center [995, 222] width 3 height 39
click at [756, 368] on div "95,000" at bounding box center [815, 360] width 135 height 16
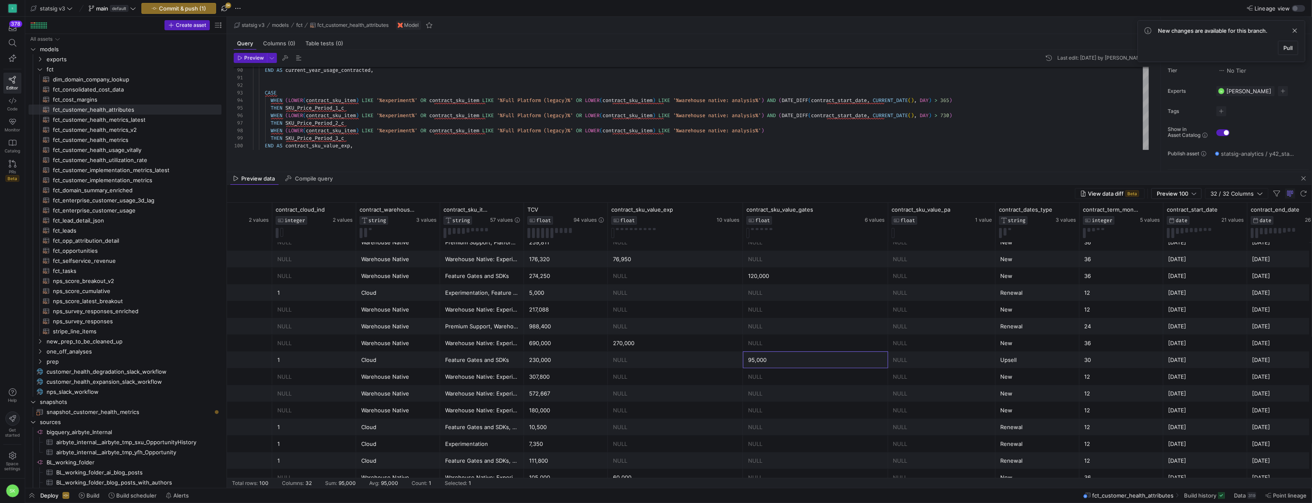
click at [781, 284] on div "120,000" at bounding box center [815, 276] width 135 height 16
click at [765, 388] on div "1,188,350.5" at bounding box center [815, 384] width 135 height 16
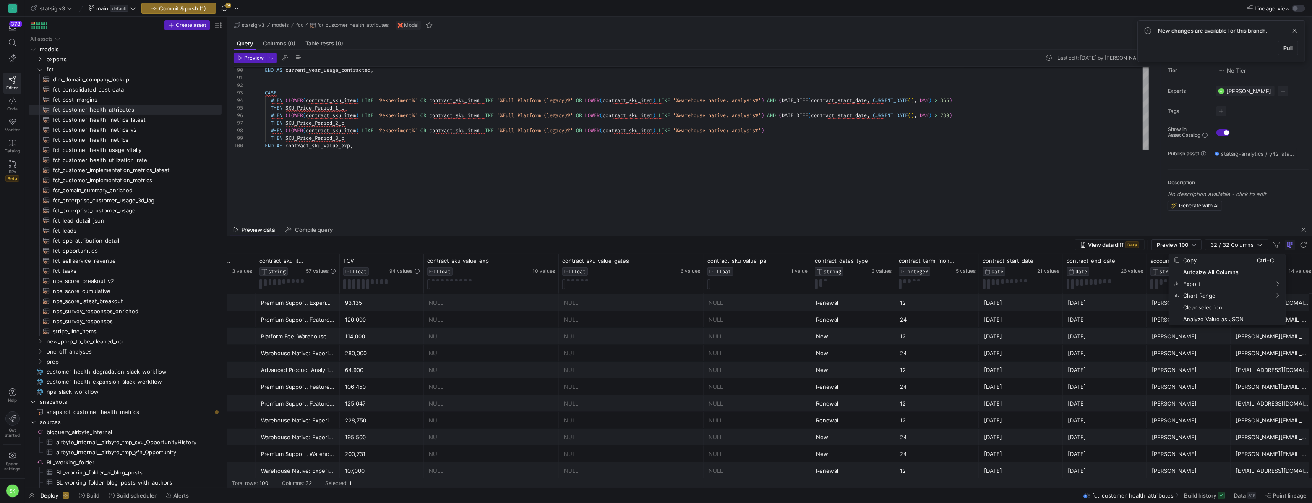
drag, startPoint x: 705, startPoint y: 172, endPoint x: 700, endPoint y: 223, distance: 51.4
click at [700, 223] on div at bounding box center [769, 223] width 1085 height 0
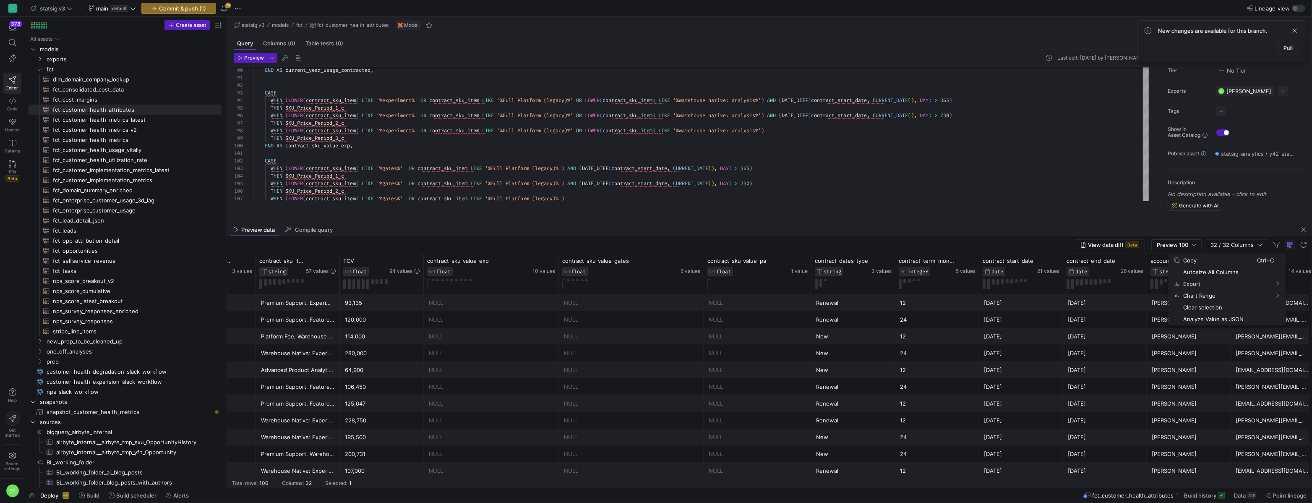
click at [749, 361] on div "NULL" at bounding box center [757, 353] width 97 height 16
click at [546, 164] on div "END AS current_year_usage_contracted , CASE WHEN ( LOWER ( contract_sku_item ) …" at bounding box center [701, 266] width 896 height 1759
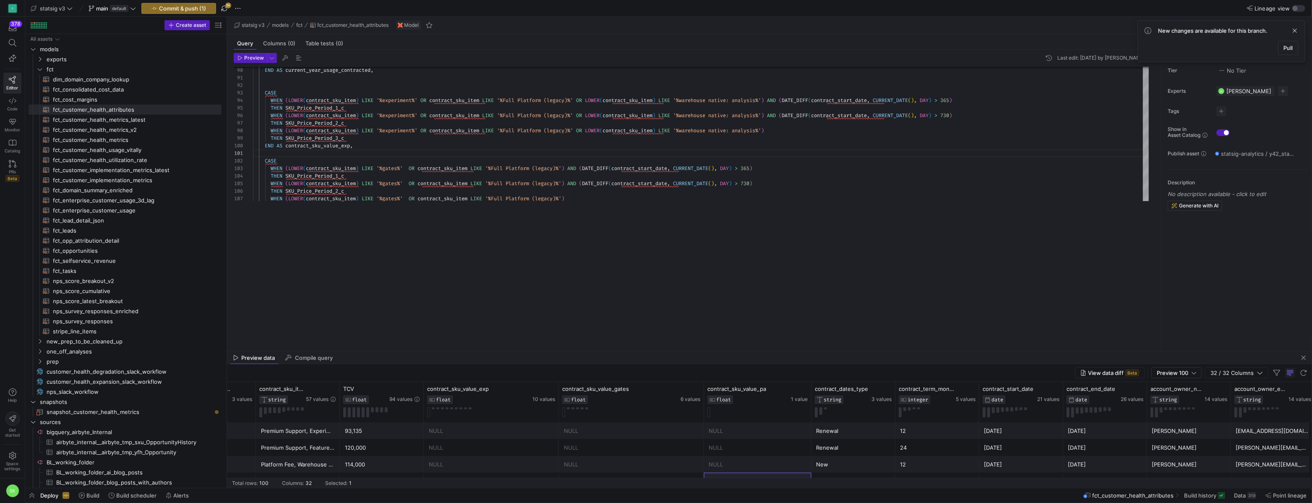
drag, startPoint x: 574, startPoint y: 223, endPoint x: 580, endPoint y: 352, distance: 128.5
click at [580, 351] on div at bounding box center [769, 351] width 1085 height 0
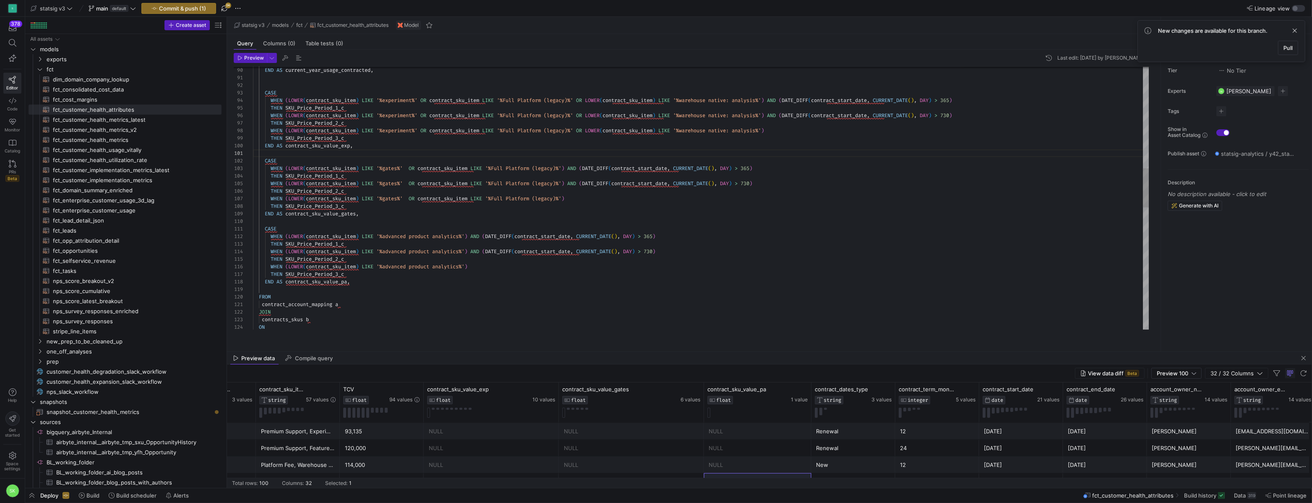
click at [498, 222] on div "END AS current_year_usage_contracted , CASE WHEN ( LOWER ( contract_sku_item ) …" at bounding box center [701, 266] width 896 height 1759
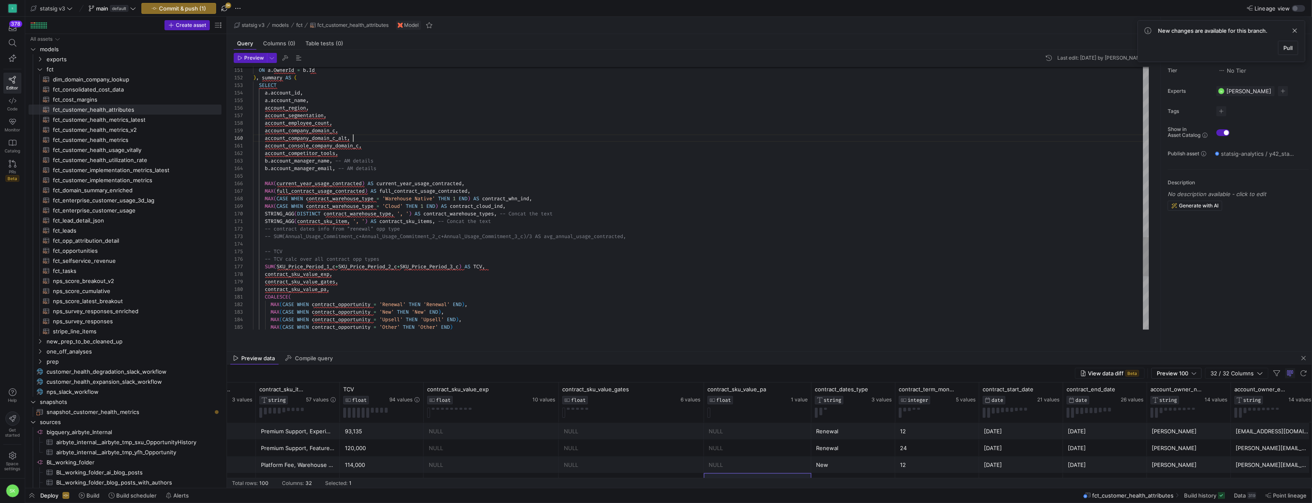
type textarea "account_console_company_domain_c, account_competitor_tools, b.account_manager_n…"
type textarea "_"
type textarea "account_console_company_domain_c, account_competitor_tools, b.account_manager_n…"
type textarea "_agg"
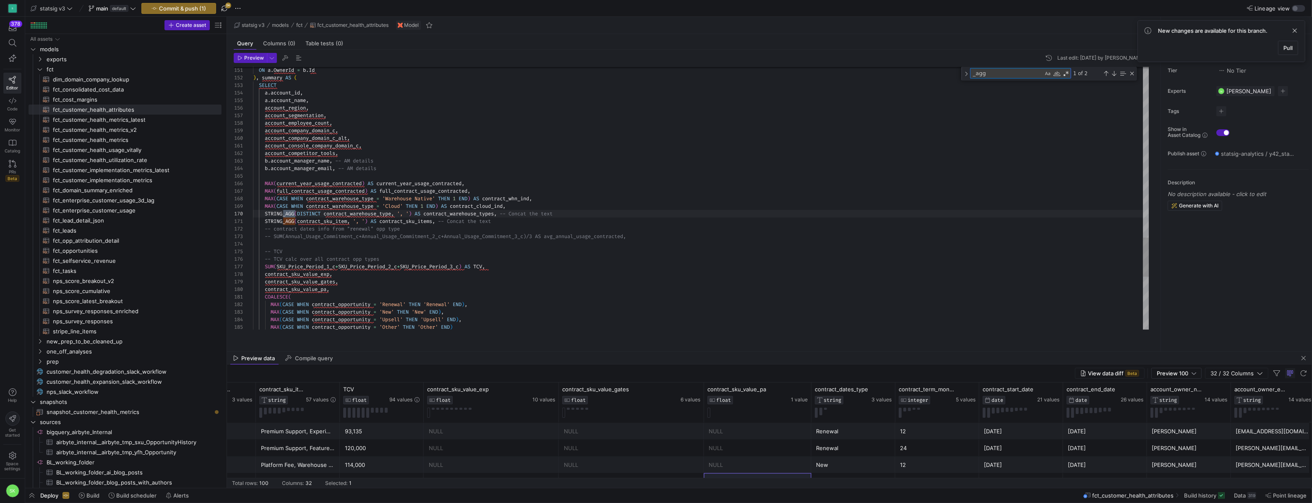
type textarea "STRING_AGG(contract_sku_item, ', ') AS contract_sku_items, -- Concat the text -…"
type textarea "_agg"
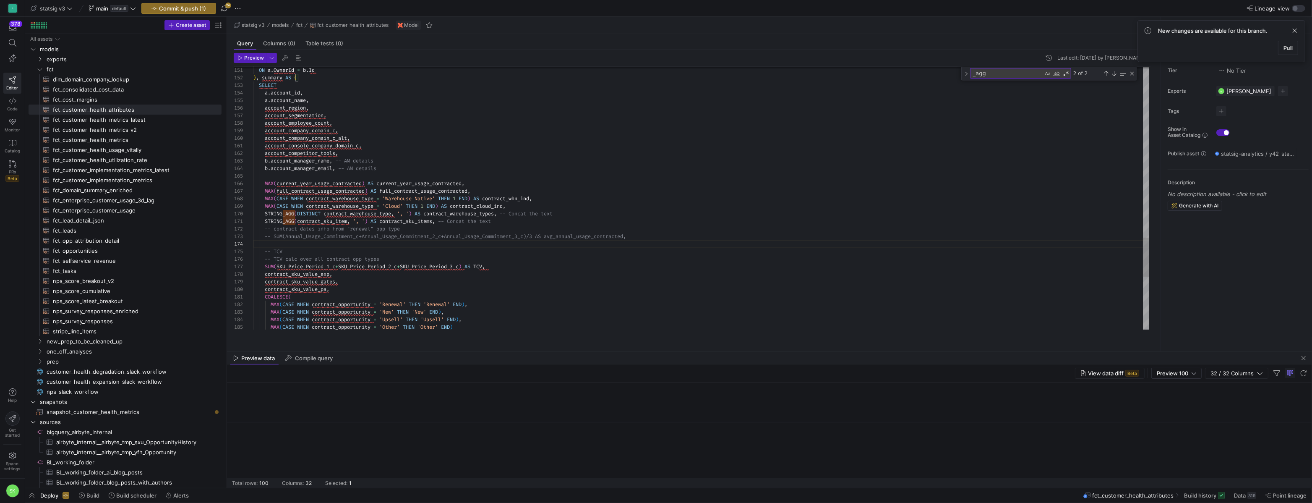
scroll to position [0, 1972]
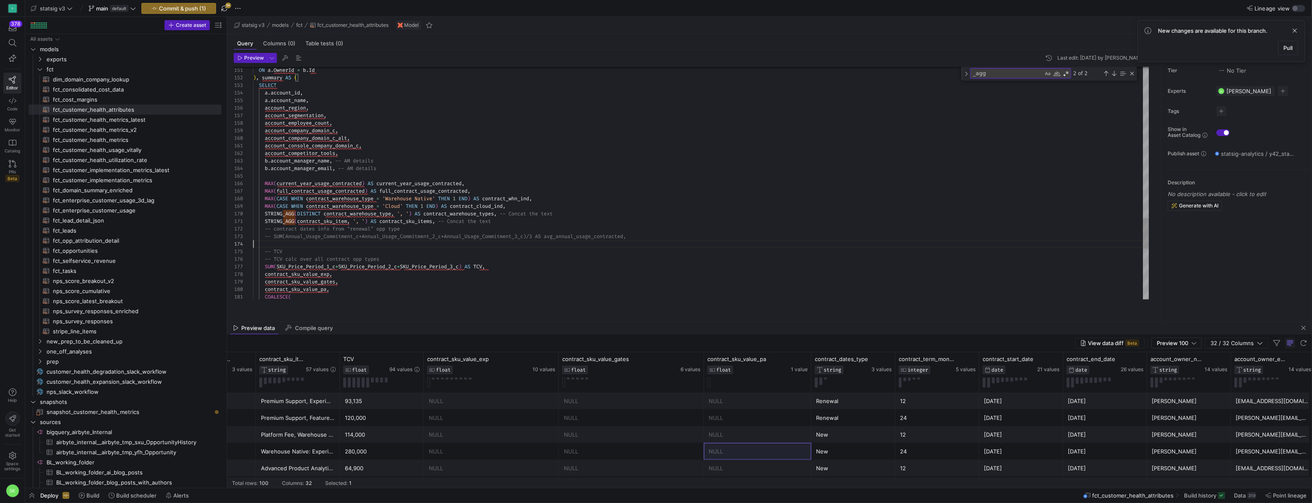
drag, startPoint x: 519, startPoint y: 350, endPoint x: 515, endPoint y: 320, distance: 30.4
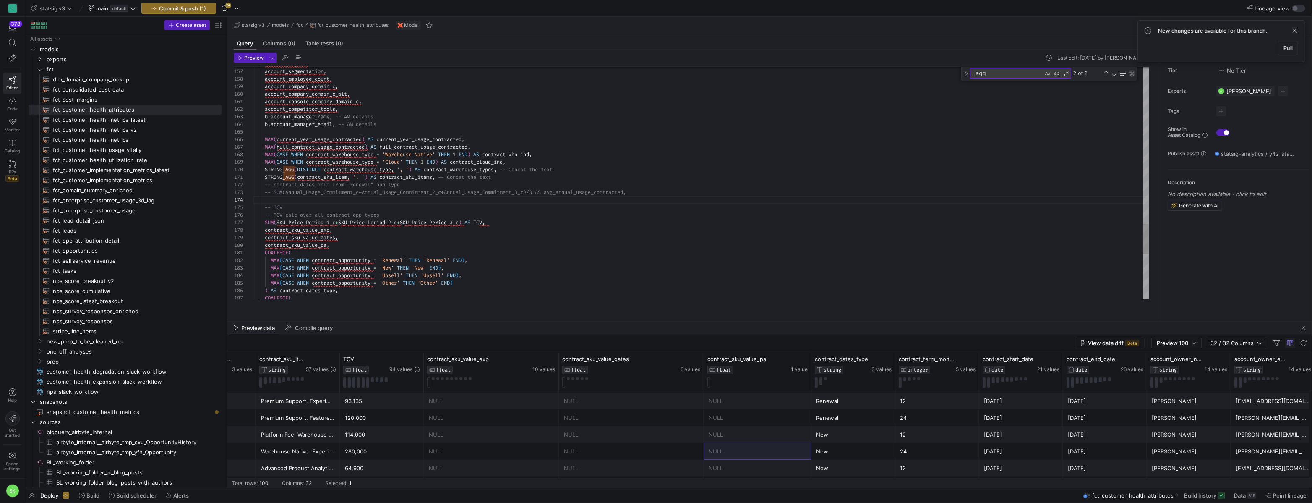
click at [1133, 77] on div "Close (Escape)" at bounding box center [1132, 73] width 7 height 7
click at [878, 443] on div "New" at bounding box center [854, 434] width 74 height 16
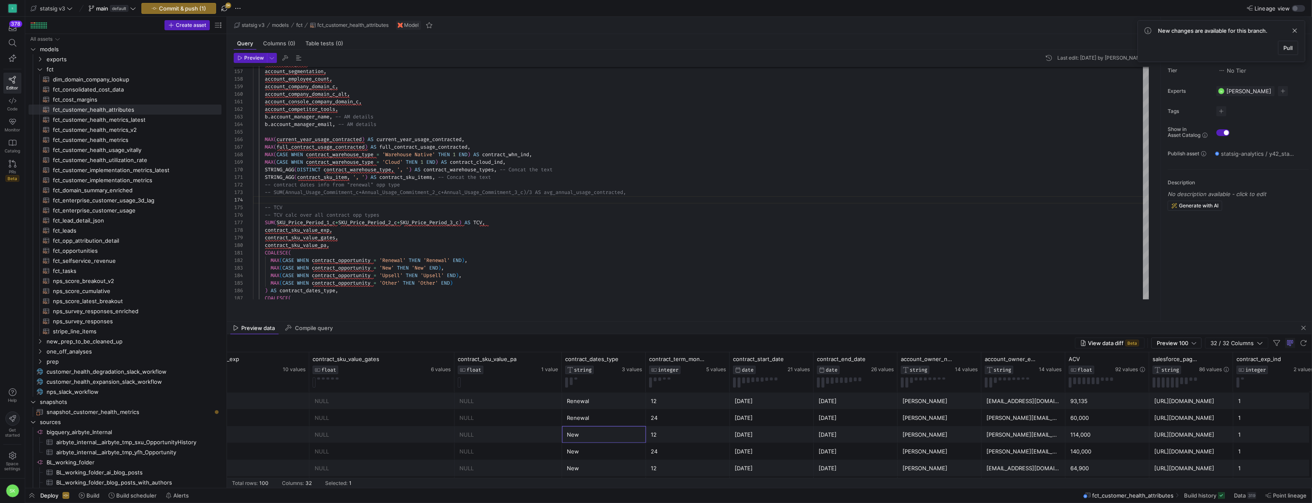
scroll to position [0, 2397]
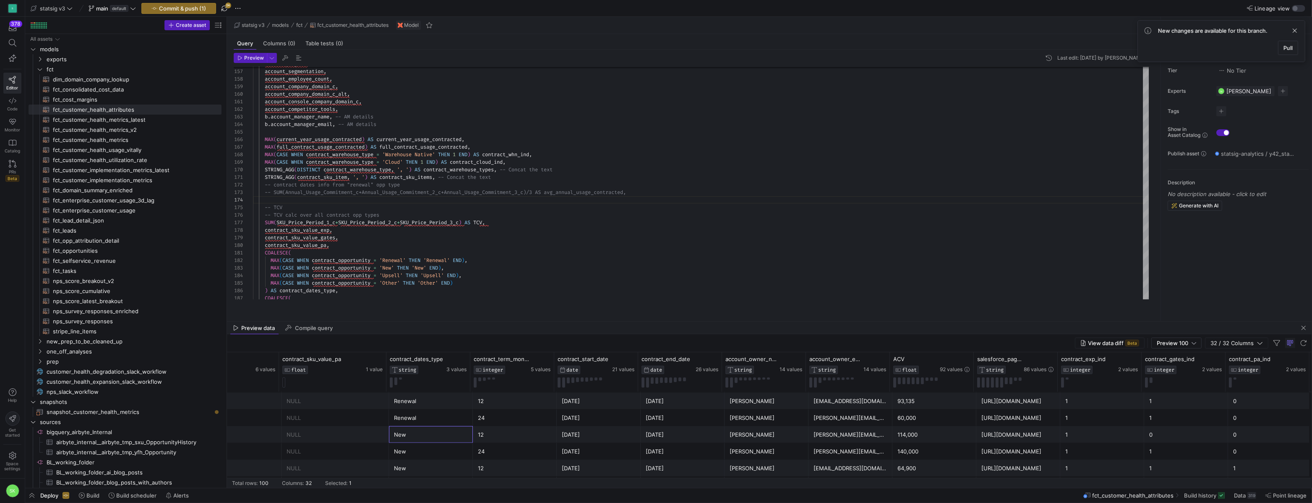
click at [899, 440] on div "114,000" at bounding box center [935, 434] width 74 height 16
drag, startPoint x: 930, startPoint y: 441, endPoint x: 896, endPoint y: 441, distance: 33.6
click at [898, 441] on div "114,000" at bounding box center [935, 434] width 74 height 16
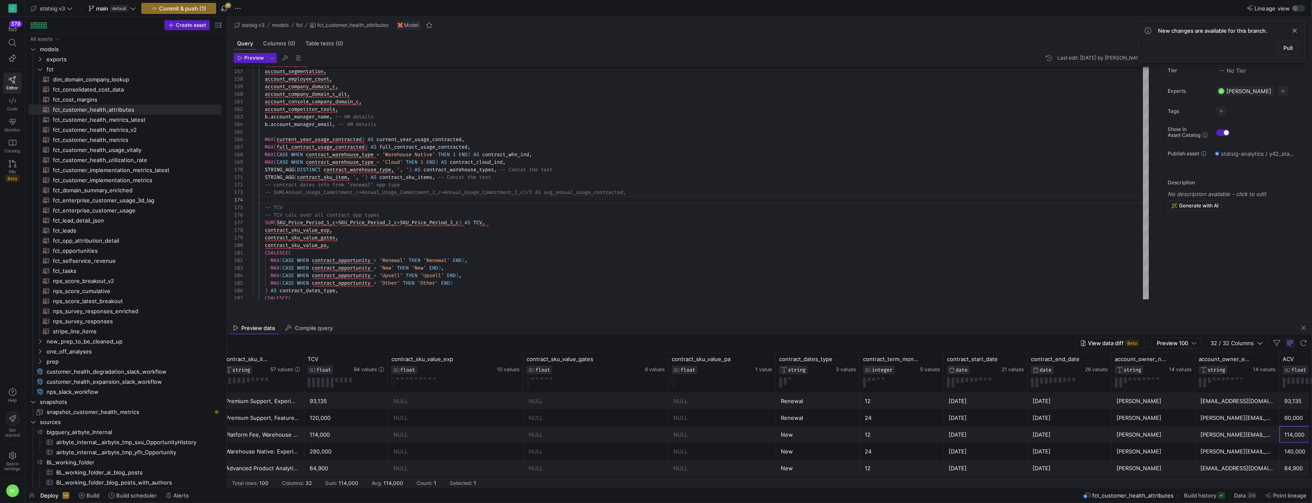
scroll to position [0, 0]
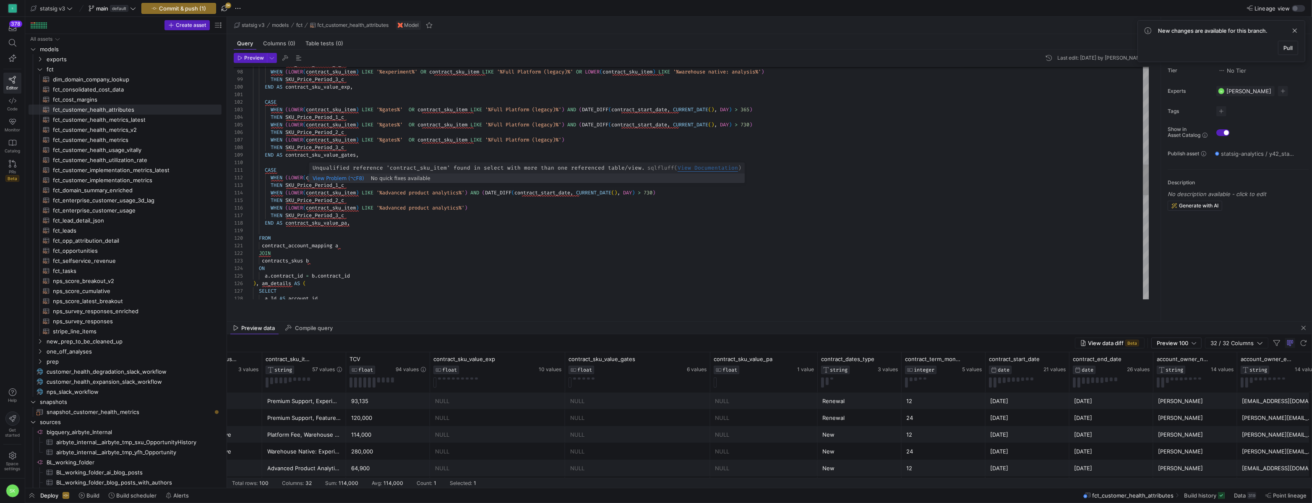
click at [344, 187] on div "a . contract_id = b . contract_id ) , am_details AS ( SELECT END AS contract_sk…" at bounding box center [701, 208] width 896 height 1759
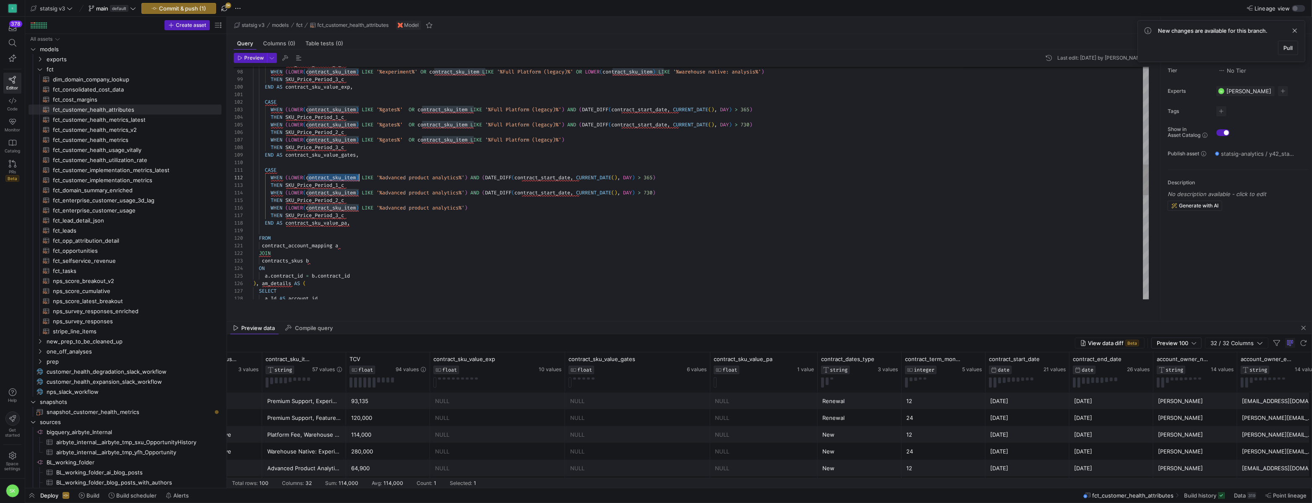
click at [344, 187] on div "a . contract_id = b . contract_id ) , am_details AS ( SELECT END AS contract_sk…" at bounding box center [701, 208] width 896 height 1759
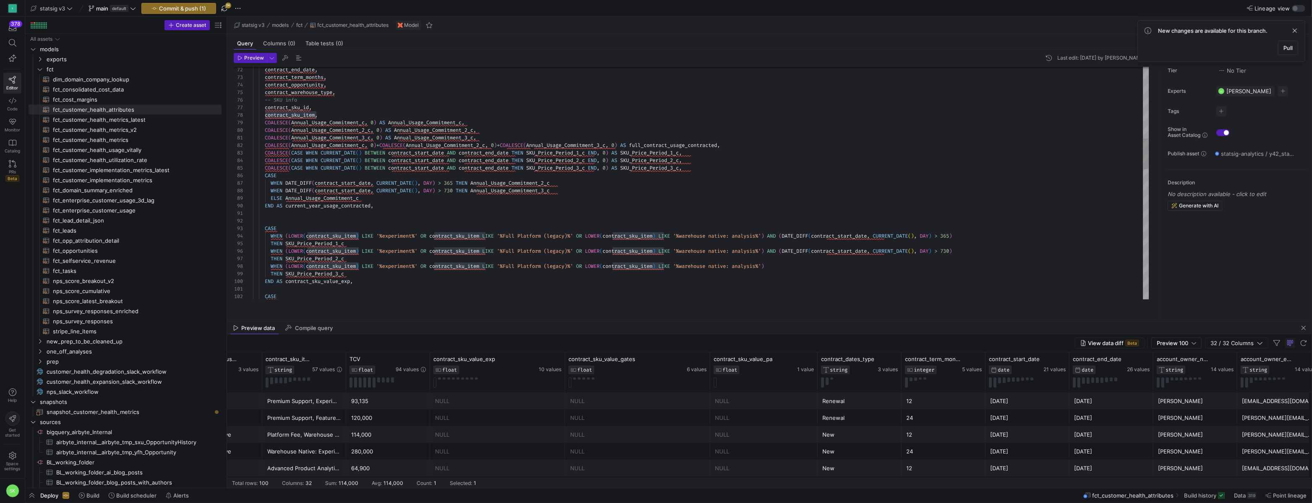
click at [387, 232] on div "THEN SKU_Price_Period_2_c WHEN ( LOWER ( contract_sku_item ) LIKE '%experiment%…" at bounding box center [701, 402] width 896 height 1759
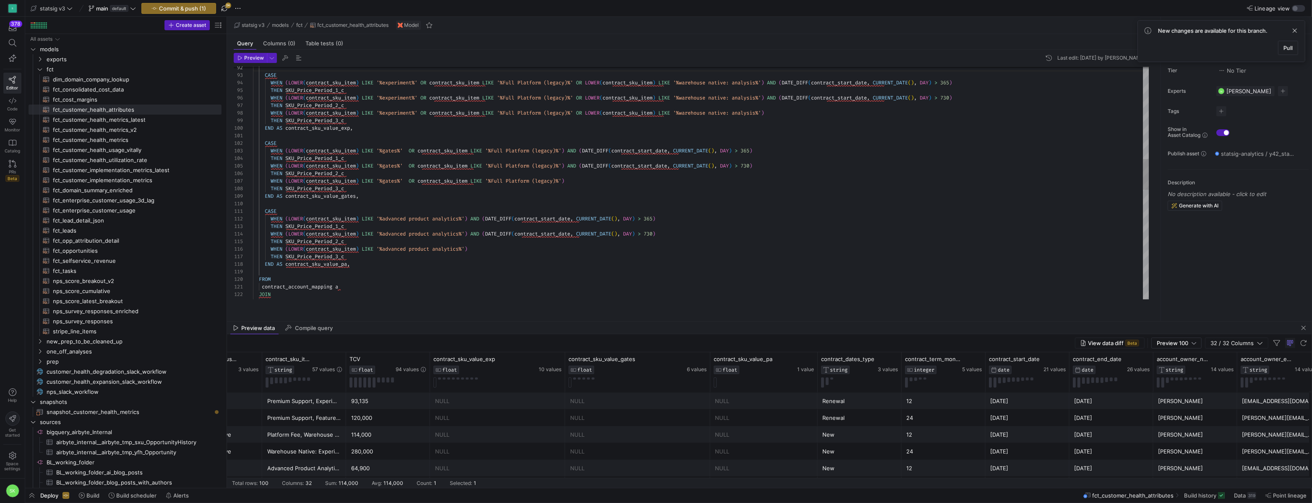
click at [456, 159] on div "CASE WHEN ( LOWER ( contract_sku_item ) LIKE '%experiment%' OR contract_sku_ite…" at bounding box center [701, 249] width 896 height 1759
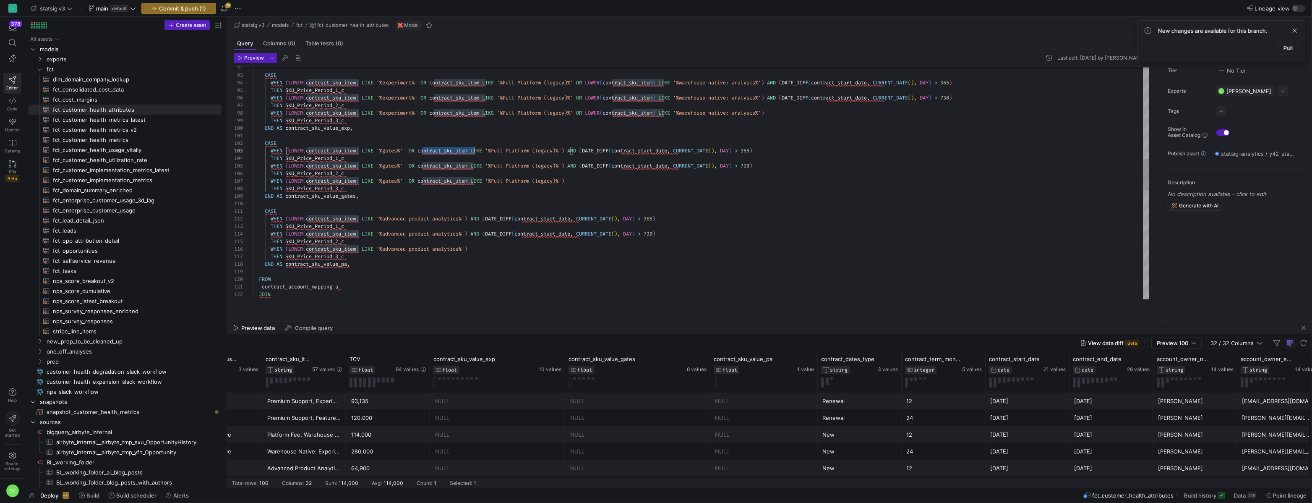
click at [456, 159] on div "CASE WHEN ( LOWER ( contract_sku_item ) LIKE '%experiment%' OR contract_sku_ite…" at bounding box center [701, 249] width 896 height 1759
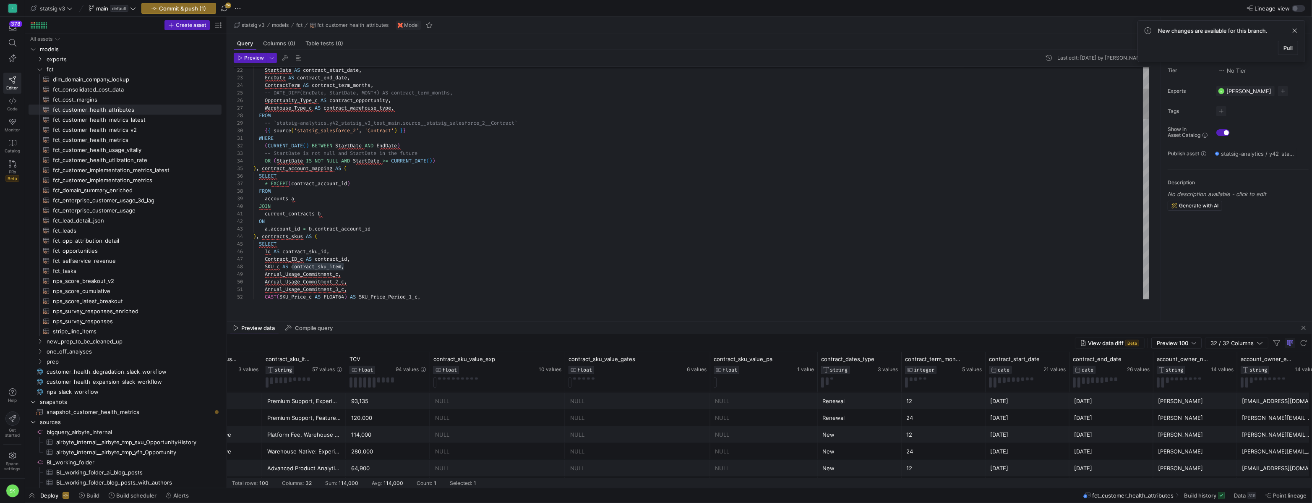
type textarea "WHERE (CURRENT_DATE() BETWEEN StartDate AND EndDate) -- StartDate is not null a…"
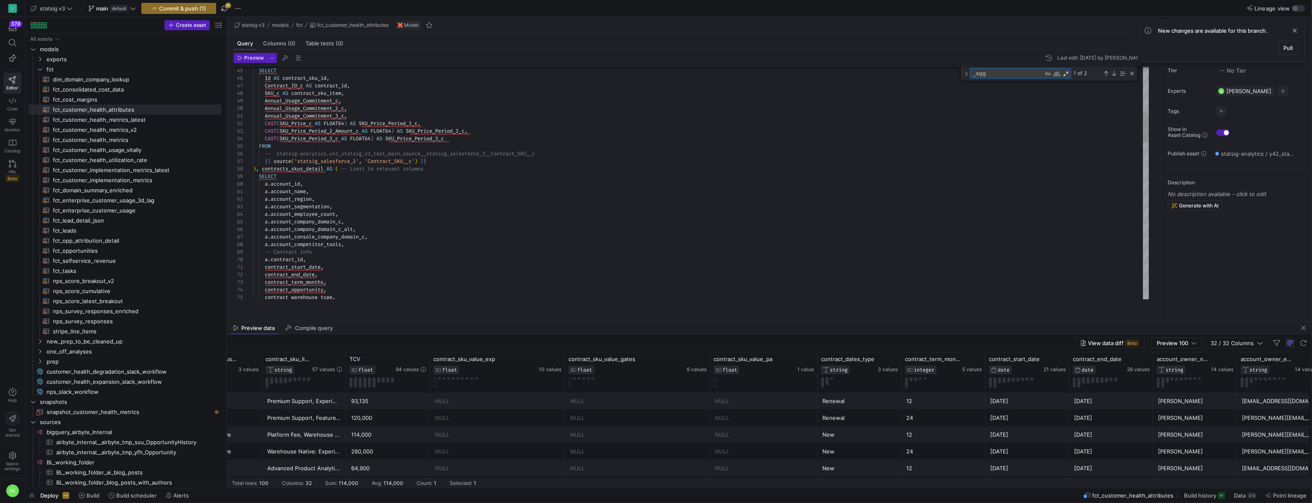
type textarea "s"
type textarea "current_contracts b ON a.account_id = b.contract_account_id ), contracts_skus A…"
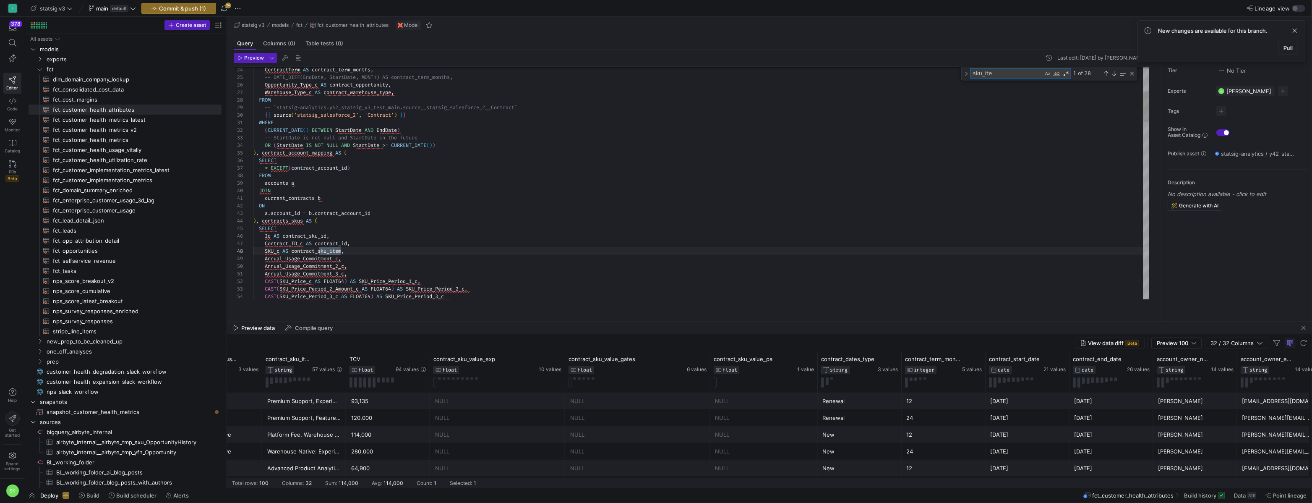
type textarea "sku_item"
type textarea "contract_start_date, contract_end_date, contract_term_months, contract_opportun…"
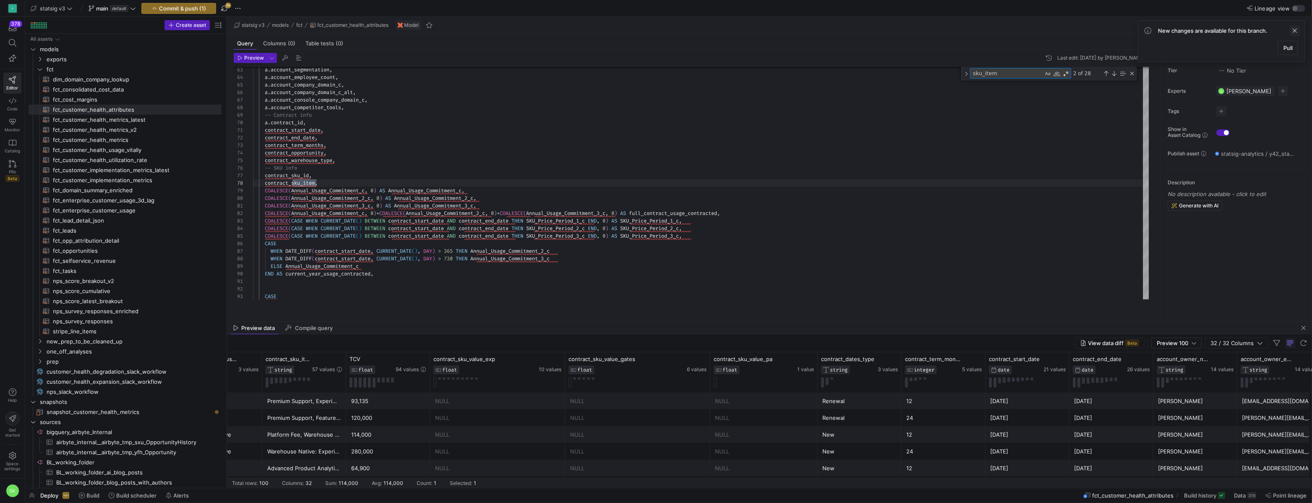
type textarea "sku_item"
click at [1293, 35] on span at bounding box center [1295, 31] width 10 height 10
click at [1133, 77] on div "Close (Escape)" at bounding box center [1132, 73] width 7 height 7
click at [562, 183] on div "a . account_segmentation , a . account_employee_count , a . account_company_dom…" at bounding box center [701, 470] width 896 height 1759
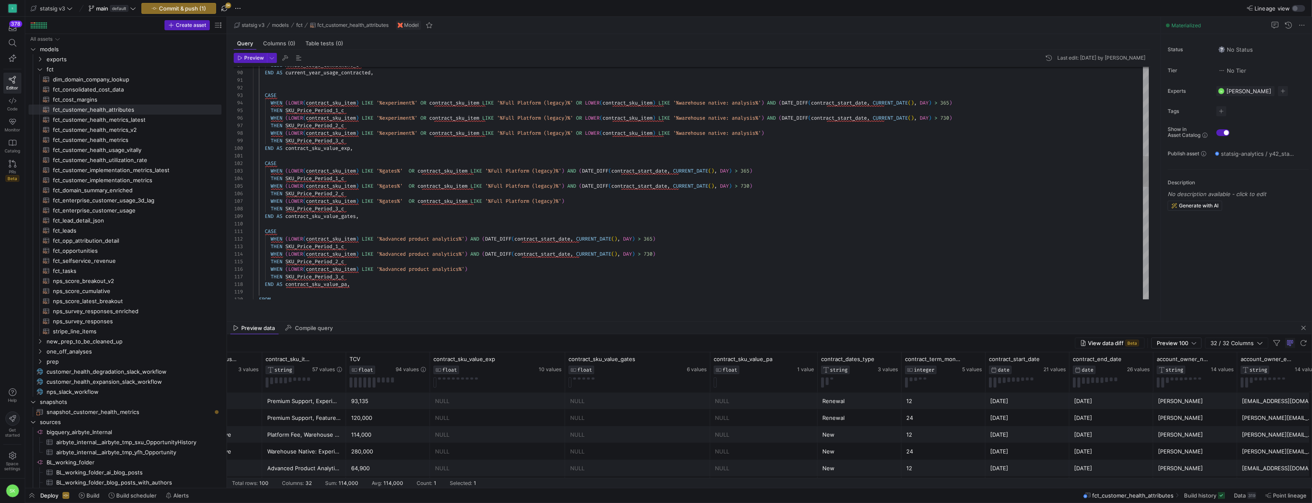
scroll to position [30, 103]
click at [440, 159] on div "ELSE Annual_Usage_Commitment_c END AS current_year_usage_contracted , CASE WHEN…" at bounding box center [701, 269] width 896 height 1759
click at [323, 99] on div "ELSE Annual_Usage_Commitment_c END AS current_year_usage_contracted , CASE WHEN…" at bounding box center [701, 269] width 896 height 1759
click at [502, 237] on div "ELSE Annual_Usage_Commitment_c END AS current_year_usage_contracted , CASE WHEN…" at bounding box center [701, 269] width 896 height 1759
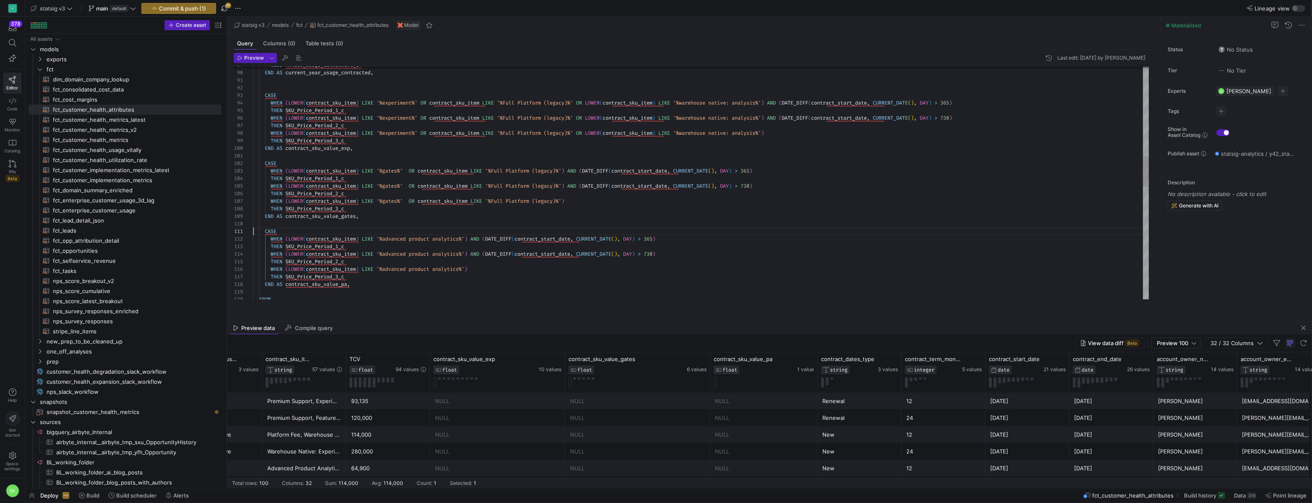
scroll to position [45, 109]
click at [646, 222] on div "ELSE Annual_Usage_Commitment_c END AS current_year_usage_contracted , CASE WHEN…" at bounding box center [701, 269] width 896 height 1759
click at [292, 178] on div "ELSE Annual_Usage_Commitment_c END AS current_year_usage_contracted , CASE WHEN…" at bounding box center [701, 269] width 896 height 1759
click at [290, 194] on div "ELSE Annual_Usage_Commitment_c END AS current_year_usage_contracted , CASE WHEN…" at bounding box center [701, 269] width 896 height 1759
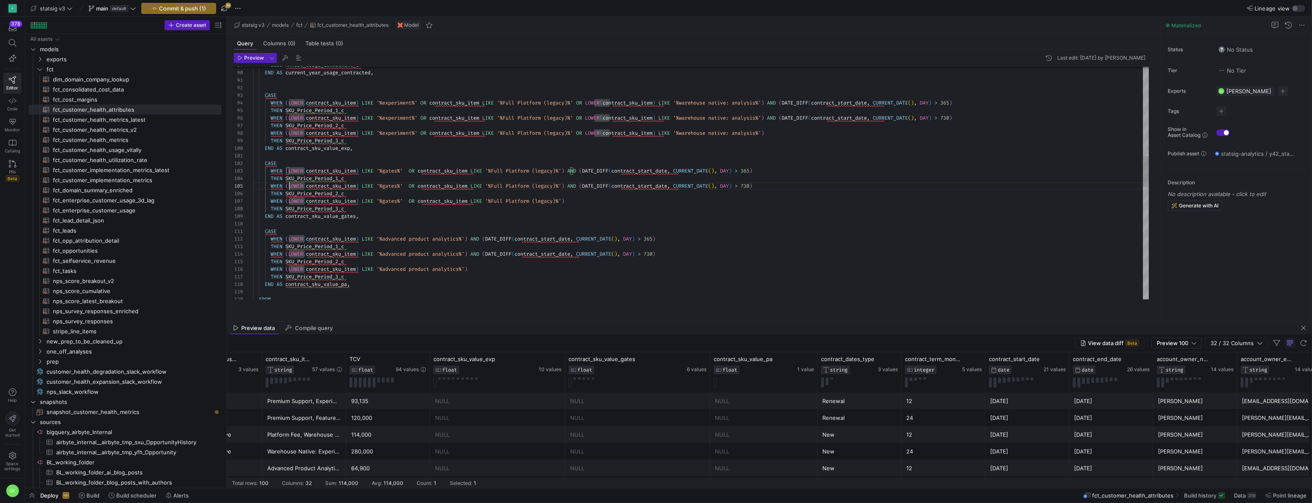
scroll to position [30, 36]
click at [290, 110] on div "ELSE Annual_Usage_Commitment_c END AS current_year_usage_contracted , CASE WHEN…" at bounding box center [701, 269] width 896 height 1759
click at [290, 209] on div "ELSE Annual_Usage_Commitment_c END AS current_year_usage_contracted , CASE WHEN…" at bounding box center [701, 269] width 896 height 1759
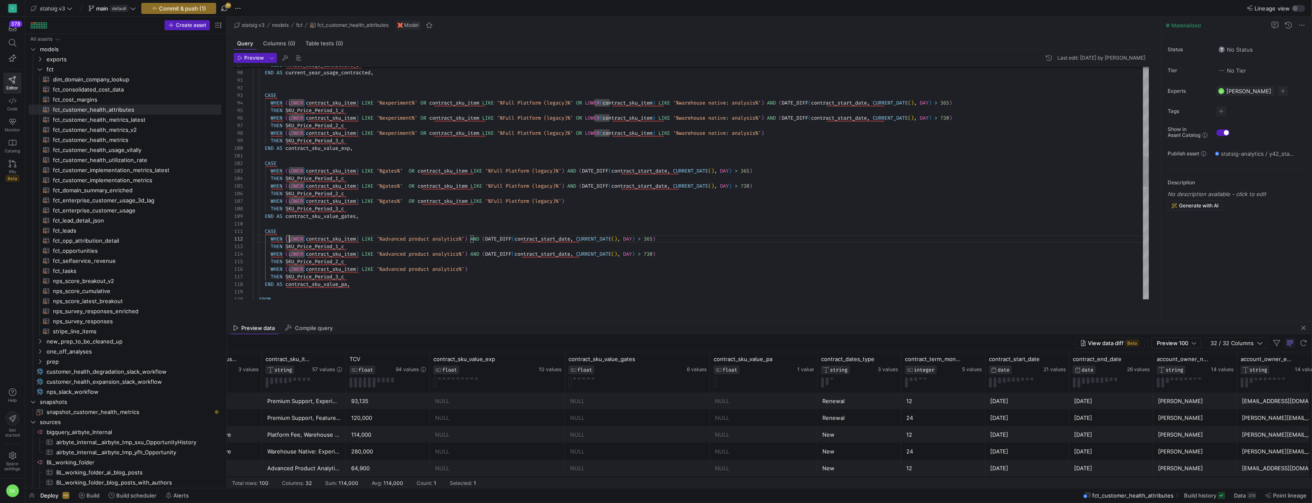
click at [292, 248] on div "ELSE Annual_Usage_Commitment_c END AS current_year_usage_contracted , CASE WHEN…" at bounding box center [701, 269] width 896 height 1759
click at [449, 299] on div "ELSE Annual_Usage_Commitment_c END AS current_year_usage_contracted , CASE WHEN…" at bounding box center [701, 269] width 896 height 1759
click at [374, 255] on div "ELSE Annual_Usage_Commitment_c END AS current_year_usage_contracted , CASE WHEN…" at bounding box center [701, 269] width 896 height 1759
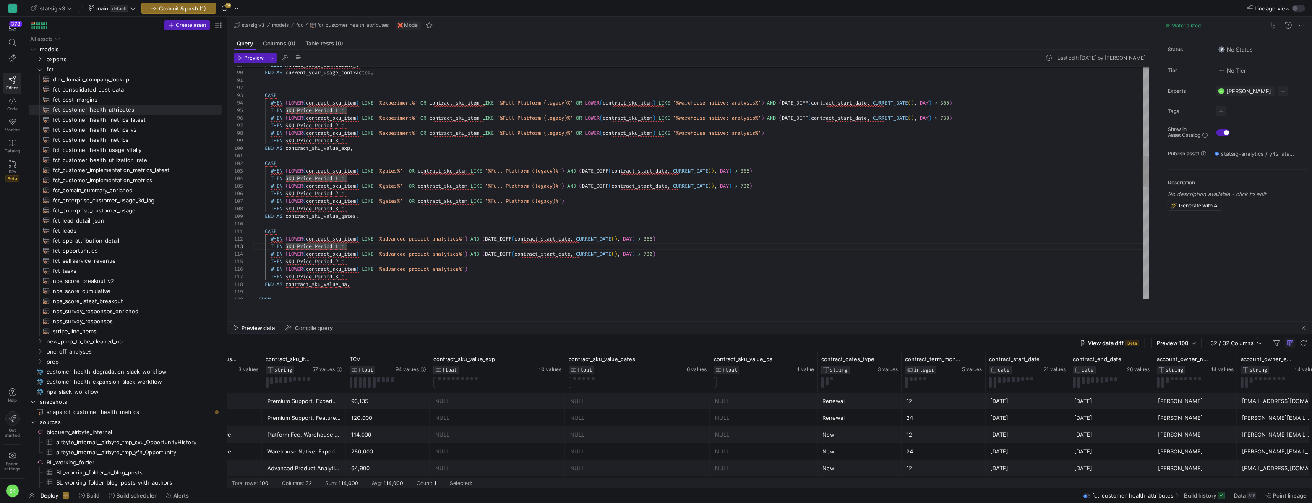
click at [492, 261] on div "ELSE Annual_Usage_Commitment_c END AS current_year_usage_contracted , CASE WHEN…" at bounding box center [701, 269] width 896 height 1759
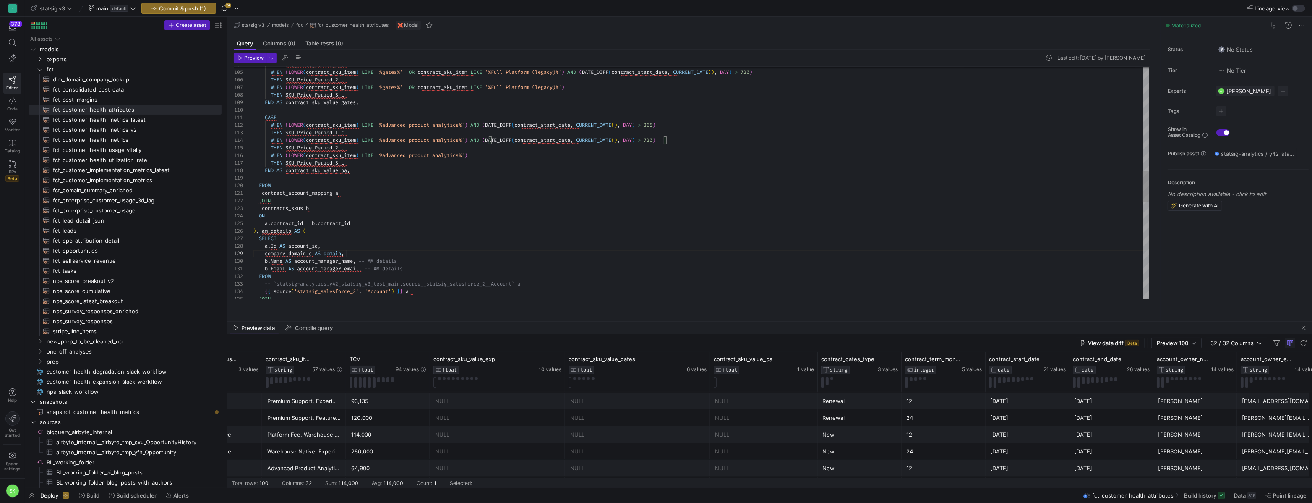
click at [444, 264] on div "THEN SKU_Price_Period_1_c WHEN ( LOWER ( contract_sku_item ) LIKE '%gates%' OR …" at bounding box center [701, 155] width 896 height 1759
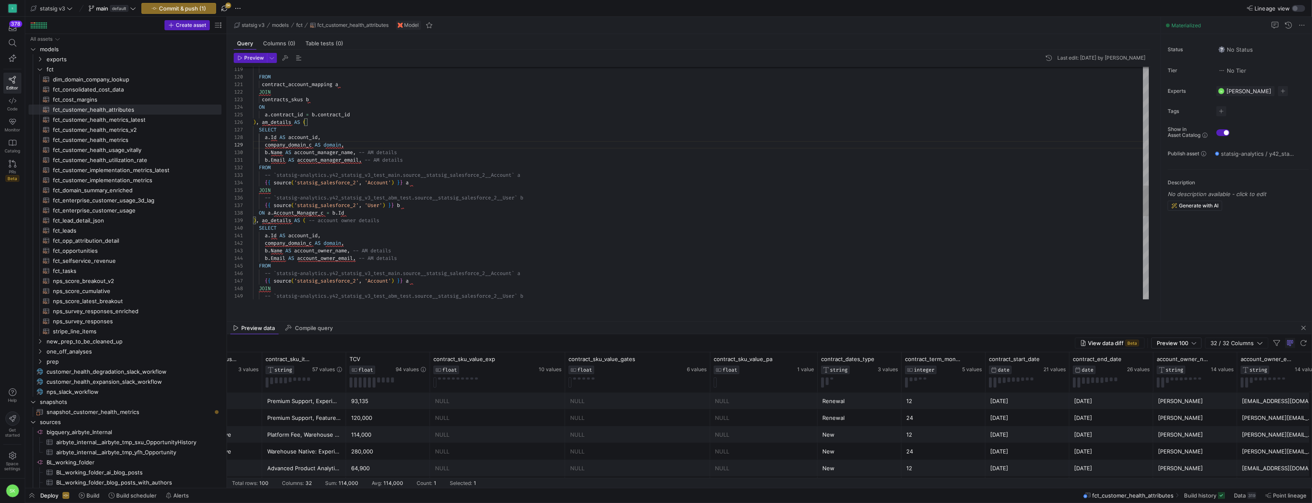
click at [401, 222] on div "FROM contract_account_mapping a JOIN contracts_skus b ON a . contract_id = b . …" at bounding box center [701, 46] width 896 height 1759
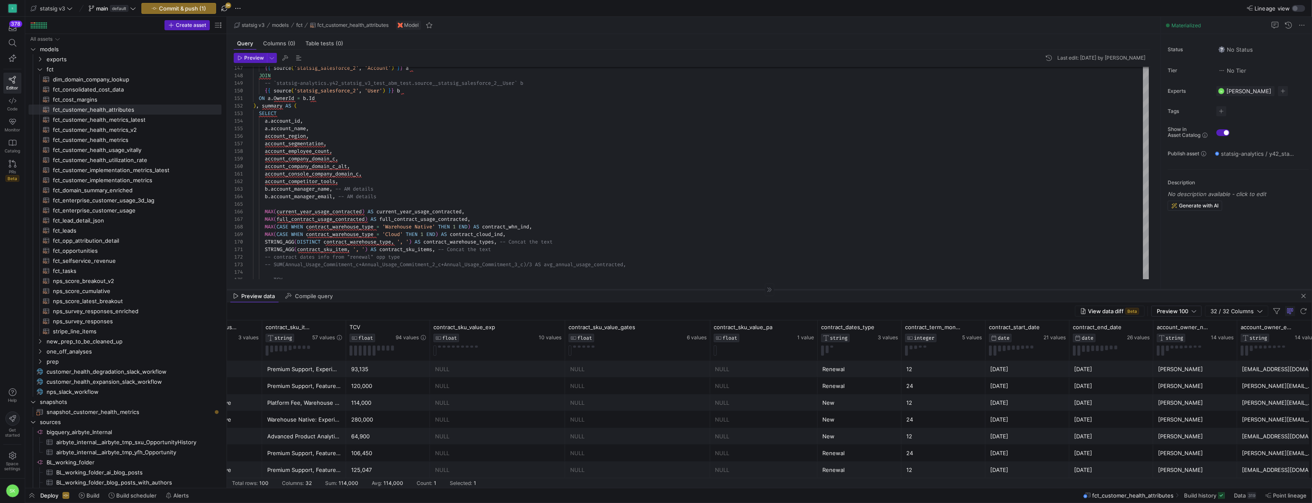
drag, startPoint x: 418, startPoint y: 321, endPoint x: 427, endPoint y: 288, distance: 34.9
click at [426, 289] on div at bounding box center [769, 289] width 1085 height 0
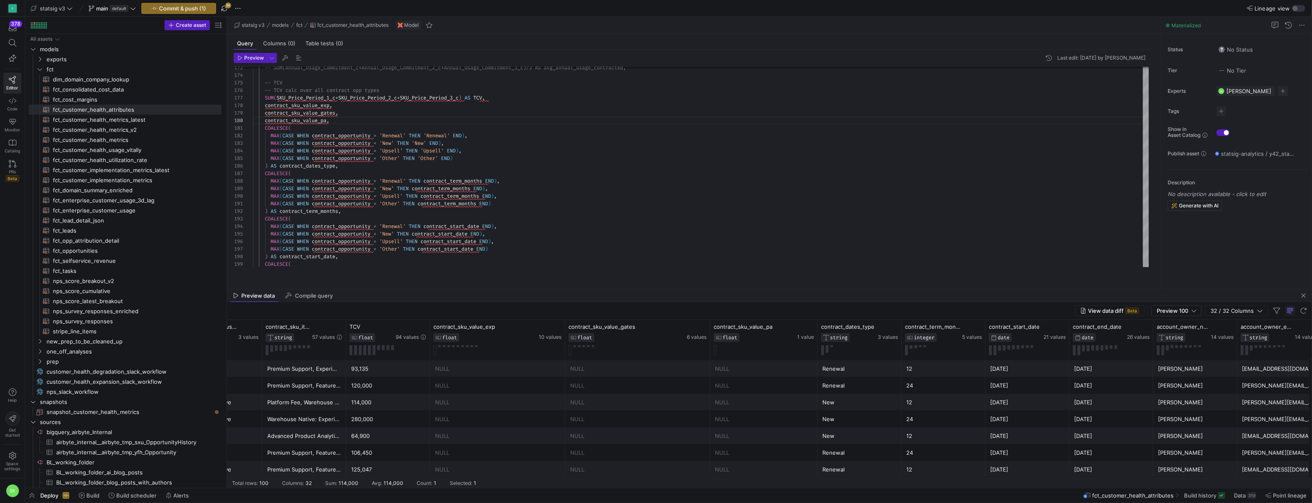
click at [1202, 423] on div "Emma Dahl" at bounding box center [1196, 419] width 74 height 16
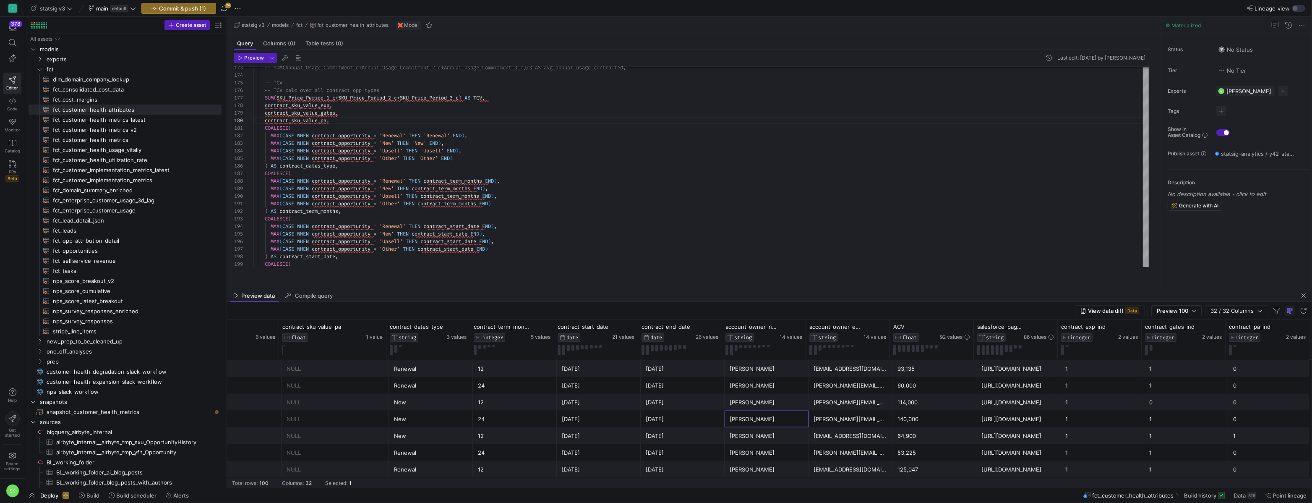
scroll to position [0, 2367]
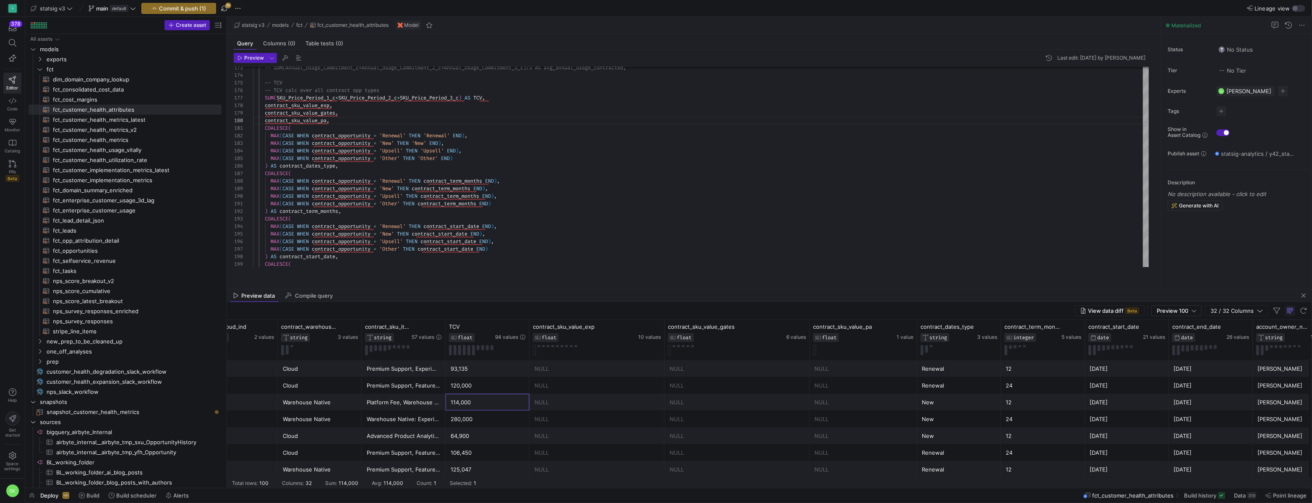
click at [507, 407] on div "114,000" at bounding box center [488, 402] width 74 height 16
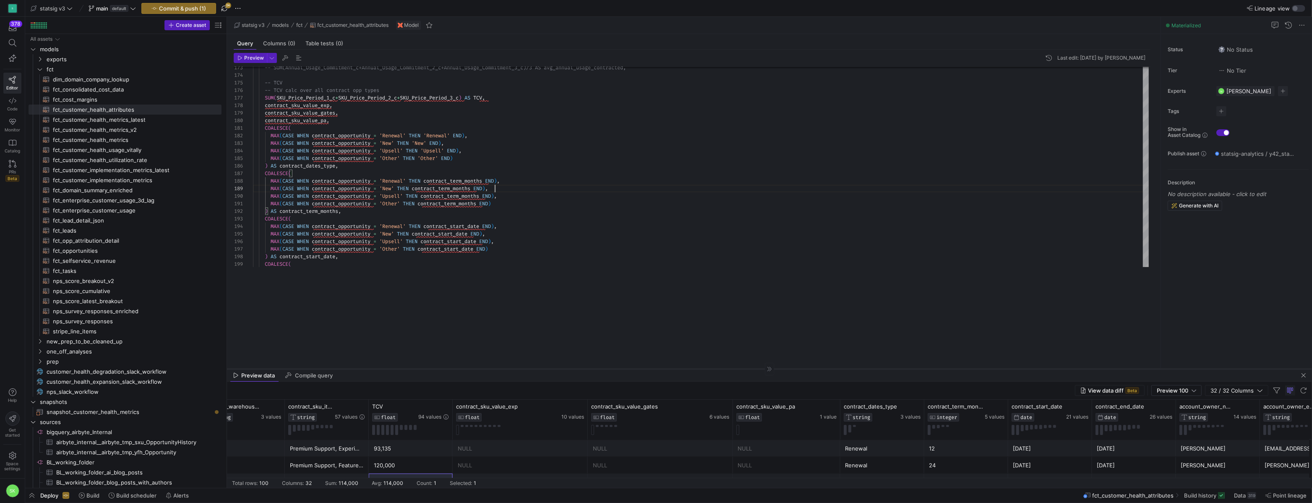
drag, startPoint x: 536, startPoint y: 288, endPoint x: 531, endPoint y: 370, distance: 82.0
click at [531, 369] on div at bounding box center [769, 368] width 1085 height 0
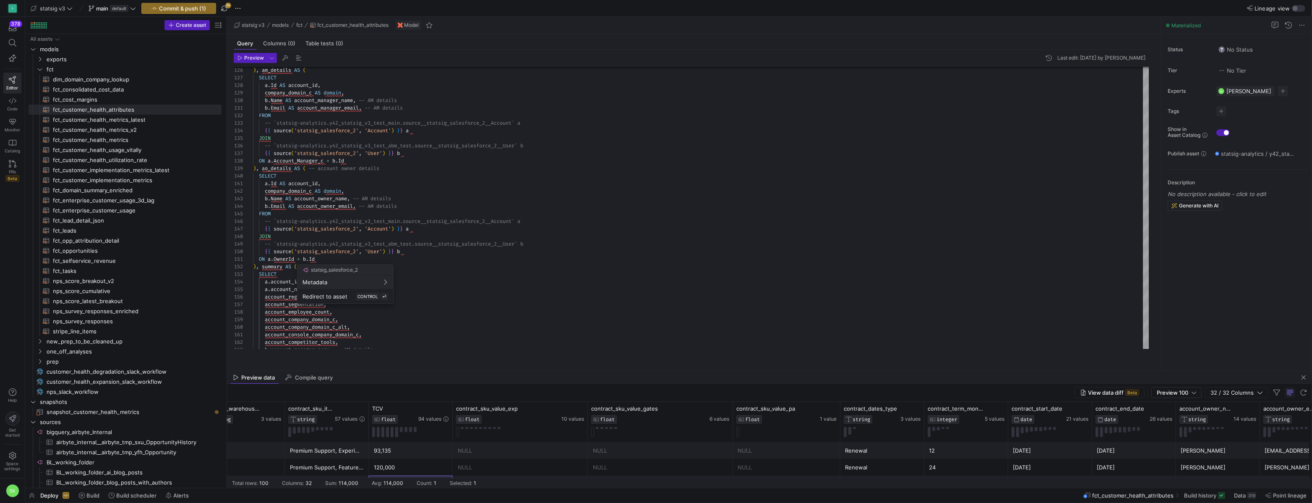
click at [402, 222] on div at bounding box center [656, 251] width 1312 height 503
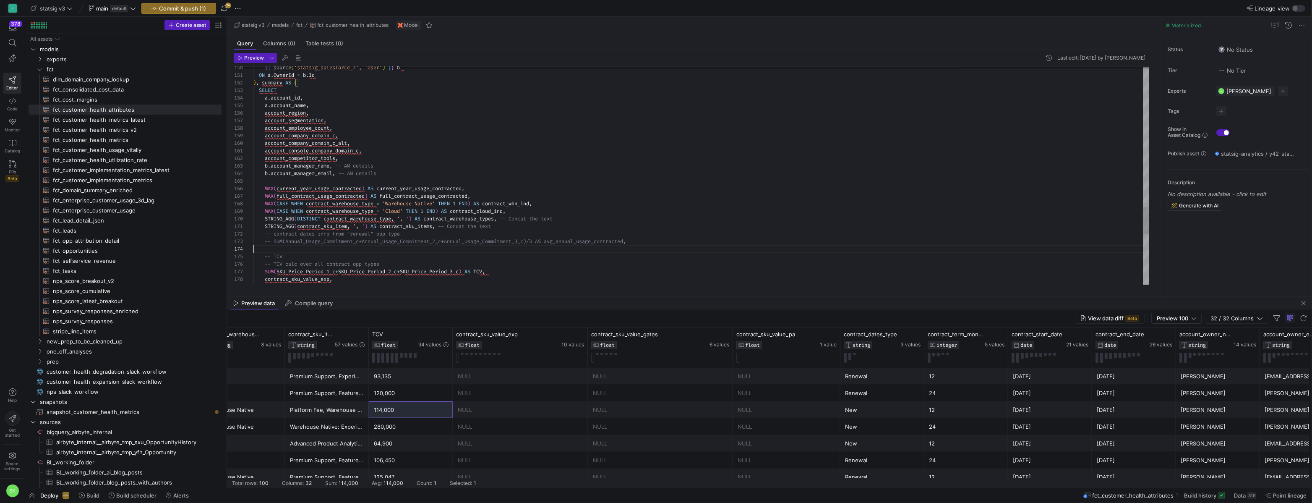
drag, startPoint x: 592, startPoint y: 370, endPoint x: 571, endPoint y: 295, distance: 77.3
type textarea "ON a.OwnerId = b.Id ), summary AS ( SELECT a.account_id, a.account_name, accoun…"
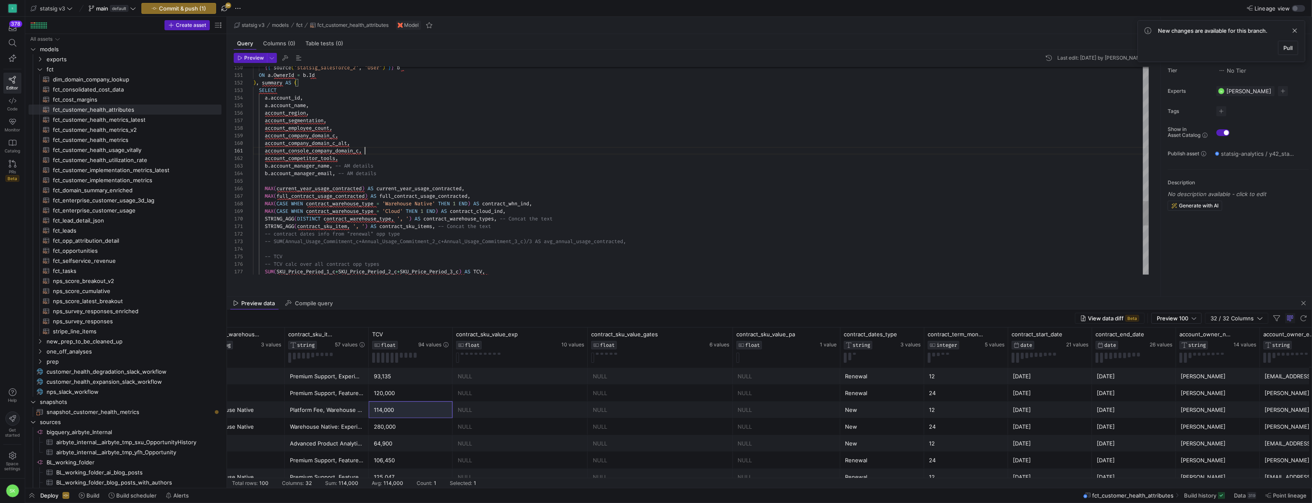
scroll to position [68, 99]
type textarea "t"
type textarea "STRING_AGG(contract_sku_item, ', ') AS contract_sku_items, -- Concat the text -…"
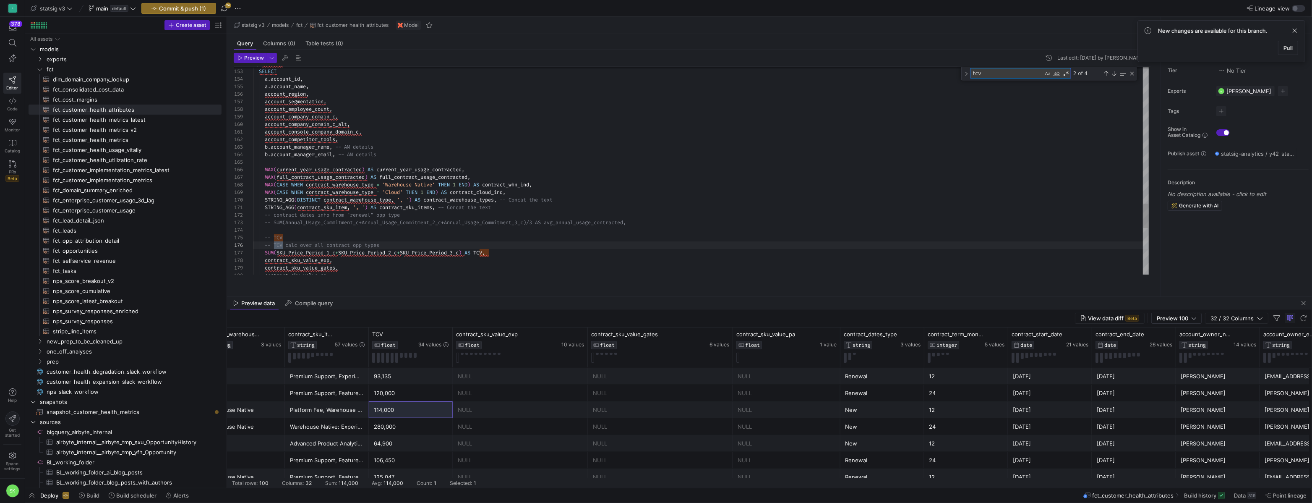
type textarea "tcv"
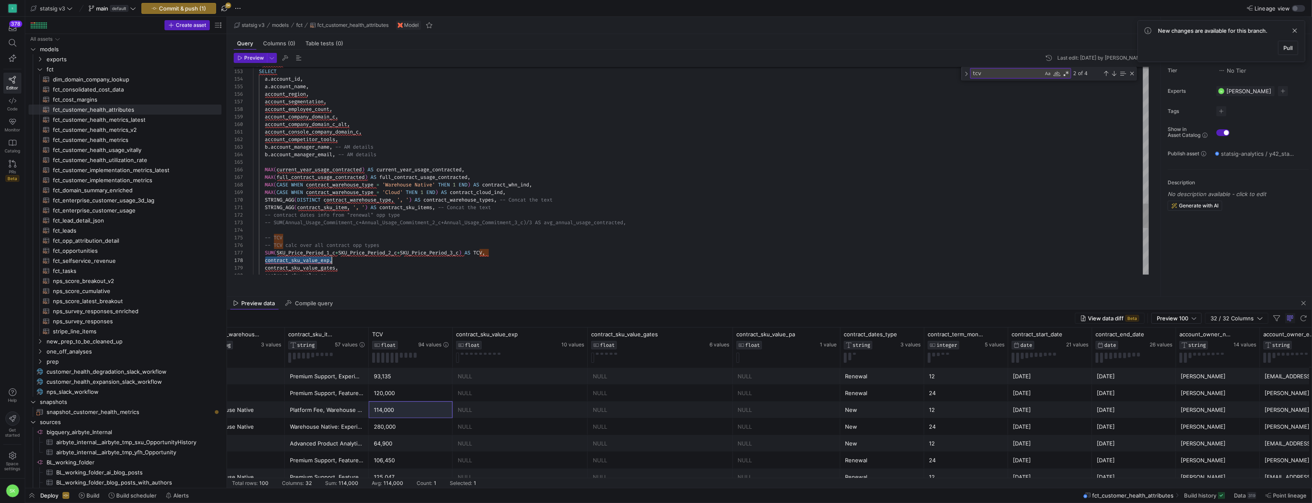
scroll to position [53, 78]
click at [1109, 77] on div "Previous Match (⇧Enter)" at bounding box center [1106, 73] width 7 height 7
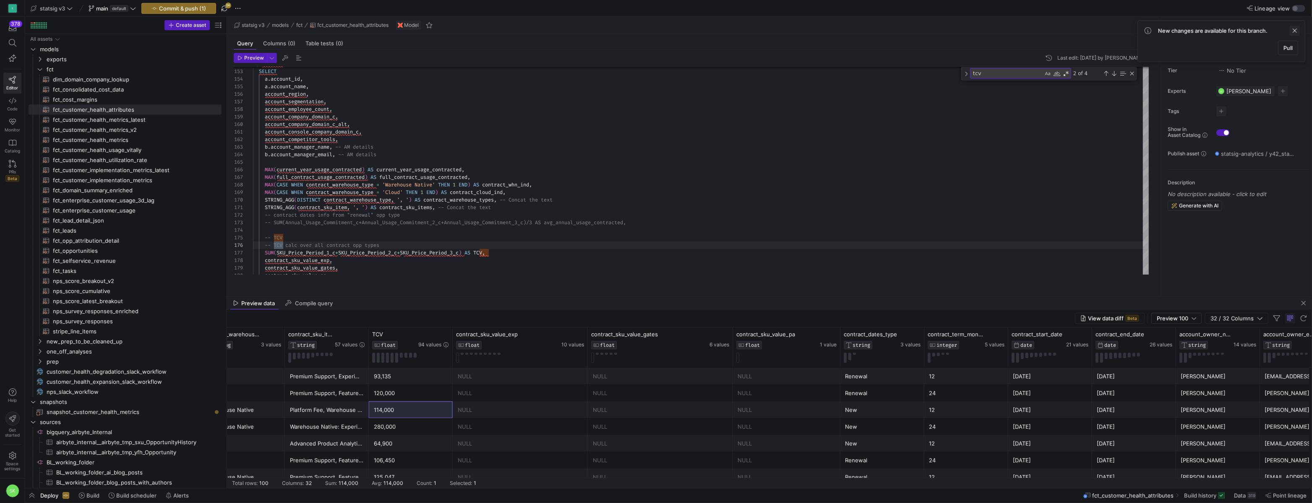
click at [1293, 36] on span at bounding box center [1295, 31] width 10 height 10
click at [1109, 77] on div "Previous Match (⇧Enter)" at bounding box center [1106, 73] width 7 height 7
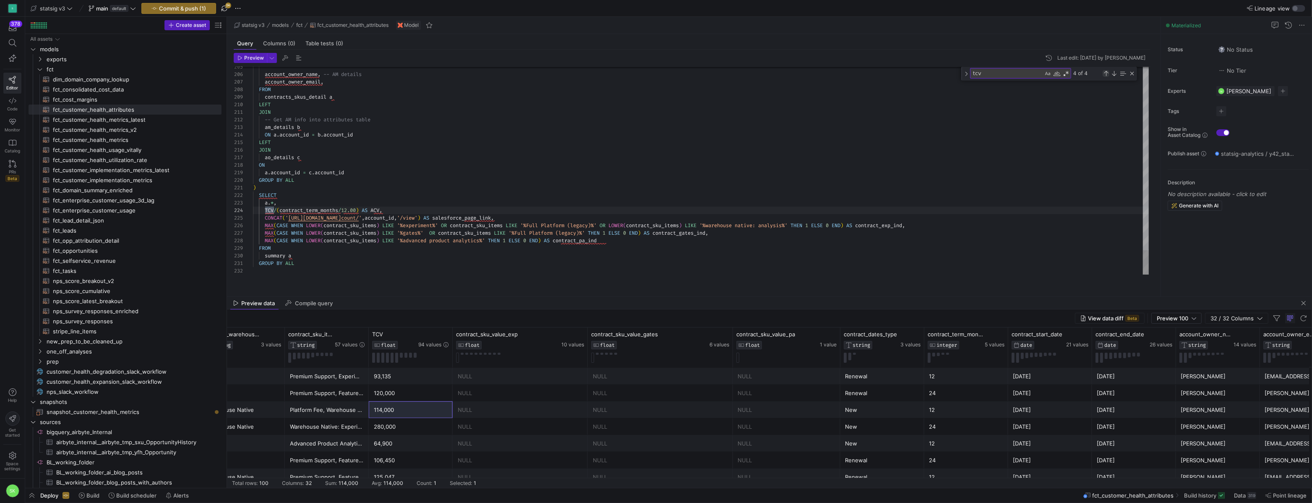
click at [1109, 77] on div "Previous Match (⇧Enter)" at bounding box center [1106, 73] width 7 height 7
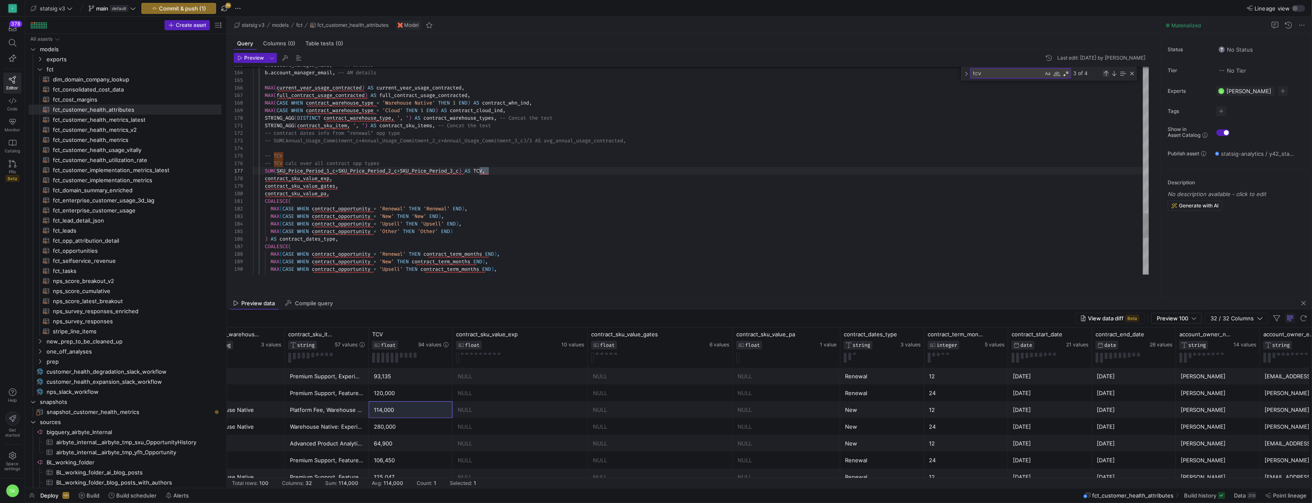
click at [1109, 77] on div "Previous Match (⇧Enter)" at bounding box center [1106, 73] width 7 height 7
click at [1107, 77] on div "Previous Match (⇧Enter)" at bounding box center [1106, 73] width 7 height 7
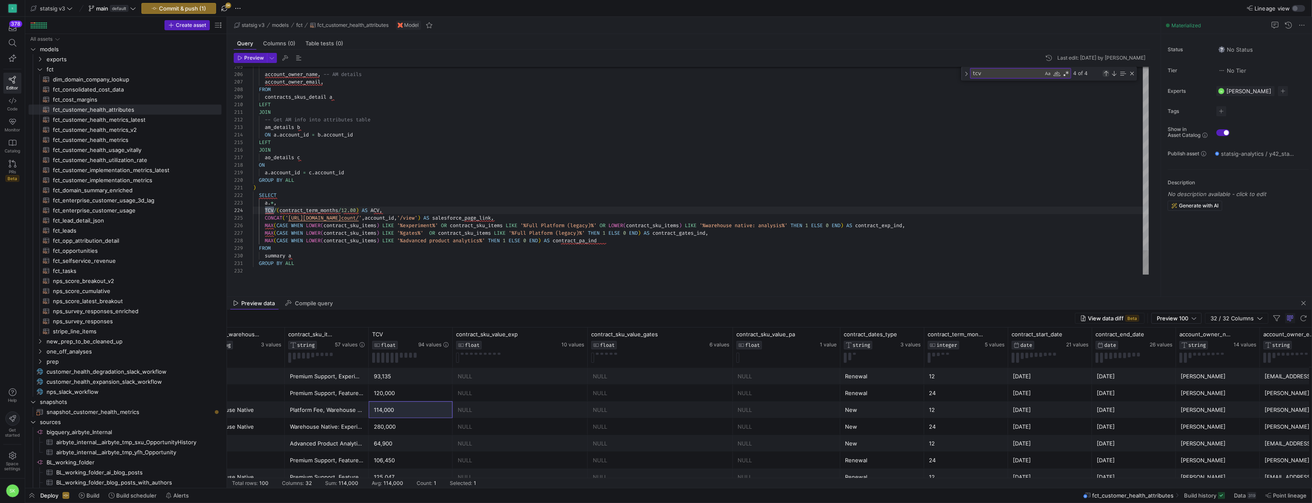
scroll to position [0, 21]
drag, startPoint x: 973, startPoint y: 82, endPoint x: 966, endPoint y: 81, distance: 6.4
click at [966, 81] on div "tcv tcv 4 of 4" at bounding box center [1049, 74] width 176 height 14
type textarea "STRING_AGG(contract_sku_item, ', ') AS contract_sku_items, -- Concat the text -…"
type textarea "pr"
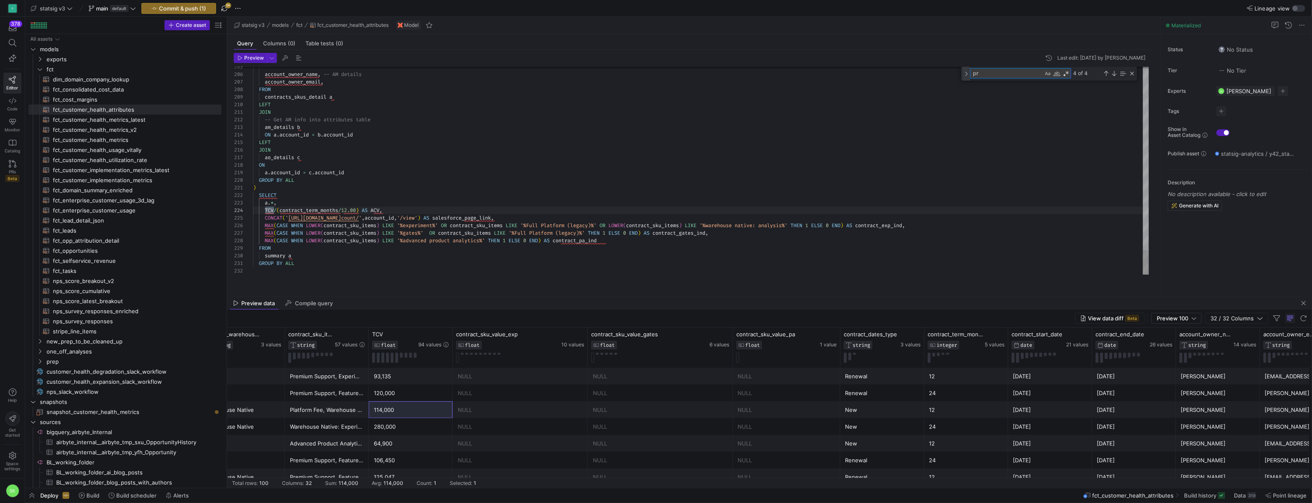
type textarea "ing/r/Account/',account_id,'/view') AS salesforce_page_link, MAX(CASE WHEN LOWE…"
type textarea "pri"
type textarea "Annual_Usage_Commitment_3_c, CAST(SKU_Price_c AS FLOAT64) AS SKU_Price_Period_1…"
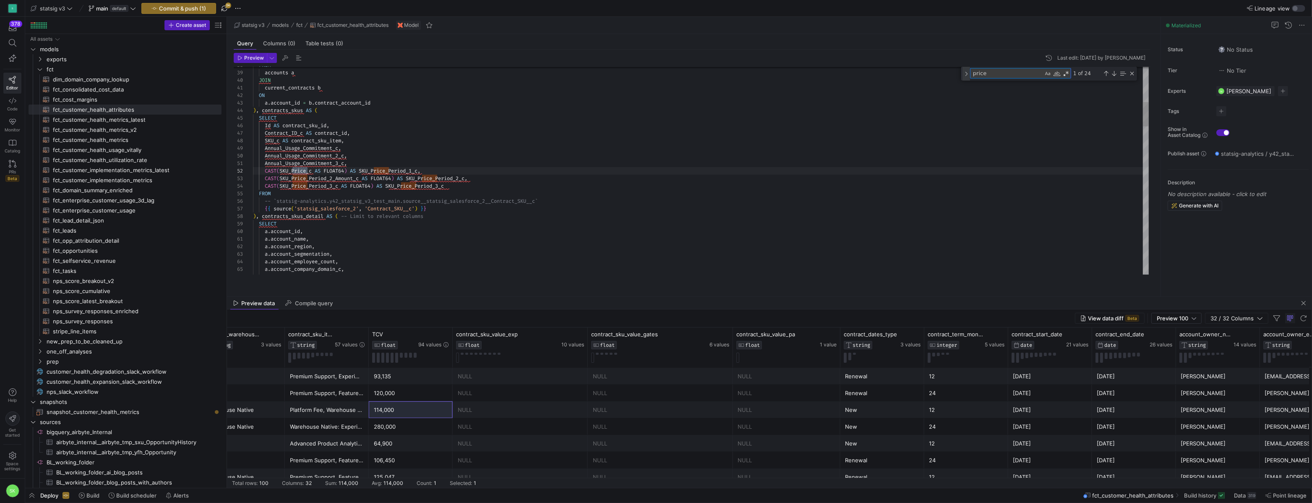
scroll to position [76, 55]
type textarea "price"
drag, startPoint x: 353, startPoint y: 178, endPoint x: 266, endPoint y: 177, distance: 87.3
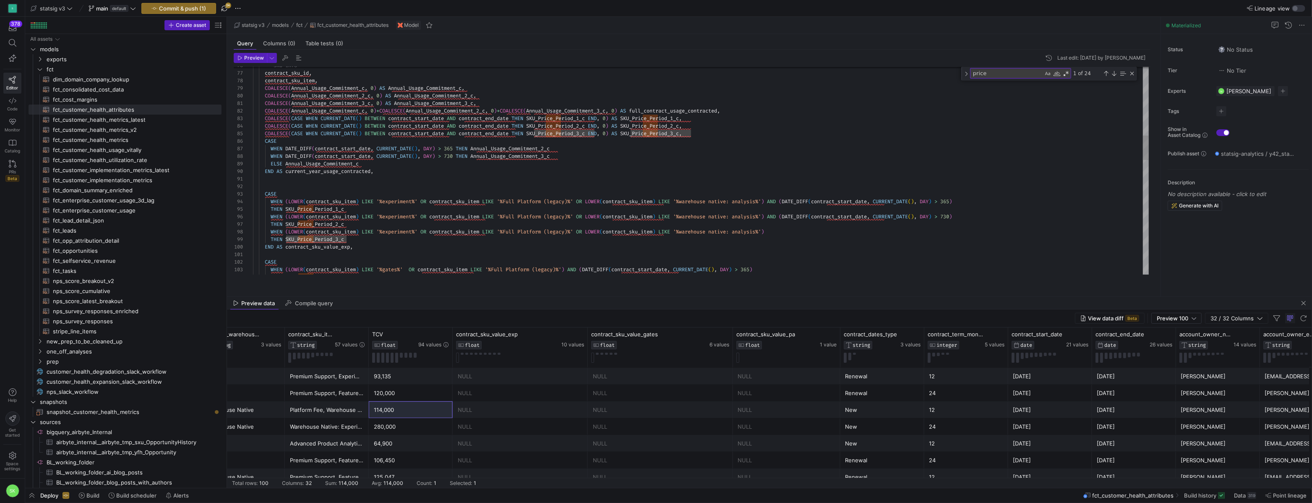
click at [317, 188] on div "-- SKU info contract_sku_id , contract_sku_item , COALESCE ( Annual_Usage_Commi…" at bounding box center [701, 364] width 896 height 1766
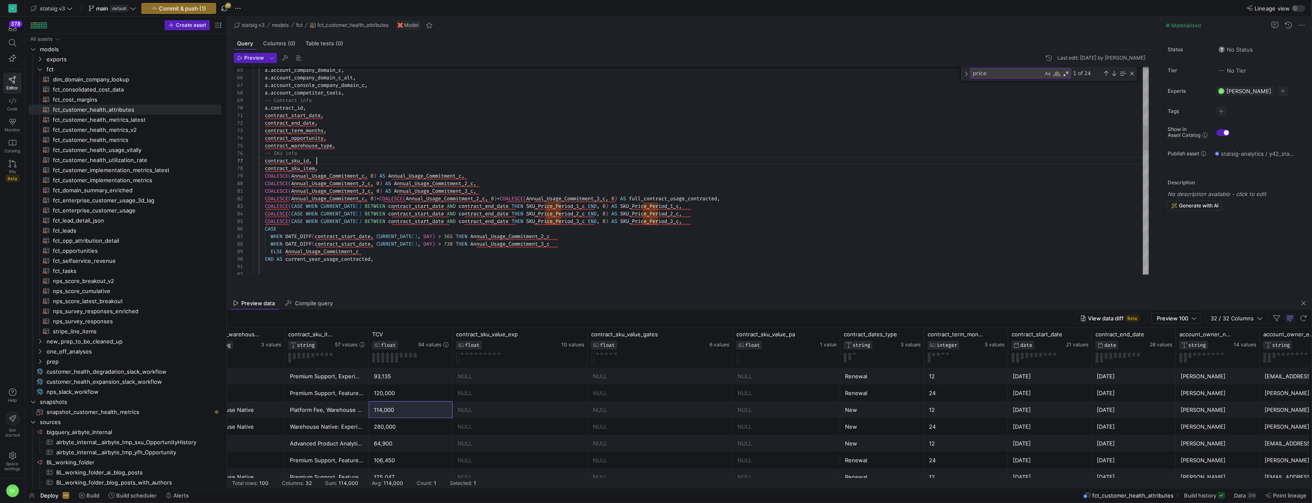
click at [373, 172] on div "a . account_company_domain_c , a . account_company_domain_c_alt , a . account_c…" at bounding box center [701, 452] width 896 height 1766
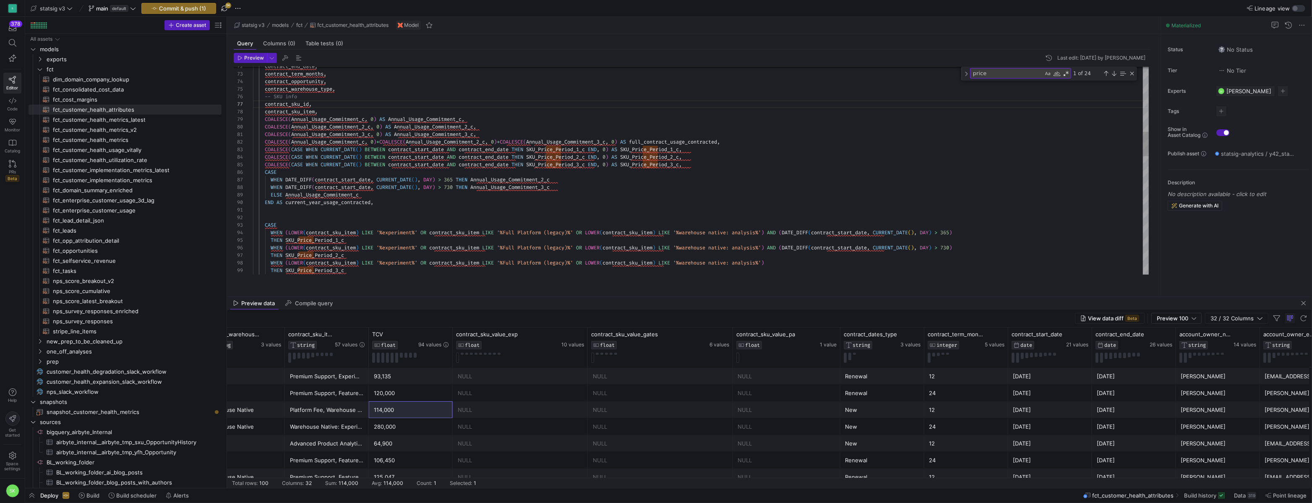
click at [414, 205] on div "contract_end_date , contract_term_months , contract_opportunity , contract_ware…" at bounding box center [701, 395] width 896 height 1766
drag, startPoint x: 287, startPoint y: 187, endPoint x: 561, endPoint y: 190, distance: 273.2
click at [561, 190] on div "contract_end_date , contract_term_months , contract_opportunity , contract_ware…" at bounding box center [701, 395] width 896 height 1766
click at [565, 216] on div "contract_end_date , contract_term_months , contract_opportunity , contract_ware…" at bounding box center [701, 395] width 896 height 1766
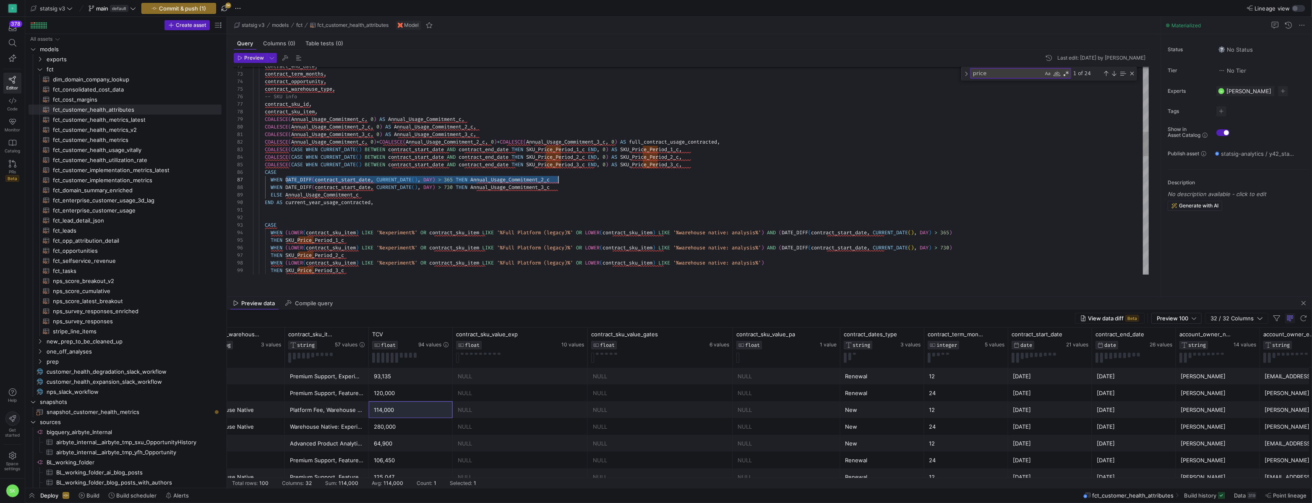
scroll to position [0, 12]
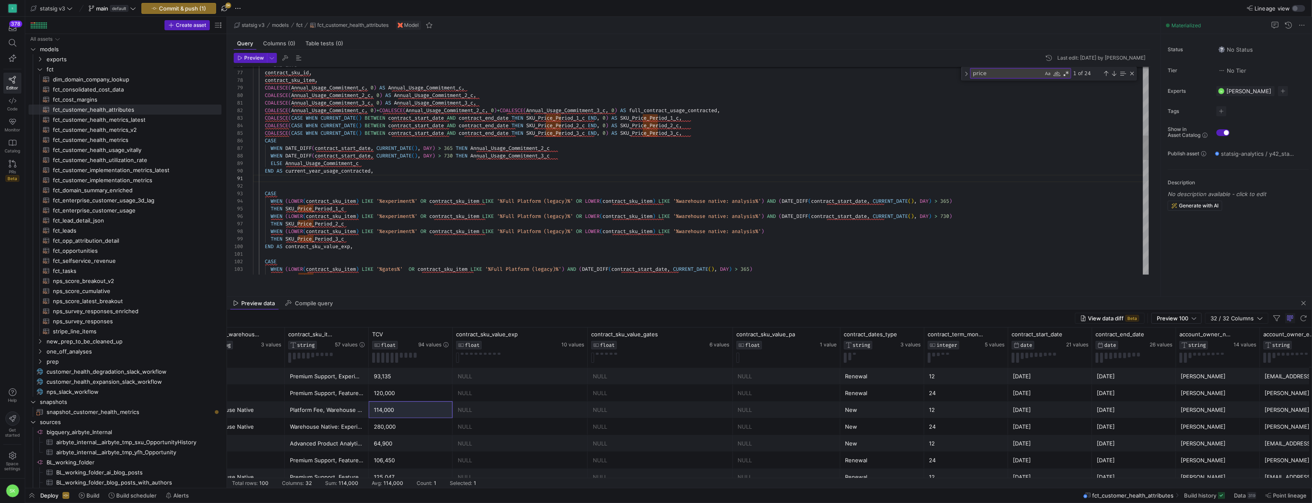
click at [289, 209] on div "-- SKU info contract_sku_id , contract_sku_item , COALESCE ( Annual_Usage_Commi…" at bounding box center [701, 364] width 896 height 1766
click at [798, 211] on div "-- SKU info contract_sku_id , contract_sku_item , COALESCE ( Annual_Usage_Commi…" at bounding box center [701, 364] width 896 height 1766
click at [415, 258] on div "-- SKU info contract_sku_id , contract_sku_item , COALESCE ( Annual_Usage_Commi…" at bounding box center [701, 364] width 896 height 1766
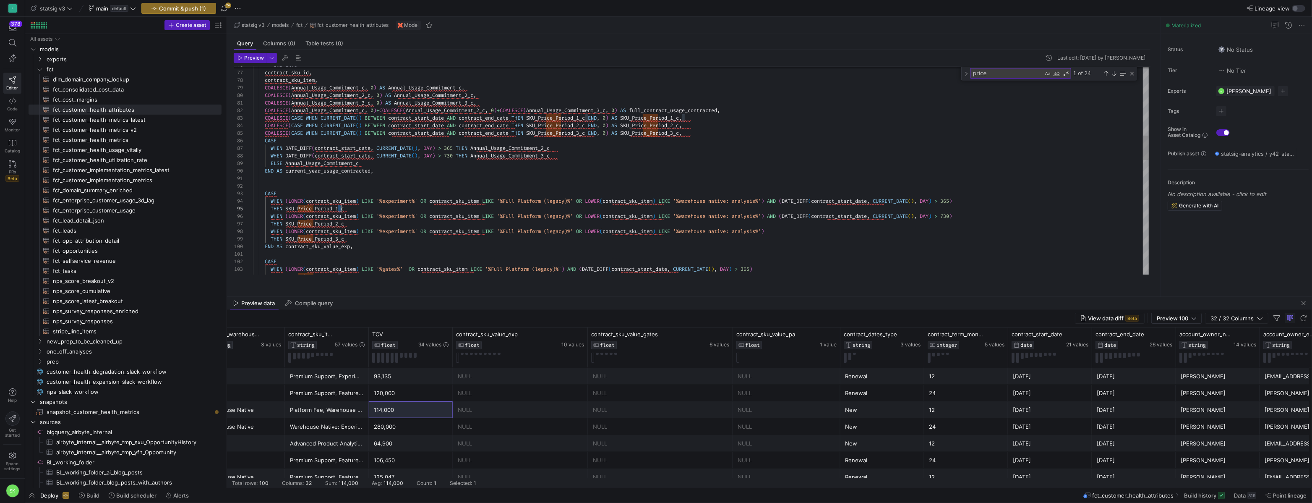
scroll to position [30, 88]
click at [342, 219] on div "-- SKU info contract_sku_id , contract_sku_item , COALESCE ( Annual_Usage_Commi…" at bounding box center [701, 364] width 896 height 1766
click at [341, 235] on div "-- SKU info contract_sku_id , contract_sku_item , COALESCE ( Annual_Usage_Commi…" at bounding box center [701, 364] width 896 height 1766
click at [340, 248] on div "-- SKU info contract_sku_id , contract_sku_item , COALESCE ( Annual_Usage_Commi…" at bounding box center [701, 364] width 896 height 1766
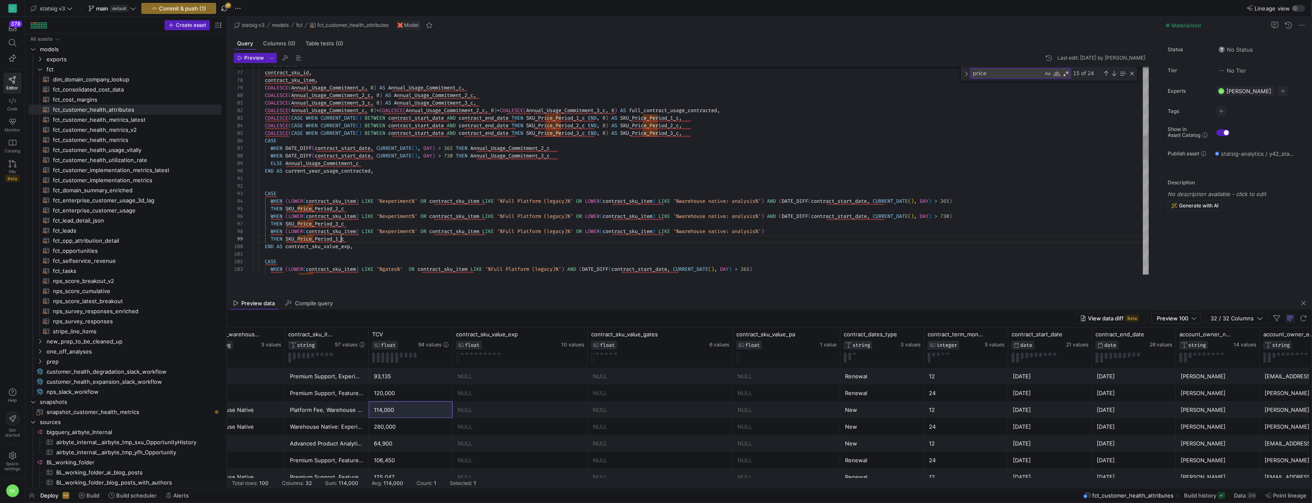
scroll to position [30, 88]
click at [525, 235] on div "-- SKU info contract_sku_id , contract_sku_item , COALESCE ( Annual_Usage_Commi…" at bounding box center [701, 364] width 896 height 1766
click at [522, 201] on div "-- SKU info contract_sku_id , contract_sku_item , COALESCE ( Annual_Usage_Commi…" at bounding box center [701, 364] width 896 height 1766
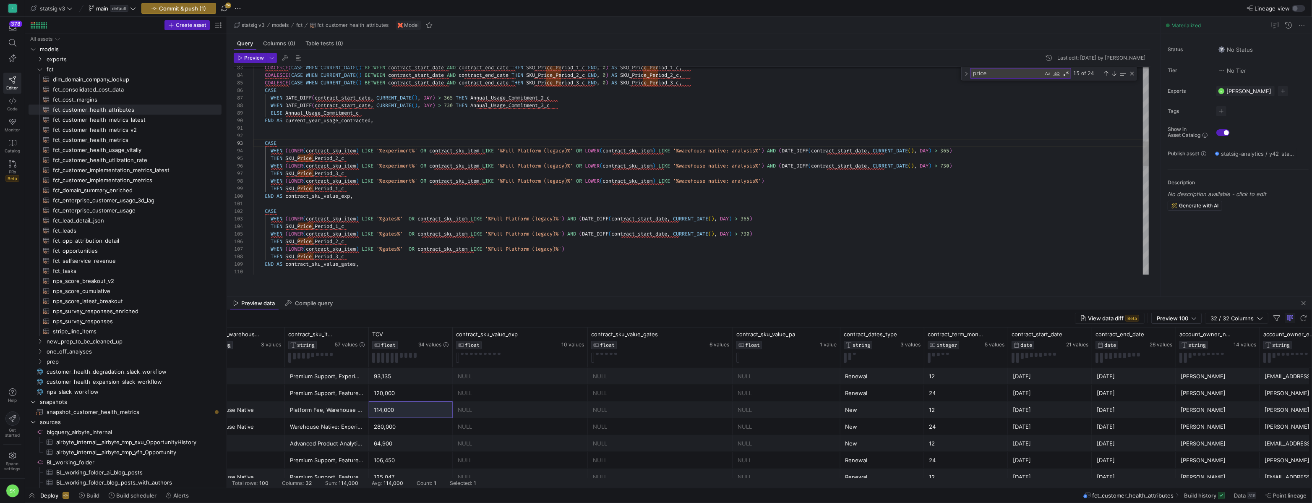
scroll to position [0, 0]
click at [496, 209] on div "COALESCE ( CASE WHEN CURRENT_DATE ( ) BETWEEN contract_start_date AND contract_…" at bounding box center [701, 314] width 896 height 1766
click at [251, 61] on span "Preview" at bounding box center [254, 58] width 20 height 6
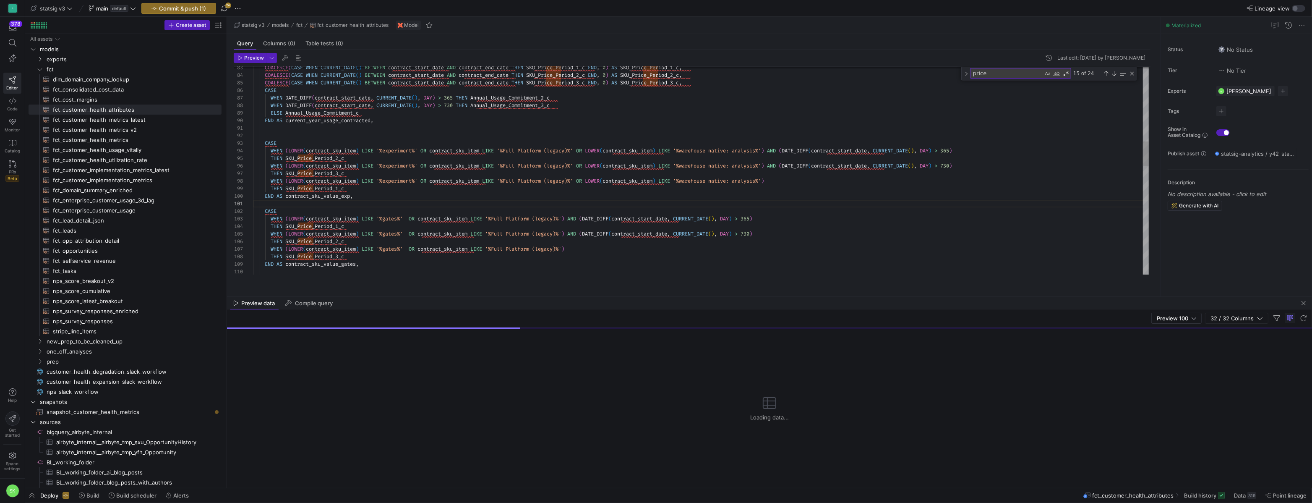
click at [392, 216] on div "COALESCE ( CASE WHEN CURRENT_DATE ( ) BETWEEN contract_start_date AND contract_…" at bounding box center [701, 314] width 896 height 1766
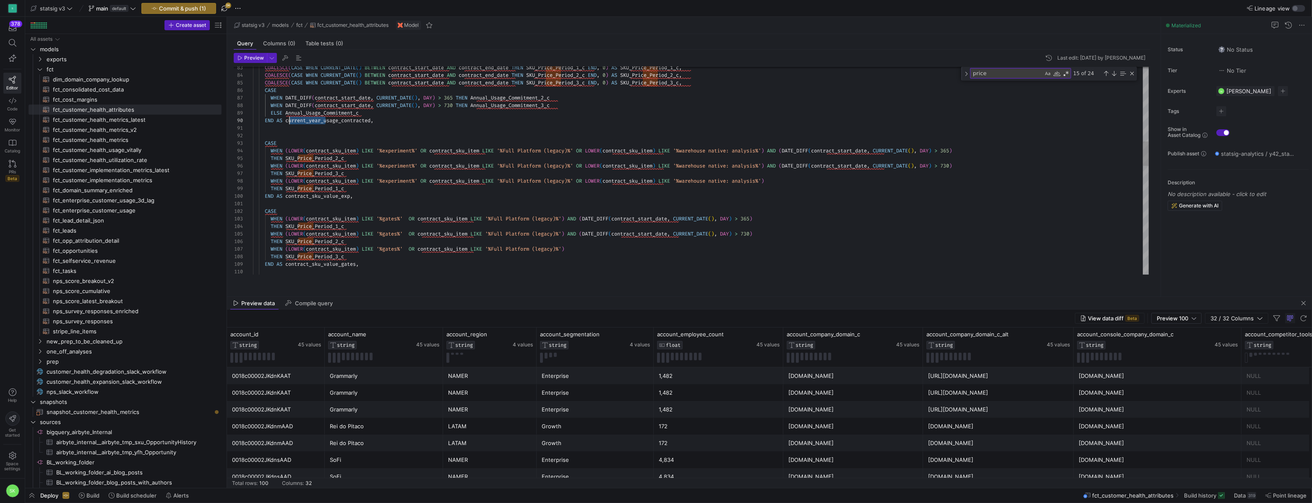
scroll to position [45, 33]
drag, startPoint x: 327, startPoint y: 129, endPoint x: 288, endPoint y: 129, distance: 39.4
click at [288, 129] on div "COALESCE ( CASE WHEN CURRENT_DATE ( ) BETWEEN contract_start_date AND contract_…" at bounding box center [701, 314] width 896 height 1766
drag, startPoint x: 287, startPoint y: 205, endPoint x: 316, endPoint y: 207, distance: 28.6
click at [316, 207] on div "COALESCE ( CASE WHEN CURRENT_DATE ( ) BETWEEN contract_start_date AND contract_…" at bounding box center [701, 314] width 896 height 1766
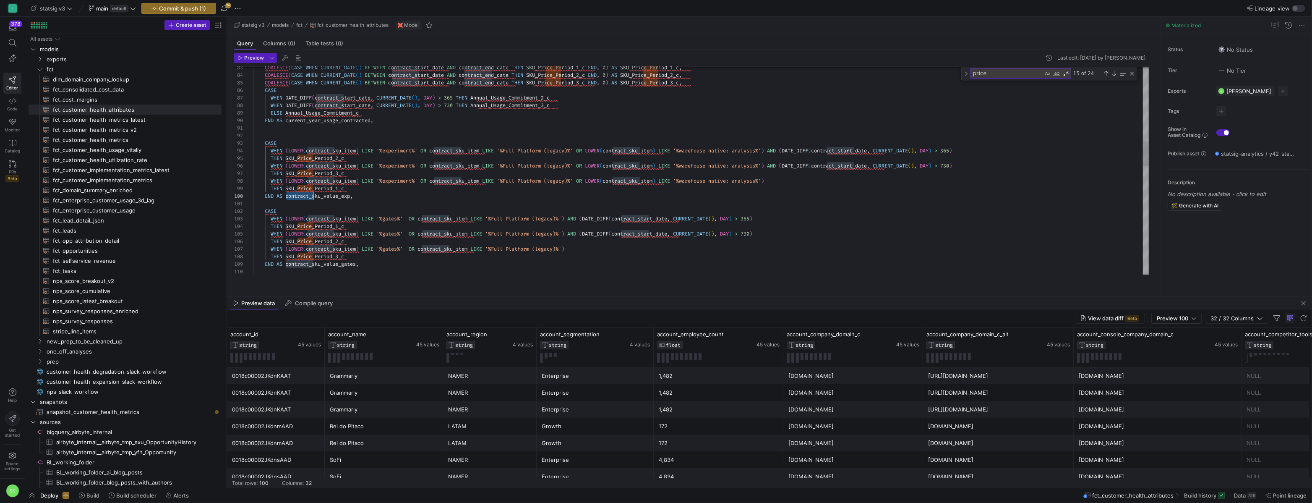
scroll to position [30, 72]
drag, startPoint x: 288, startPoint y: 273, endPoint x: 315, endPoint y: 272, distance: 26.5
click at [315, 272] on div "COALESCE ( CASE WHEN CURRENT_DATE ( ) BETWEEN contract_start_date AND contract_…" at bounding box center [701, 314] width 896 height 1766
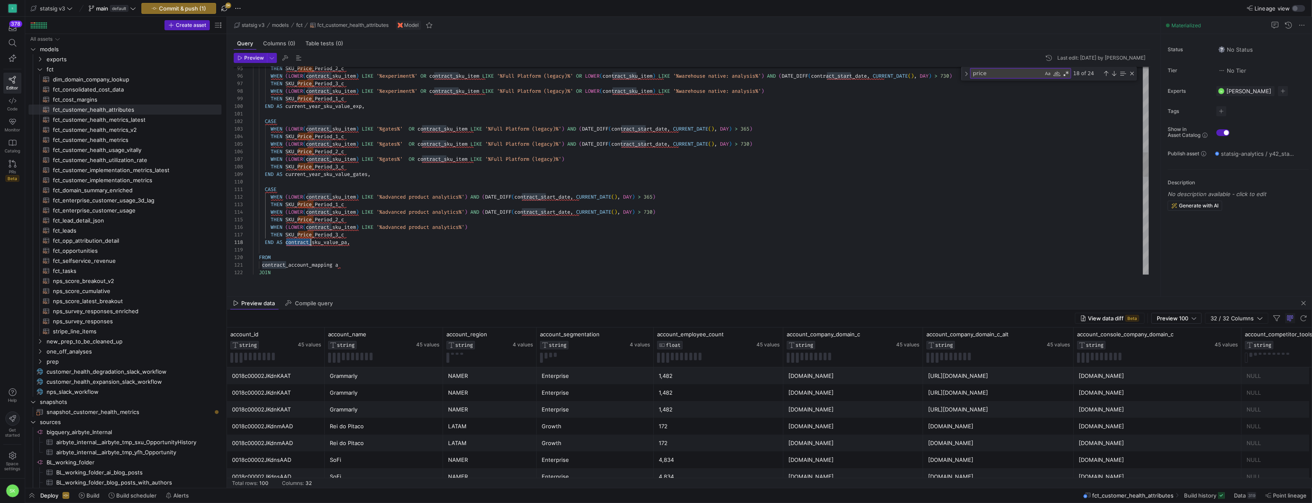
scroll to position [53, 60]
drag, startPoint x: 292, startPoint y: 252, endPoint x: 314, endPoint y: 252, distance: 21.8
click at [314, 252] on div "THEN SKU_Price_Period_2_c WHEN ( LOWER ( contract_sku_item ) LIKE '%experiment%…" at bounding box center [701, 224] width 896 height 1766
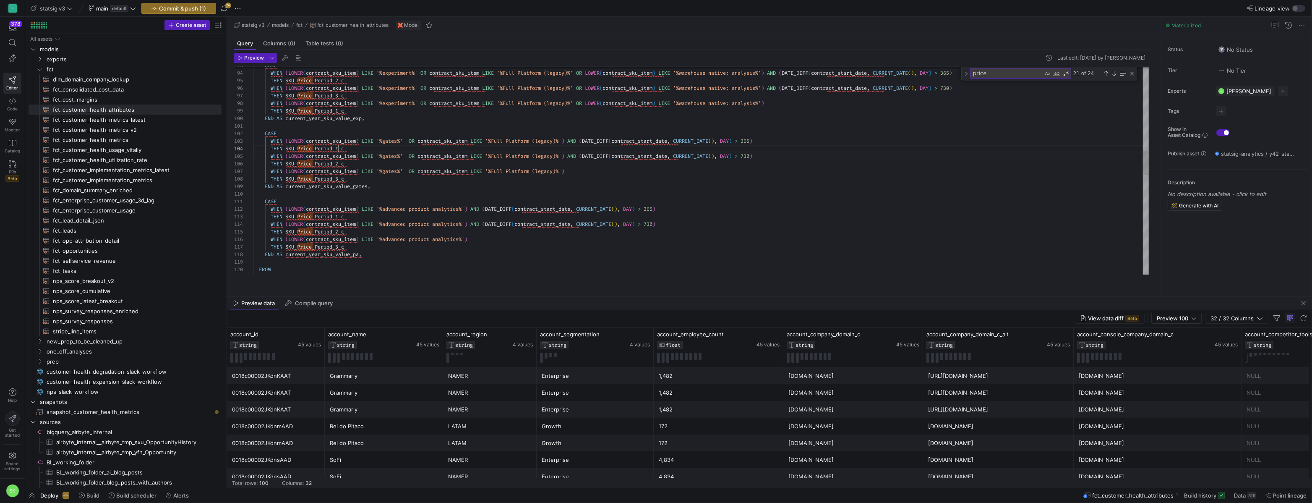
scroll to position [22, 88]
click at [342, 159] on div "THEN SKU_Price_Period_2_c WHEN ( LOWER ( contract_sku_item ) LIKE '%experiment%…" at bounding box center [701, 236] width 896 height 1766
click at [342, 172] on div "THEN SKU_Price_Period_2_c WHEN ( LOWER ( contract_sku_item ) LIKE '%experiment%…" at bounding box center [701, 236] width 896 height 1766
click at [342, 185] on div "THEN SKU_Price_Period_2_c WHEN ( LOWER ( contract_sku_item ) LIKE '%experiment%…" at bounding box center [701, 236] width 896 height 1766
click at [343, 226] on div "THEN SKU_Price_Period_2_c WHEN ( LOWER ( contract_sku_item ) LIKE '%experiment%…" at bounding box center [701, 236] width 896 height 1766
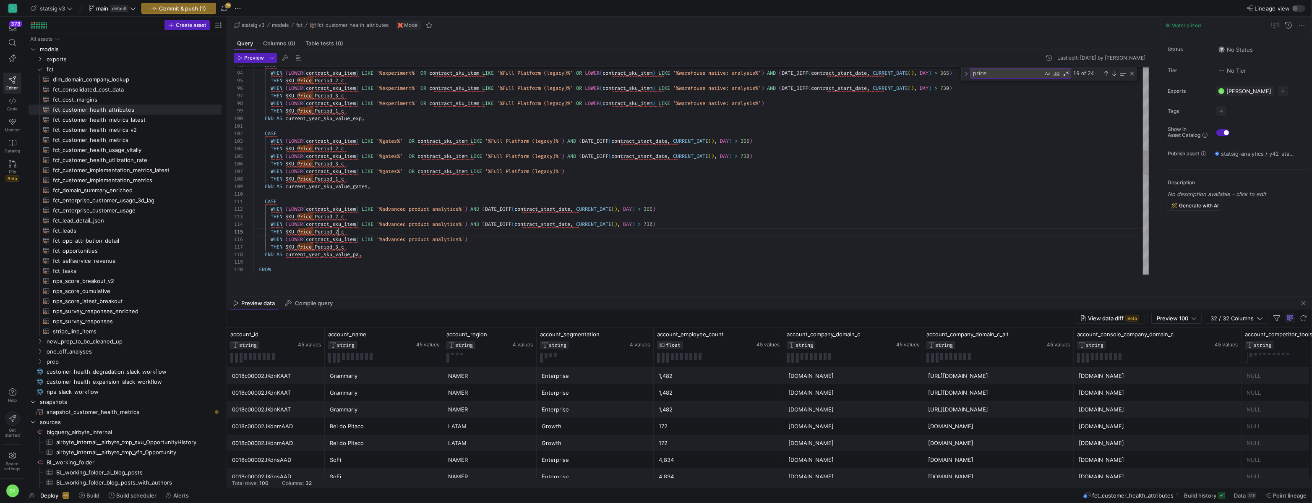
click at [342, 241] on div "THEN SKU_Price_Period_2_c WHEN ( LOWER ( contract_sku_item ) LIKE '%experiment%…" at bounding box center [701, 236] width 896 height 1766
click at [342, 258] on div "THEN SKU_Price_Period_2_c WHEN ( LOWER ( contract_sku_item ) LIKE '%experiment%…" at bounding box center [701, 236] width 896 height 1766
click at [438, 276] on div "THEN SKU_Price_Period_2_c WHEN ( LOWER ( contract_sku_item ) LIKE '%experiment%…" at bounding box center [701, 236] width 896 height 1766
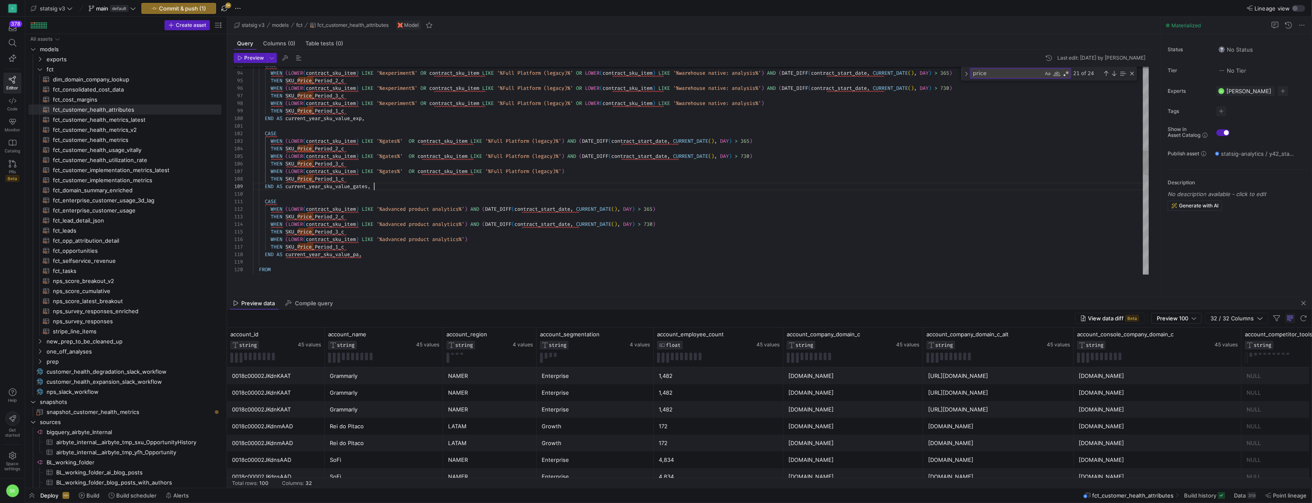
click at [443, 195] on div "THEN SKU_Price_Period_2_c WHEN ( LOWER ( contract_sku_item ) LIKE '%experiment%…" at bounding box center [701, 236] width 896 height 1766
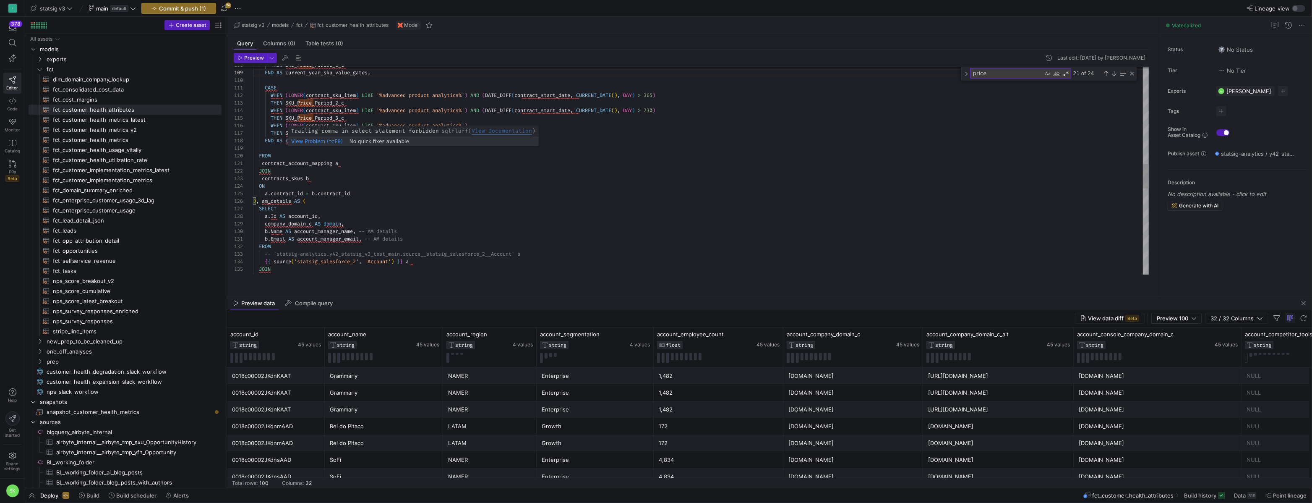
click at [405, 152] on div "THEN SKU_Price_Period_1_c END AS current_year_sku_value_gates , CASE WHEN ( LOW…" at bounding box center [701, 122] width 896 height 1766
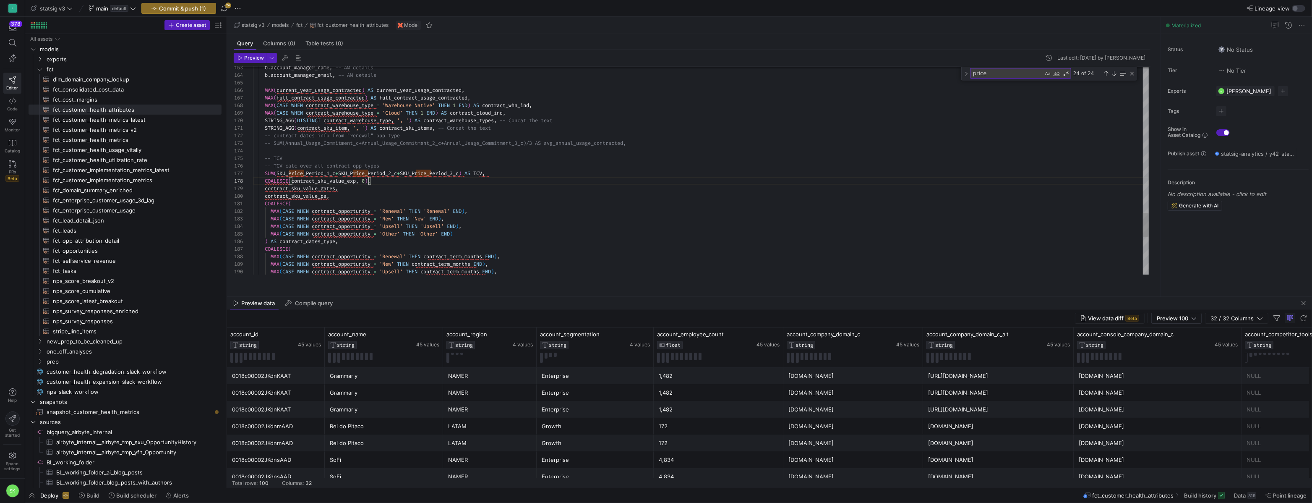
scroll to position [53, 115]
drag, startPoint x: 384, startPoint y: 190, endPoint x: 388, endPoint y: 193, distance: 4.5
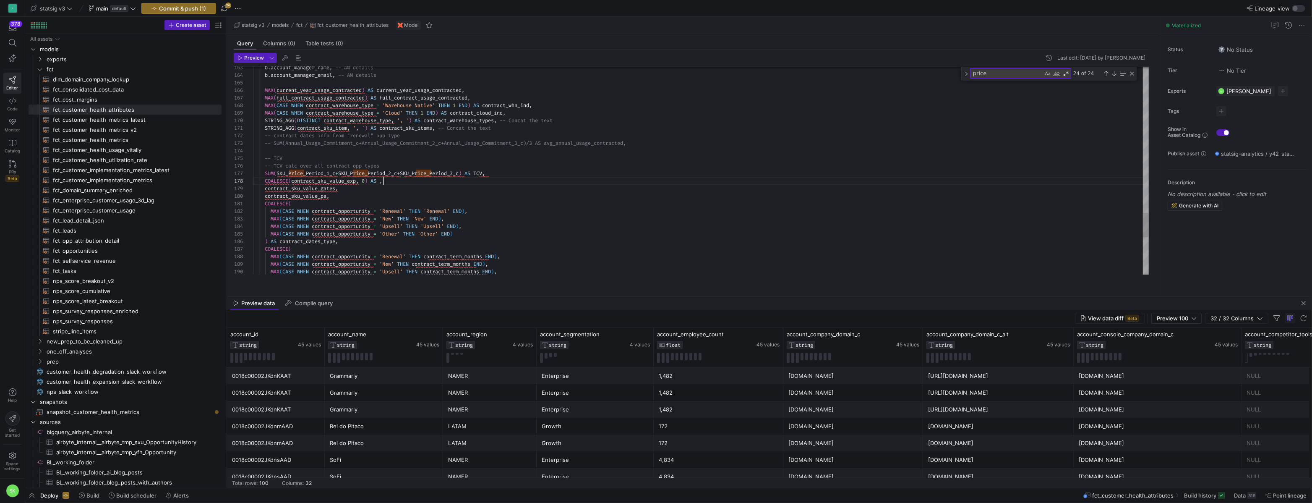
drag, startPoint x: 275, startPoint y: 190, endPoint x: 294, endPoint y: 189, distance: 18.9
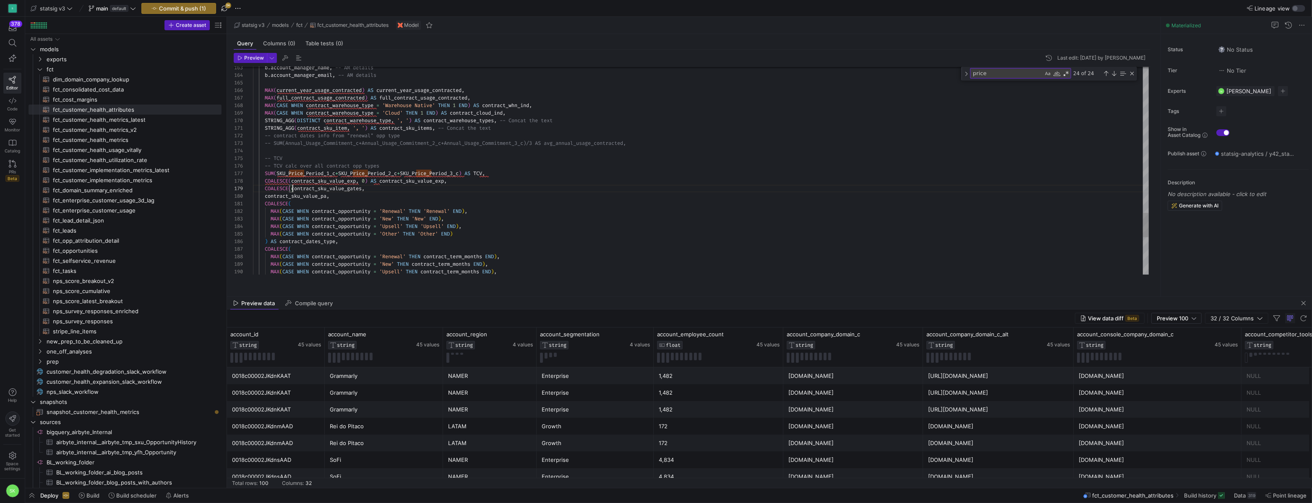
drag, startPoint x: 365, startPoint y: 191, endPoint x: 385, endPoint y: 191, distance: 20.6
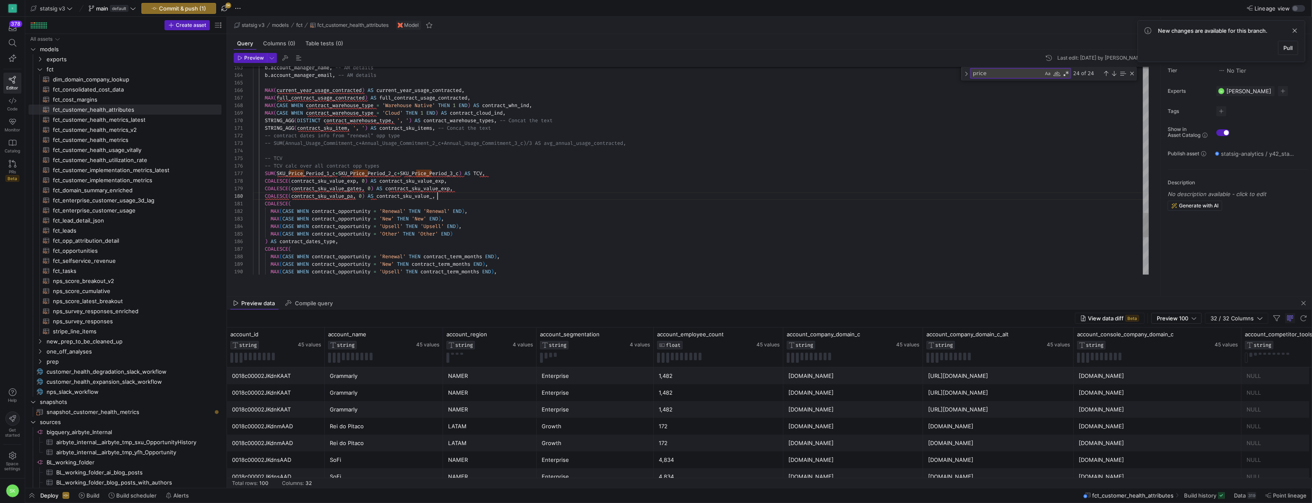
scroll to position [60, 190]
type textarea "AS contract_sku_items, -- Concat the text -- contract dates info from "renewal"…"
click at [252, 61] on span "Preview" at bounding box center [254, 58] width 20 height 6
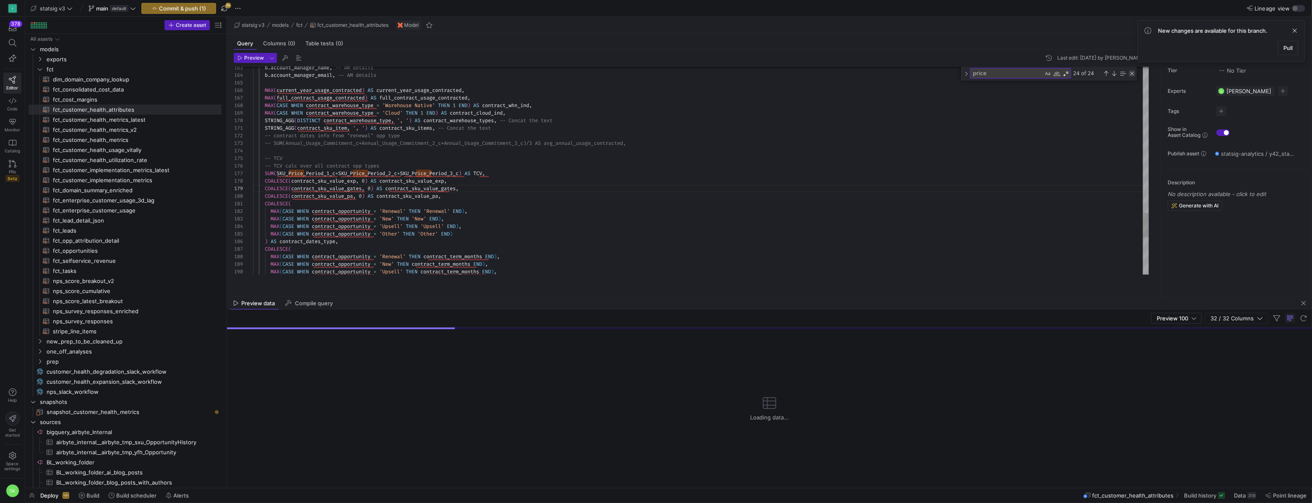
click at [1134, 77] on div "Close (Escape)" at bounding box center [1132, 73] width 7 height 7
click at [1290, 36] on span at bounding box center [1295, 31] width 10 height 10
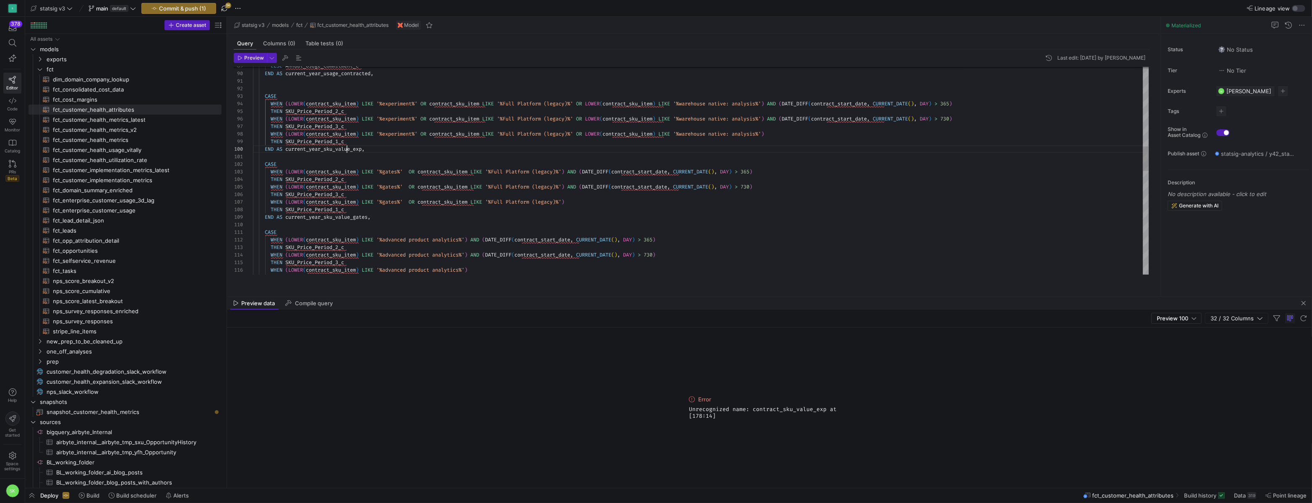
click at [348, 160] on div "ELSE Annual_Usage_Commitment_c END AS current_year_usage_contracted , CASE WHEN…" at bounding box center [701, 270] width 896 height 1759
click at [332, 168] on div "ELSE Annual_Usage_Commitment_c END AS current_year_usage_contracted , CASE WHEN…" at bounding box center [701, 270] width 896 height 1759
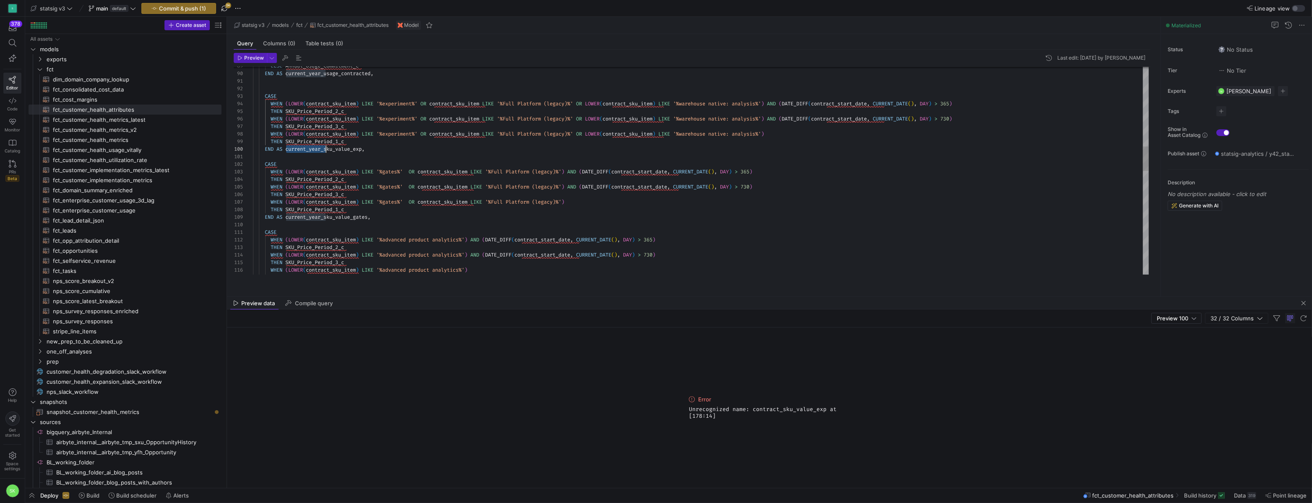
drag, startPoint x: 291, startPoint y: 157, endPoint x: 326, endPoint y: 156, distance: 34.9
click at [326, 156] on div "ELSE Annual_Usage_Commitment_c END AS current_year_usage_contracted , CASE WHEN…" at bounding box center [701, 270] width 896 height 1759
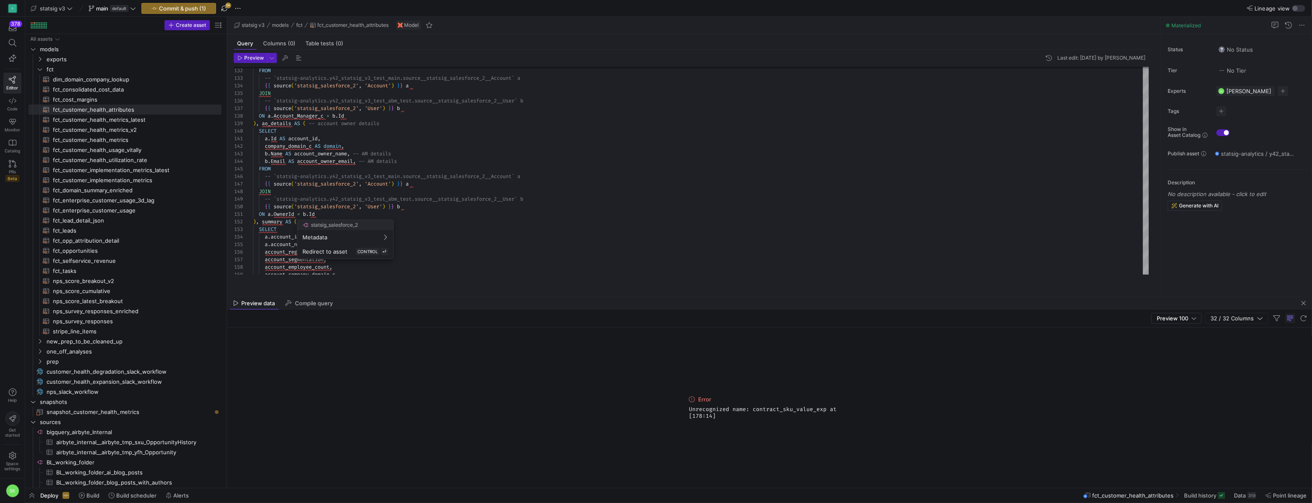
click at [471, 243] on div at bounding box center [656, 251] width 1312 height 503
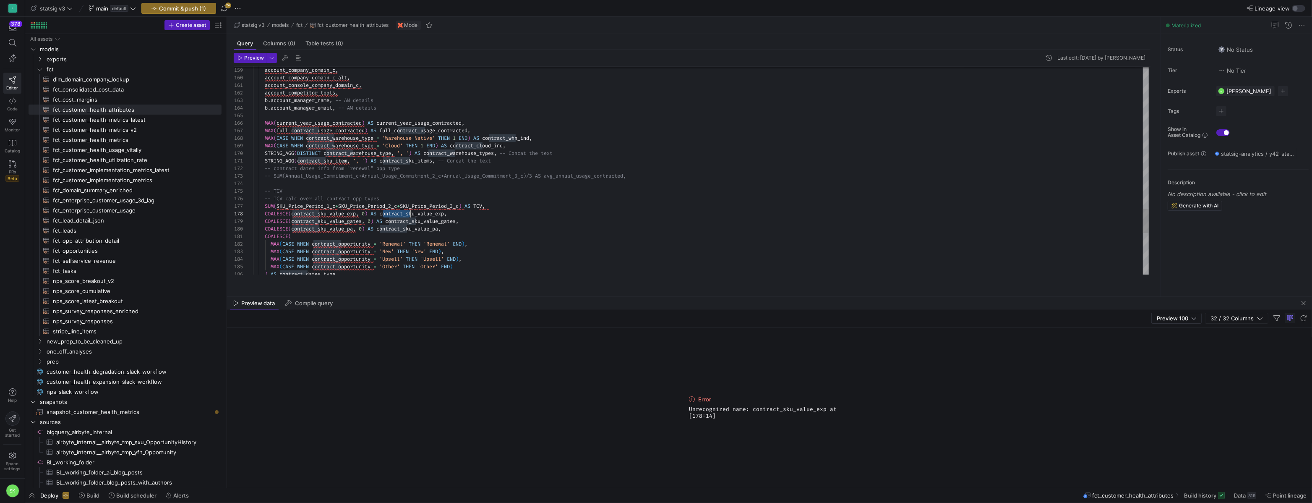
drag, startPoint x: 395, startPoint y: 222, endPoint x: 412, endPoint y: 223, distance: 16.8
drag, startPoint x: 391, startPoint y: 230, endPoint x: 418, endPoint y: 230, distance: 26.9
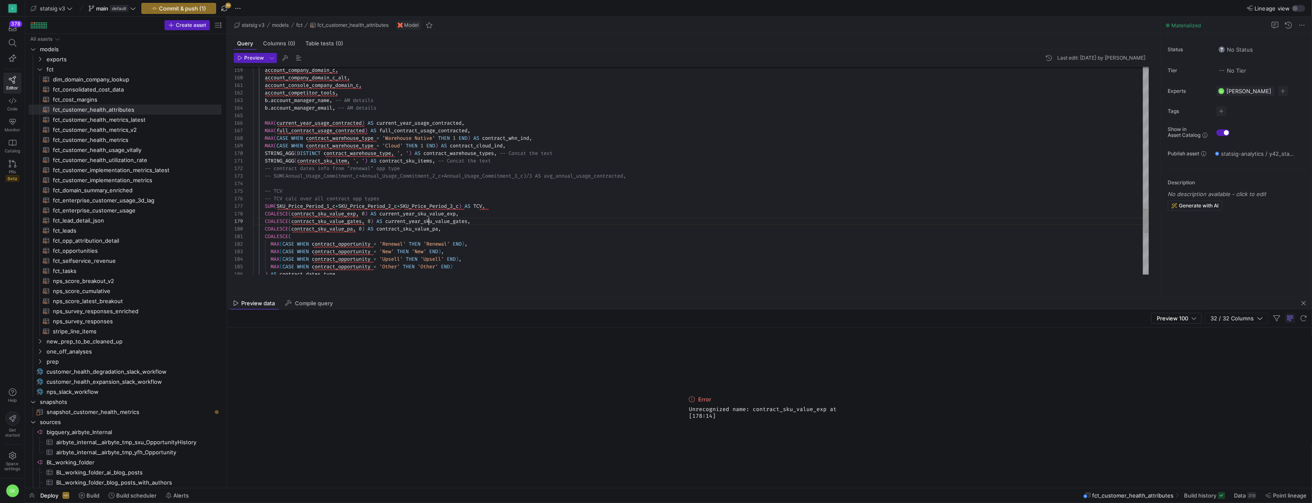
scroll to position [60, 175]
drag, startPoint x: 381, startPoint y: 236, endPoint x: 410, endPoint y: 238, distance: 28.6
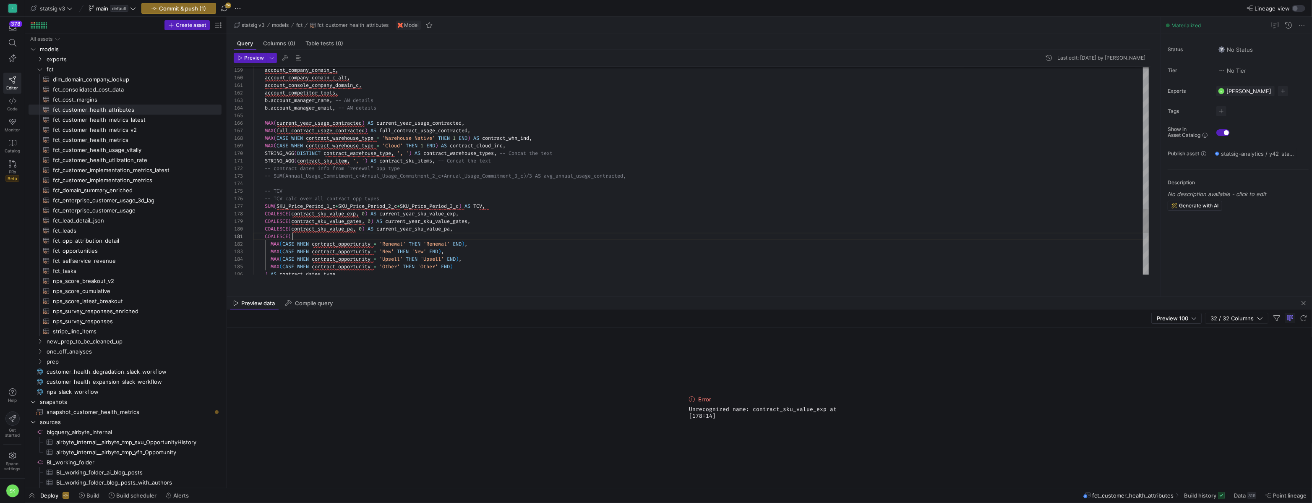
scroll to position [0, 39]
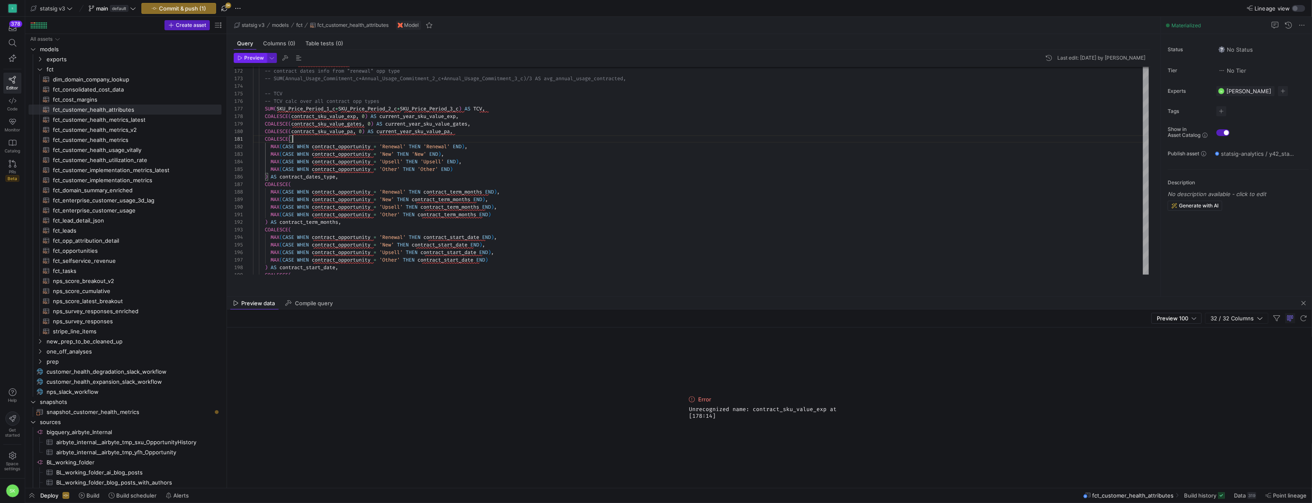
click at [259, 61] on span "Preview" at bounding box center [254, 58] width 20 height 6
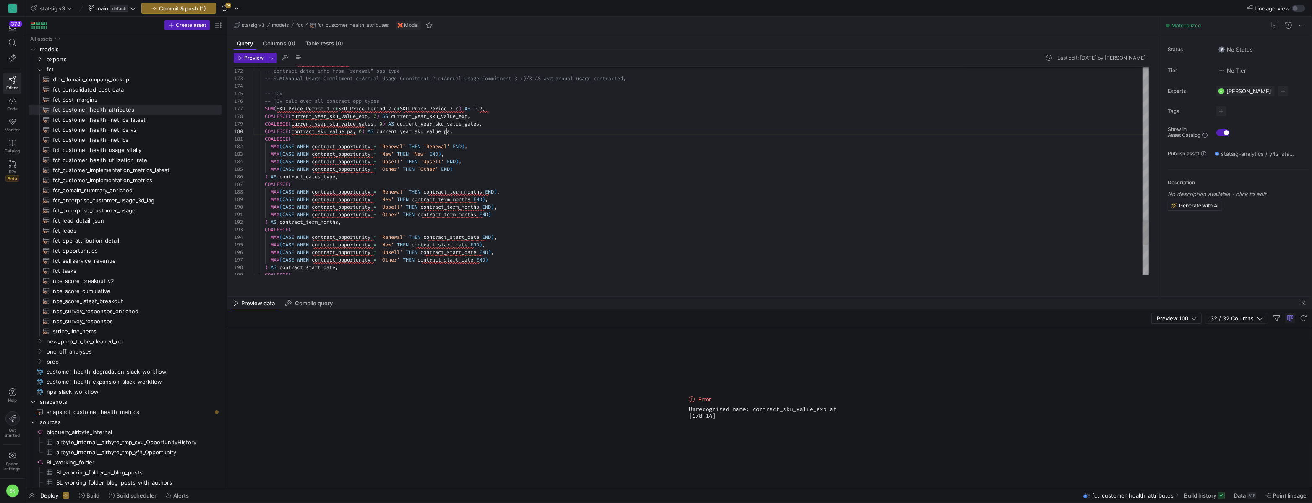
click at [251, 61] on span "Preview" at bounding box center [254, 58] width 20 height 6
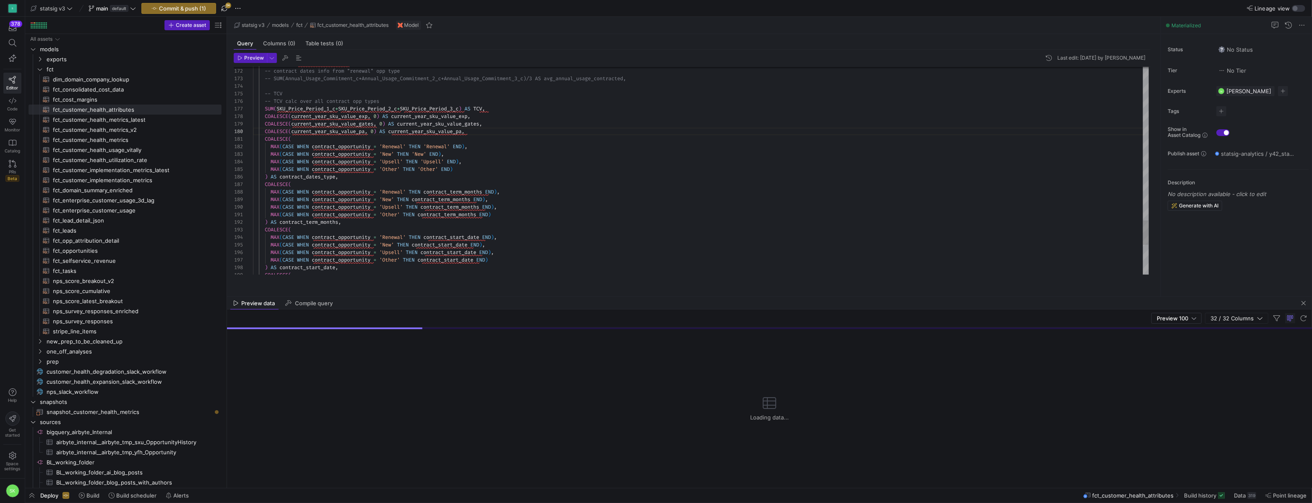
scroll to position [60, 235]
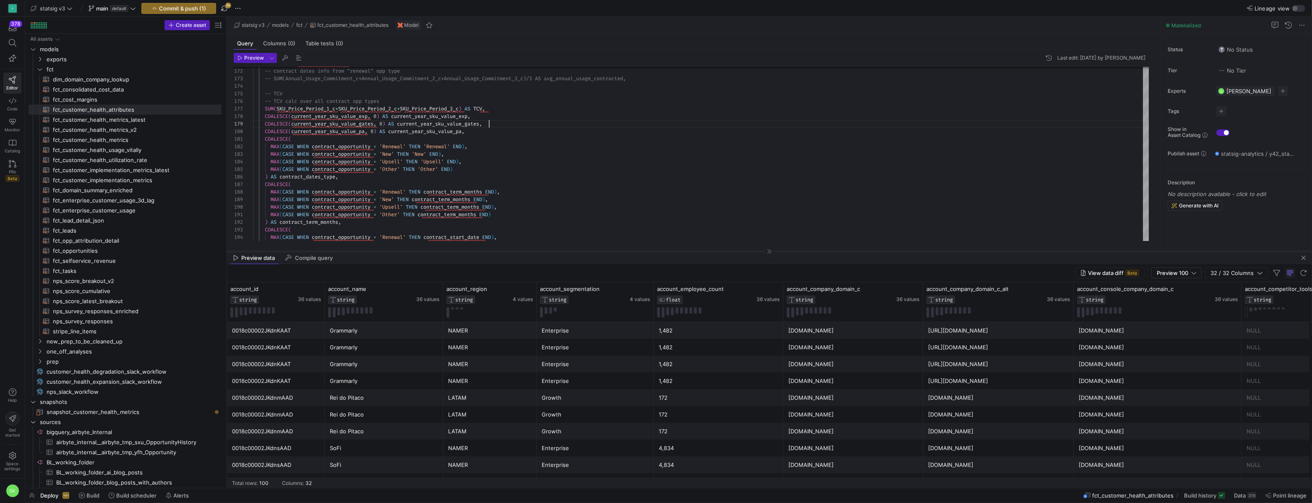
drag, startPoint x: 573, startPoint y: 296, endPoint x: 572, endPoint y: 251, distance: 45.3
click at [572, 251] on div at bounding box center [769, 251] width 1085 height 0
click at [568, 372] on div "Enterprise" at bounding box center [595, 364] width 107 height 16
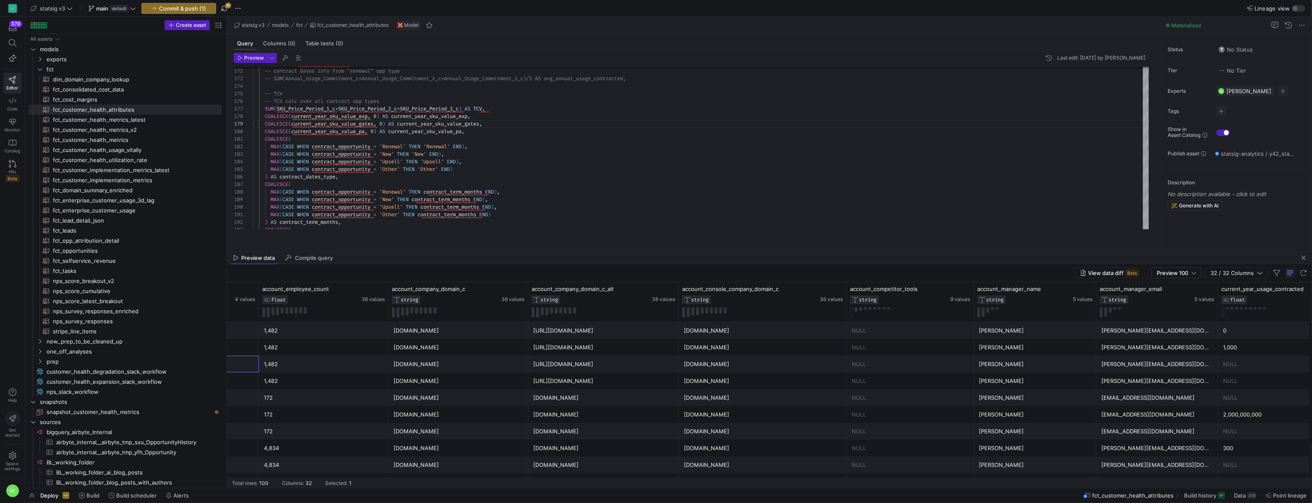
scroll to position [0, 531]
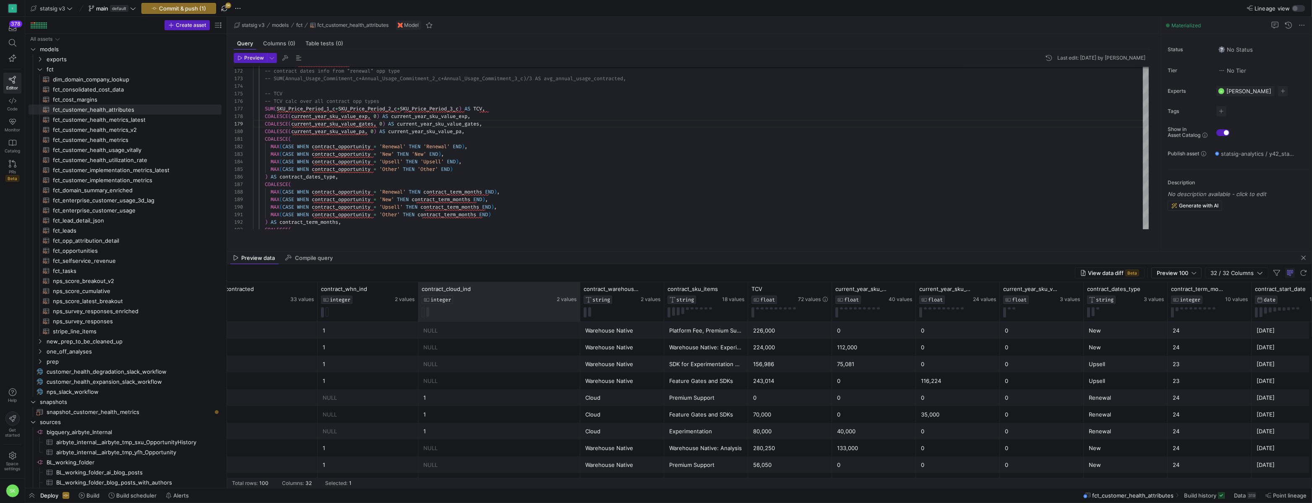
drag, startPoint x: 501, startPoint y: 299, endPoint x: 579, endPoint y: 316, distance: 80.0
click at [579, 316] on div at bounding box center [579, 301] width 3 height 39
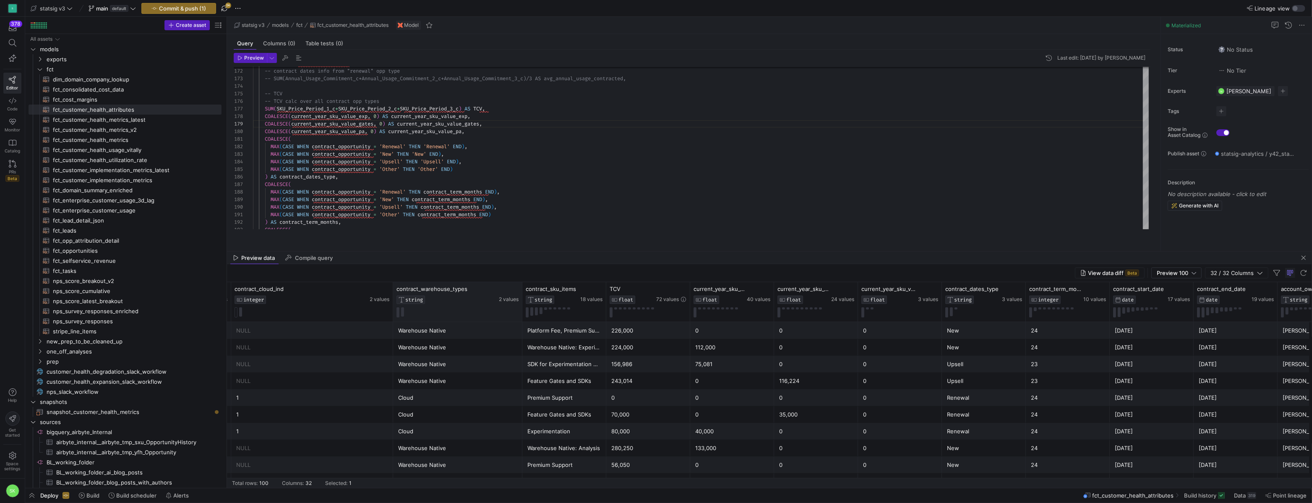
drag, startPoint x: 475, startPoint y: 303, endPoint x: 520, endPoint y: 317, distance: 47.3
click at [520, 317] on div at bounding box center [521, 301] width 3 height 39
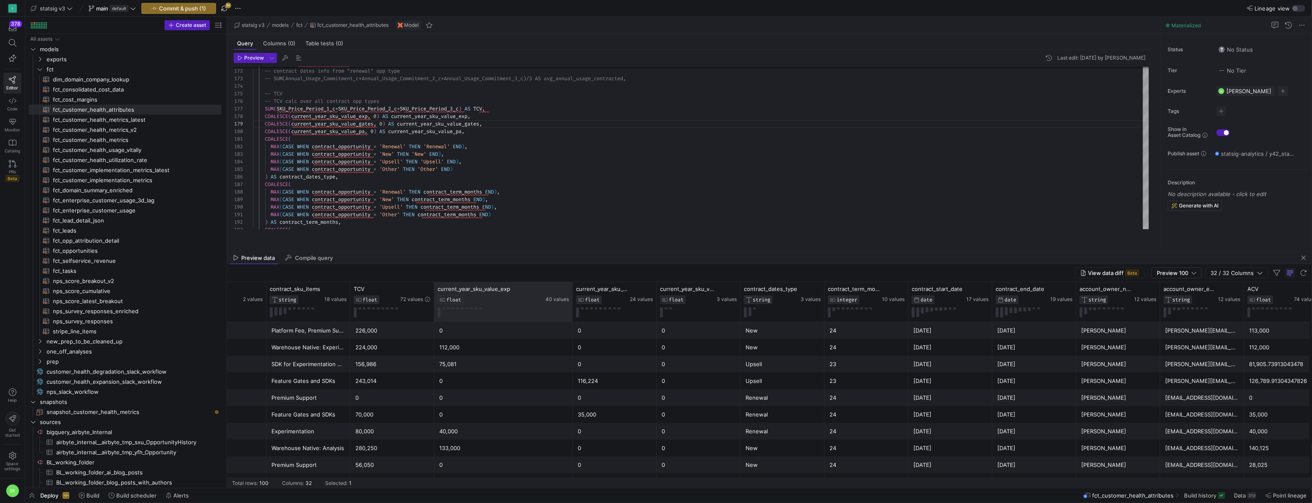
drag, startPoint x: 517, startPoint y: 297, endPoint x: 572, endPoint y: 321, distance: 59.6
click at [572, 321] on div at bounding box center [572, 301] width 3 height 39
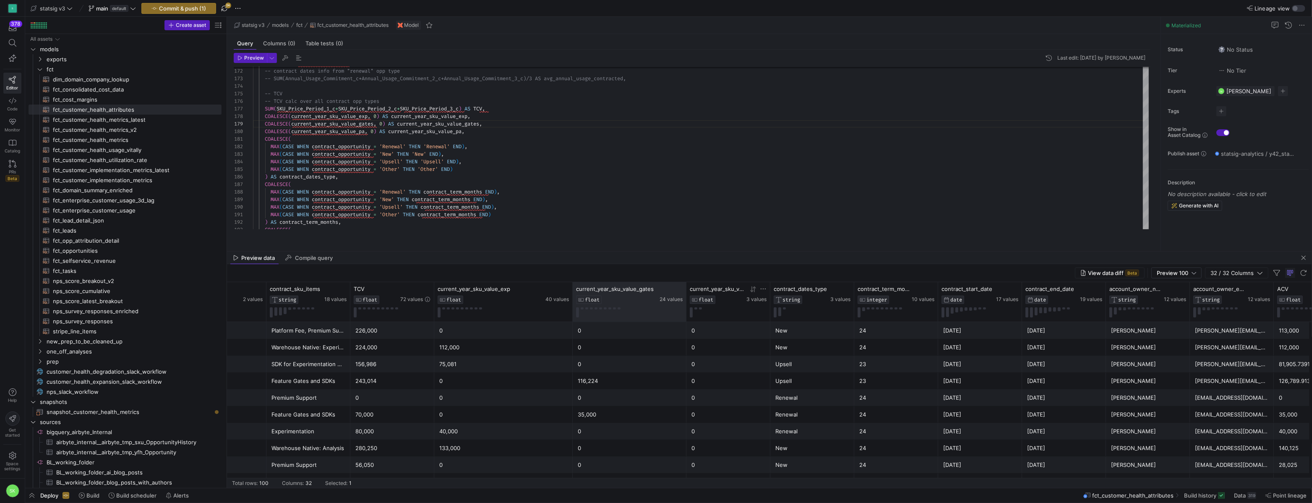
drag, startPoint x: 655, startPoint y: 305, endPoint x: 684, endPoint y: 316, distance: 31.6
click at [684, 316] on div at bounding box center [685, 301] width 3 height 39
click at [597, 387] on div "116,224" at bounding box center [630, 381] width 104 height 16
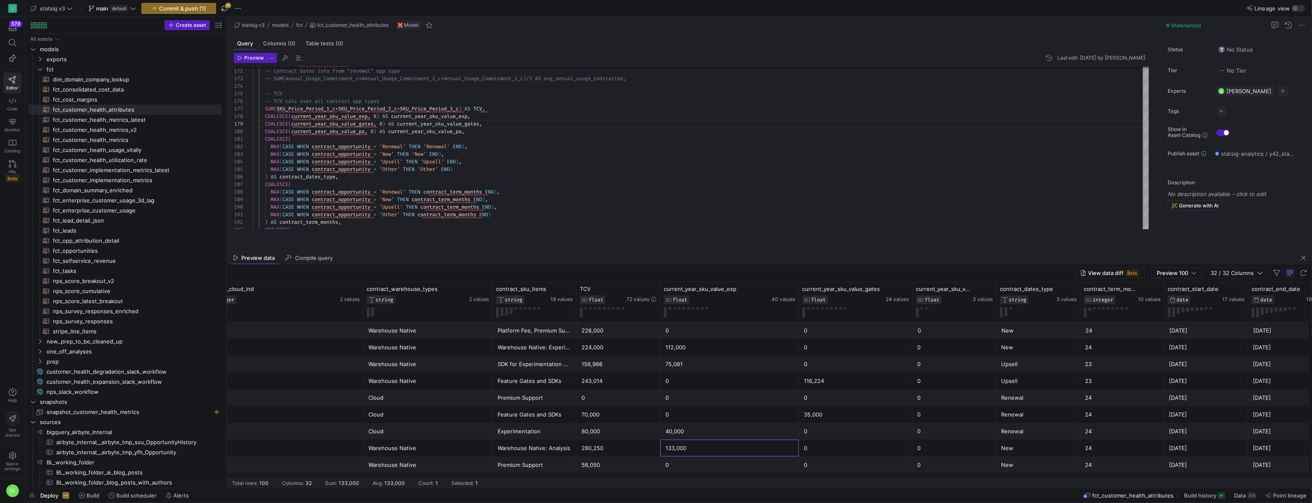
drag, startPoint x: 676, startPoint y: 455, endPoint x: 662, endPoint y: 455, distance: 14.3
click at [676, 455] on div "133,000" at bounding box center [730, 448] width 128 height 16
drag, startPoint x: 661, startPoint y: 455, endPoint x: 709, endPoint y: 455, distance: 47.8
click at [709, 455] on div "133,000" at bounding box center [730, 447] width 138 height 17
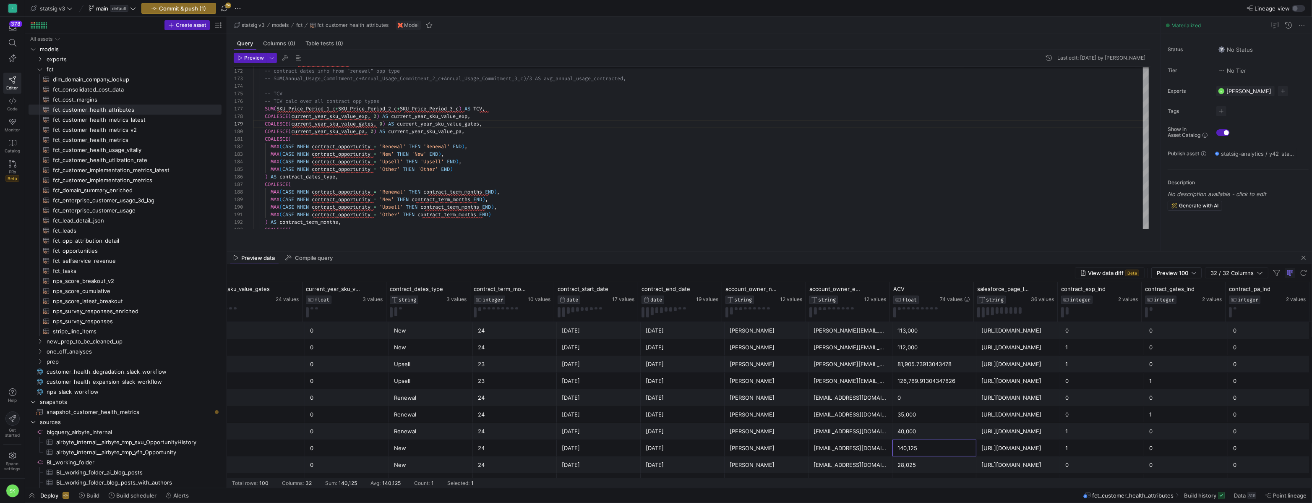
click at [916, 452] on div "140,125" at bounding box center [935, 448] width 74 height 16
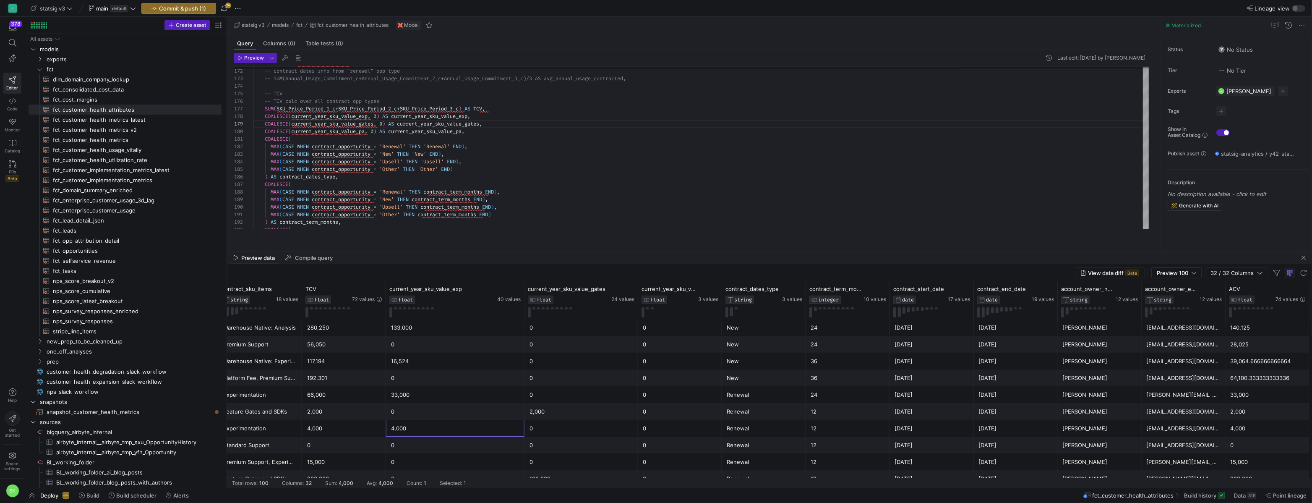
click at [456, 436] on div "4,000" at bounding box center [455, 428] width 128 height 16
click at [203, 6] on span "Commit & push (1)" at bounding box center [182, 8] width 47 height 7
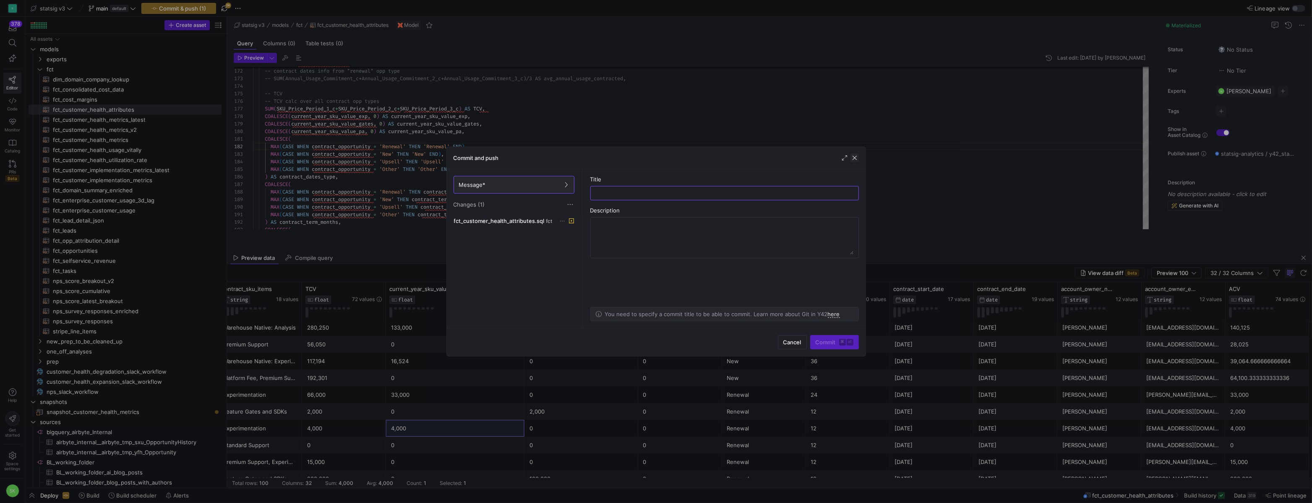
click at [854, 161] on span "button" at bounding box center [855, 158] width 8 height 8
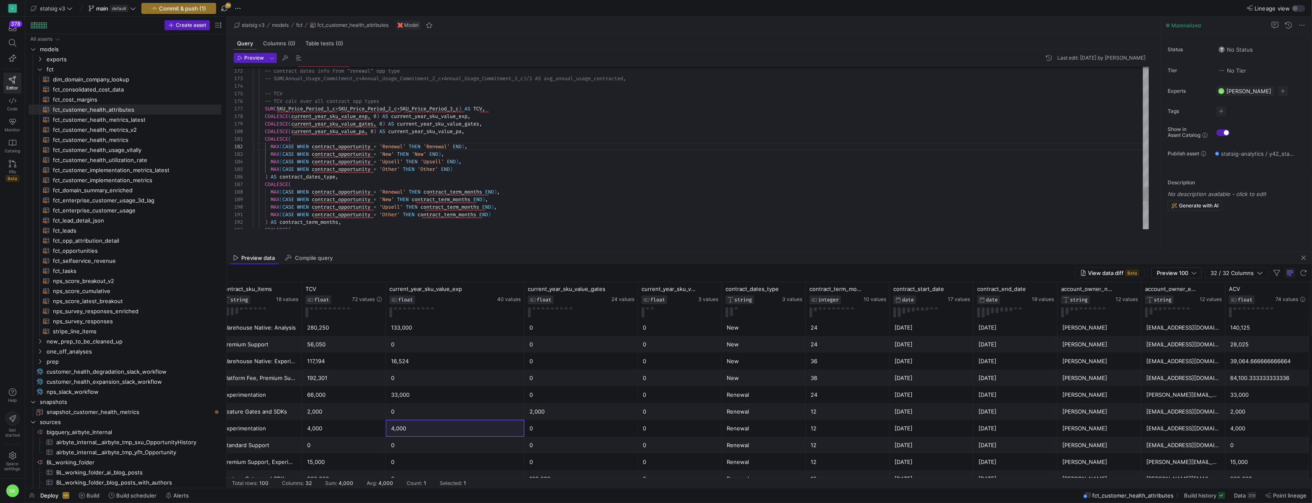
type textarea "STRING_AGG(contract_sku_item, ', ') AS contract_sku_items, -- Concat the text -…"
drag, startPoint x: 430, startPoint y: 135, endPoint x: 247, endPoint y: 124, distance: 183.3
click at [214, 13] on span "button" at bounding box center [179, 8] width 74 height 10
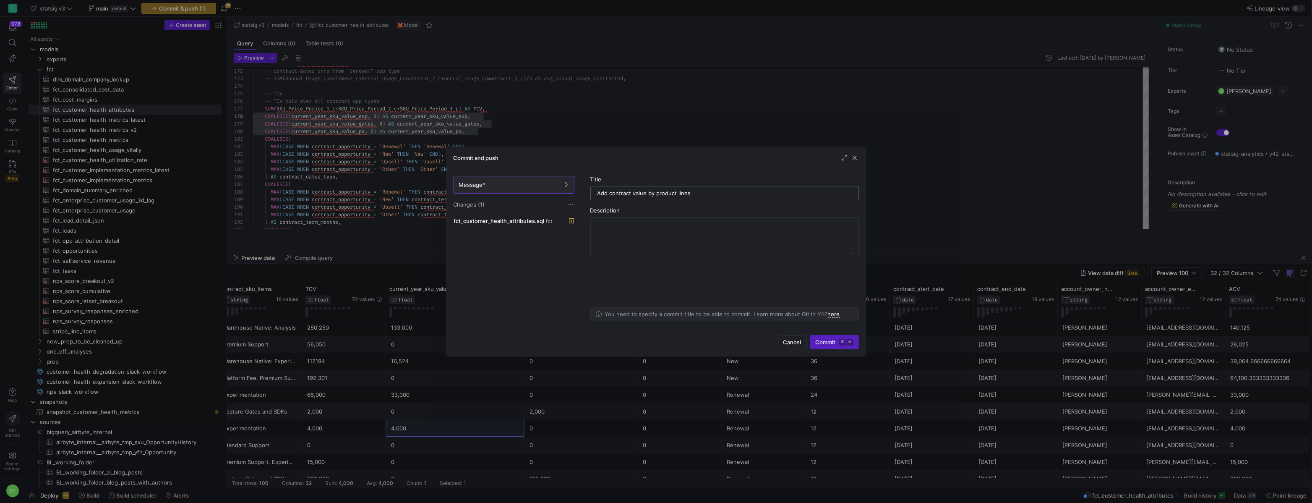
click at [615, 196] on input "Add contract value by product lines" at bounding box center [725, 193] width 254 height 7
type input "Add current year contract value by product lines"
click at [816, 339] on span "Commit ⌘ ⏎" at bounding box center [835, 342] width 38 height 7
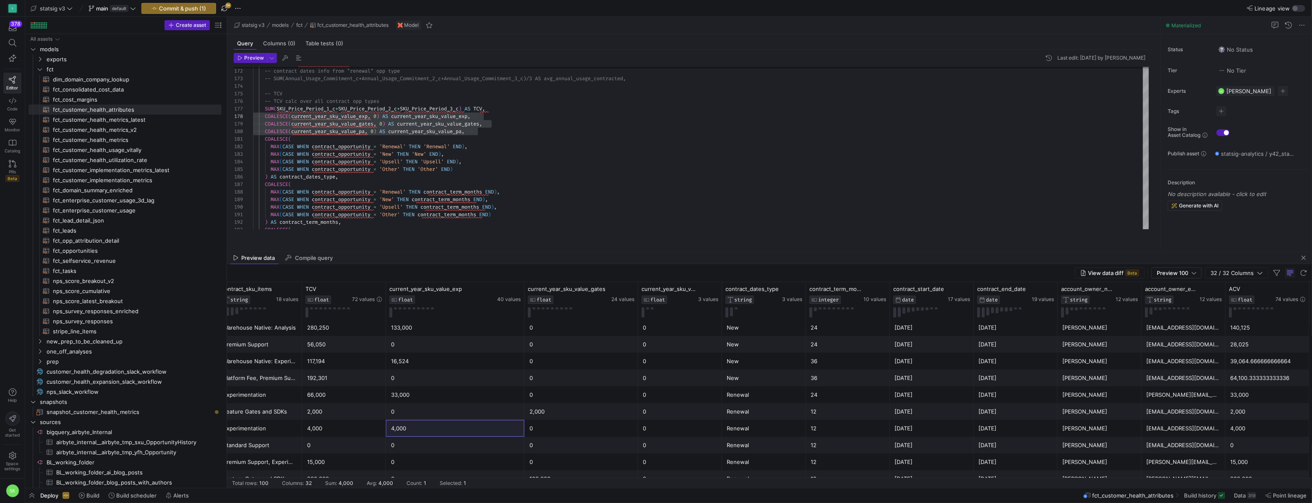
click at [230, 8] on span "button" at bounding box center [224, 8] width 10 height 10
type textarea "COALESCE( MAX(CASE WHEN contract_opportunity = 'Renewal' THEN 'Renewal' END), M…"
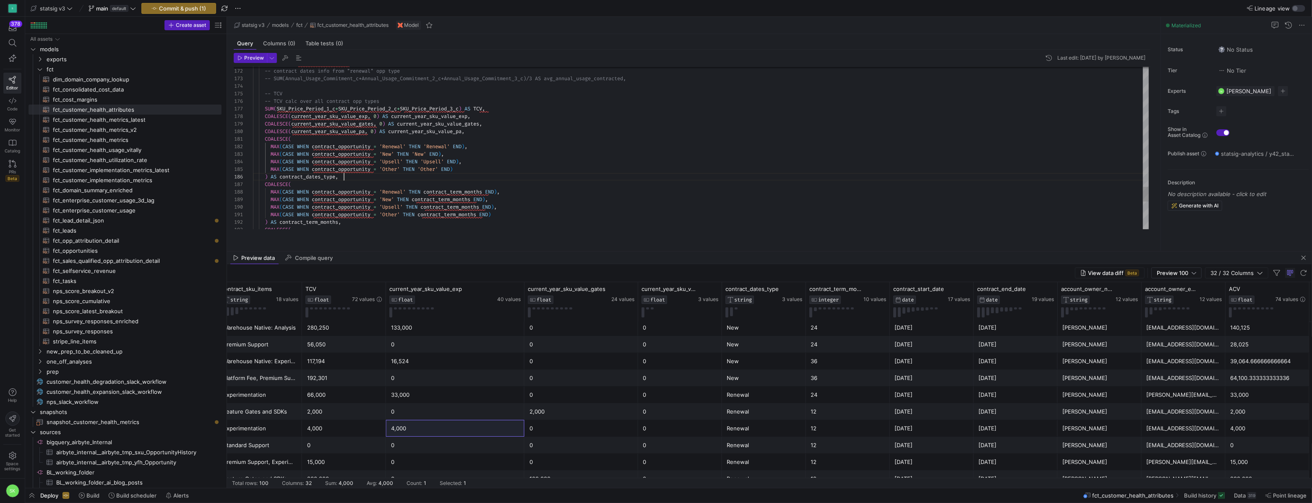
click at [205, 6] on span "Commit & push (1)" at bounding box center [182, 8] width 47 height 7
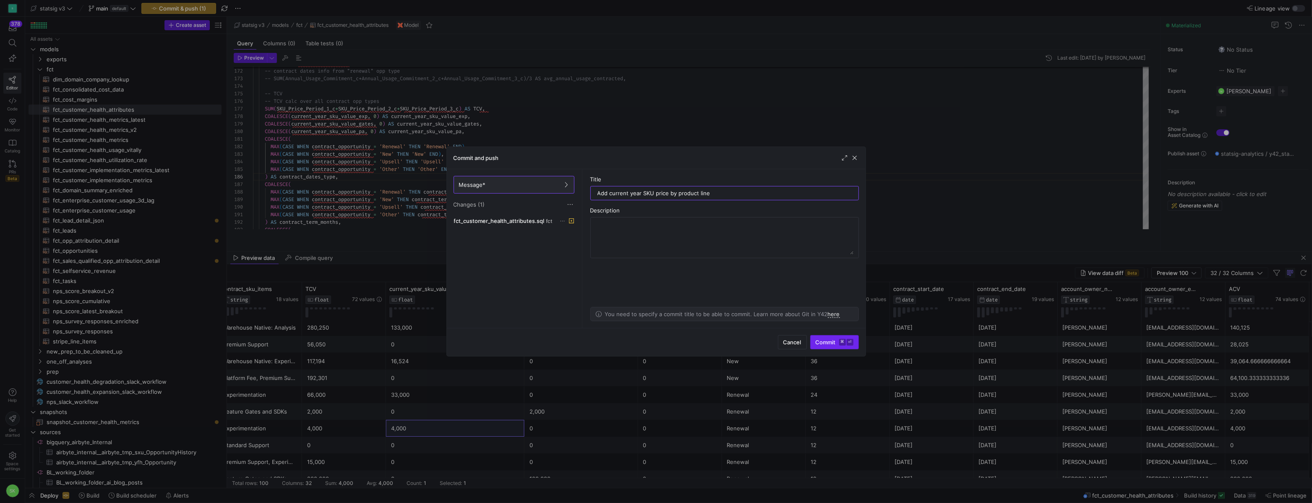
type input "Add current year SKU price by product line"
click at [816, 341] on span "Commit ⌘ ⏎" at bounding box center [835, 342] width 38 height 7
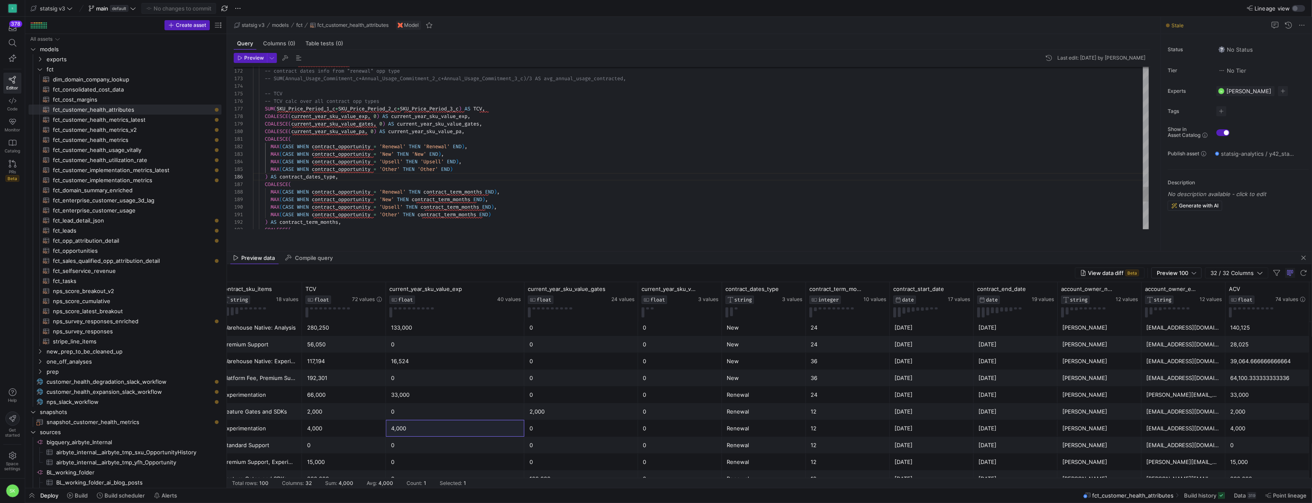
click at [81, 492] on span "Build" at bounding box center [77, 495] width 21 height 7
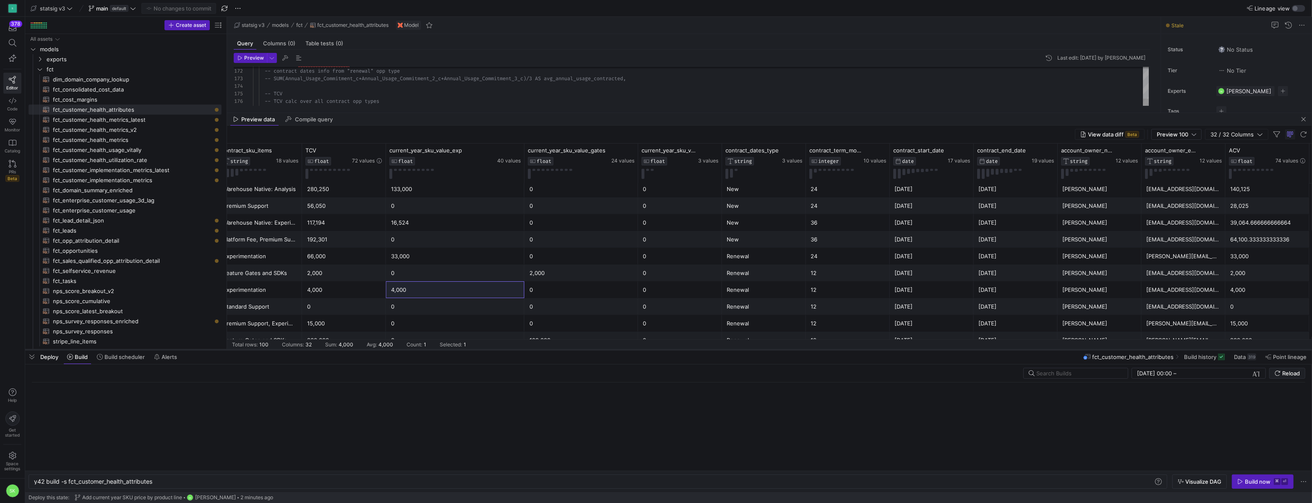
scroll to position [0, 120]
click at [1245, 481] on div "Build now" at bounding box center [1258, 481] width 26 height 7
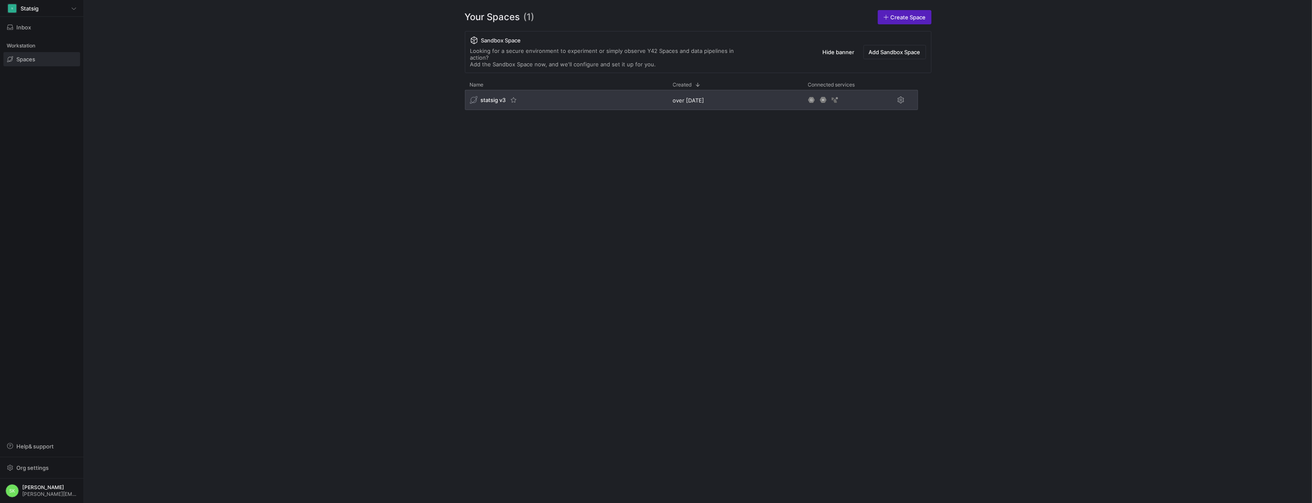
click at [495, 103] on span "statsig v3" at bounding box center [493, 100] width 25 height 7
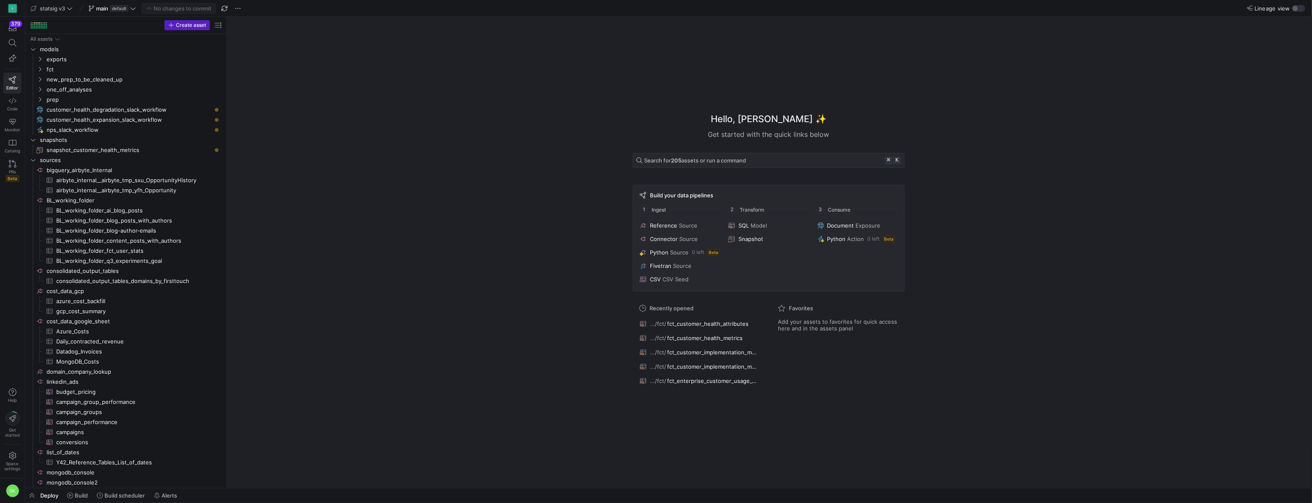
drag, startPoint x: 141, startPoint y: 111, endPoint x: 268, endPoint y: 149, distance: 132.4
click at [39, 70] on icon "Press SPACE to select this row." at bounding box center [40, 69] width 6 height 5
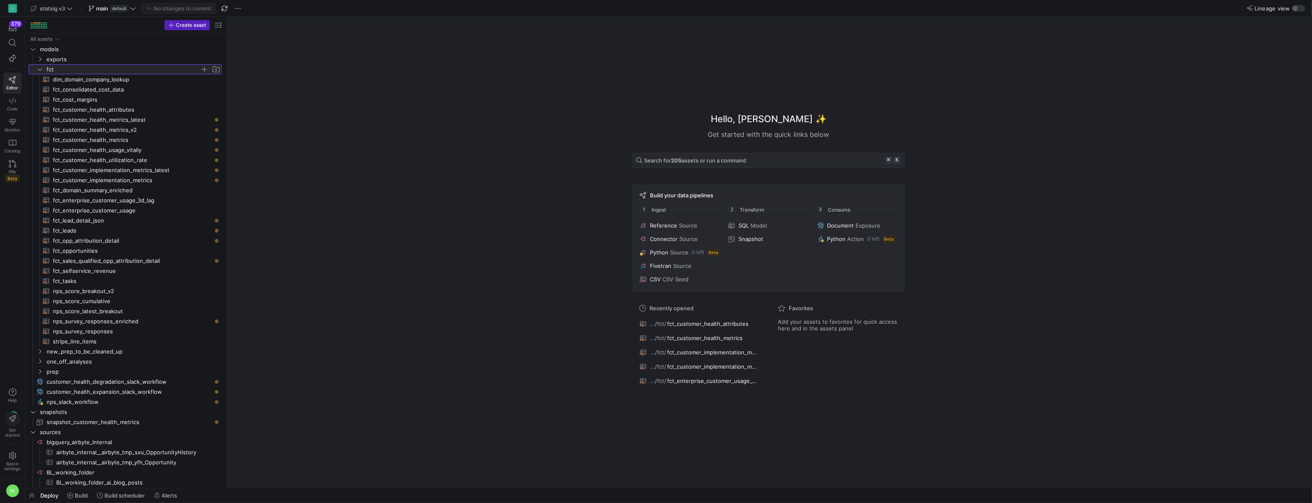
drag, startPoint x: 225, startPoint y: 163, endPoint x: 336, endPoint y: 231, distance: 129.6
drag, startPoint x: 225, startPoint y: 176, endPoint x: 346, endPoint y: 193, distance: 122.0
click at [133, 110] on span "fct_customer_health_attributes​​​​​​​​​​" at bounding box center [132, 110] width 159 height 10
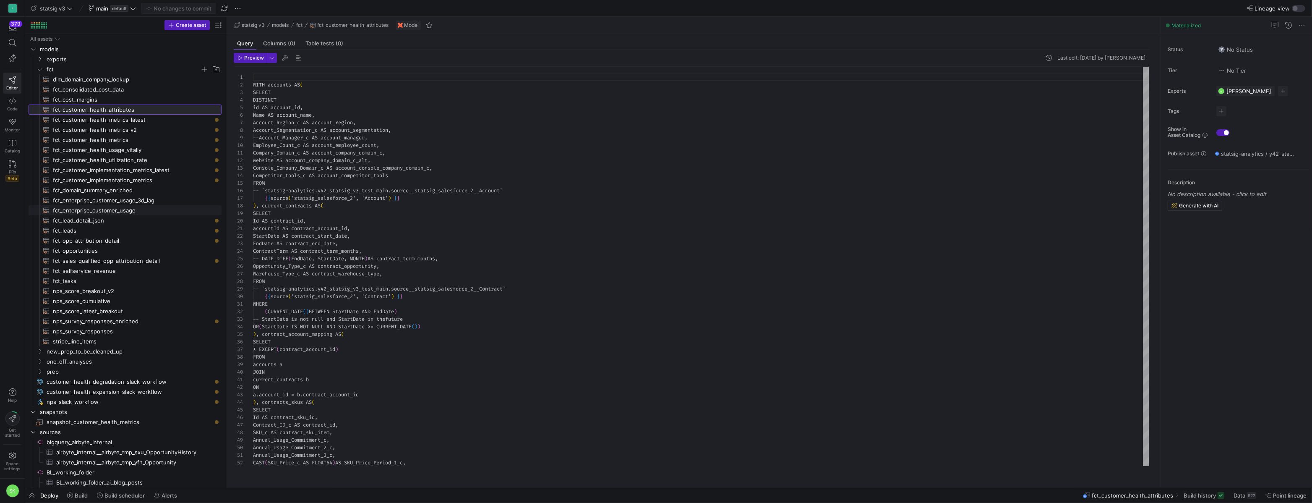
scroll to position [76, 0]
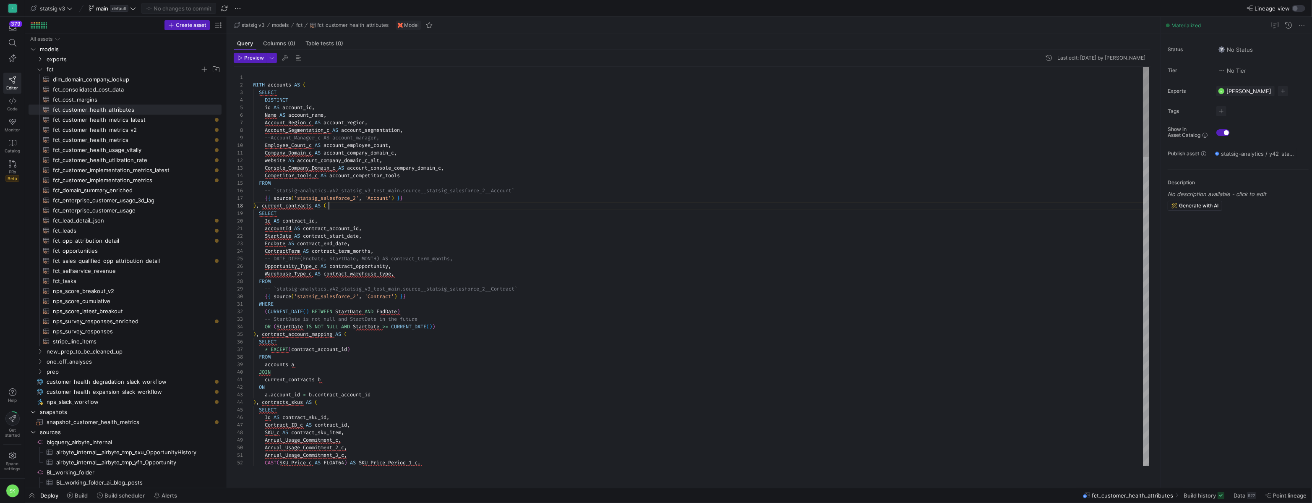
drag, startPoint x: 226, startPoint y: 171, endPoint x: 267, endPoint y: 185, distance: 43.4
click at [267, 185] on as-split "Create asset Drag here to set row groups Drag here to set column labels Group 1…" at bounding box center [668, 252] width 1287 height 471
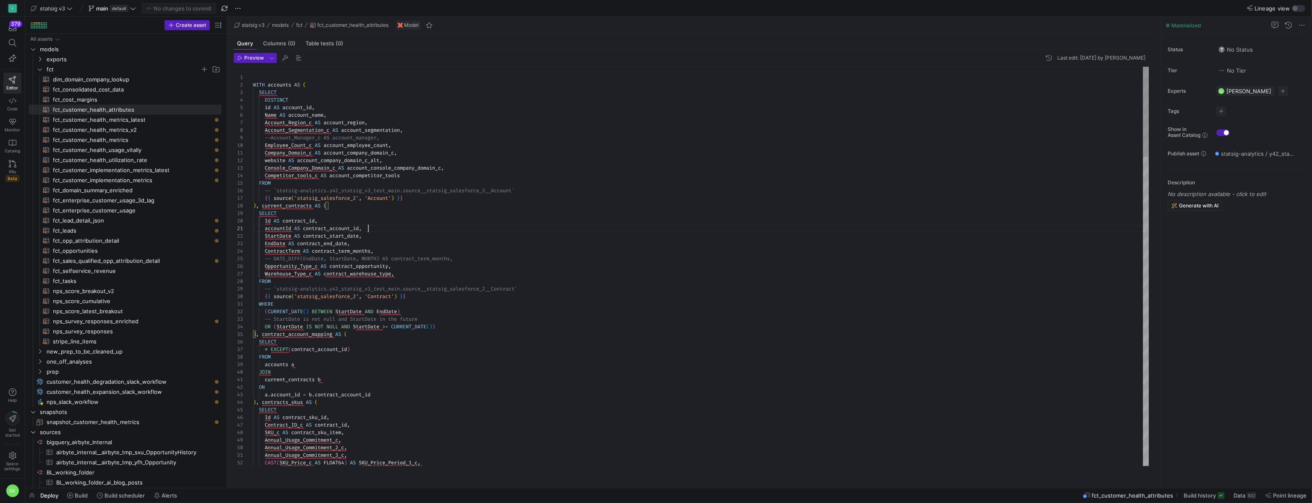
scroll to position [0, 115]
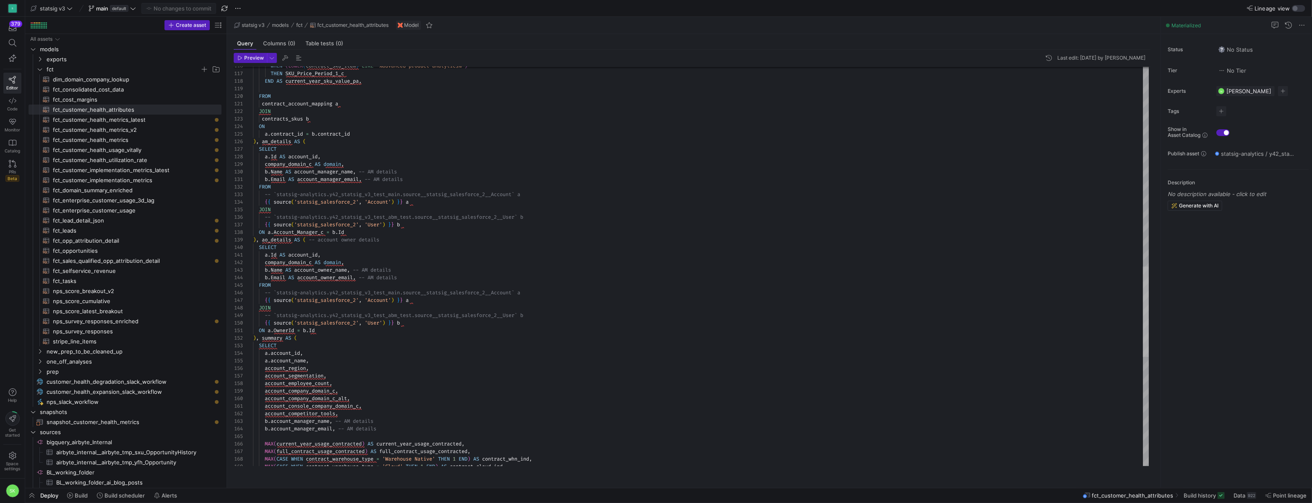
click at [1144, 290] on div at bounding box center [1146, 311] width 6 height 90
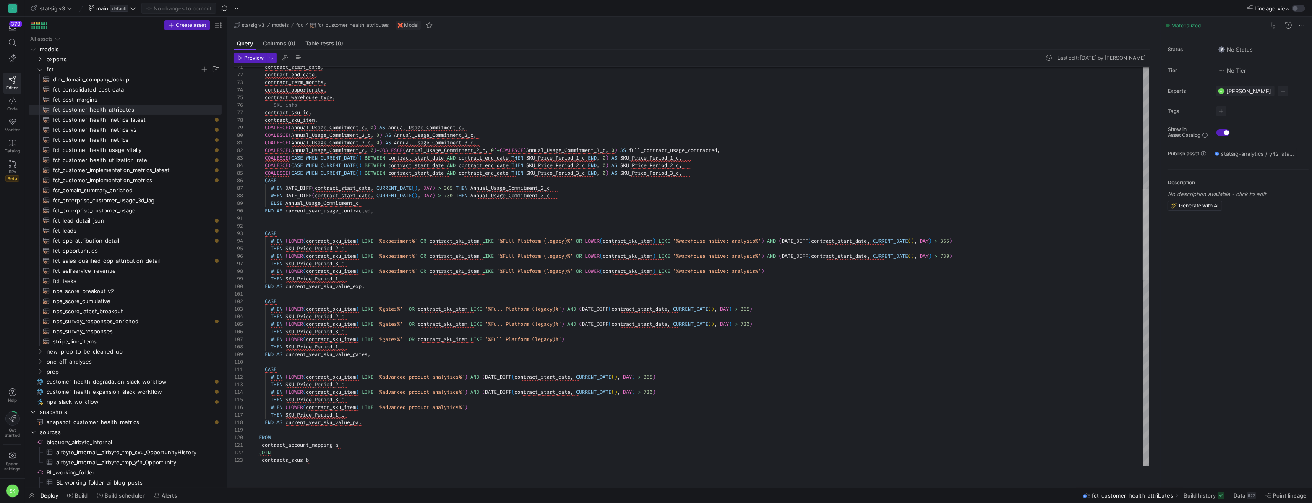
click at [1149, 266] on div at bounding box center [1146, 234] width 6 height 90
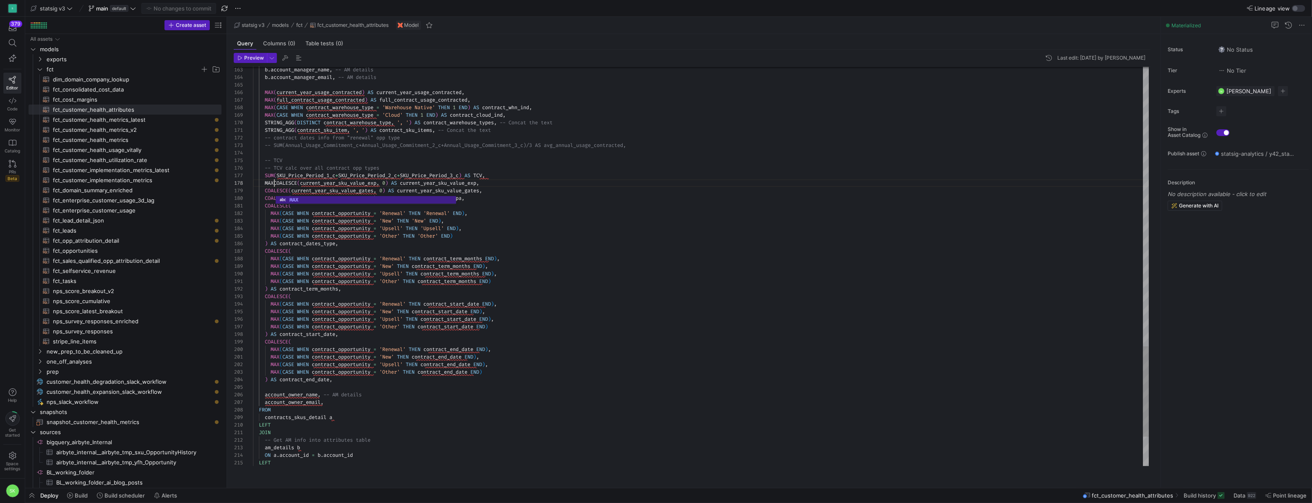
scroll to position [53, 24]
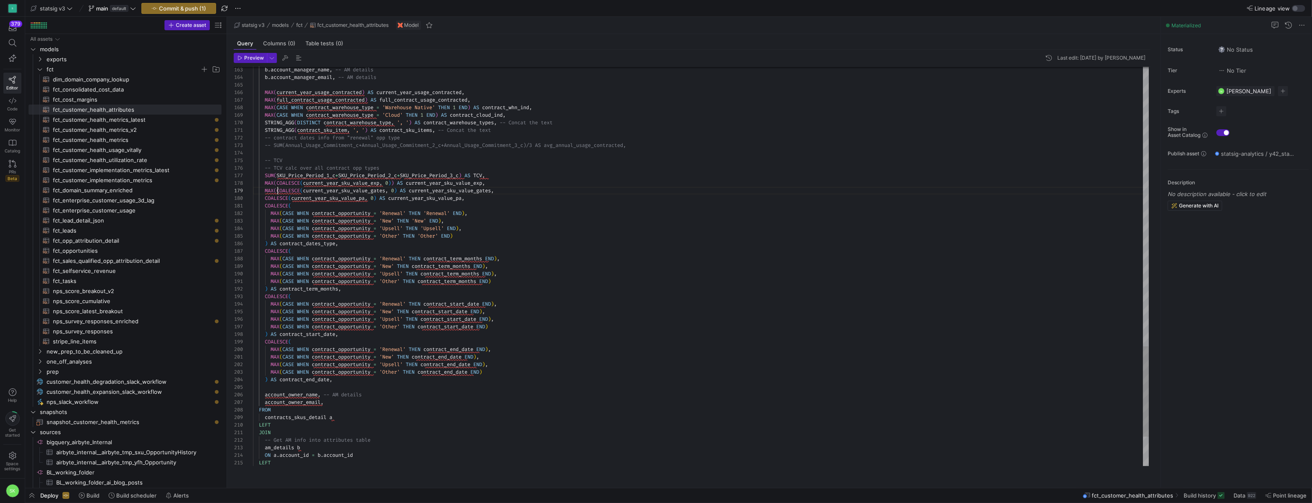
scroll to position [60, 24]
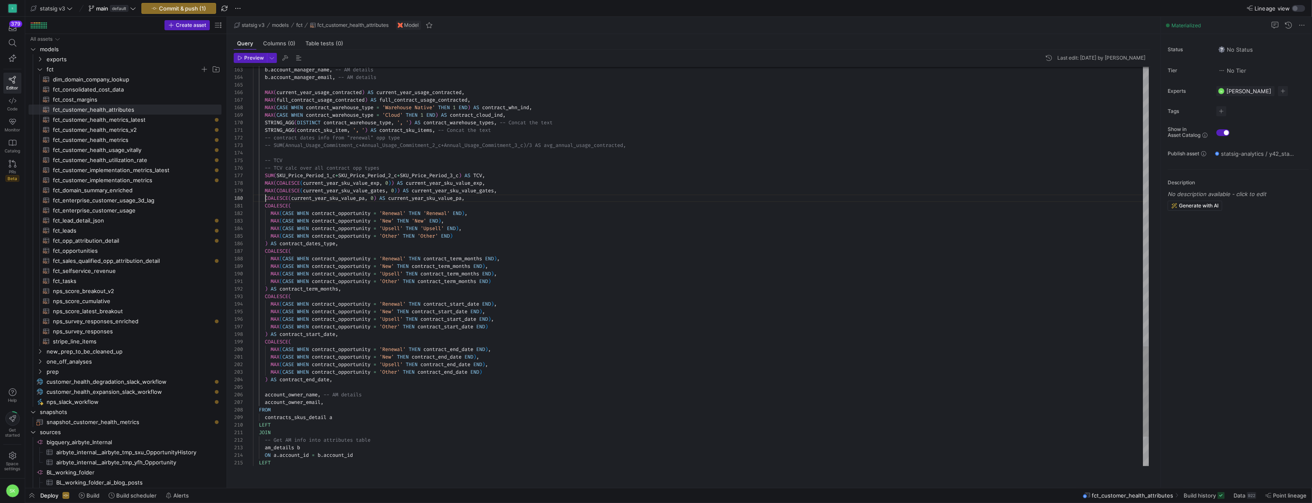
click at [254, 61] on span "Preview" at bounding box center [254, 58] width 20 height 6
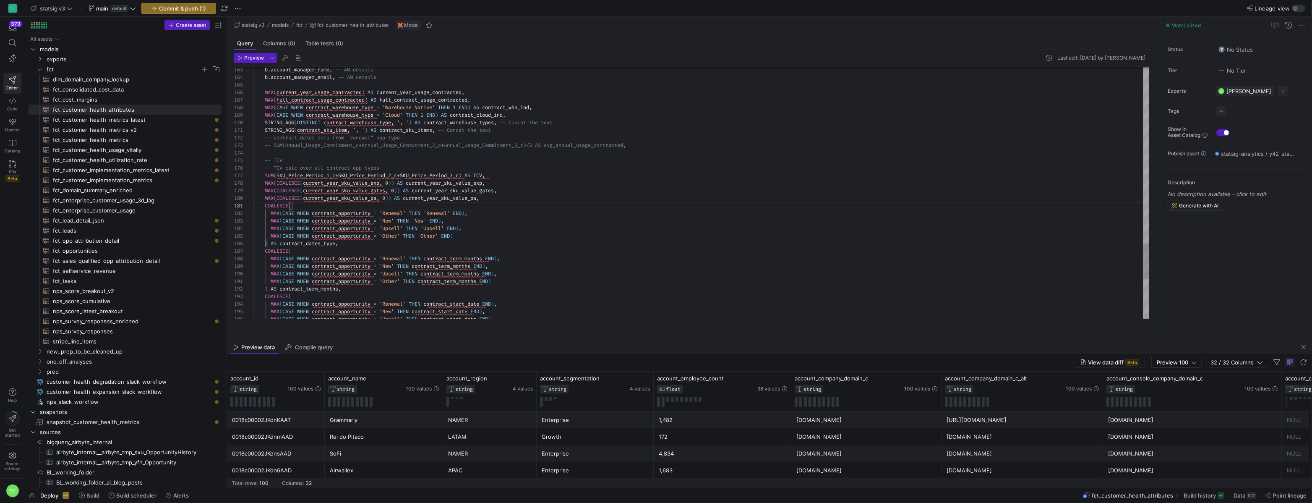
type textarea "COALESCE( MAX(CASE WHEN contract_opportunity = 'Renewal' THEN 'Renewal' END), M…"
click at [206, 8] on span "Commit & push (1)" at bounding box center [182, 8] width 47 height 7
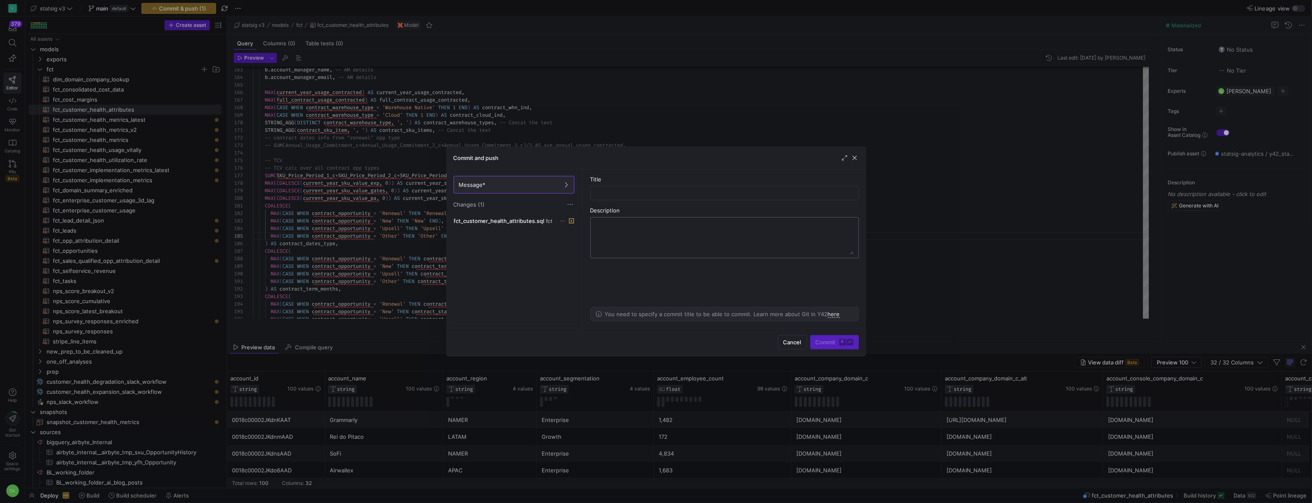
click at [699, 249] on textarea at bounding box center [725, 238] width 258 height 34
click at [655, 196] on input "text" at bounding box center [725, 193] width 254 height 7
type input "Fix agg function for SKU price value"
click at [816, 339] on span "Commit ⌘ ⏎" at bounding box center [835, 342] width 38 height 7
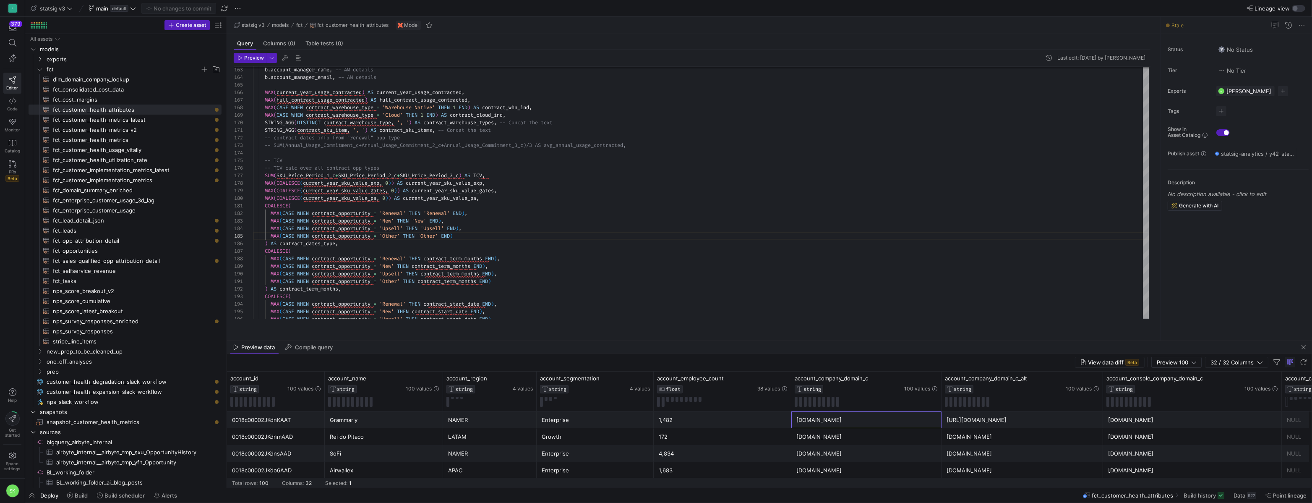
click at [888, 428] on div "[DOMAIN_NAME]" at bounding box center [866, 420] width 140 height 16
click at [86, 492] on span "Build" at bounding box center [81, 495] width 13 height 7
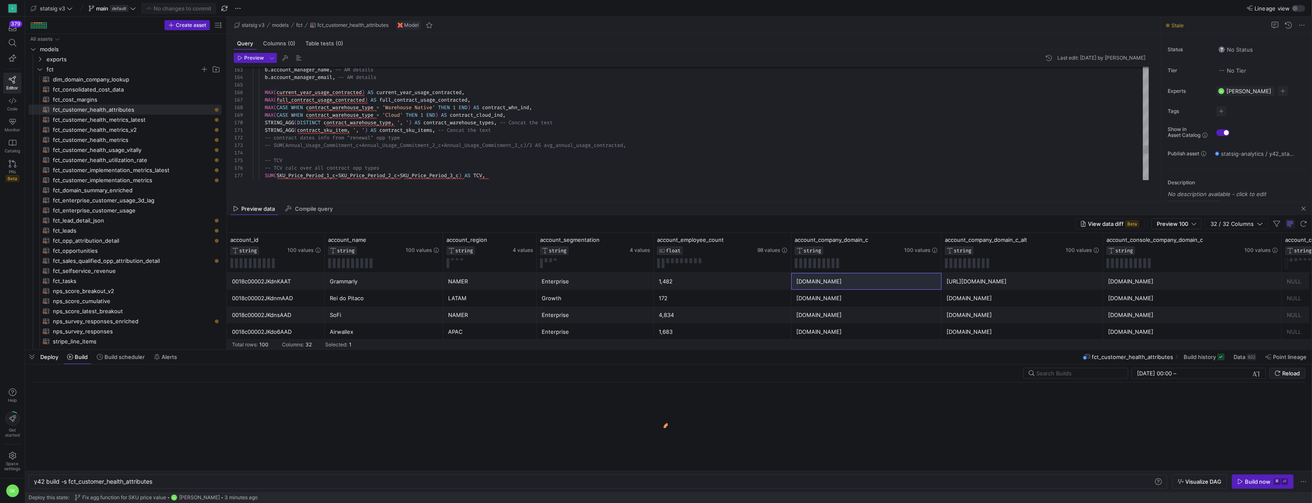
scroll to position [0, 120]
click at [1237, 484] on span "button" at bounding box center [1262, 481] width 61 height 13
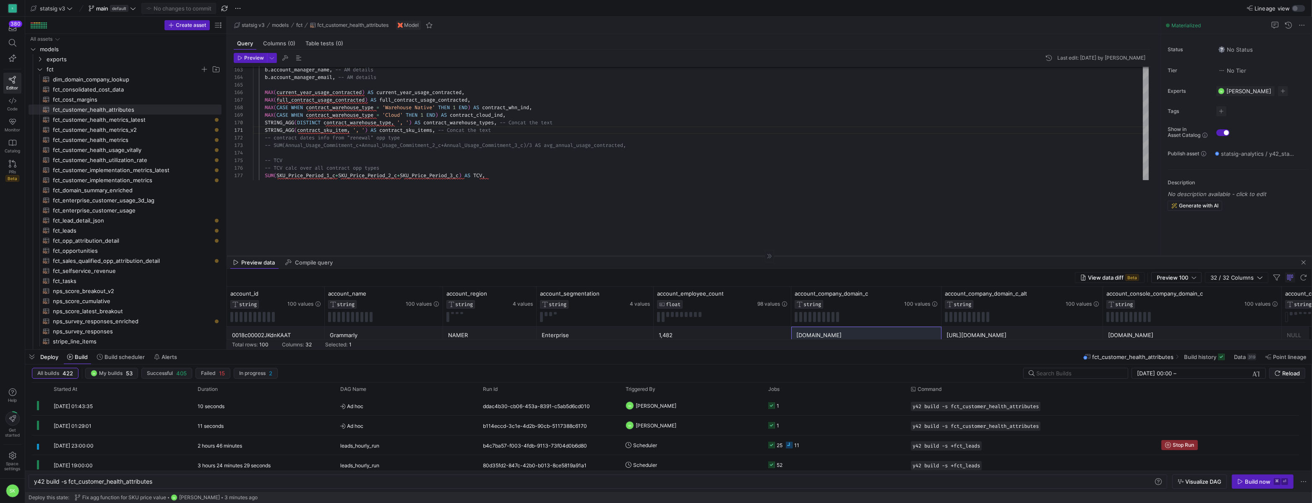
drag, startPoint x: 758, startPoint y: 201, endPoint x: 772, endPoint y: 254, distance: 55.6
click at [772, 256] on div at bounding box center [769, 256] width 1085 height 0
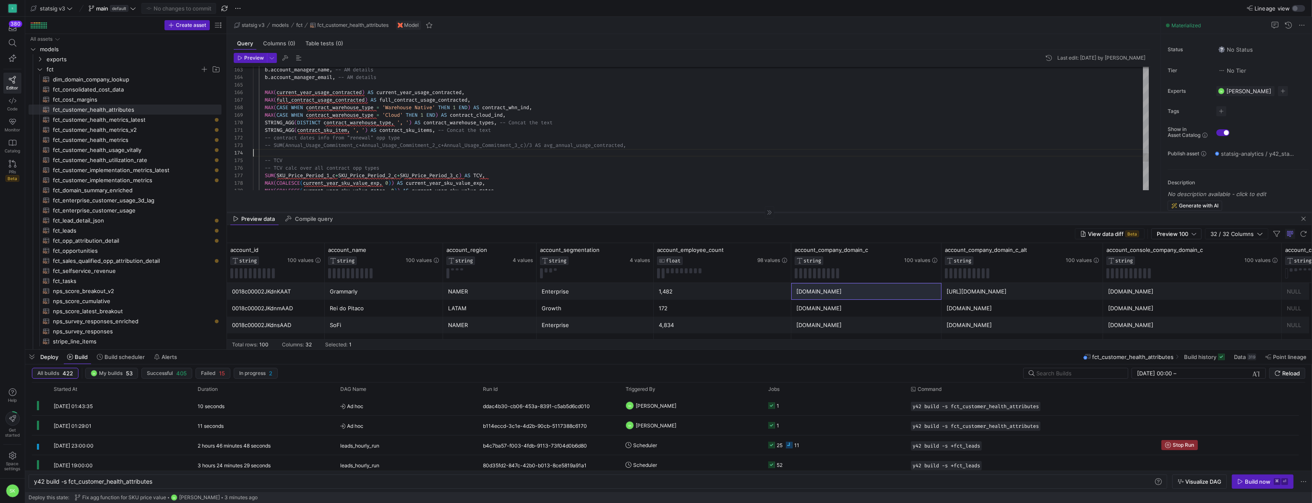
drag, startPoint x: 555, startPoint y: 256, endPoint x: 556, endPoint y: 212, distance: 43.6
click at [556, 212] on div at bounding box center [769, 212] width 1085 height 0
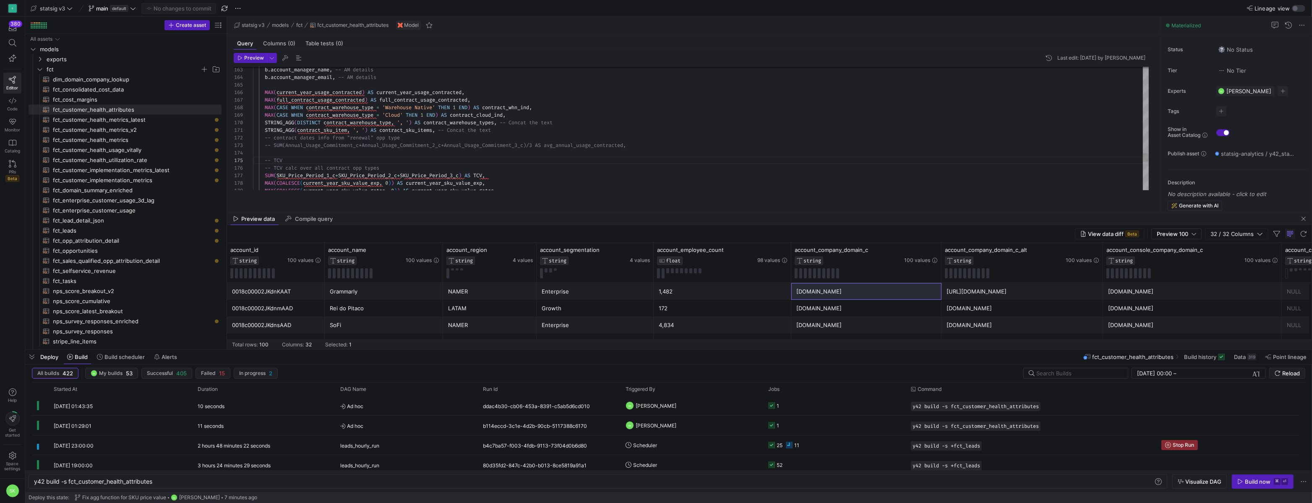
type textarea "STRING_AGG(contract_sku_item, ', ') AS contract_sku_items, -- Concat the text -…"
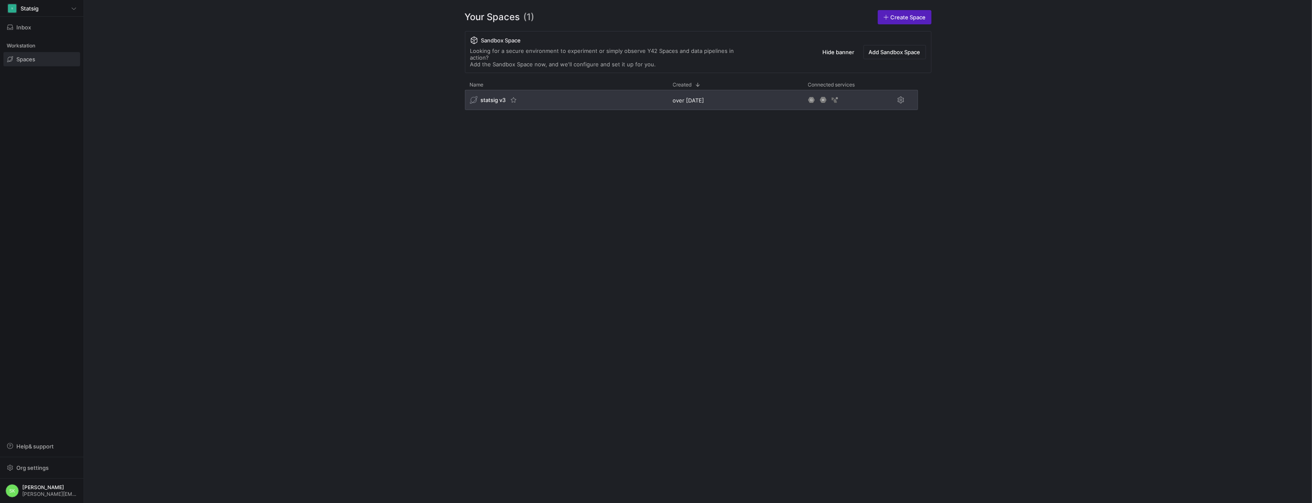
click at [496, 103] on span "statsig v3" at bounding box center [493, 100] width 25 height 7
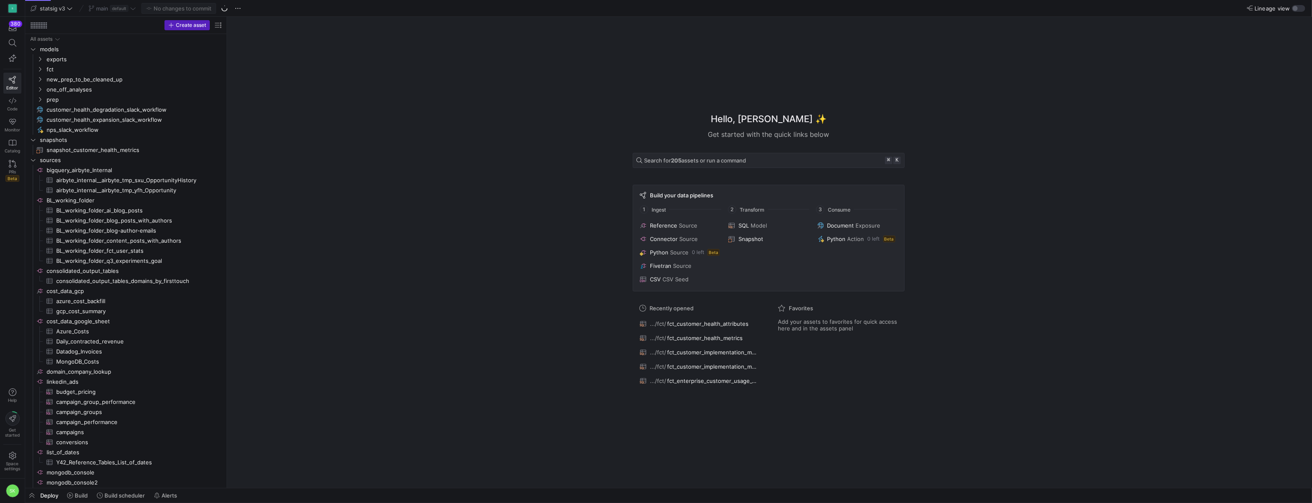
drag, startPoint x: 142, startPoint y: 95, endPoint x: 301, endPoint y: 131, distance: 163.0
click at [41, 72] on icon "Press SPACE to select this row." at bounding box center [40, 69] width 6 height 5
